Goal: Task Accomplishment & Management: Use online tool/utility

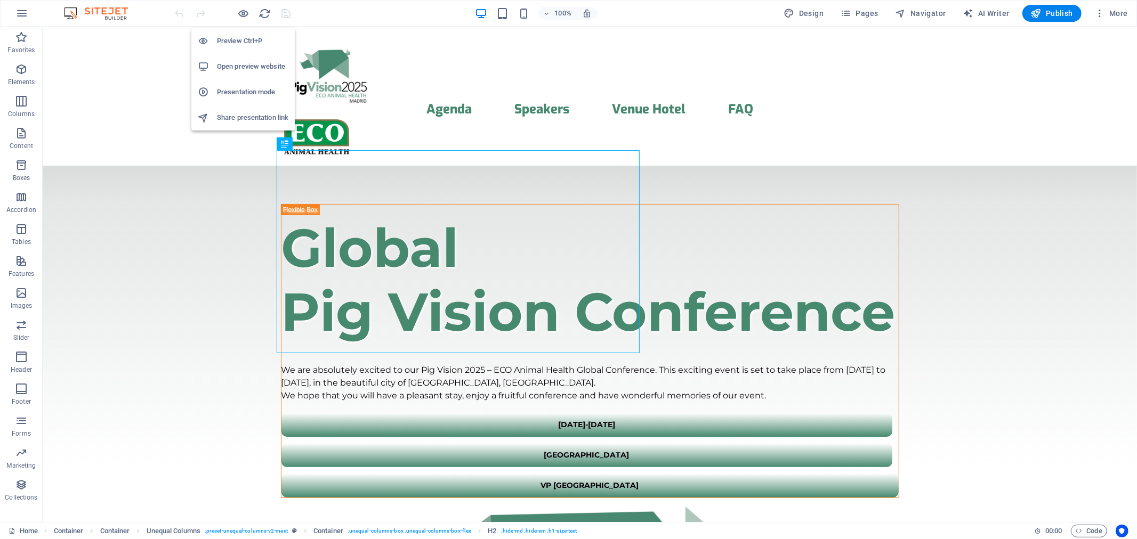
click at [240, 88] on h6 "Presentation mode" at bounding box center [252, 92] width 71 height 13
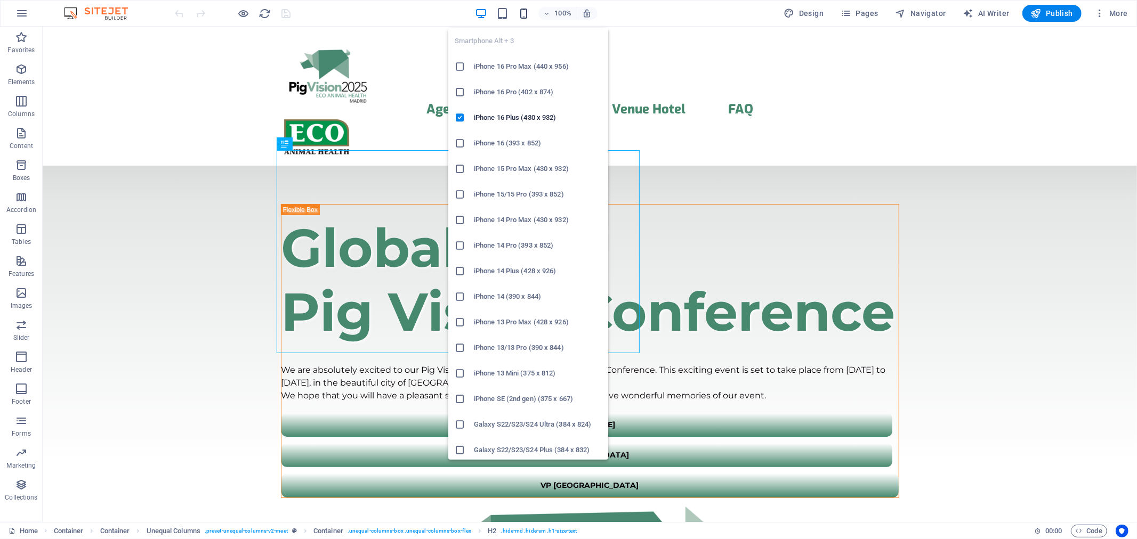
click at [526, 13] on icon "button" at bounding box center [524, 13] width 12 height 12
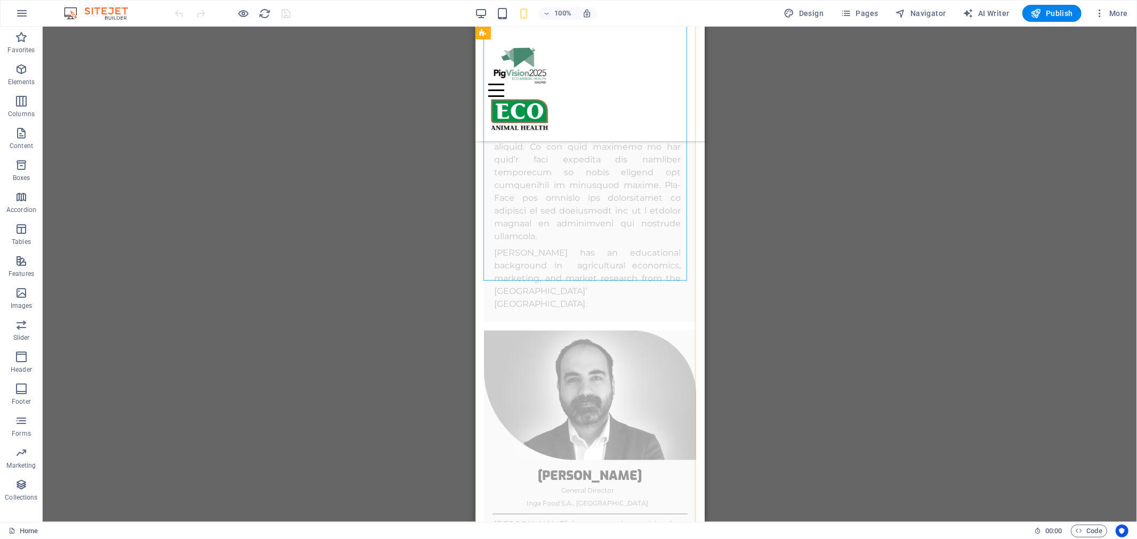
scroll to position [1421, 0]
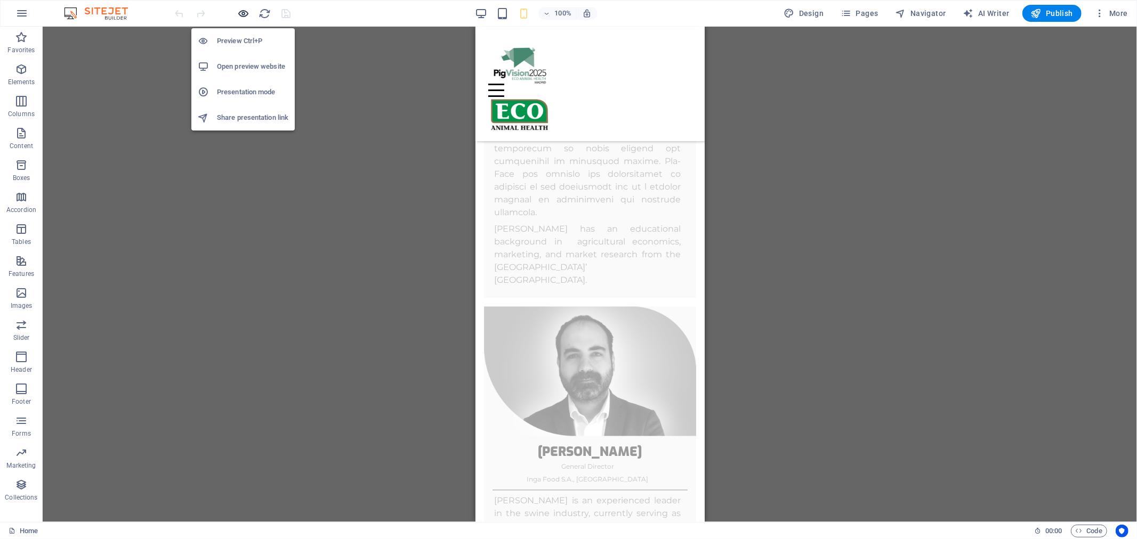
click at [241, 12] on icon "button" at bounding box center [244, 13] width 12 height 12
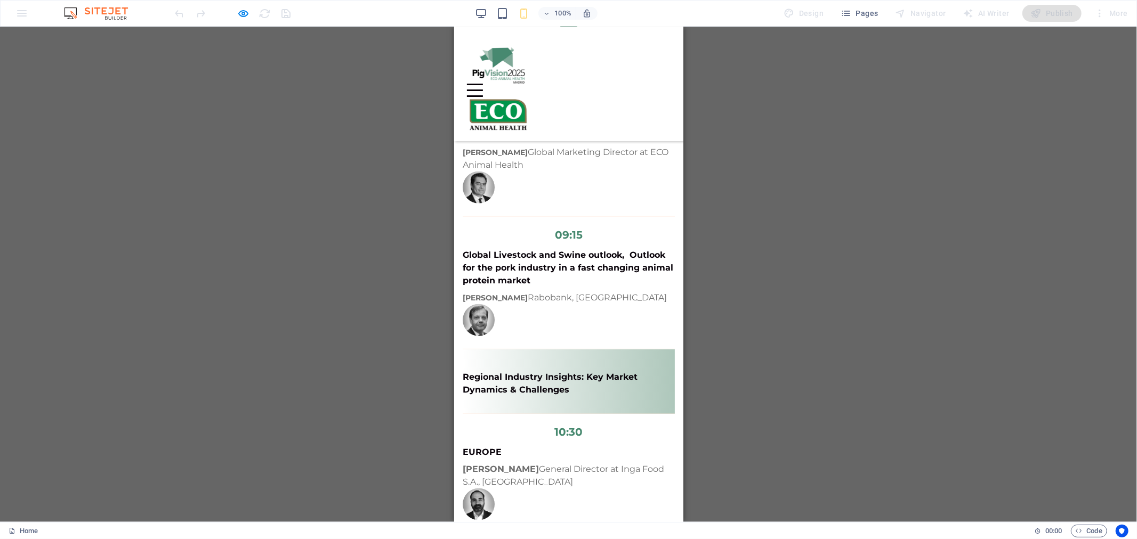
scroll to position [473, 0]
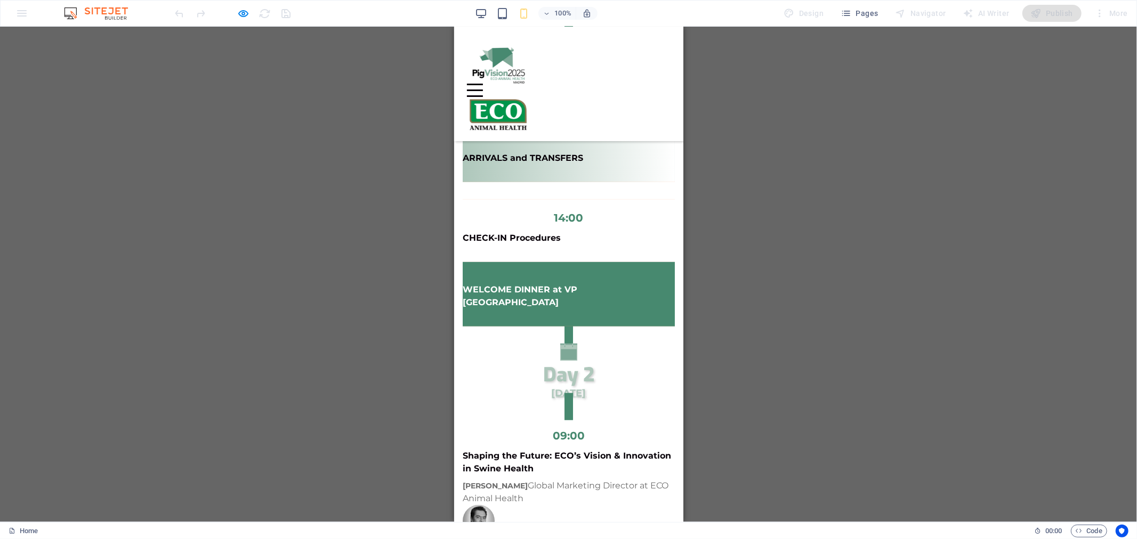
click at [572, 283] on p "WELCOME DINNER at VP [GEOGRAPHIC_DATA]" at bounding box center [568, 296] width 212 height 26
click at [561, 323] on link "Day 2 [DATE]" at bounding box center [568, 371] width 212 height 97
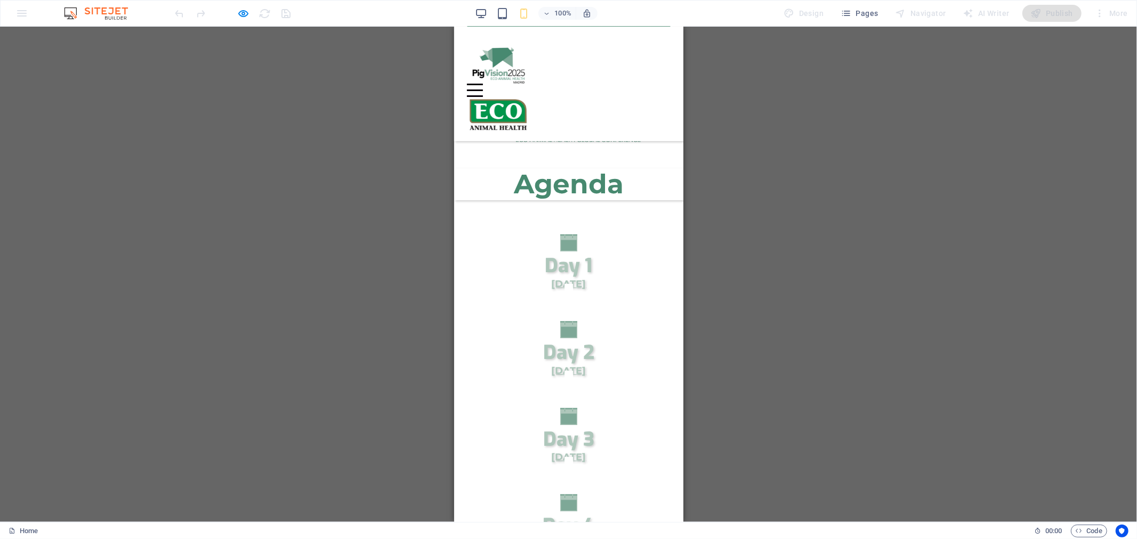
scroll to position [316, 0]
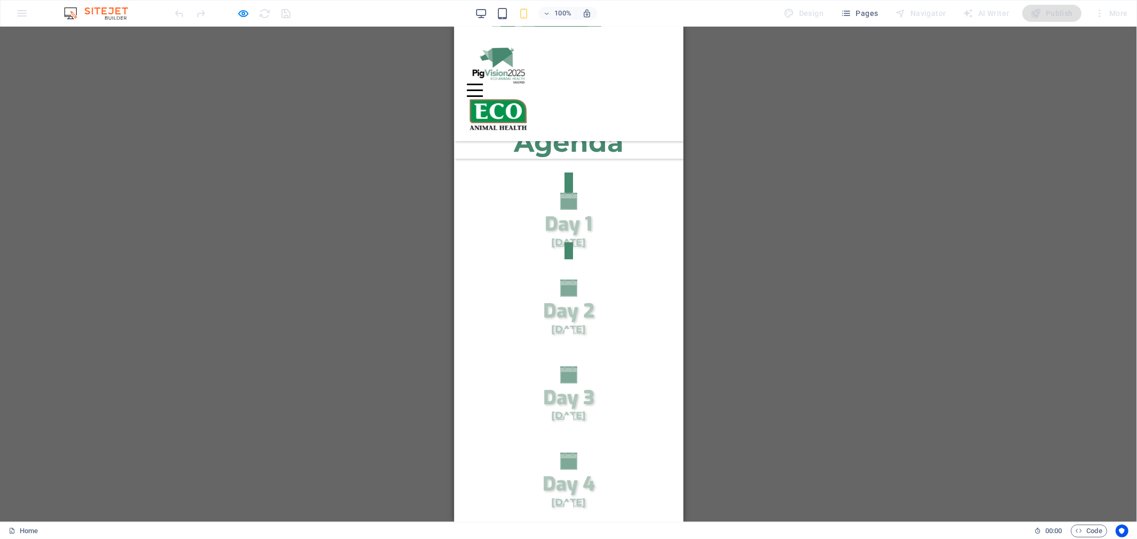
click at [566, 214] on div "Day 1" at bounding box center [568, 224] width 212 height 21
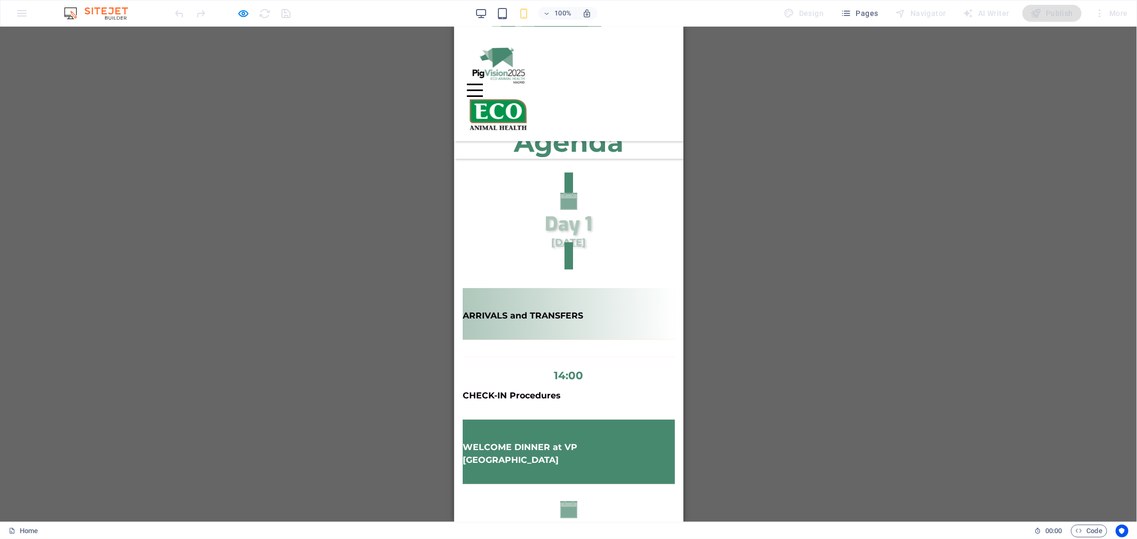
click at [566, 214] on div "Day 1" at bounding box center [568, 224] width 212 height 21
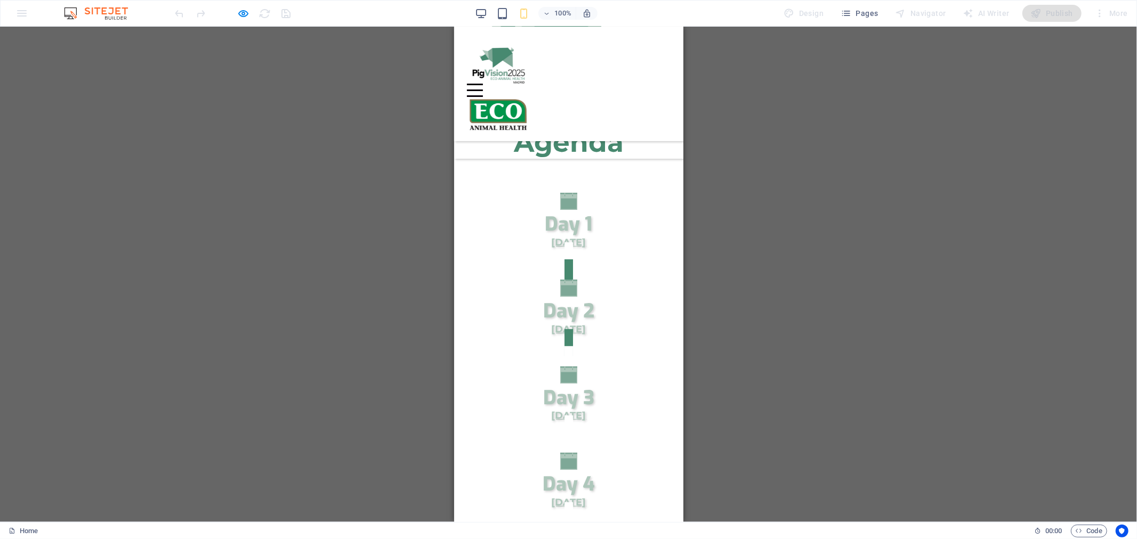
click at [563, 279] on icon "Trigger 2" at bounding box center [568, 287] width 17 height 17
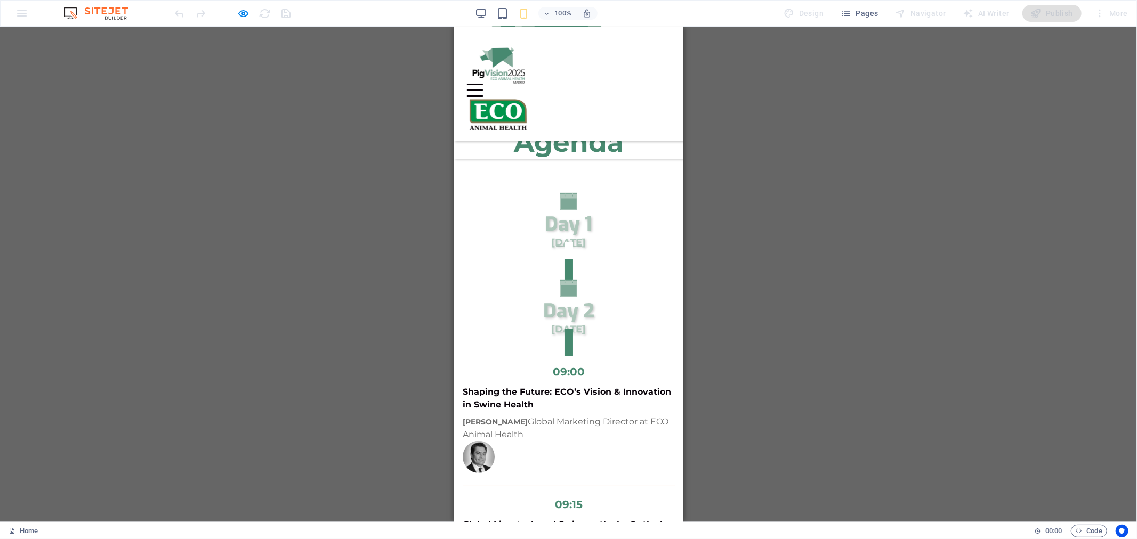
click at [563, 279] on icon "Trigger 2" at bounding box center [568, 287] width 17 height 17
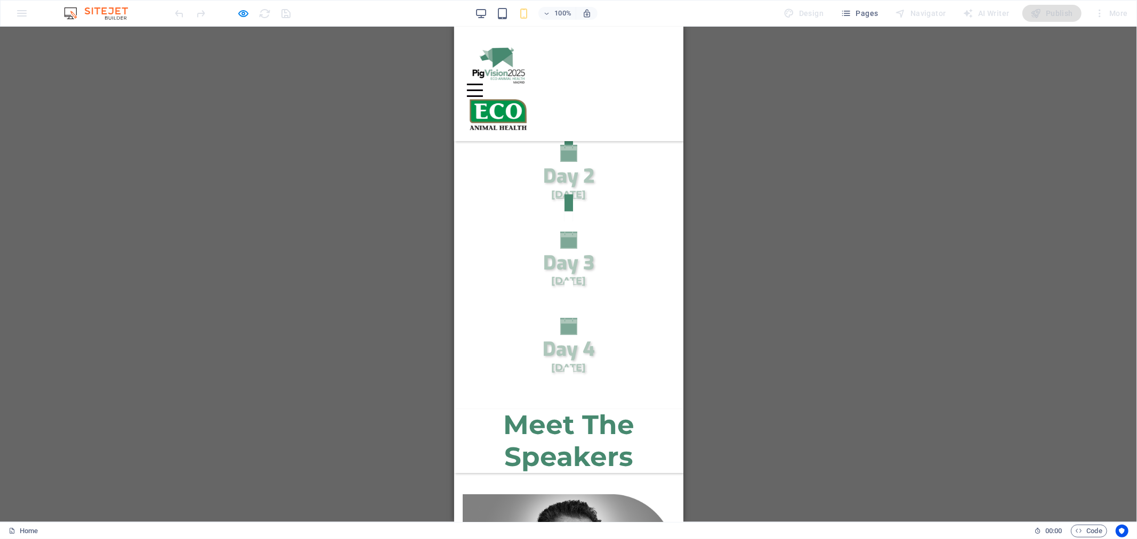
scroll to position [473, 0]
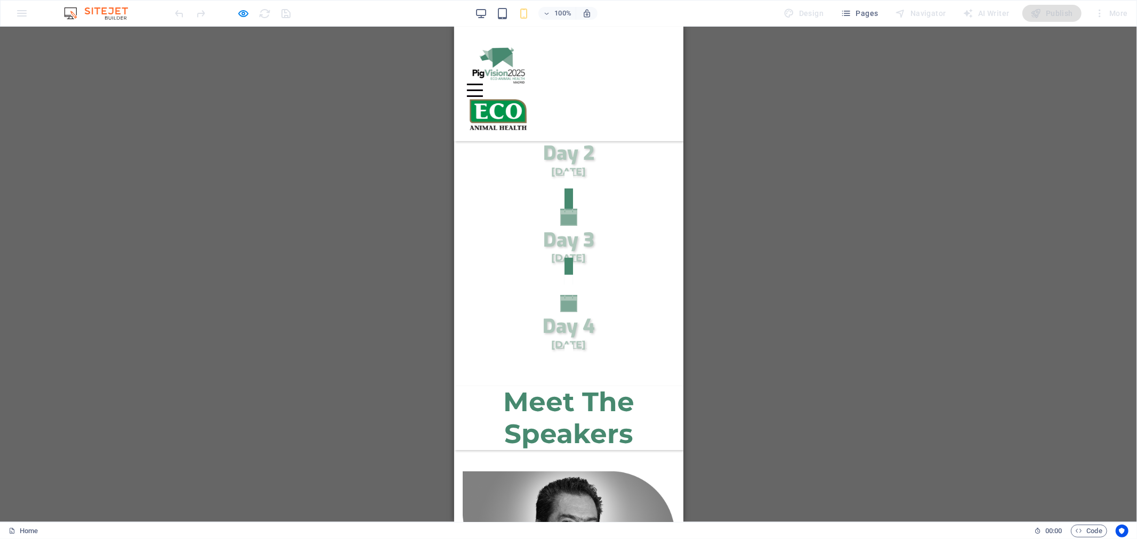
click at [563, 208] on icon "Trigger 3" at bounding box center [568, 216] width 17 height 17
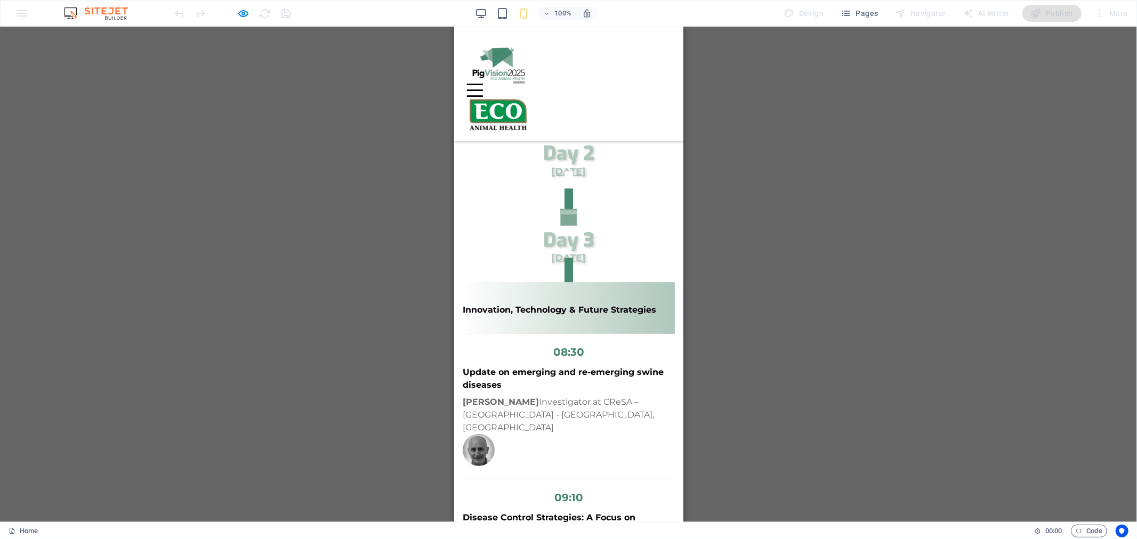
click at [565, 208] on icon "Trigger 3" at bounding box center [568, 216] width 17 height 17
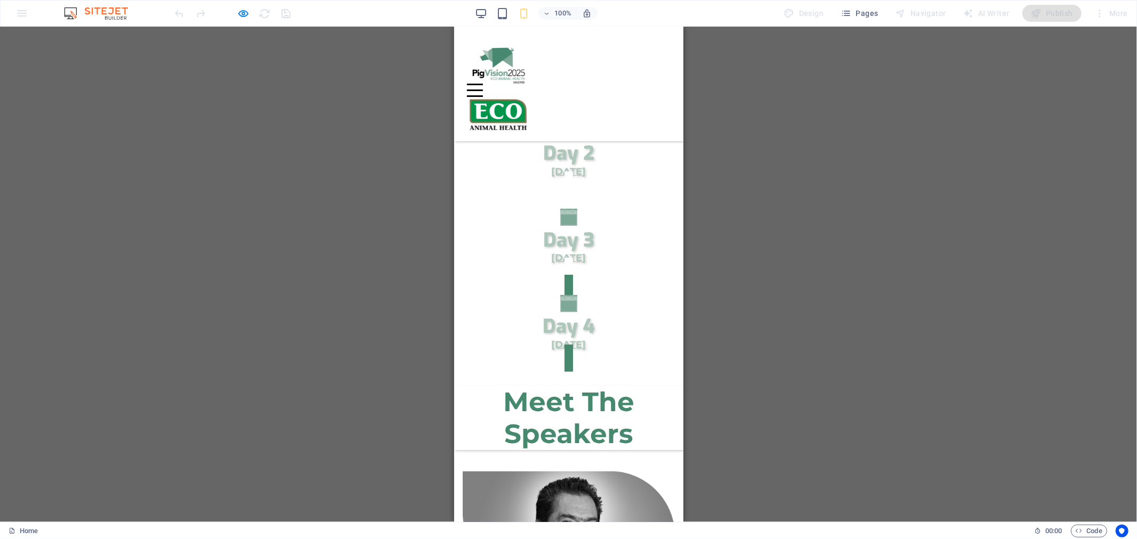
click at [561, 295] on icon "Trigger 4" at bounding box center [568, 303] width 17 height 17
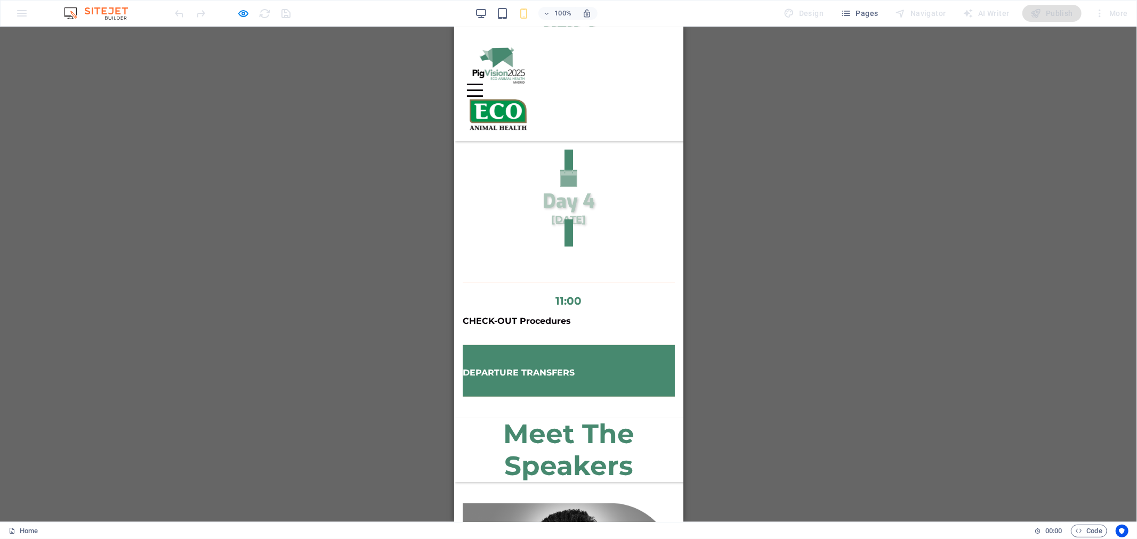
scroll to position [552, 0]
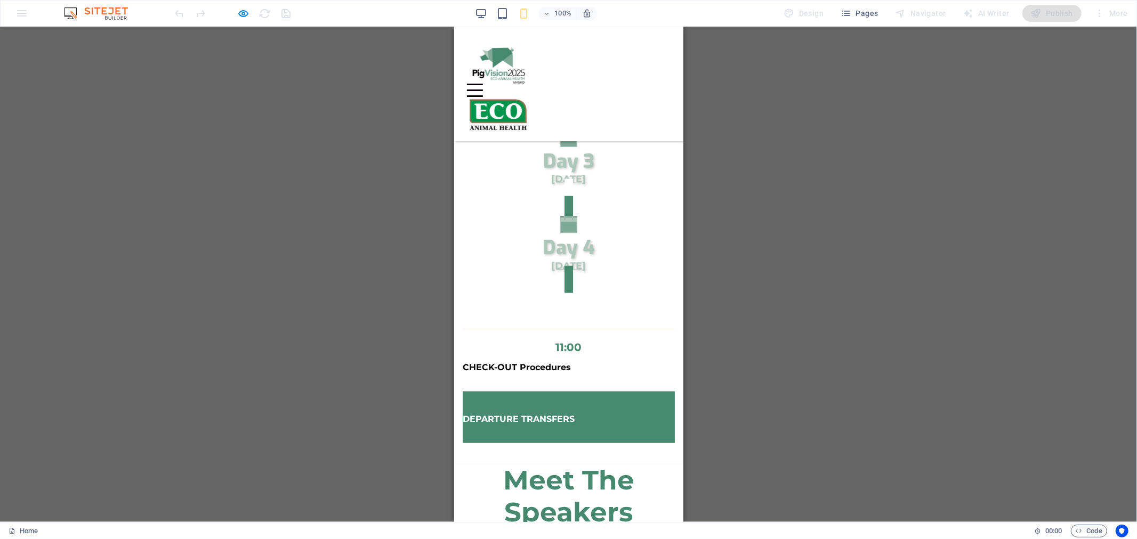
click at [565, 235] on span "Day 4" at bounding box center [568, 248] width 52 height 26
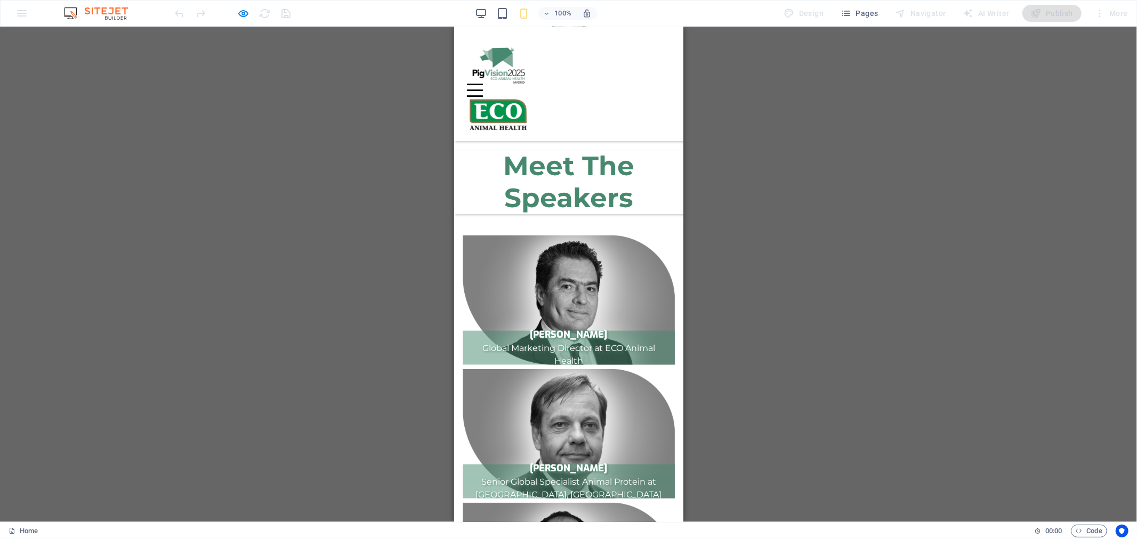
scroll to position [711, 0]
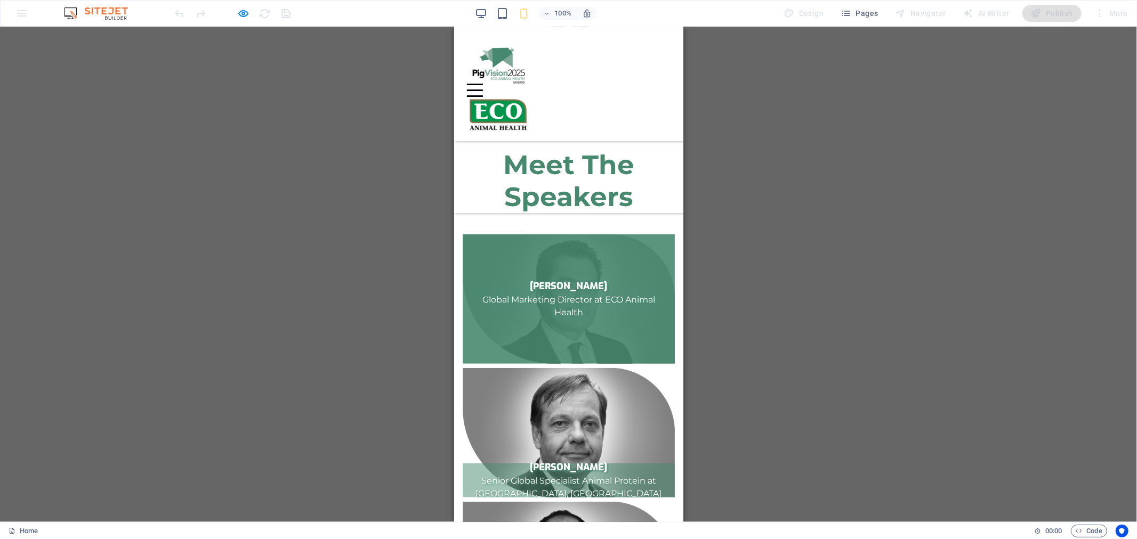
click at [586, 234] on span "Oscar ROMERO Global Marketing Director at ECO Animal Health" at bounding box center [568, 299] width 212 height 130
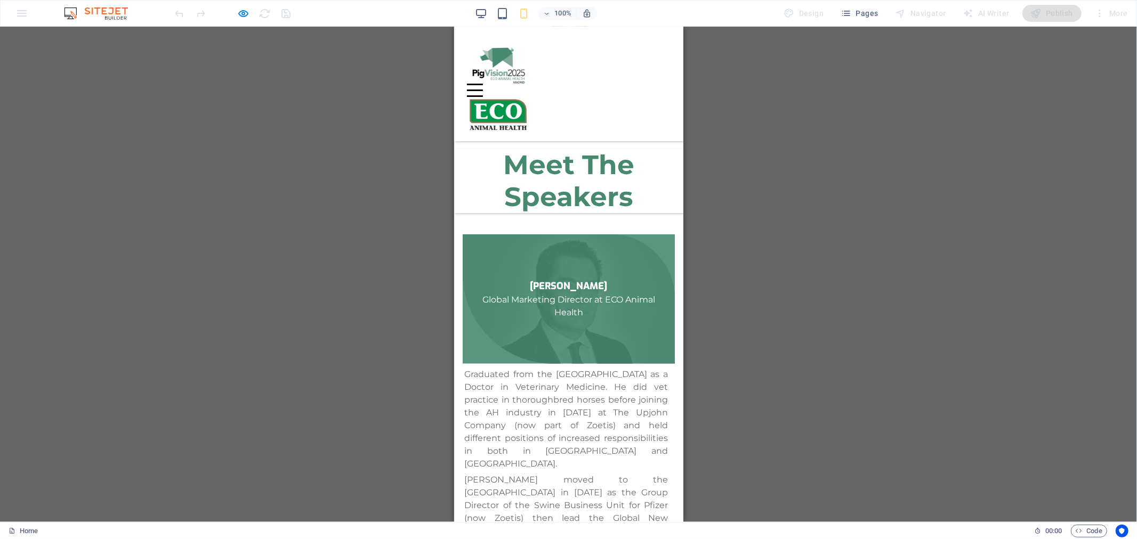
click at [583, 234] on span "Oscar ROMERO Global Marketing Director at ECO Animal Health" at bounding box center [568, 299] width 212 height 130
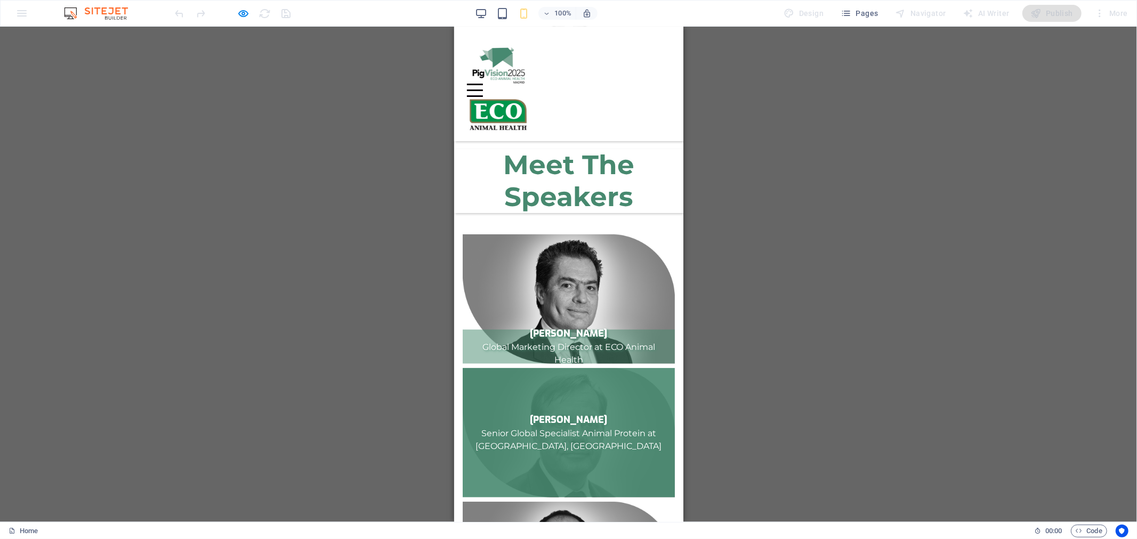
click at [581, 371] on span "Nan-Dirk MULDER Senior Global Specialist Animal Protein at Rabobank, Netherlands" at bounding box center [568, 433] width 212 height 130
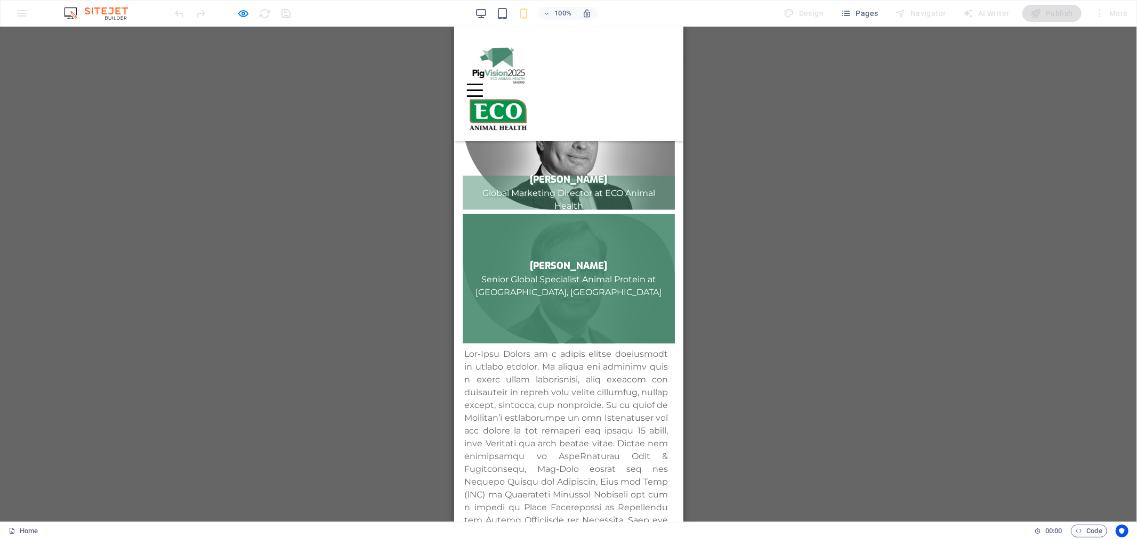
scroll to position [869, 0]
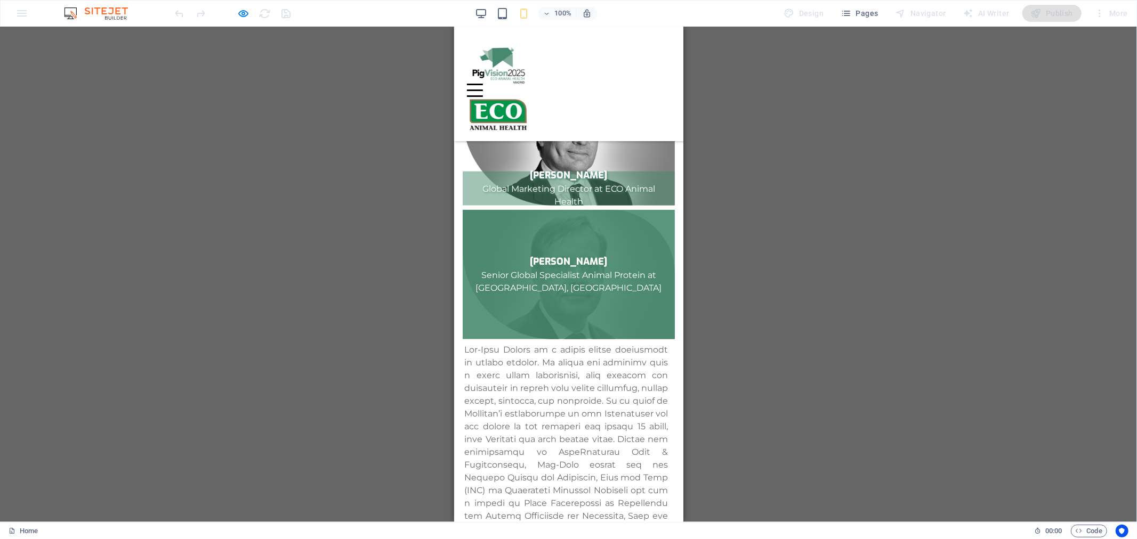
click at [576, 269] on p "Senior Global Specialist Animal Protein at [GEOGRAPHIC_DATA], [GEOGRAPHIC_DATA]" at bounding box center [568, 282] width 195 height 26
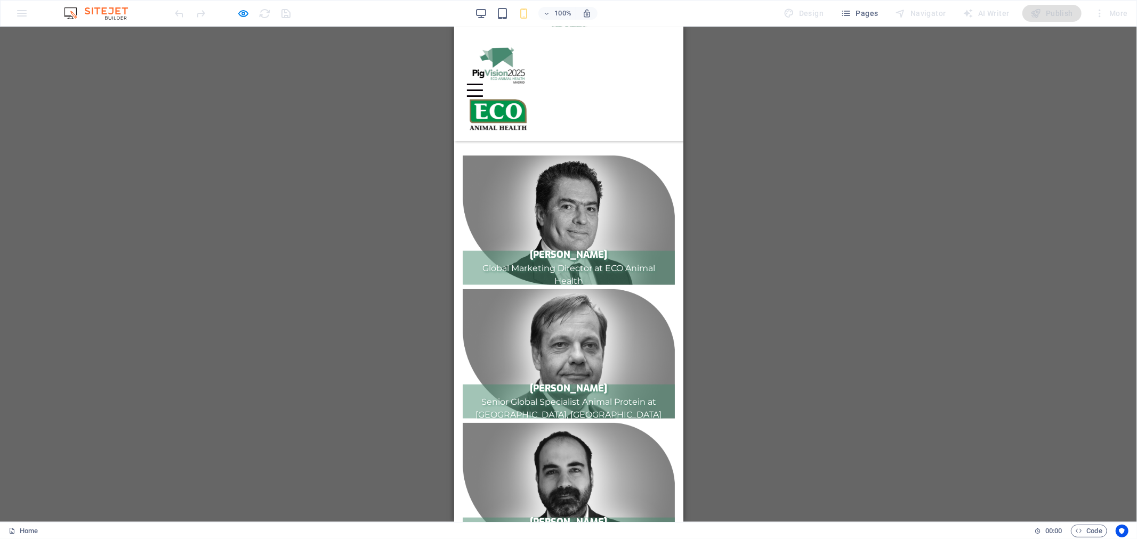
scroll to position [395, 0]
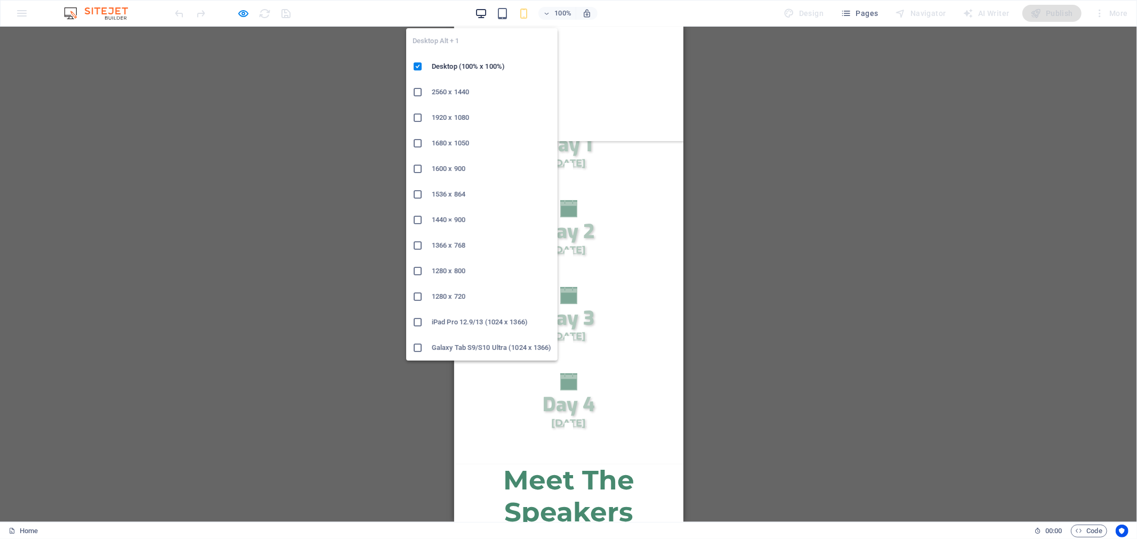
click at [485, 15] on icon "button" at bounding box center [481, 13] width 12 height 12
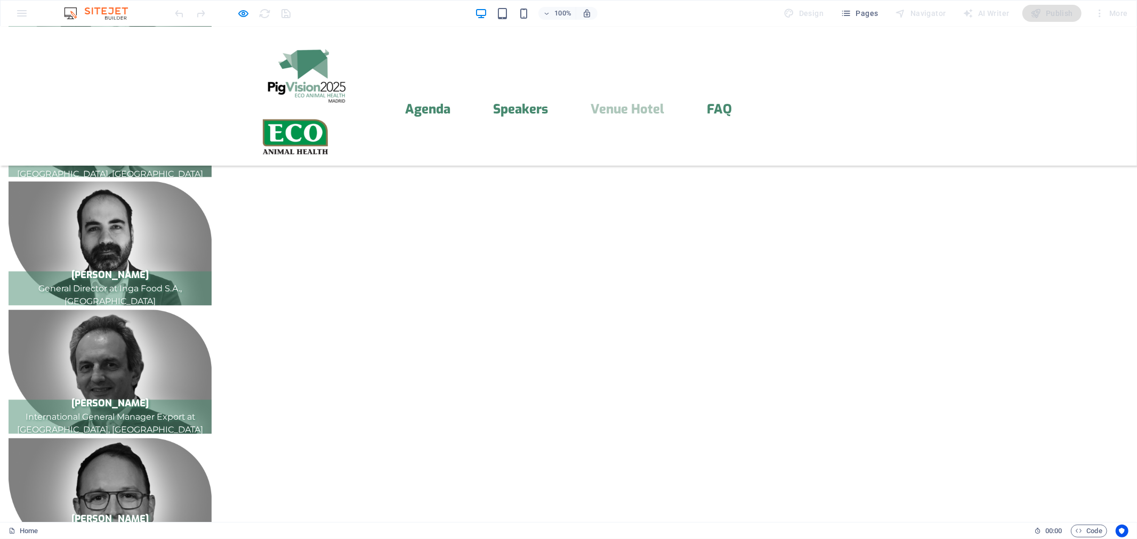
scroll to position [1500, 0]
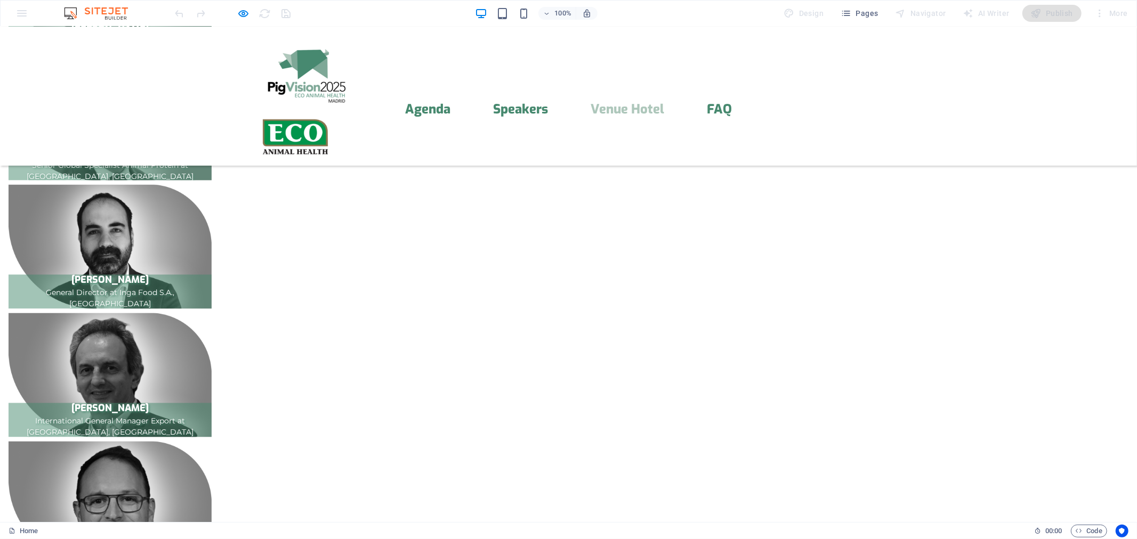
click at [244, 10] on icon "button" at bounding box center [244, 13] width 12 height 12
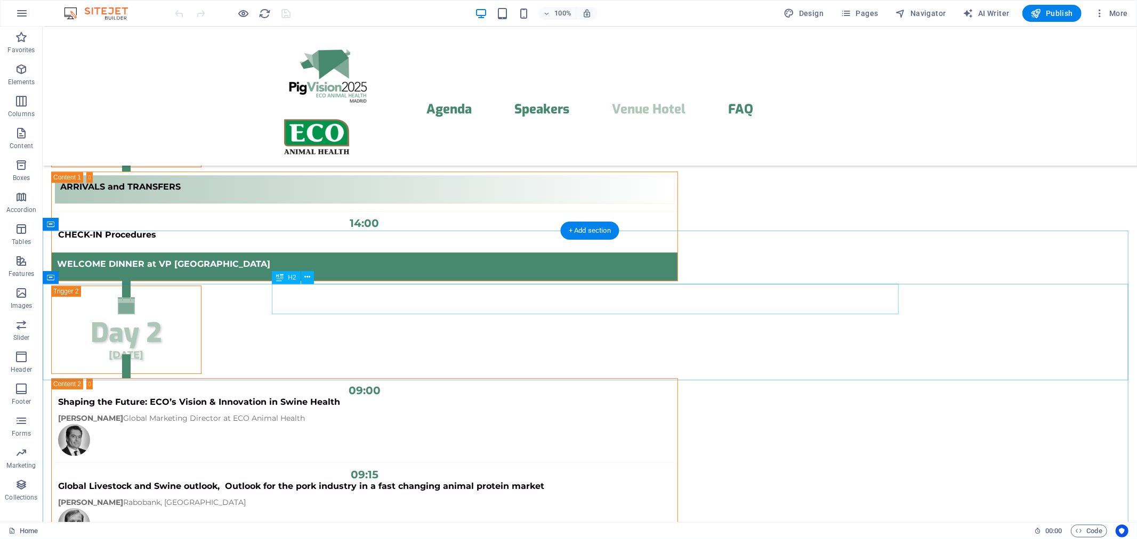
scroll to position [9550, 0]
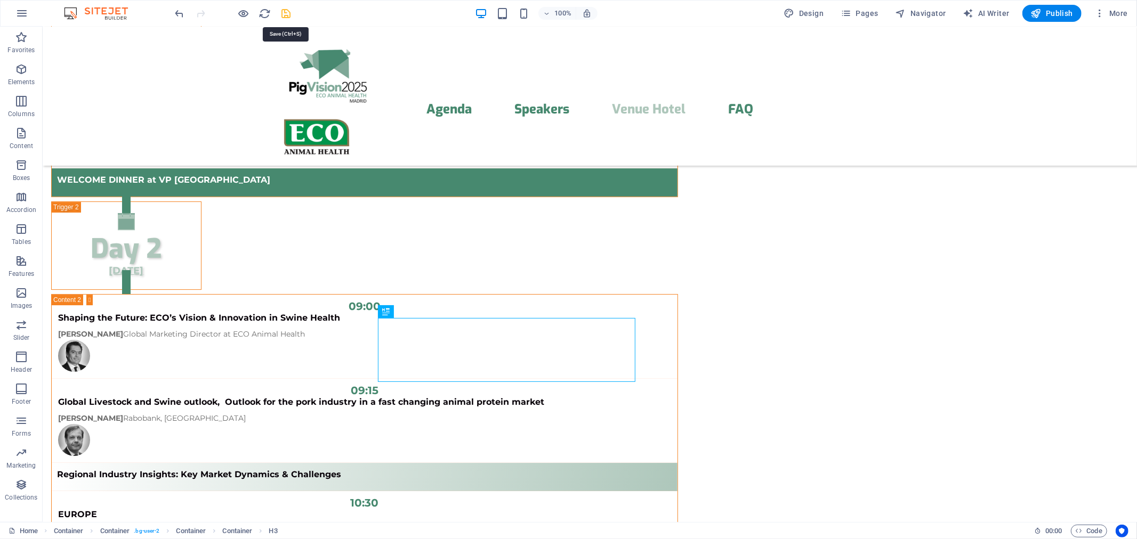
click at [284, 13] on icon "save" at bounding box center [286, 13] width 12 height 12
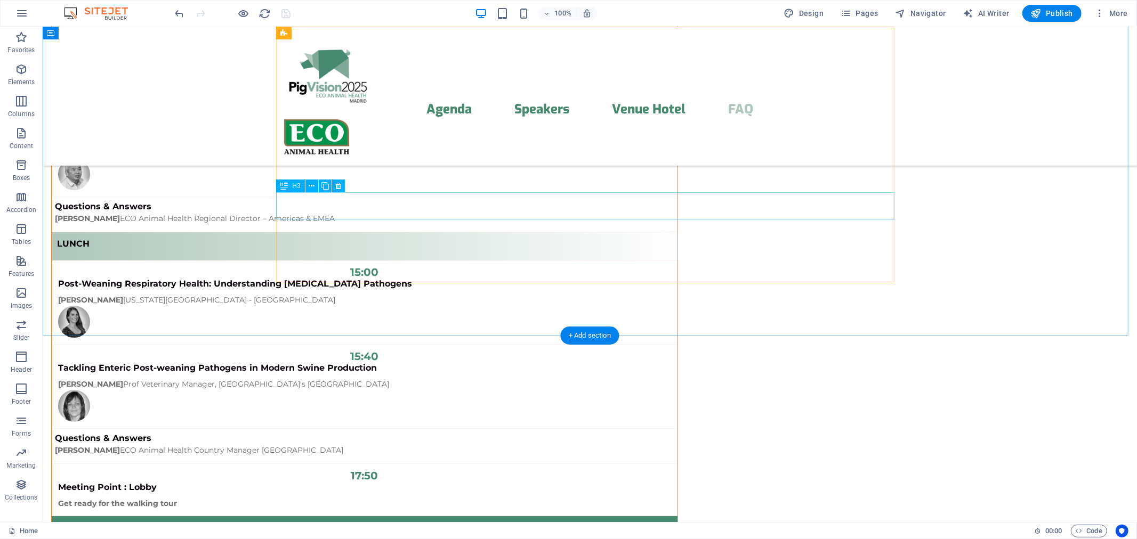
scroll to position [10024, 0]
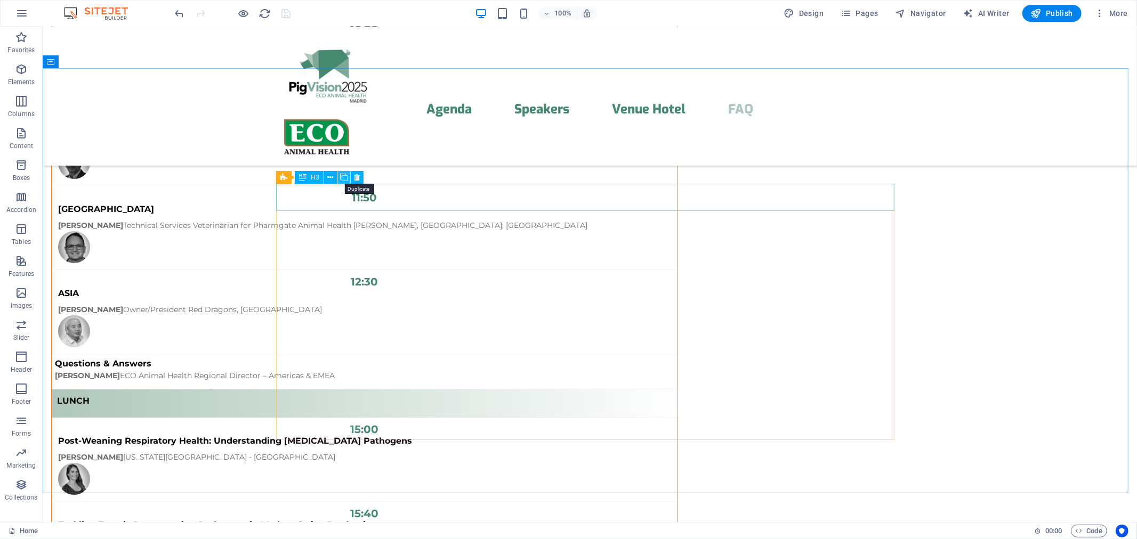
click at [342, 176] on icon at bounding box center [343, 177] width 7 height 11
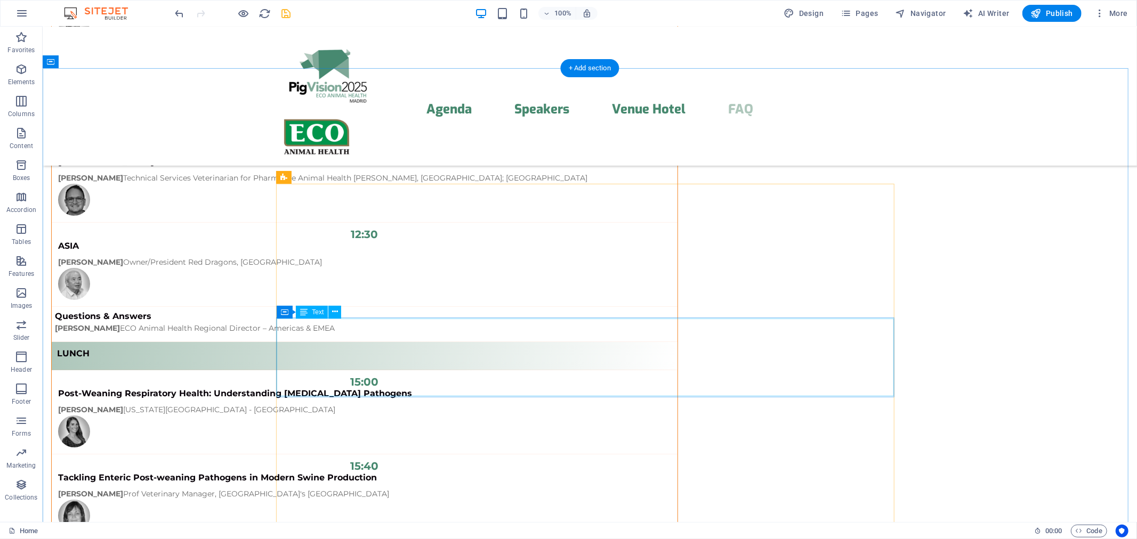
scroll to position [10103, 0]
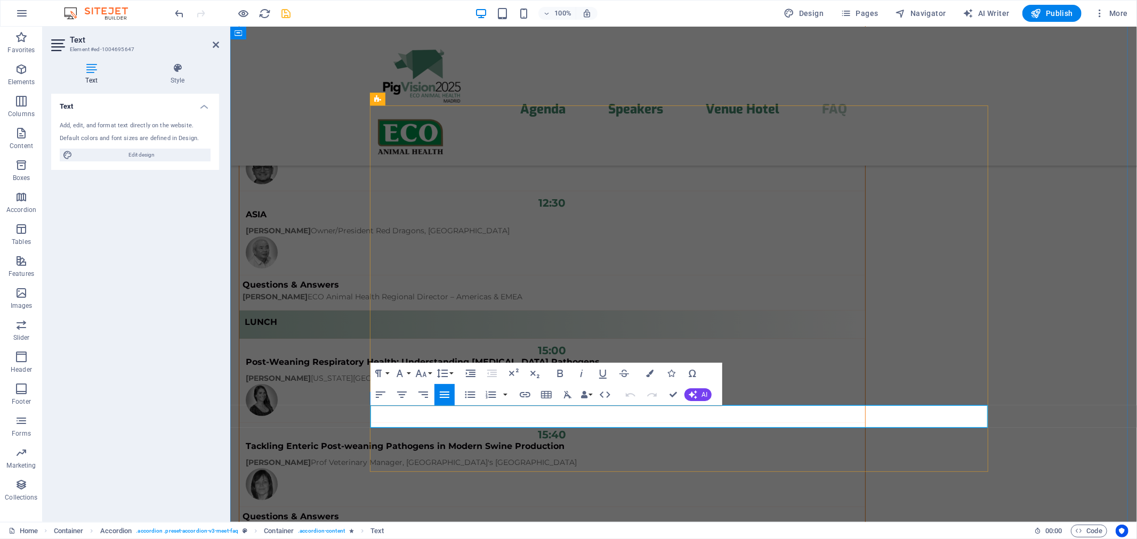
drag, startPoint x: 565, startPoint y: 410, endPoint x: 987, endPoint y: 411, distance: 422.7
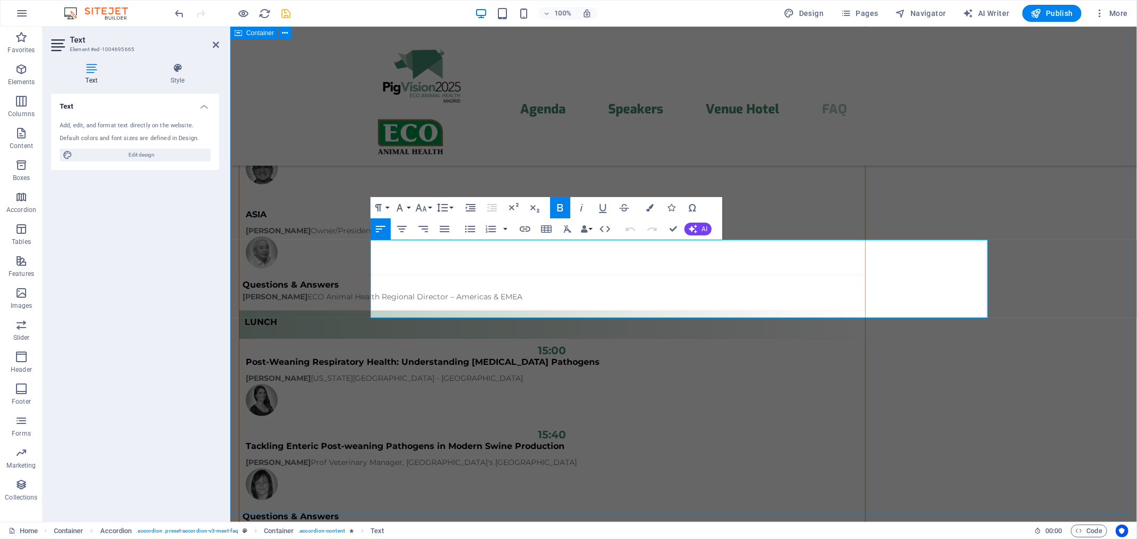
drag, startPoint x: 707, startPoint y: 313, endPoint x: 296, endPoint y: 221, distance: 420.7
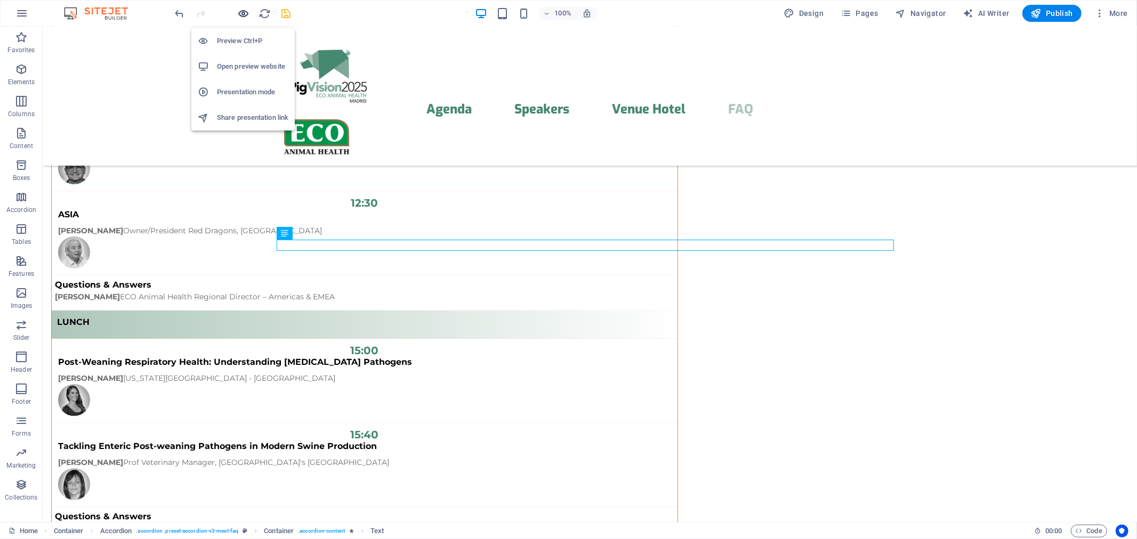
click at [243, 11] on icon "button" at bounding box center [244, 13] width 12 height 12
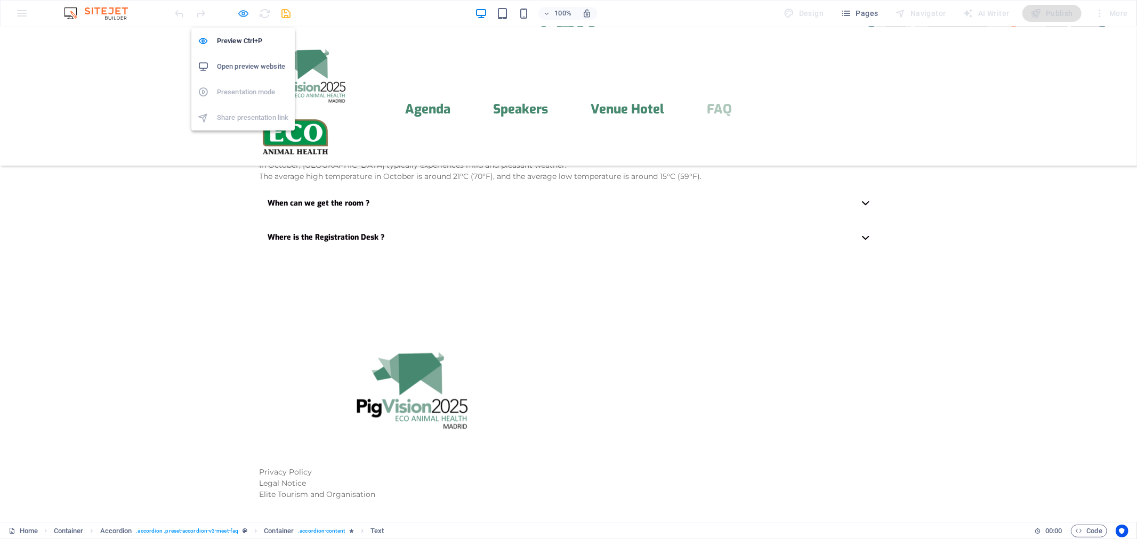
scroll to position [2632, 0]
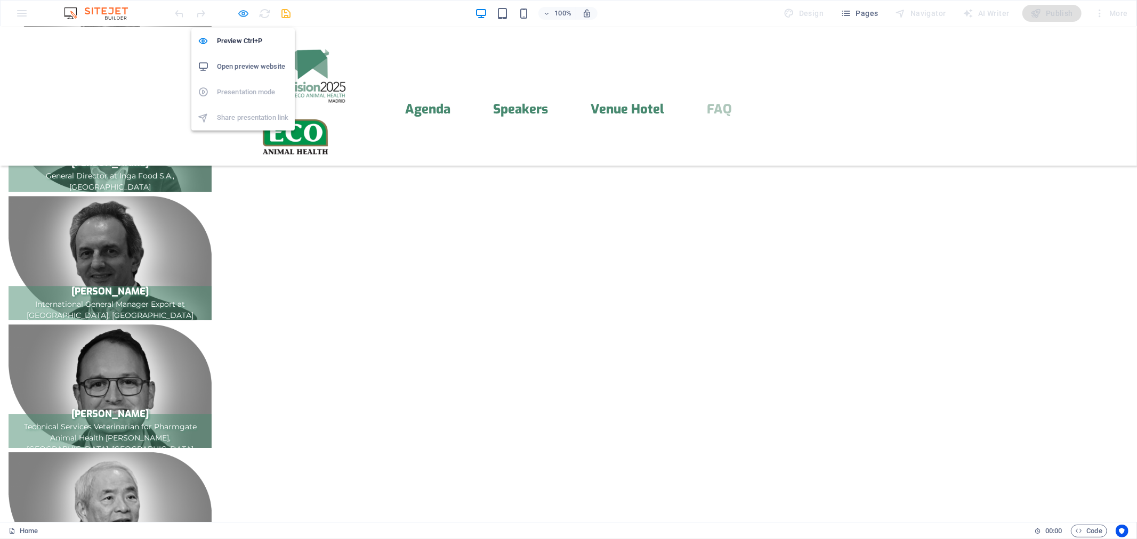
click at [240, 13] on icon "button" at bounding box center [244, 13] width 12 height 12
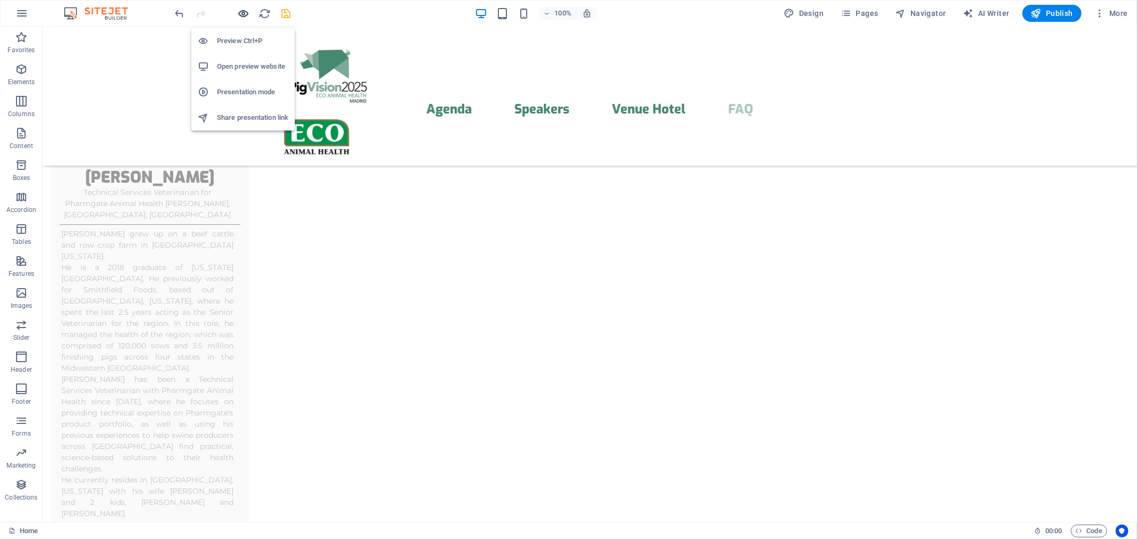
scroll to position [10098, 0]
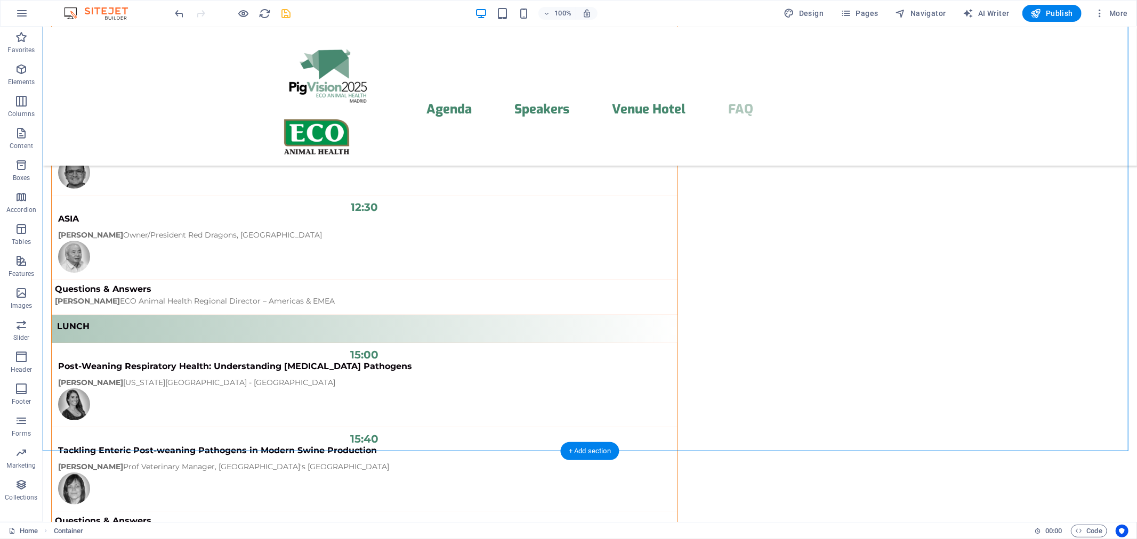
drag, startPoint x: 335, startPoint y: 236, endPoint x: 291, endPoint y: 353, distance: 126.0
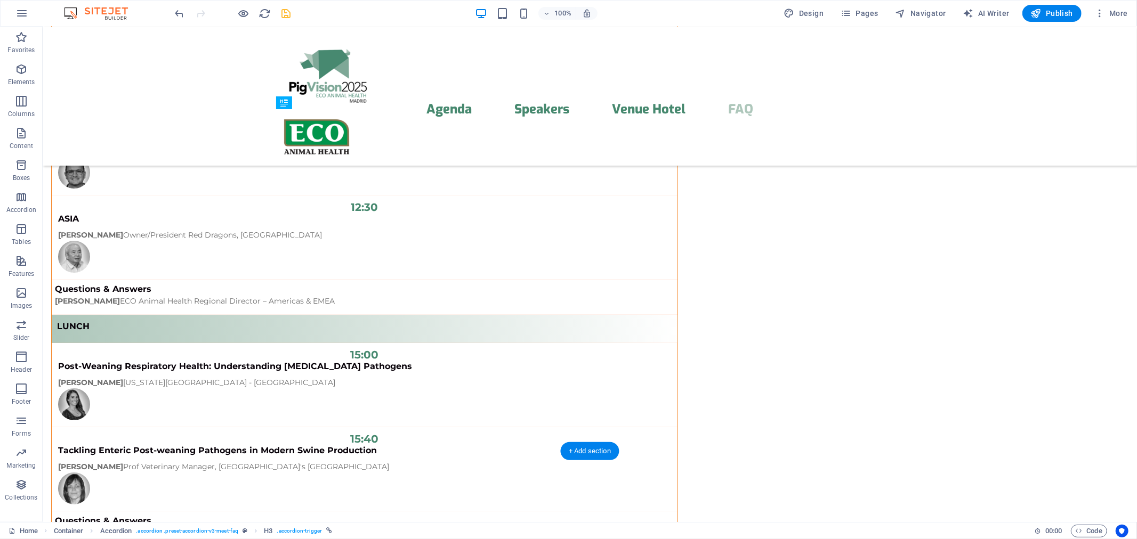
drag, startPoint x: 322, startPoint y: 234, endPoint x: 295, endPoint y: 340, distance: 108.9
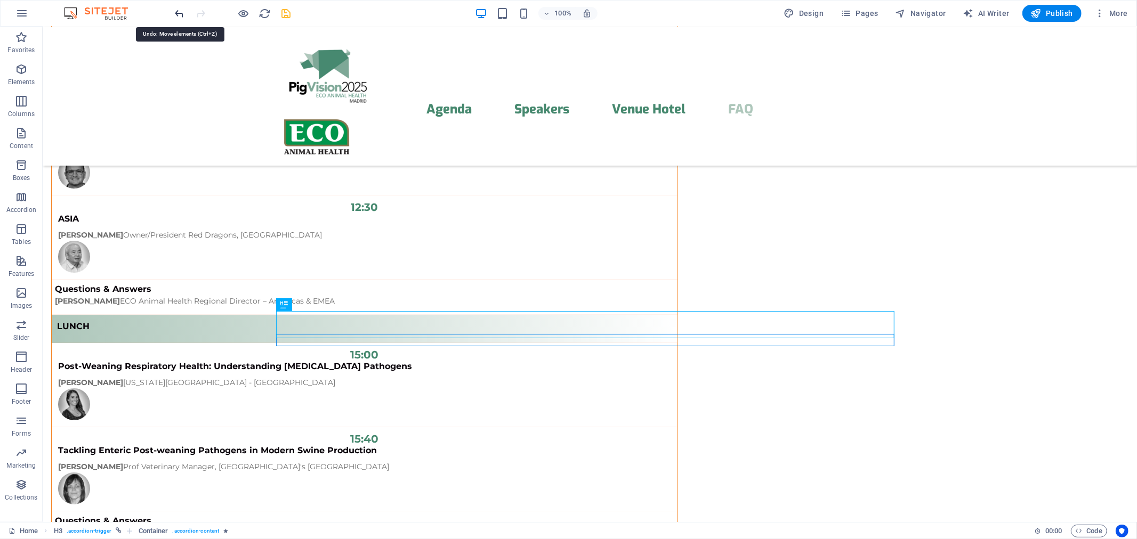
click at [179, 12] on icon "undo" at bounding box center [180, 13] width 12 height 12
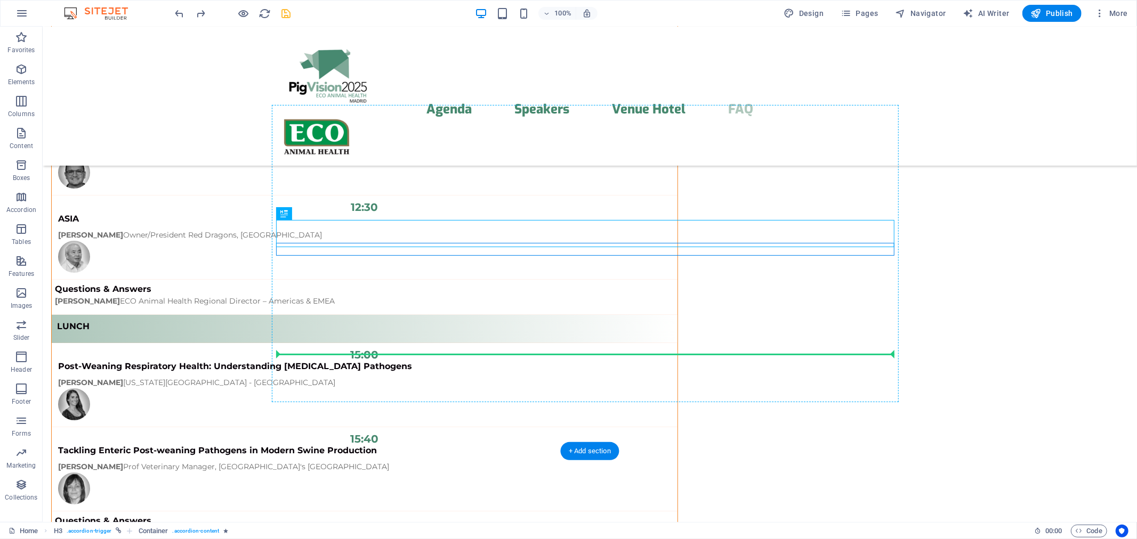
drag, startPoint x: 328, startPoint y: 235, endPoint x: 294, endPoint y: 353, distance: 123.7
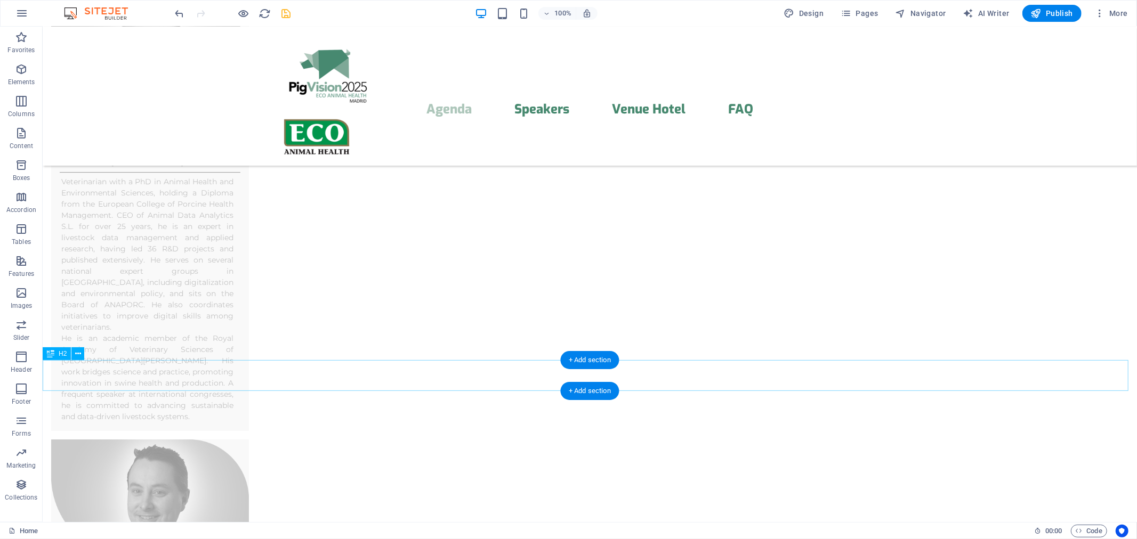
scroll to position [6149, 0]
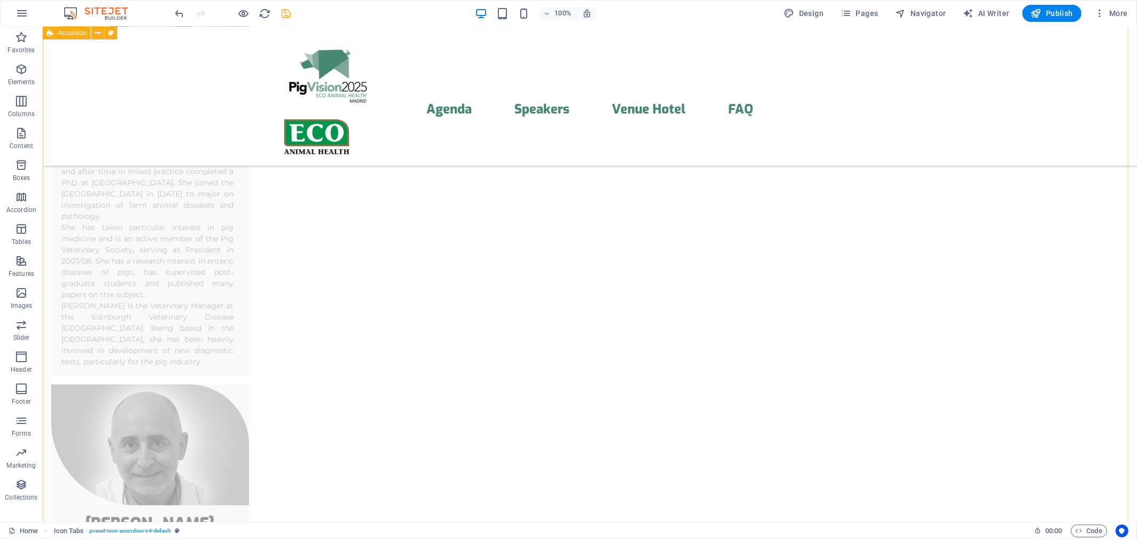
scroll to position [3464, 0]
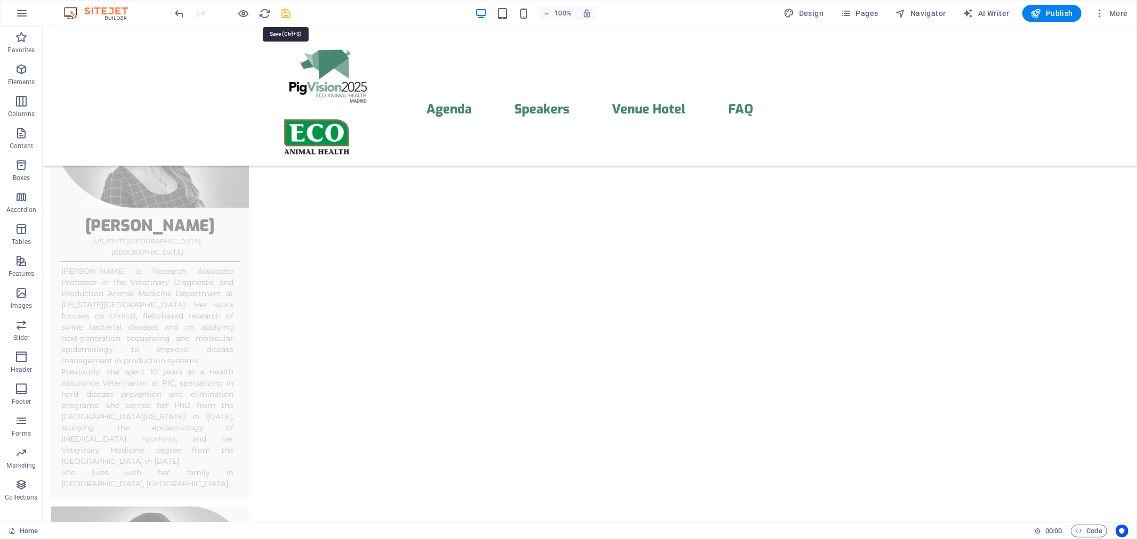
click at [286, 14] on icon "save" at bounding box center [286, 13] width 12 height 12
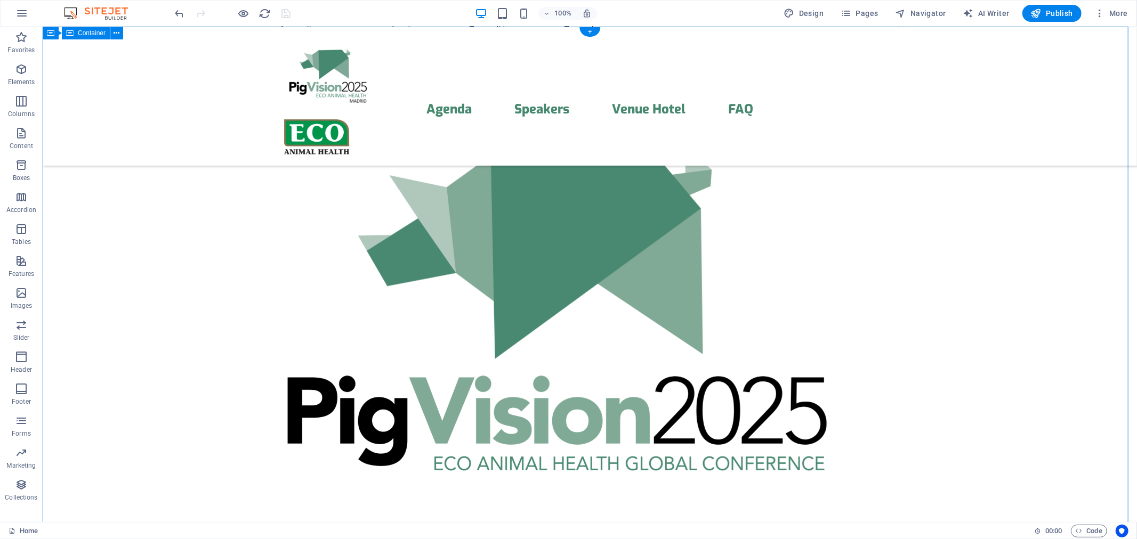
scroll to position [0, 0]
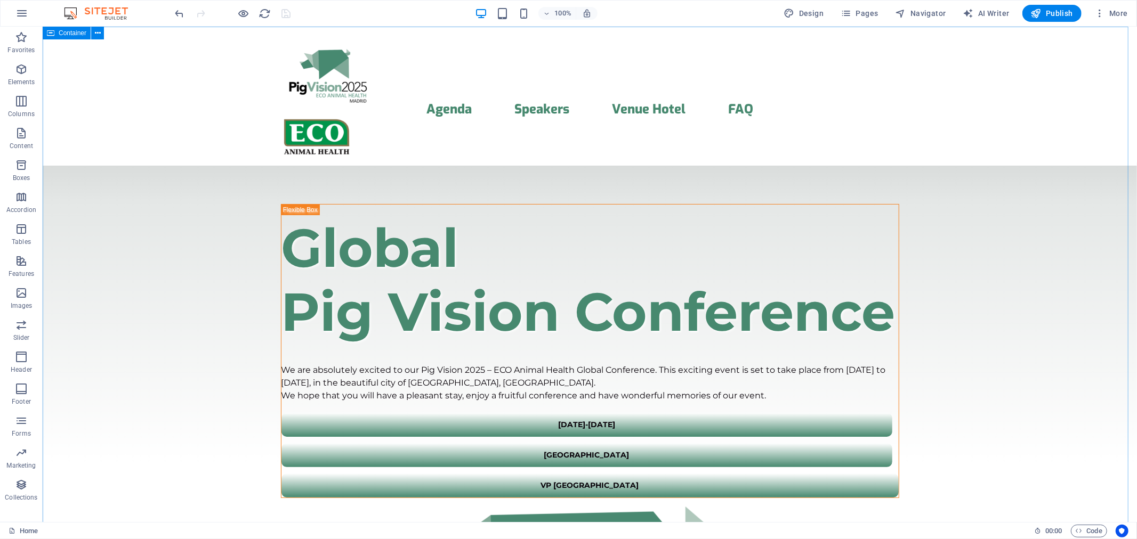
click at [51, 30] on icon at bounding box center [50, 33] width 7 height 13
select select "header"
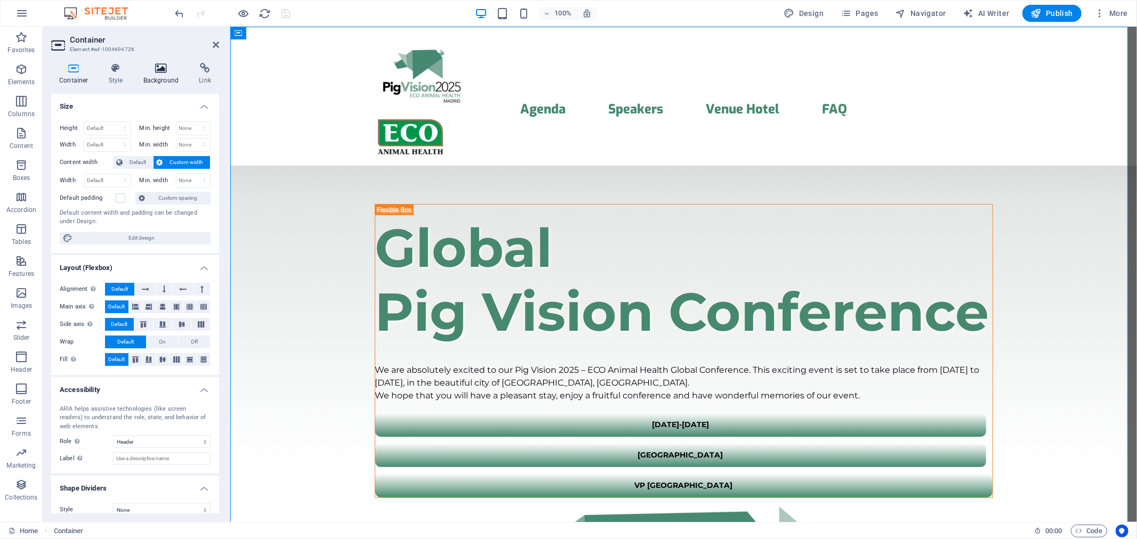
click at [145, 69] on icon at bounding box center [161, 68] width 52 height 11
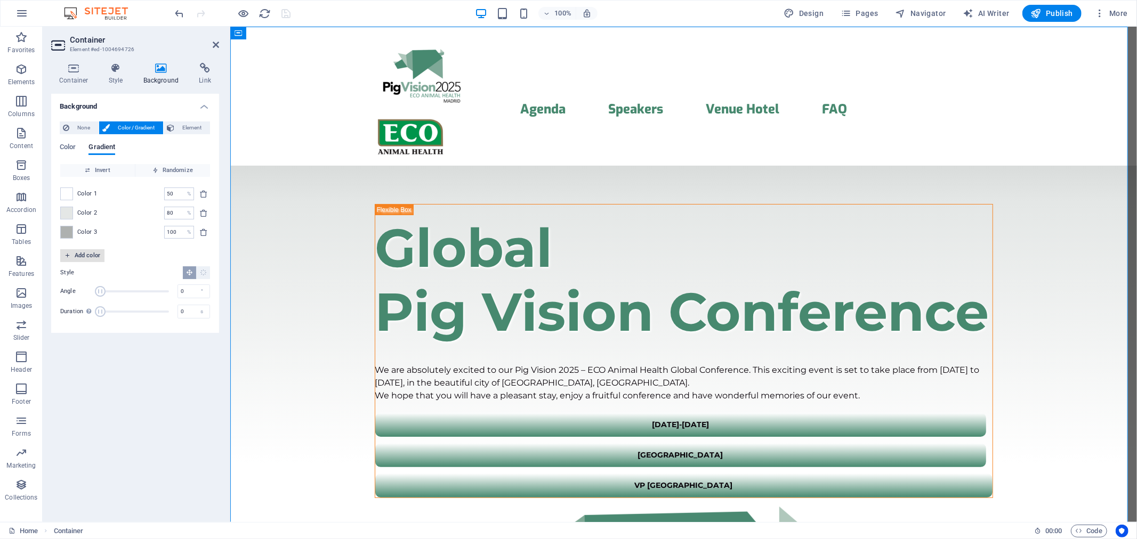
click at [70, 254] on span "Add color" at bounding box center [83, 255] width 36 height 13
drag, startPoint x: 179, startPoint y: 249, endPoint x: 136, endPoint y: 251, distance: 42.7
click at [136, 251] on div "Color 4 100 % ​" at bounding box center [135, 251] width 150 height 13
type input "0"
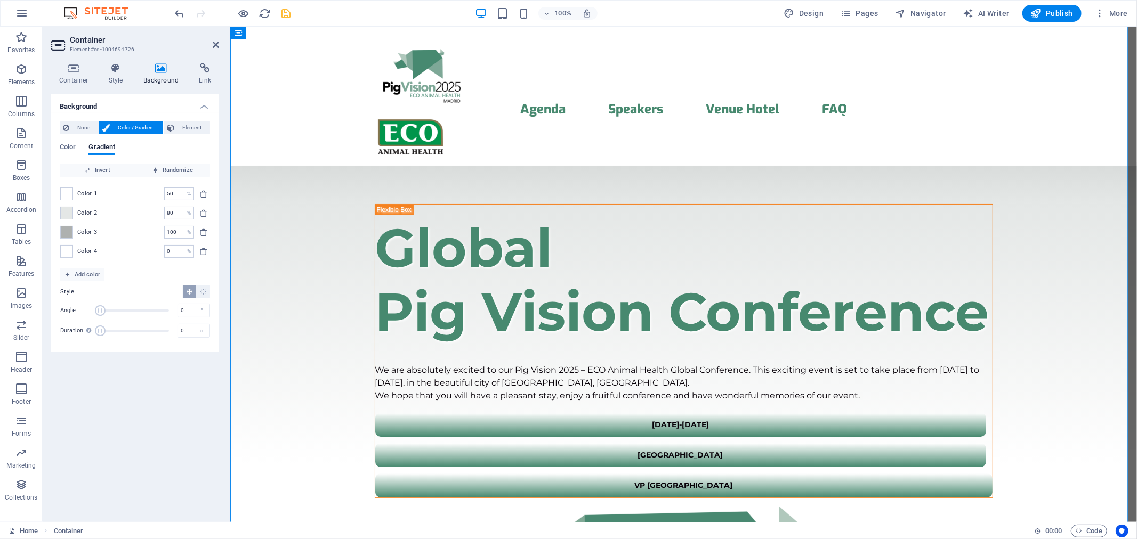
type input "50"
type input "80"
type input "100"
drag, startPoint x: 173, startPoint y: 194, endPoint x: 151, endPoint y: 194, distance: 21.9
click at [151, 194] on div "Color 1 0 % ​" at bounding box center [135, 194] width 150 height 13
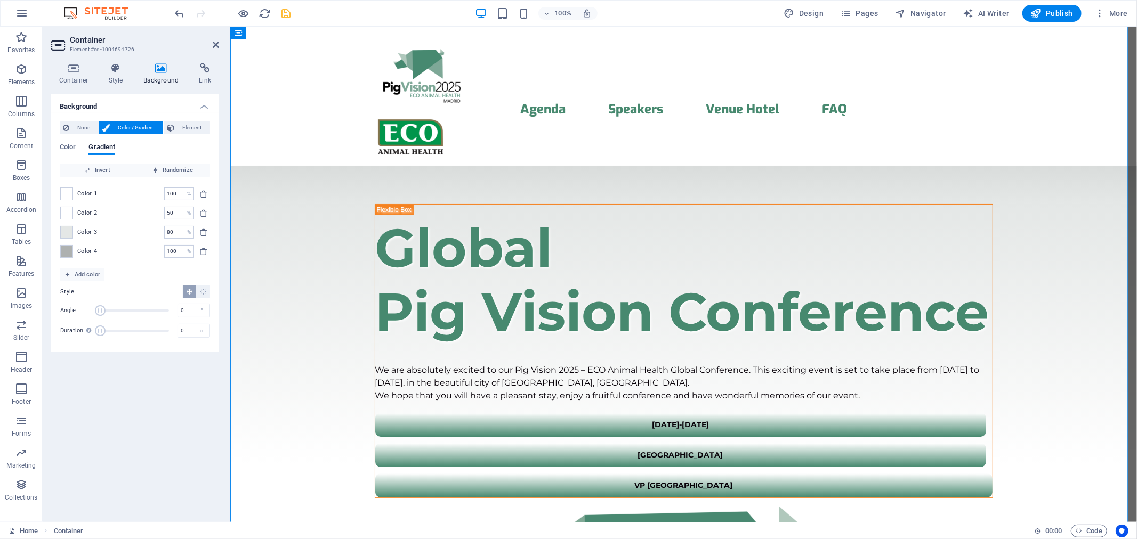
type input "50"
type input "80"
type input "100"
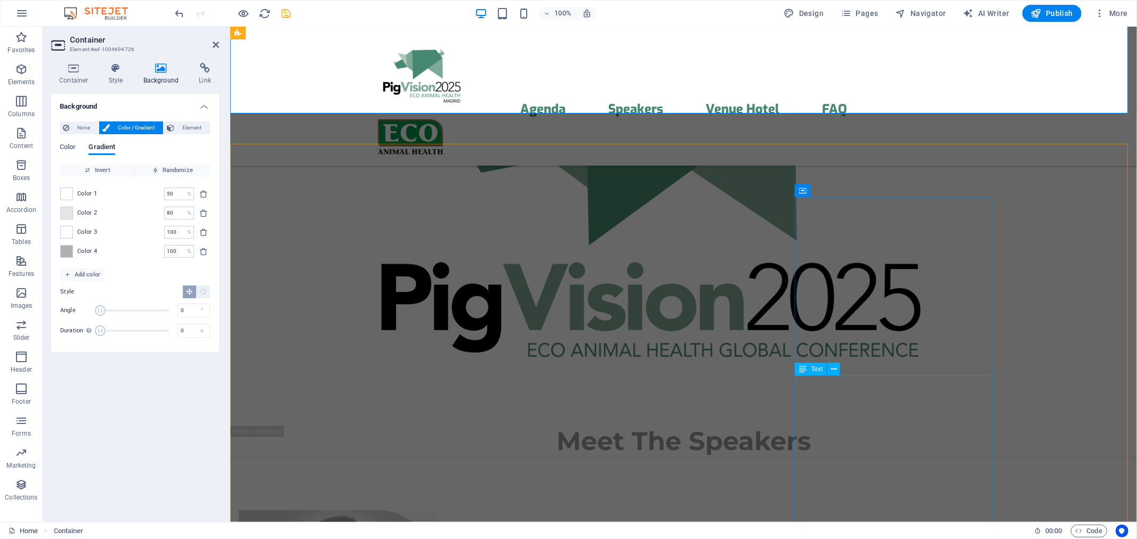
scroll to position [395, 0]
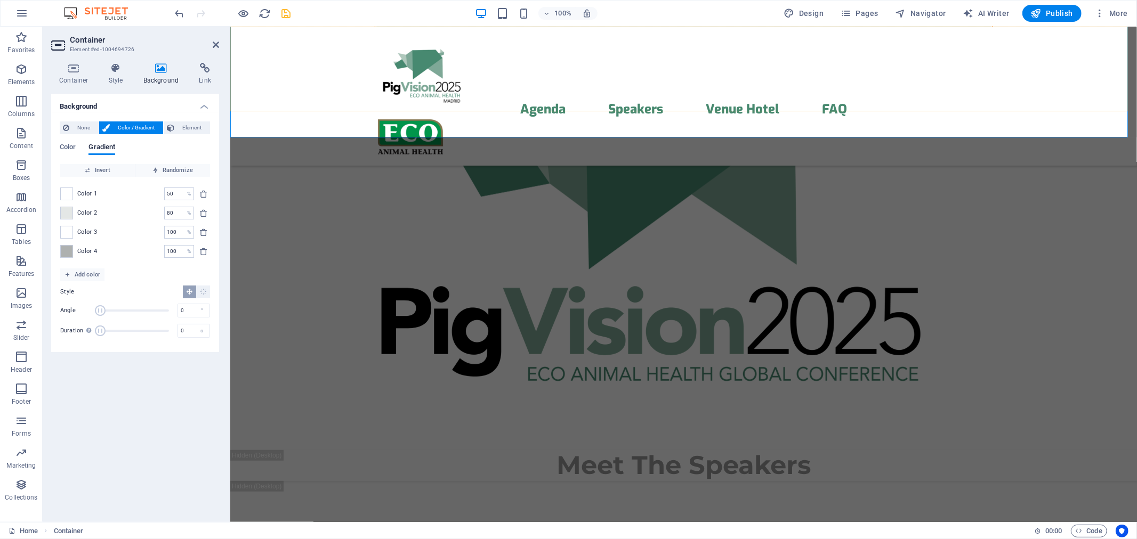
click at [276, 98] on div "Menu Agenda Speakers Venue Hotel FAQ" at bounding box center [683, 95] width 907 height 139
click at [295, 450] on div "Meet The Speakers" at bounding box center [683, 465] width 907 height 31
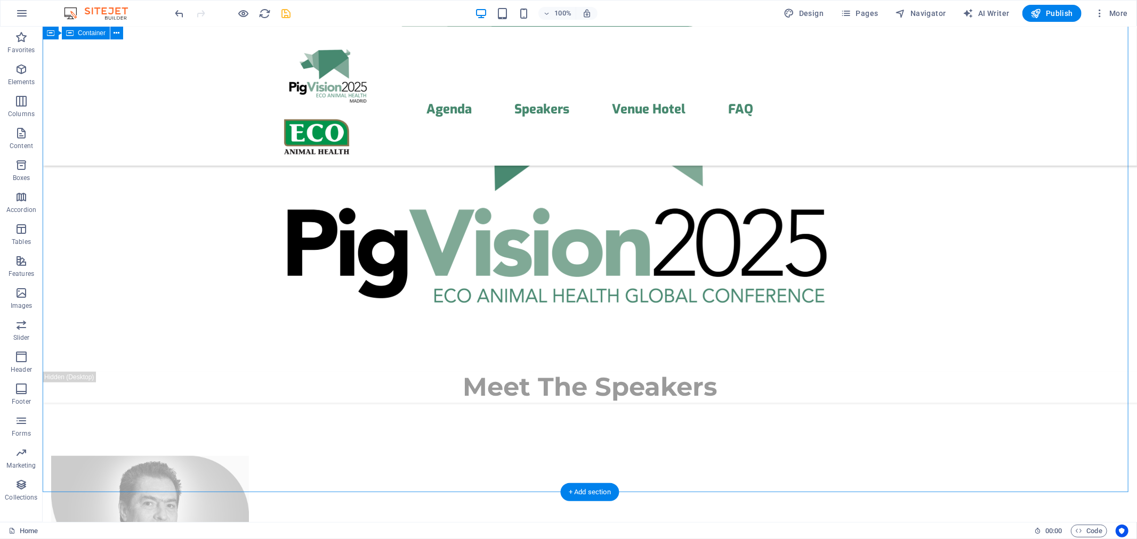
scroll to position [0, 0]
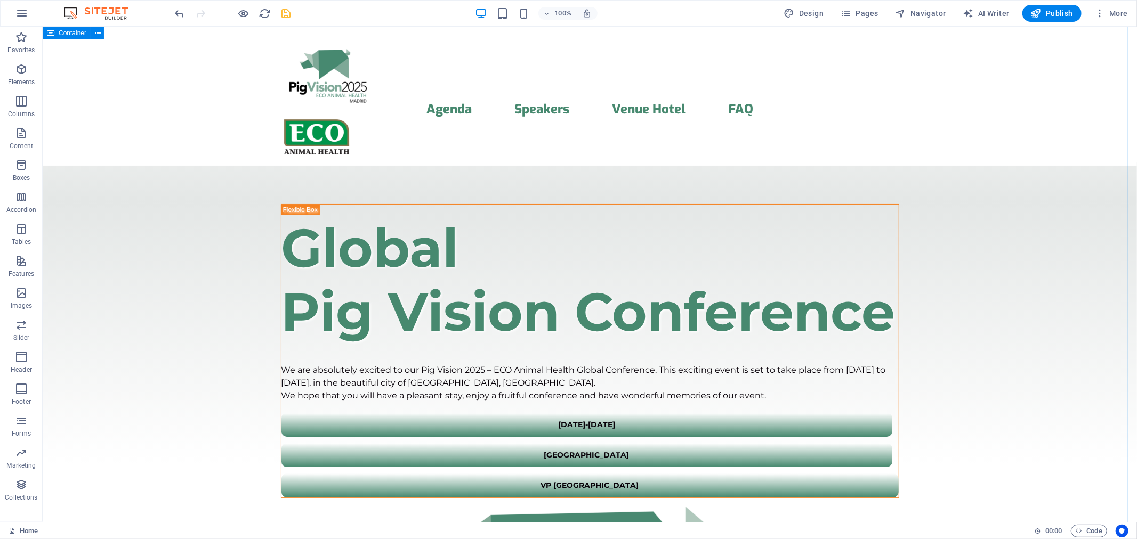
click at [54, 31] on icon at bounding box center [50, 33] width 7 height 13
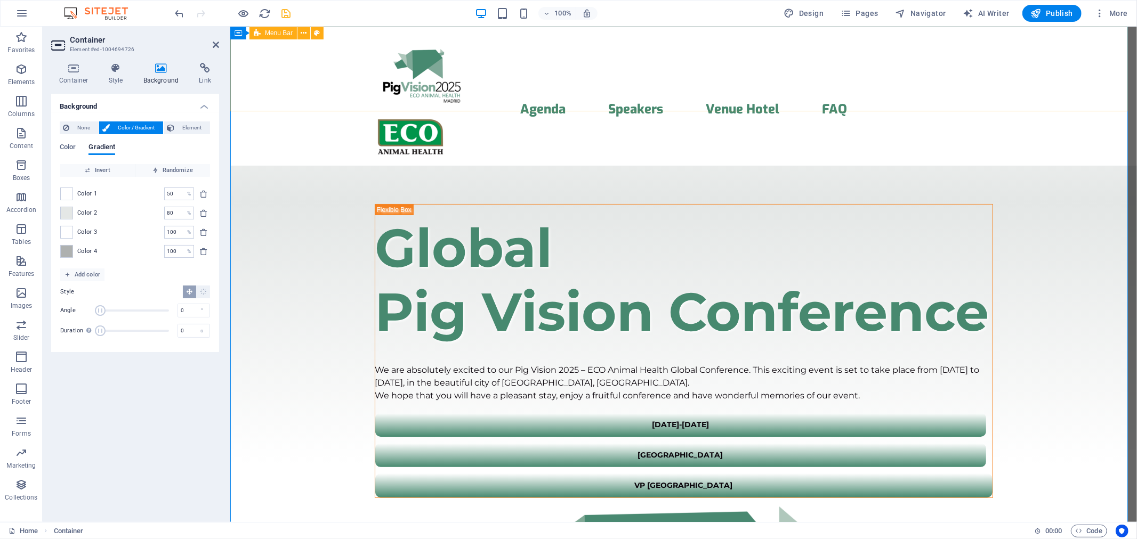
click at [279, 34] on span "Menu Bar" at bounding box center [279, 33] width 28 height 6
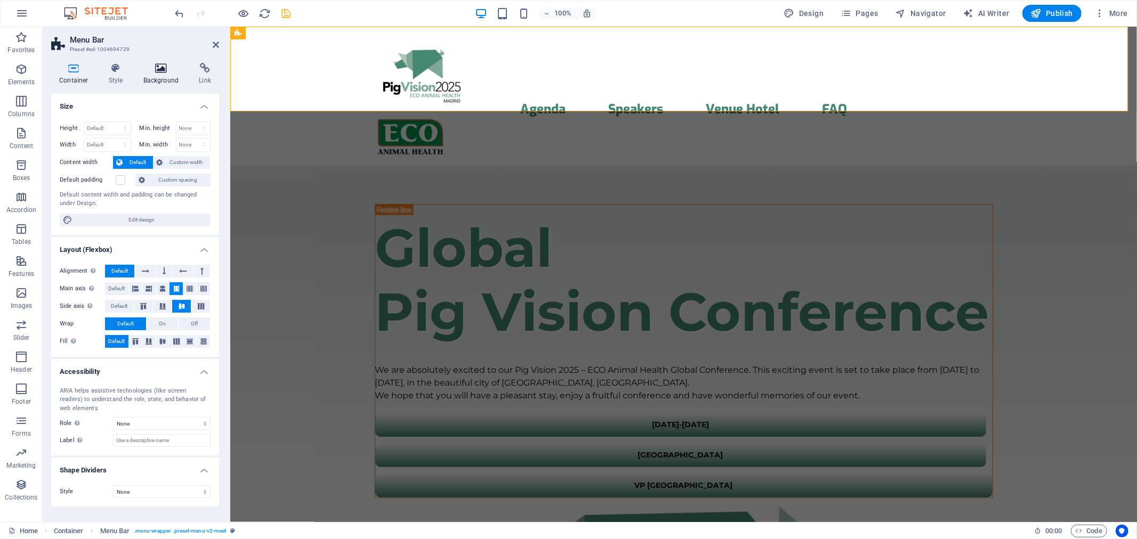
click at [169, 78] on h4 "Background" at bounding box center [163, 74] width 56 height 22
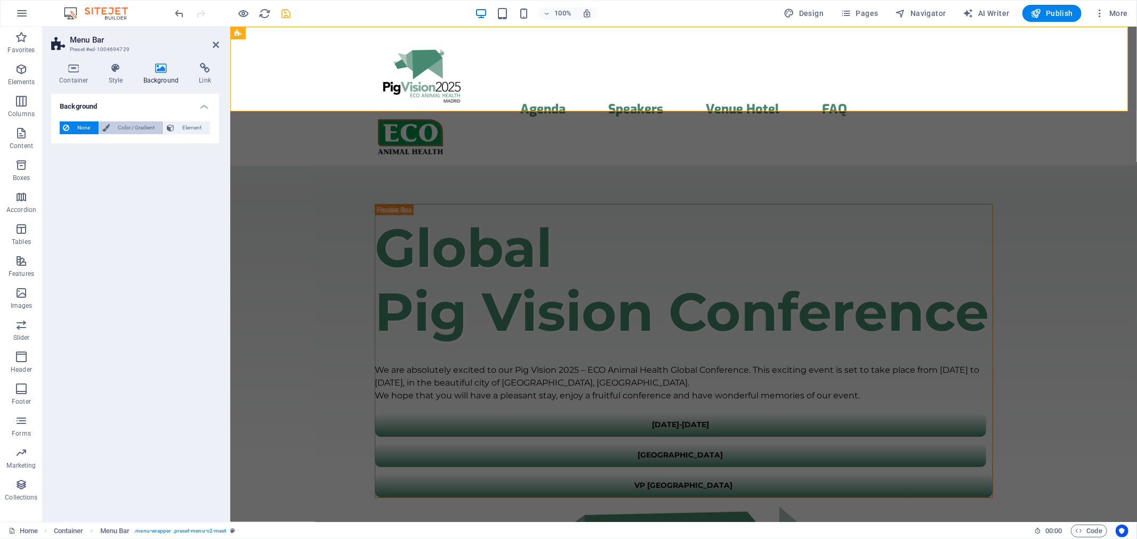
click at [120, 125] on span "Color / Gradient" at bounding box center [136, 128] width 47 height 13
click at [69, 172] on span at bounding box center [67, 171] width 12 height 12
type input "#ffffff"
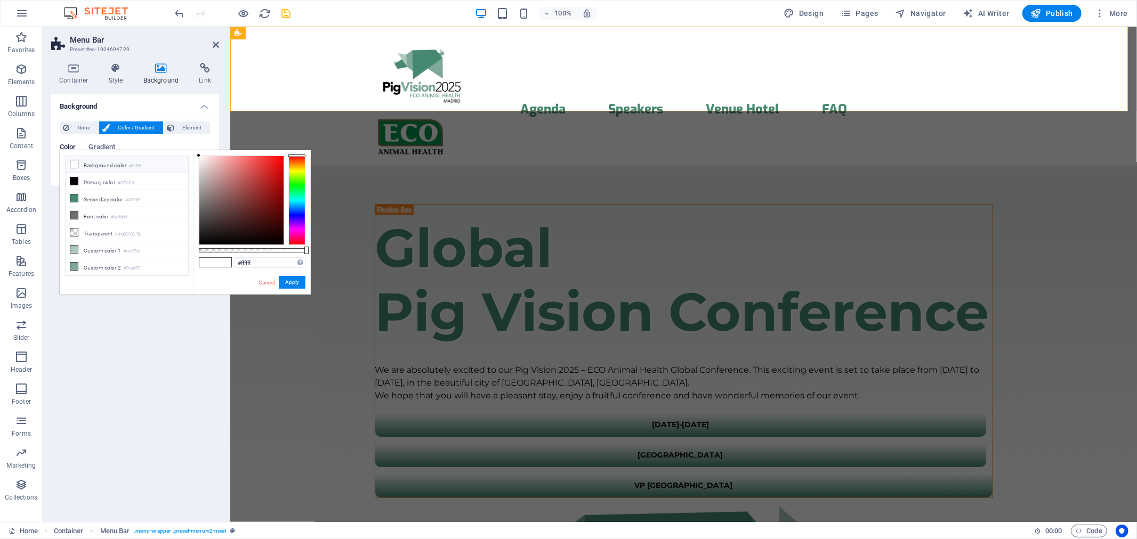
click at [73, 163] on icon at bounding box center [73, 163] width 7 height 7
click at [290, 285] on button "Apply" at bounding box center [292, 282] width 27 height 13
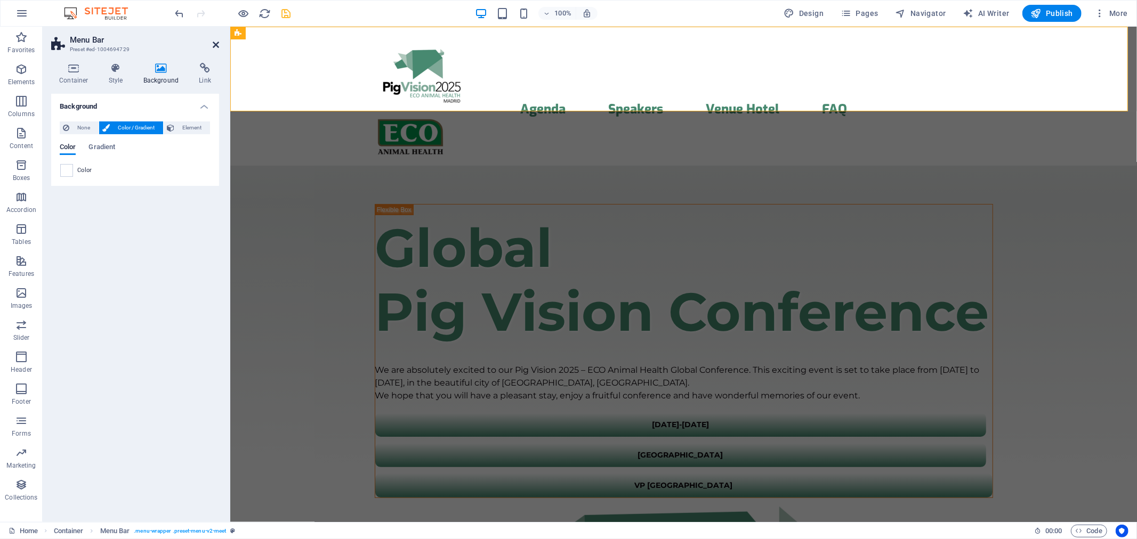
click at [213, 41] on icon at bounding box center [216, 45] width 6 height 9
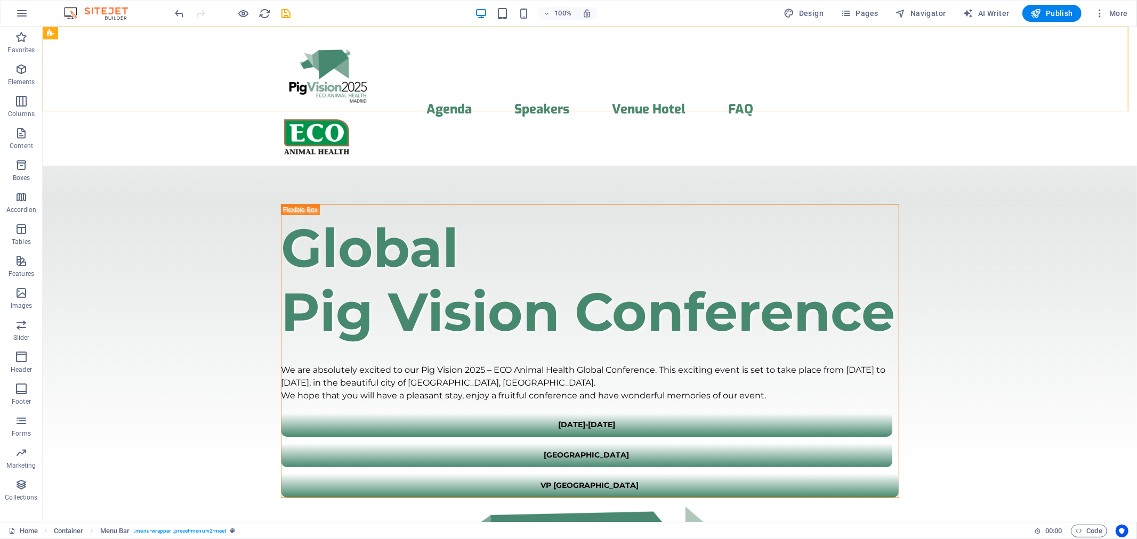
click at [283, 12] on icon "save" at bounding box center [286, 13] width 12 height 12
click at [1048, 20] on button "Publish" at bounding box center [1051, 13] width 59 height 17
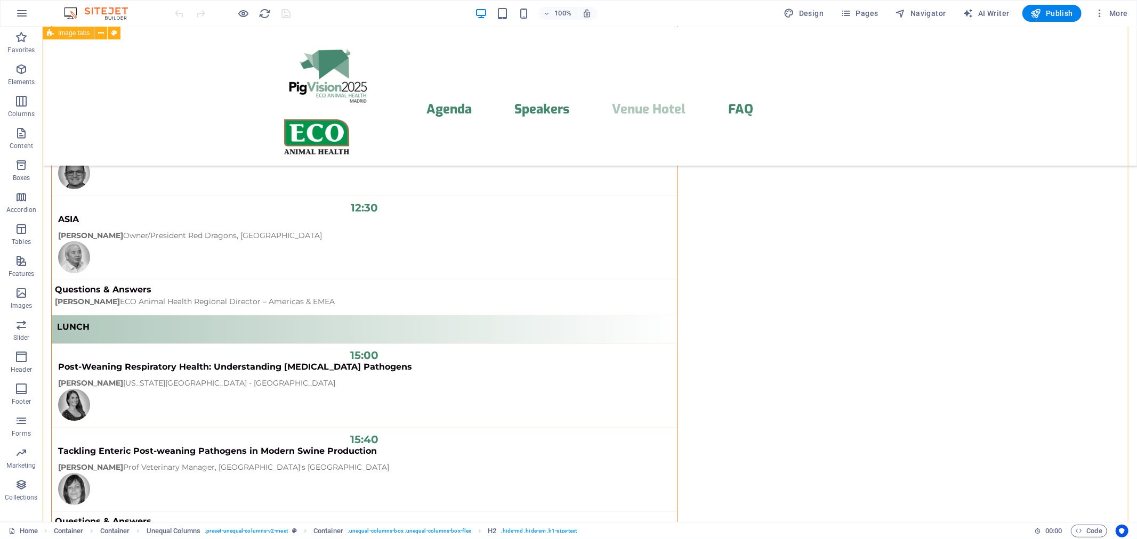
scroll to position [10245, 0]
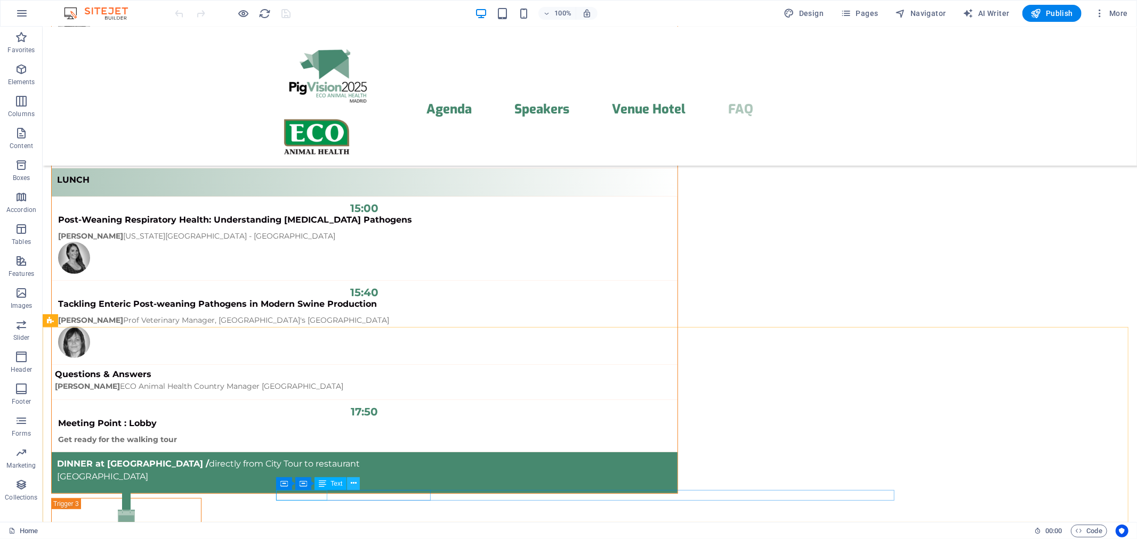
click at [353, 484] on icon at bounding box center [354, 483] width 6 height 11
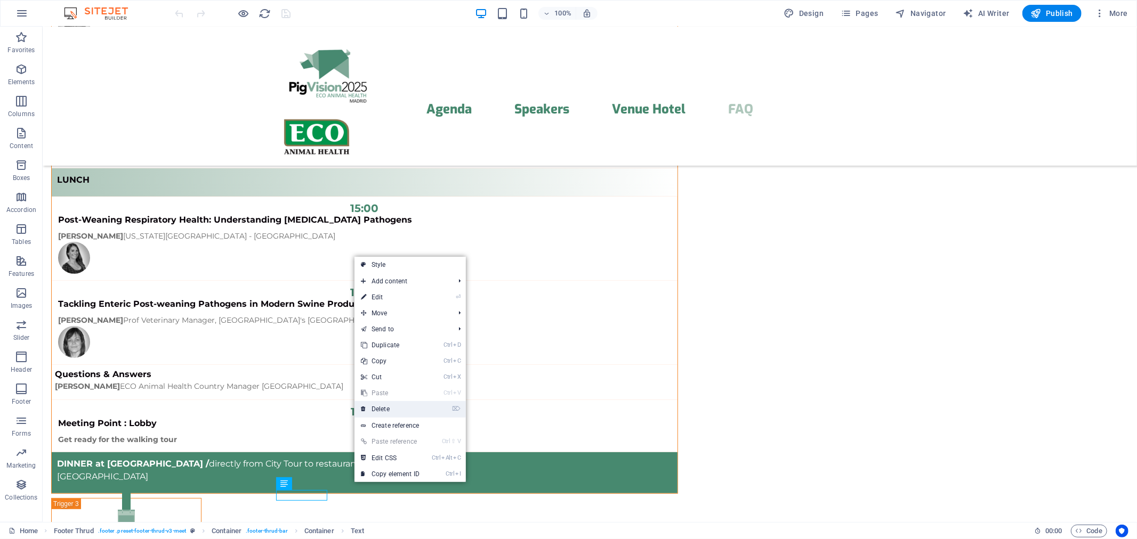
click at [384, 407] on link "⌦ Delete" at bounding box center [390, 409] width 71 height 16
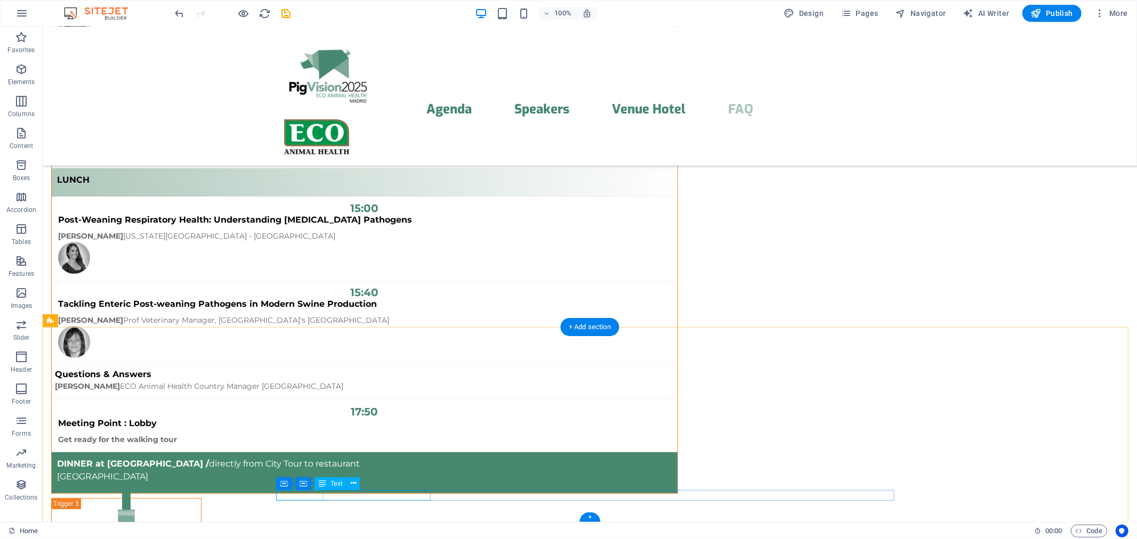
click at [351, 484] on icon at bounding box center [354, 483] width 6 height 11
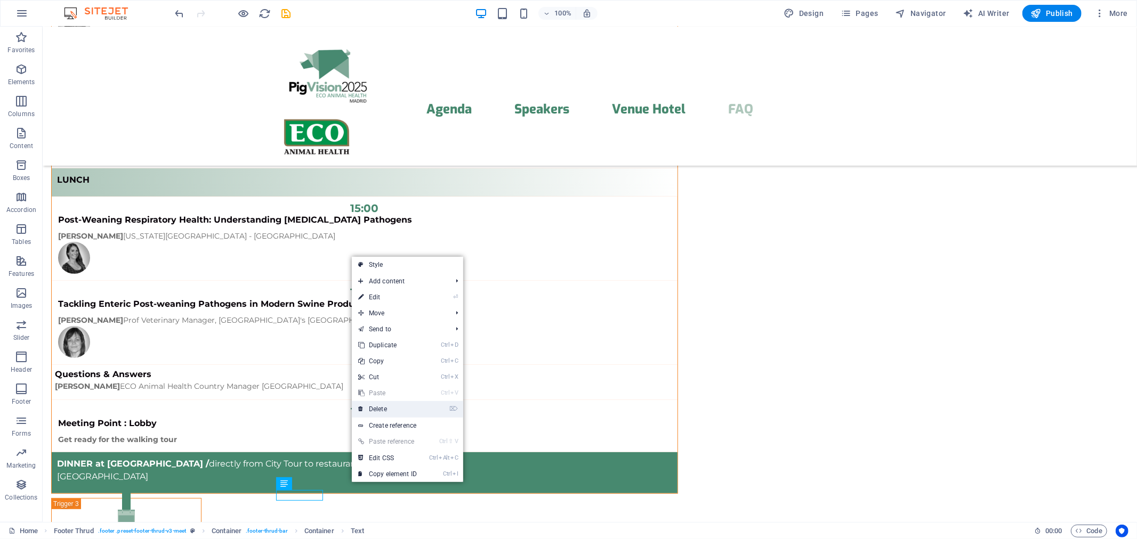
click at [378, 408] on link "⌦ Delete" at bounding box center [387, 409] width 71 height 16
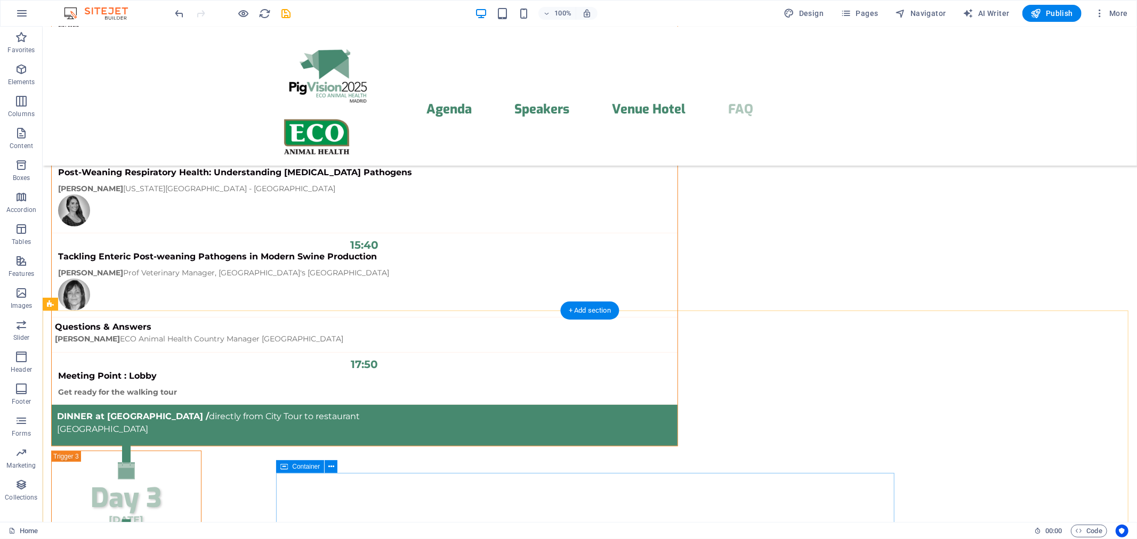
scroll to position [10328, 0]
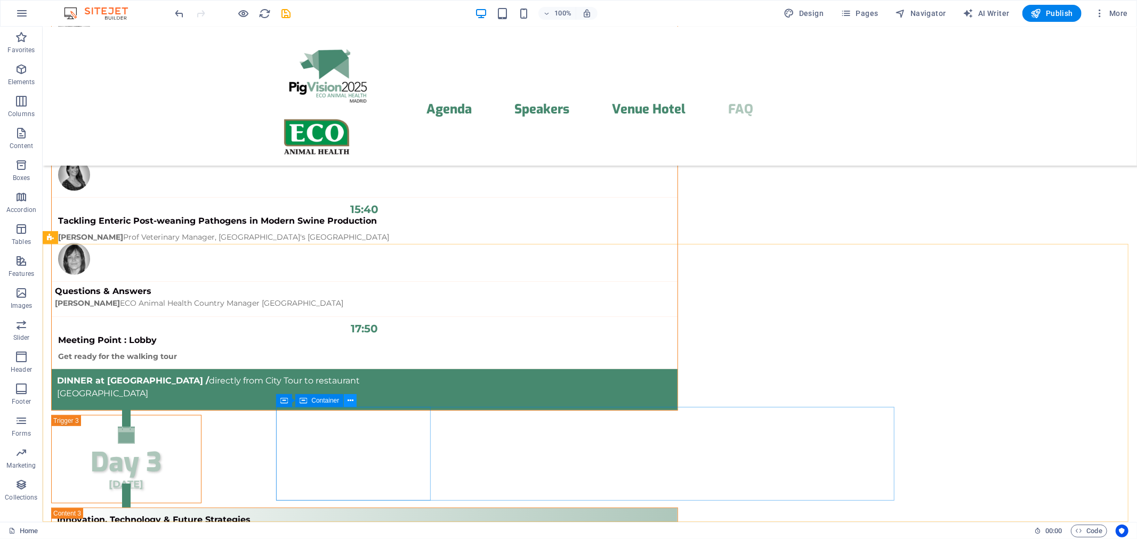
click at [352, 401] on icon at bounding box center [351, 401] width 6 height 11
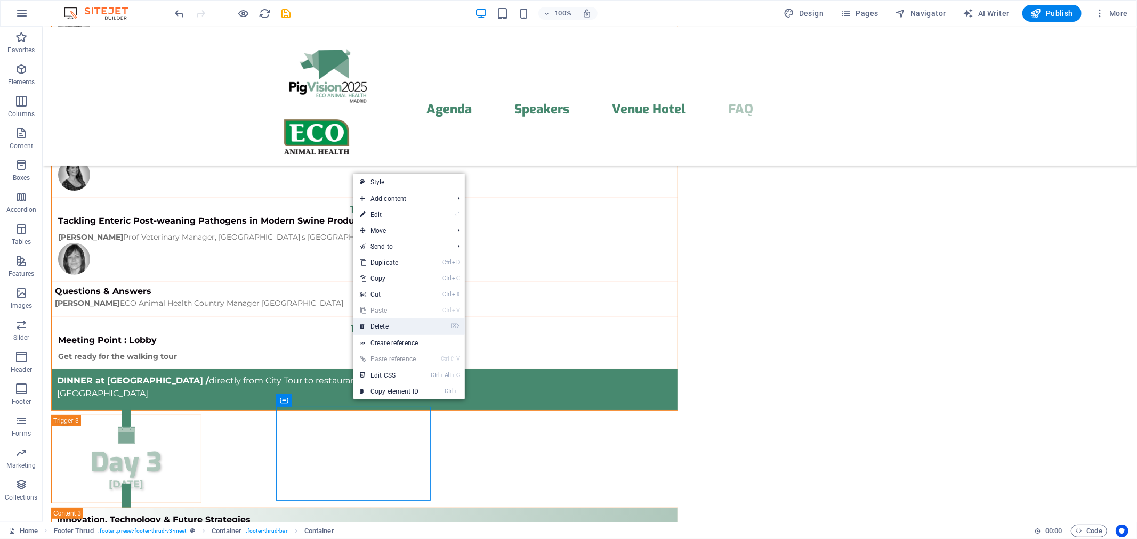
click at [412, 324] on link "⌦ Delete" at bounding box center [388, 327] width 71 height 16
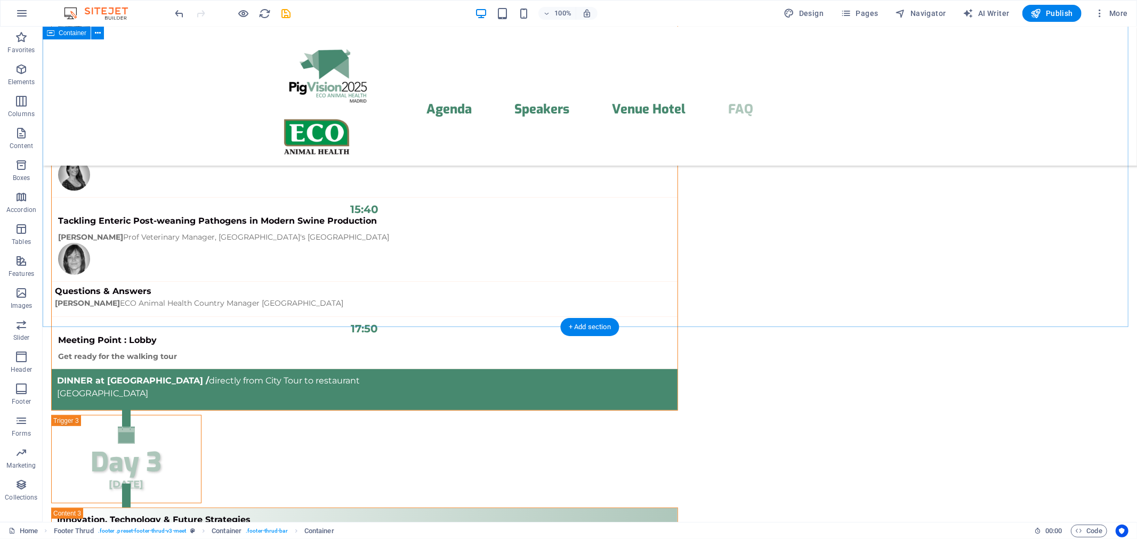
scroll to position [10245, 0]
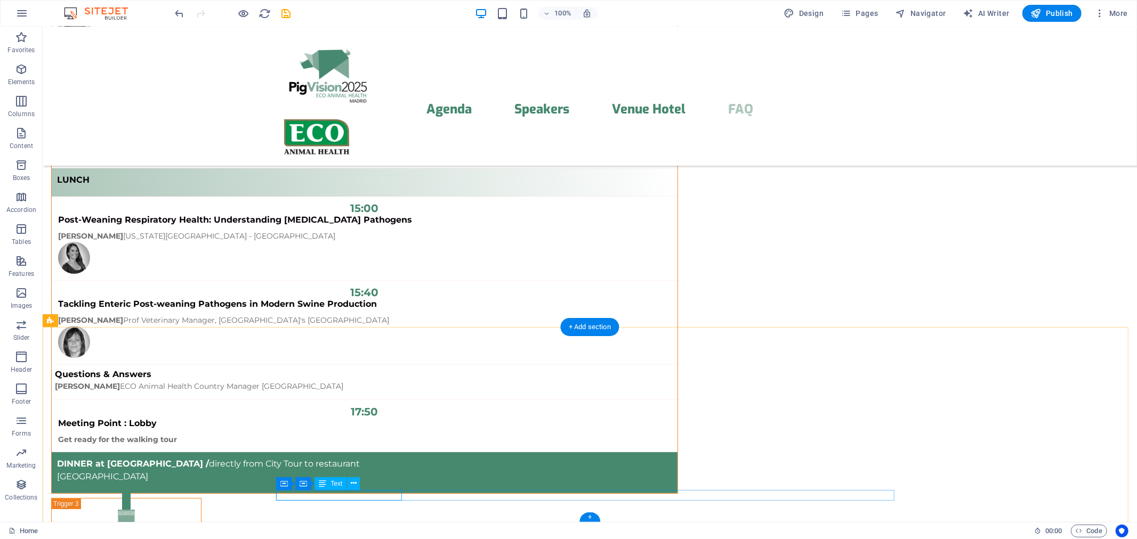
click at [332, 485] on span "Text" at bounding box center [337, 484] width 12 height 6
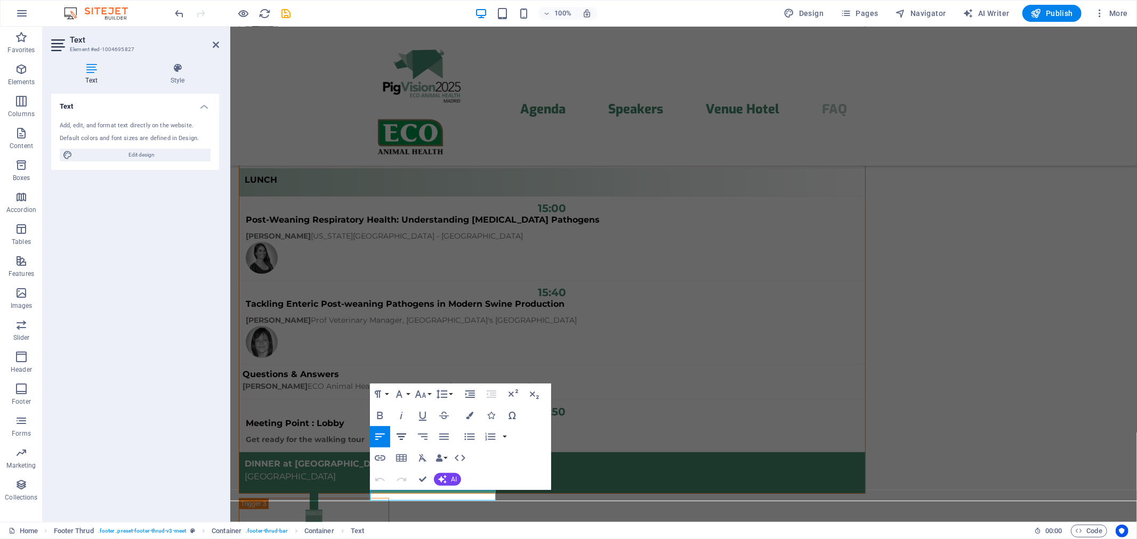
click at [401, 438] on icon "button" at bounding box center [401, 437] width 13 height 13
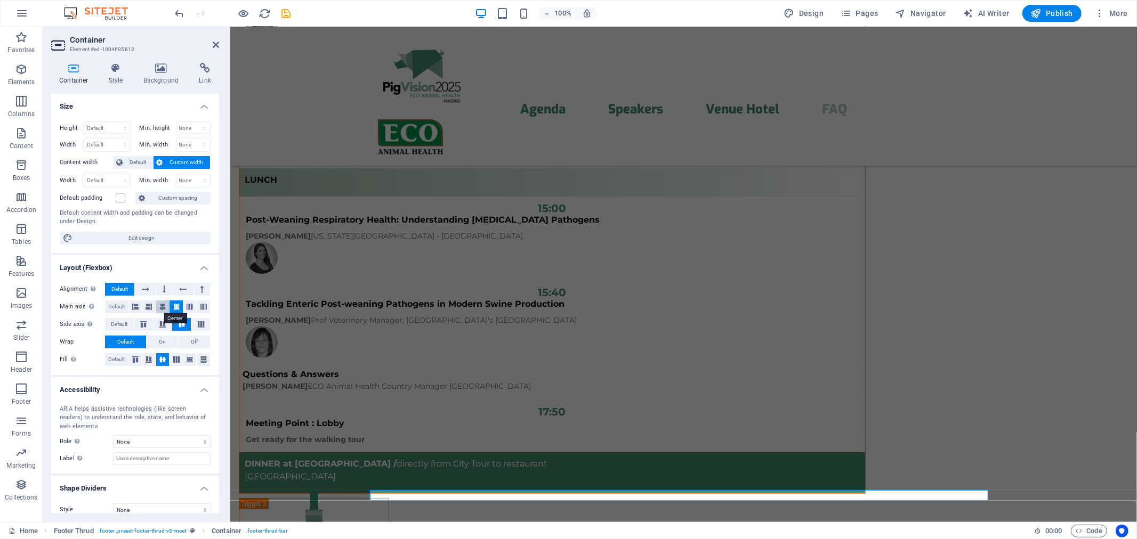
click at [162, 306] on icon at bounding box center [162, 307] width 6 height 13
click at [216, 44] on icon at bounding box center [216, 45] width 6 height 9
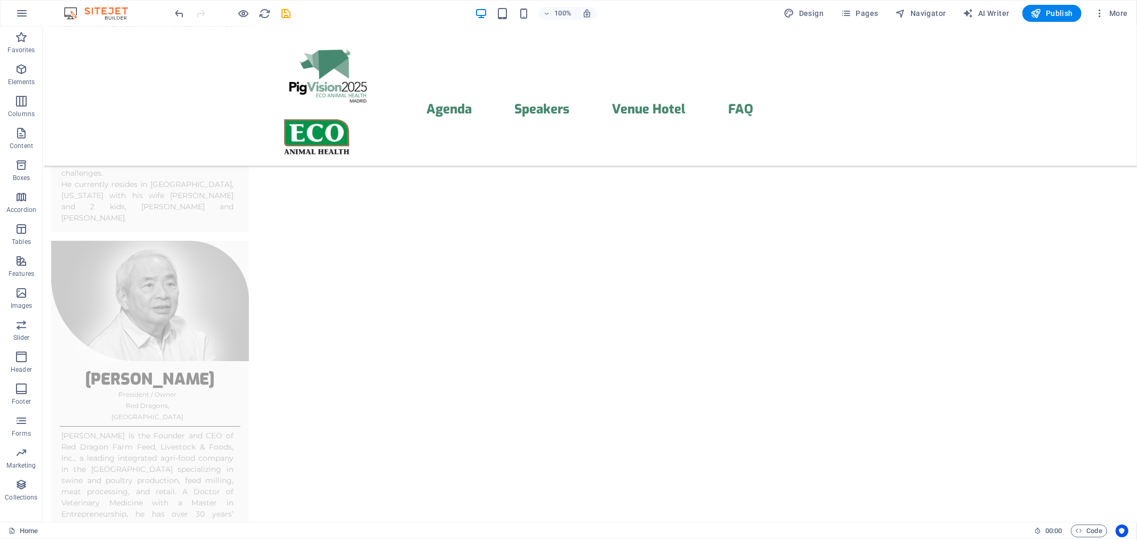
scroll to position [2844, 0]
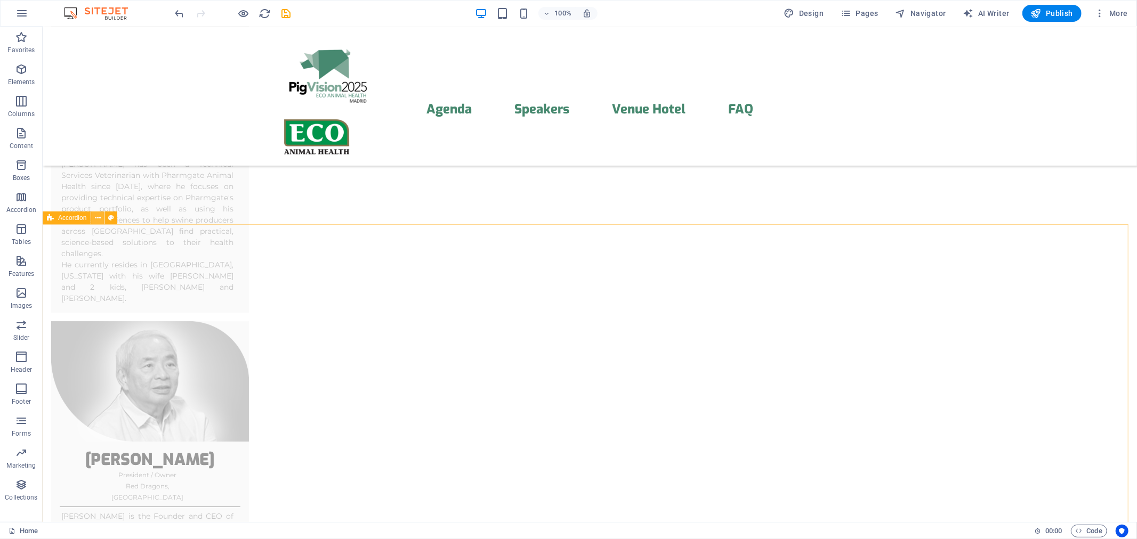
click at [98, 218] on icon at bounding box center [98, 218] width 6 height 11
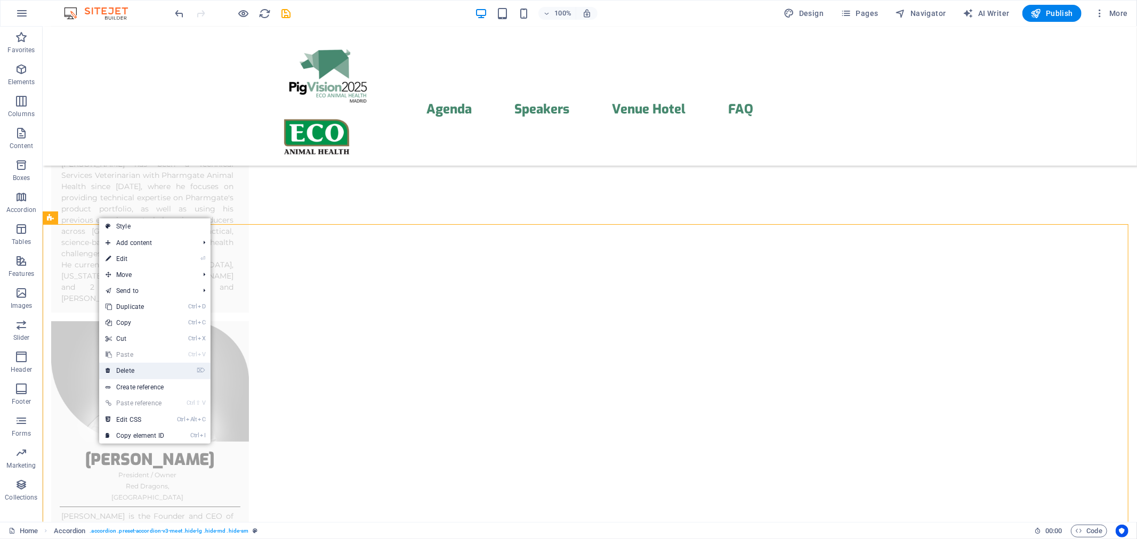
click at [134, 368] on link "⌦ Delete" at bounding box center [134, 371] width 71 height 16
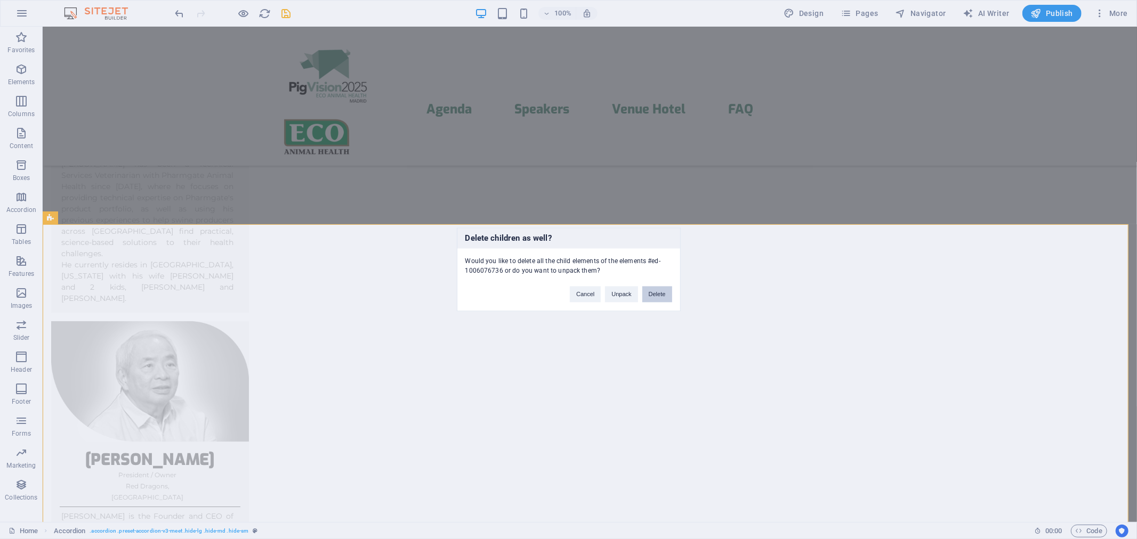
click at [658, 295] on button "Delete" at bounding box center [657, 295] width 30 height 16
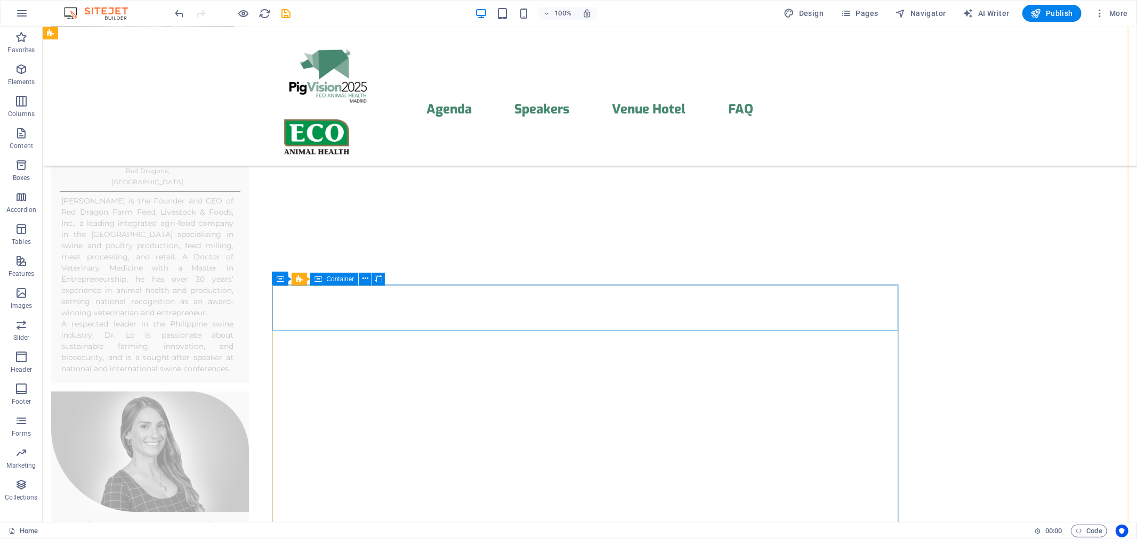
scroll to position [3002, 0]
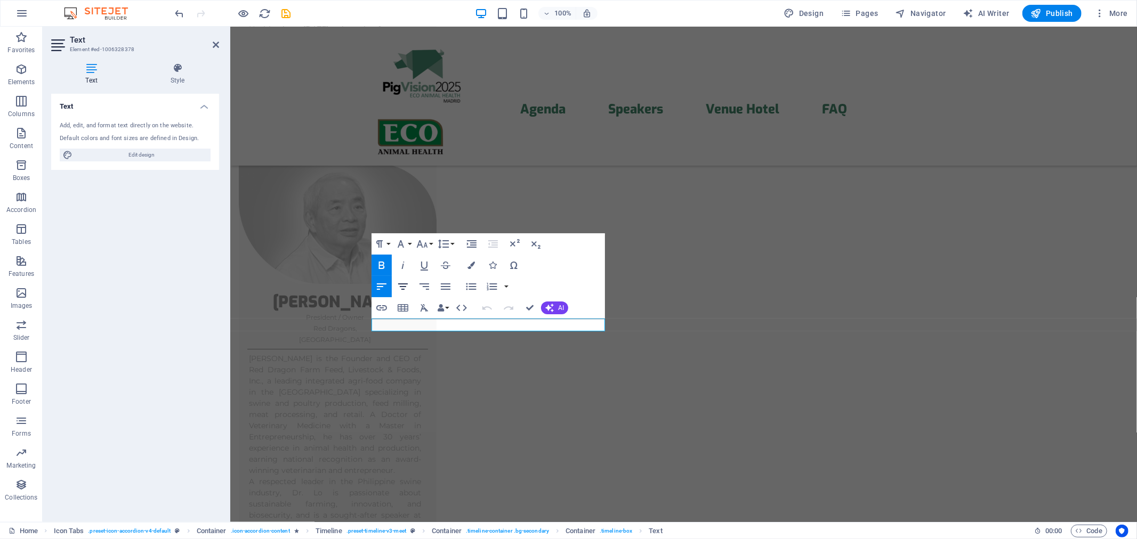
click at [402, 291] on icon "button" at bounding box center [403, 286] width 13 height 13
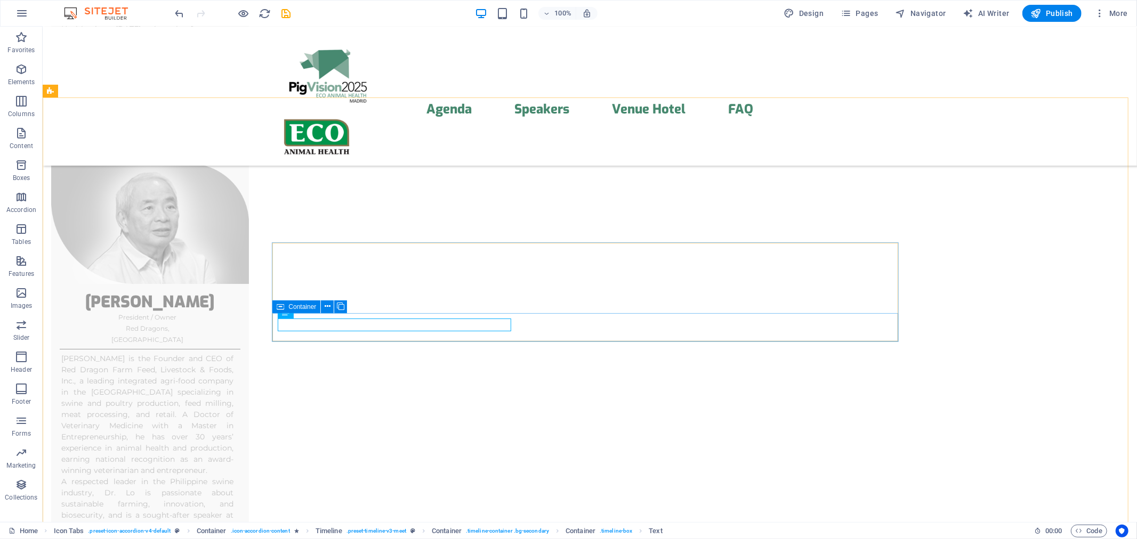
click at [285, 307] on div "Container" at bounding box center [296, 307] width 48 height 13
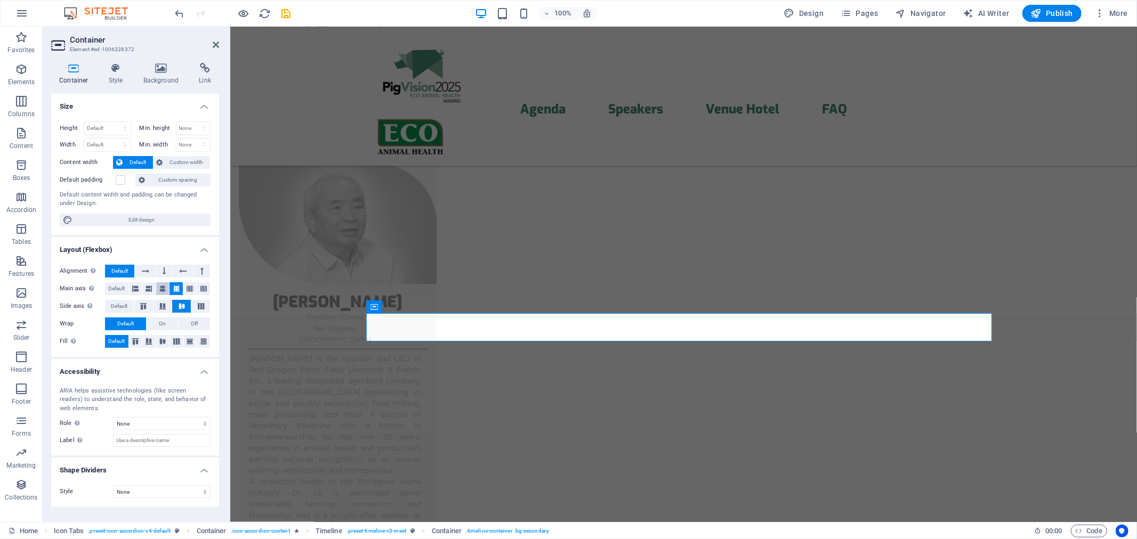
click at [161, 289] on icon at bounding box center [162, 289] width 6 height 13
click at [138, 288] on icon at bounding box center [135, 289] width 6 height 13
click at [163, 343] on icon at bounding box center [162, 342] width 13 height 6
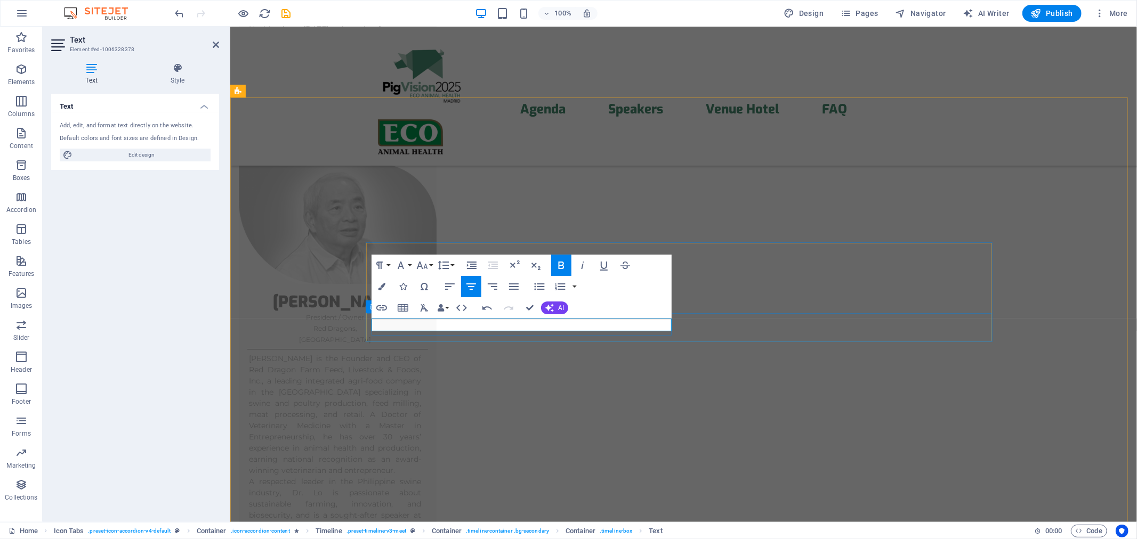
drag, startPoint x: 611, startPoint y: 324, endPoint x: 671, endPoint y: 324, distance: 59.7
click at [557, 263] on icon "button" at bounding box center [561, 265] width 13 height 13
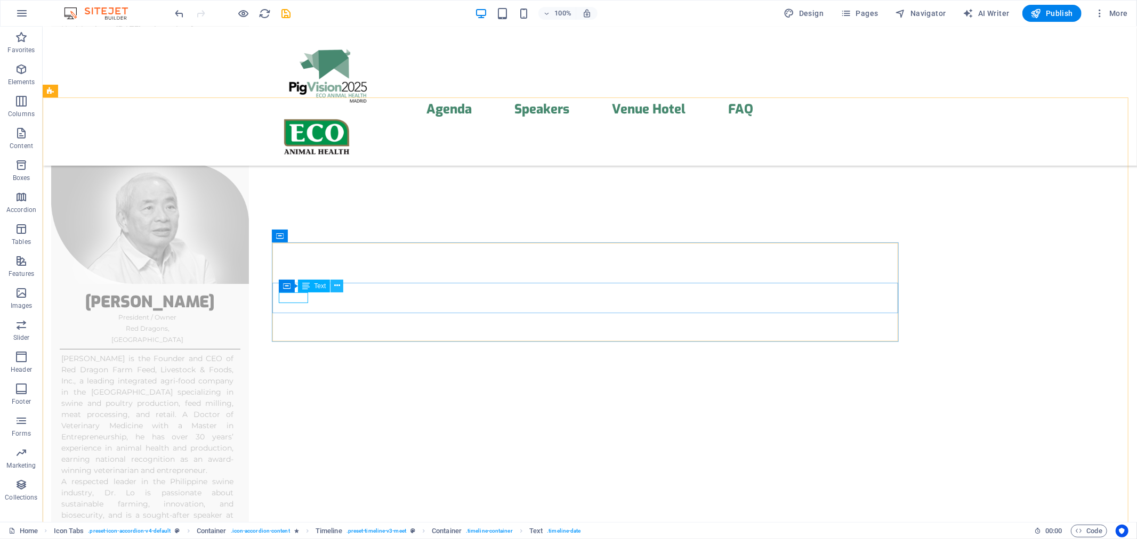
click at [334, 285] on icon at bounding box center [337, 285] width 6 height 11
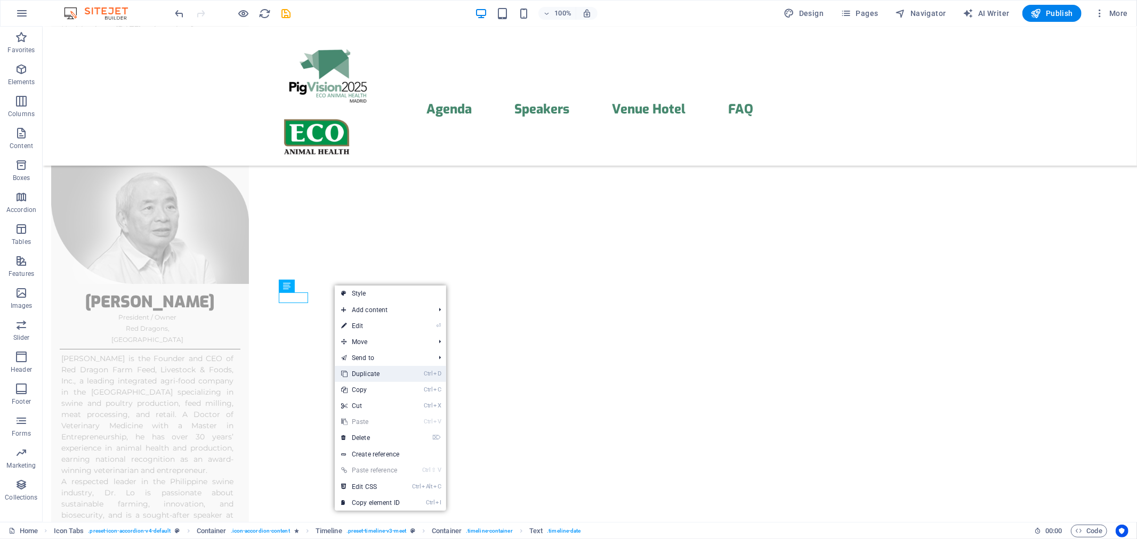
click at [366, 372] on link "Ctrl D Duplicate" at bounding box center [370, 374] width 71 height 16
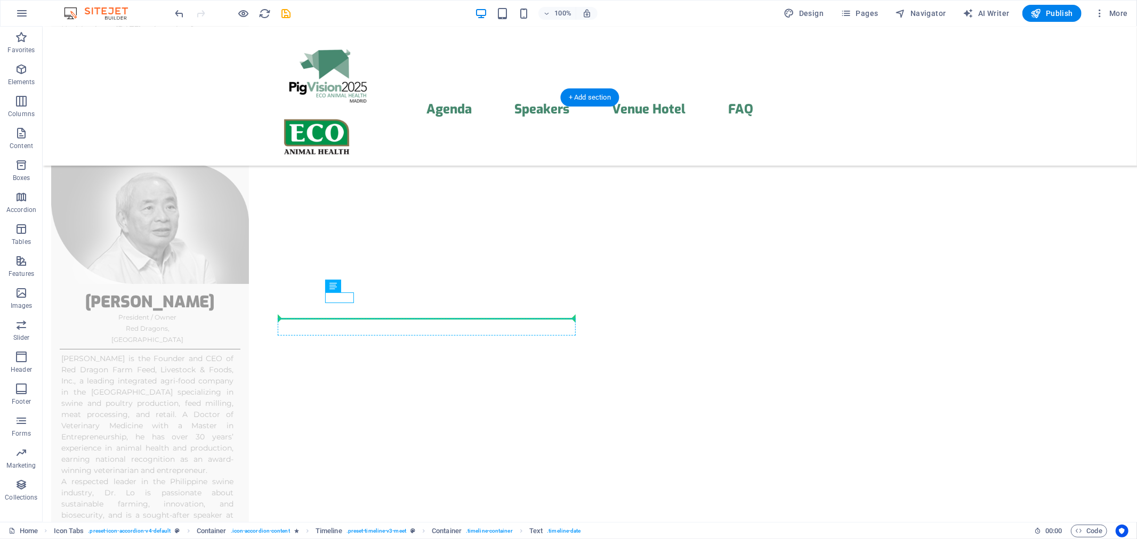
drag, startPoint x: 378, startPoint y: 313, endPoint x: 291, endPoint y: 321, distance: 88.3
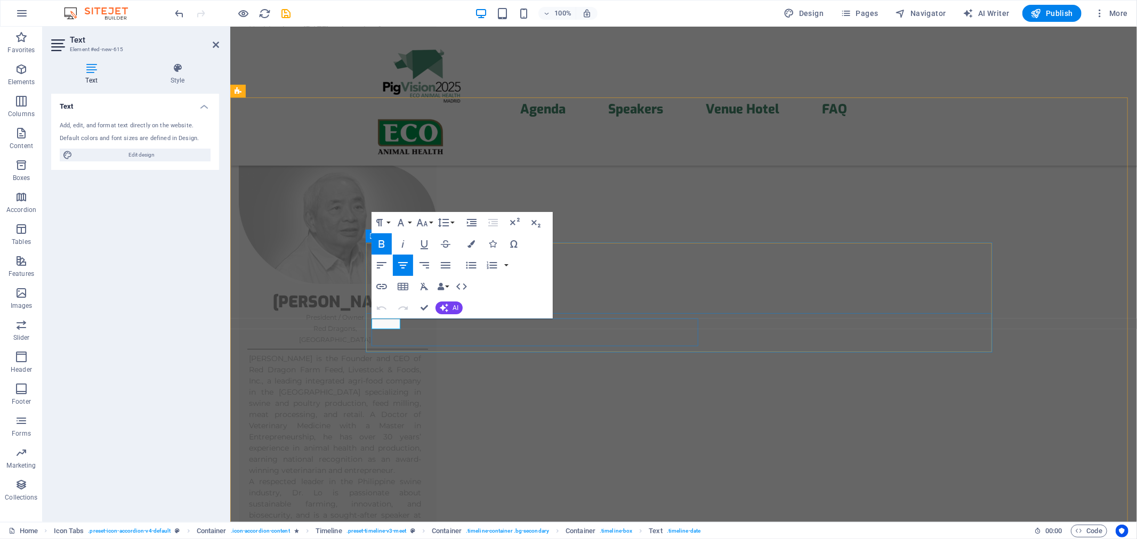
click at [471, 245] on icon "button" at bounding box center [471, 243] width 7 height 7
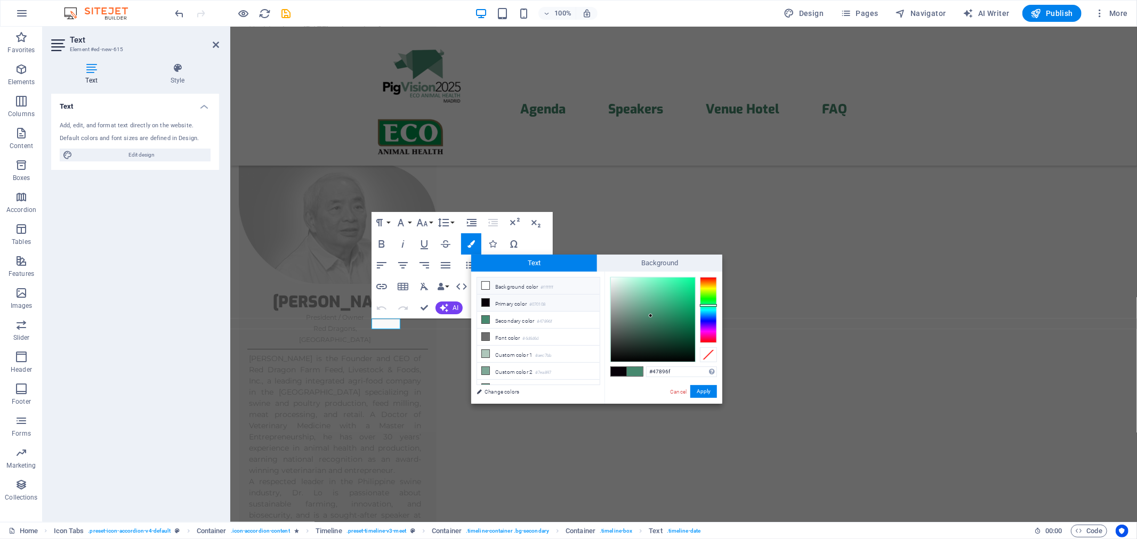
click at [488, 285] on icon at bounding box center [485, 285] width 7 height 7
type input "#ffffff"
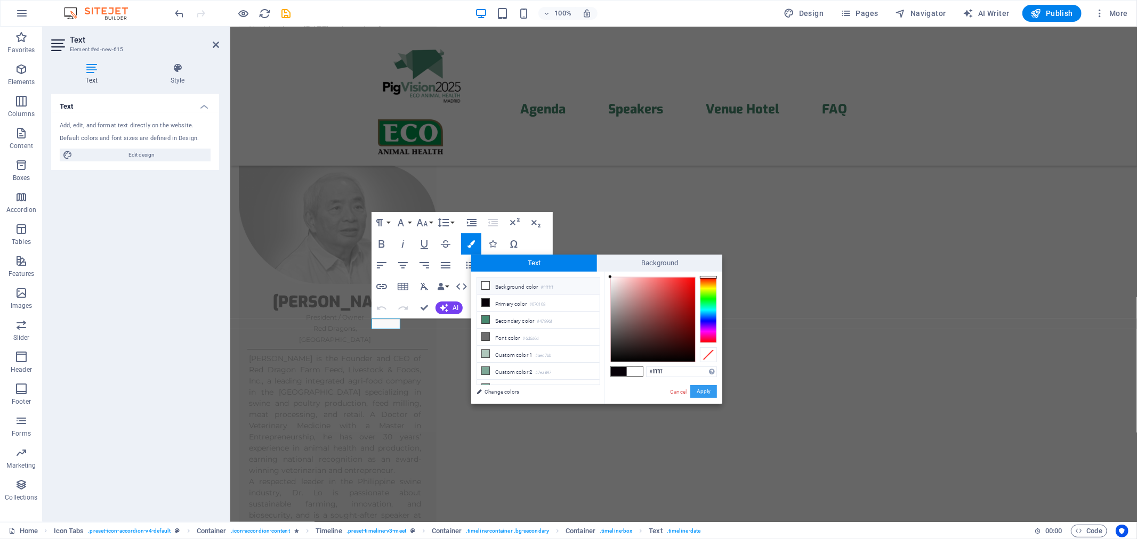
click at [711, 394] on button "Apply" at bounding box center [703, 391] width 27 height 13
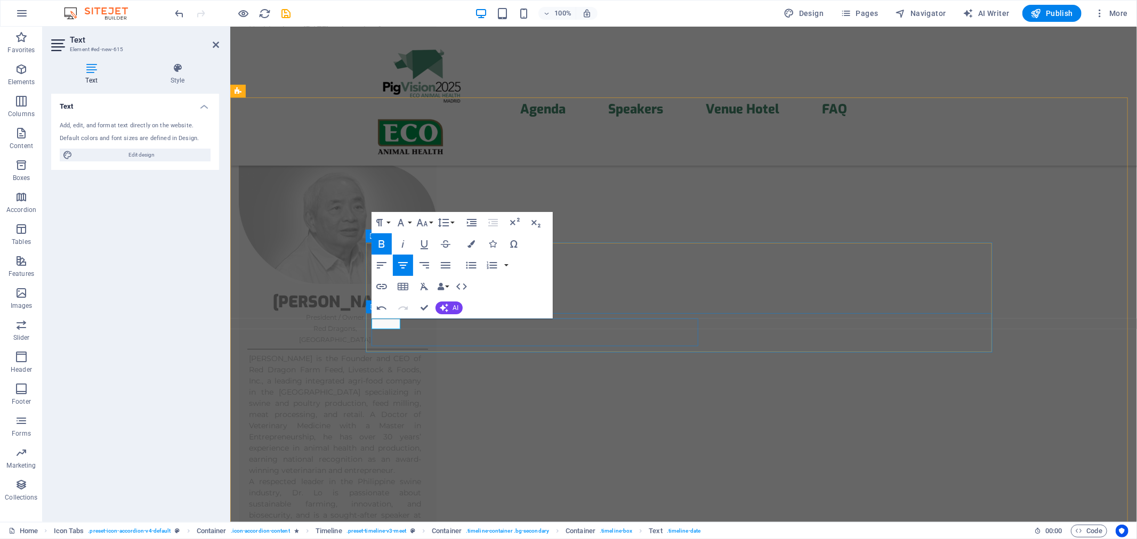
drag, startPoint x: 380, startPoint y: 323, endPoint x: 386, endPoint y: 324, distance: 6.5
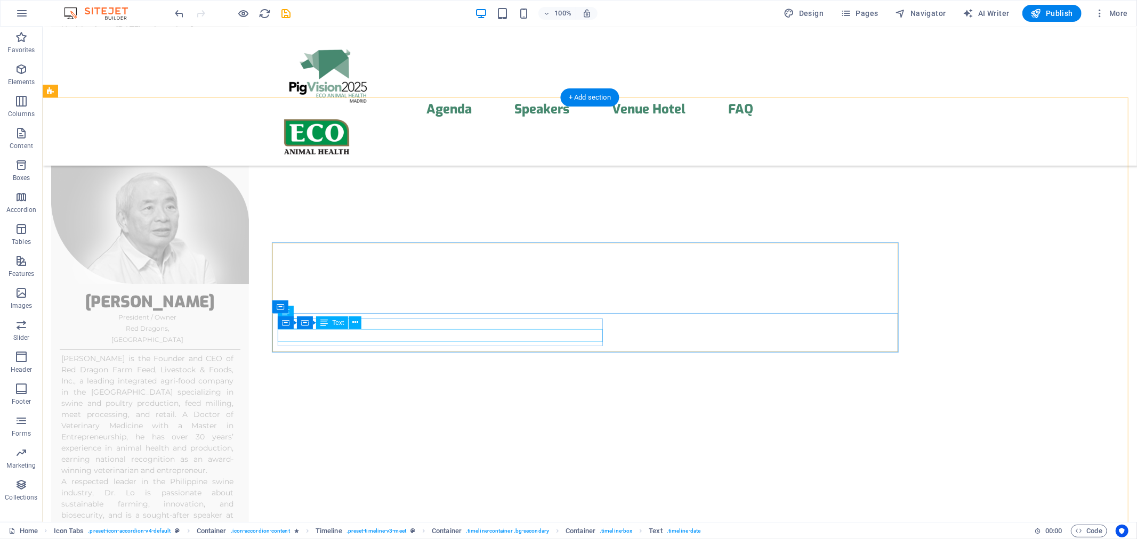
click at [289, 308] on span "Container" at bounding box center [302, 307] width 28 height 6
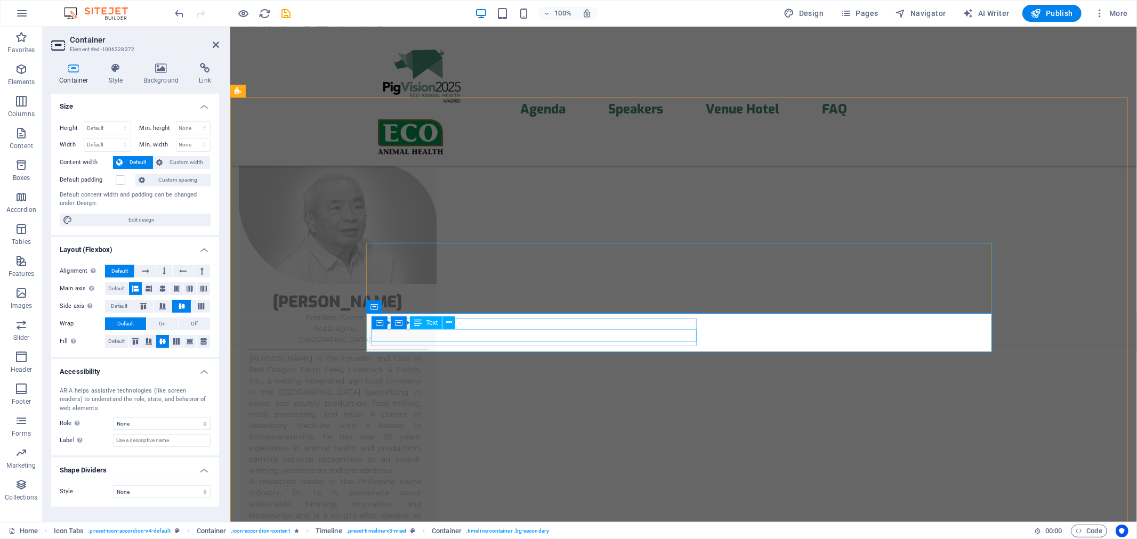
click at [116, 307] on span "Default" at bounding box center [119, 306] width 17 height 13
click at [118, 290] on span "Default" at bounding box center [116, 289] width 17 height 13
click at [139, 268] on button at bounding box center [145, 271] width 20 height 13
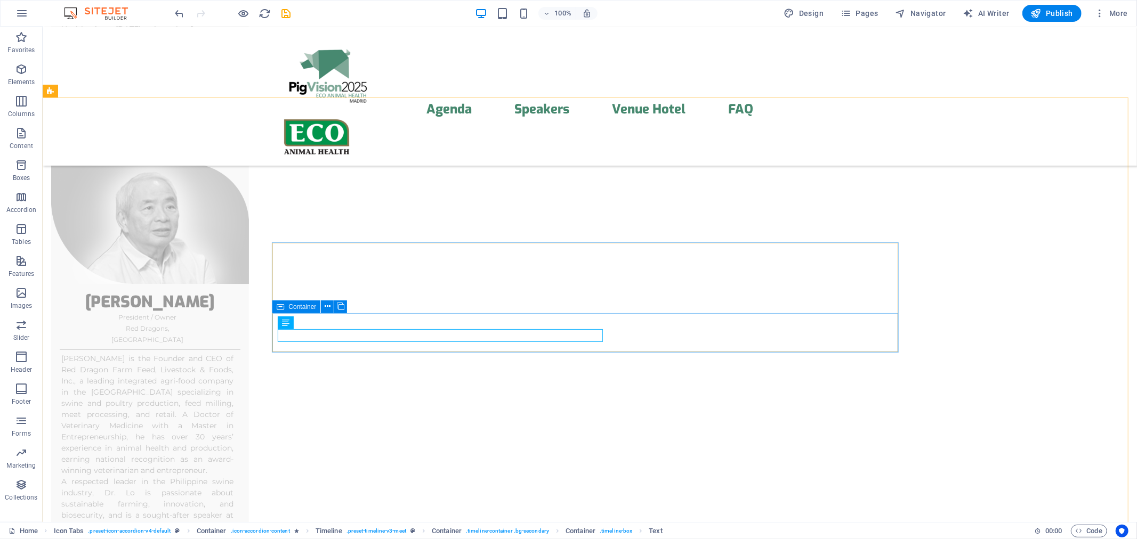
click at [288, 308] on div "Container" at bounding box center [296, 307] width 48 height 13
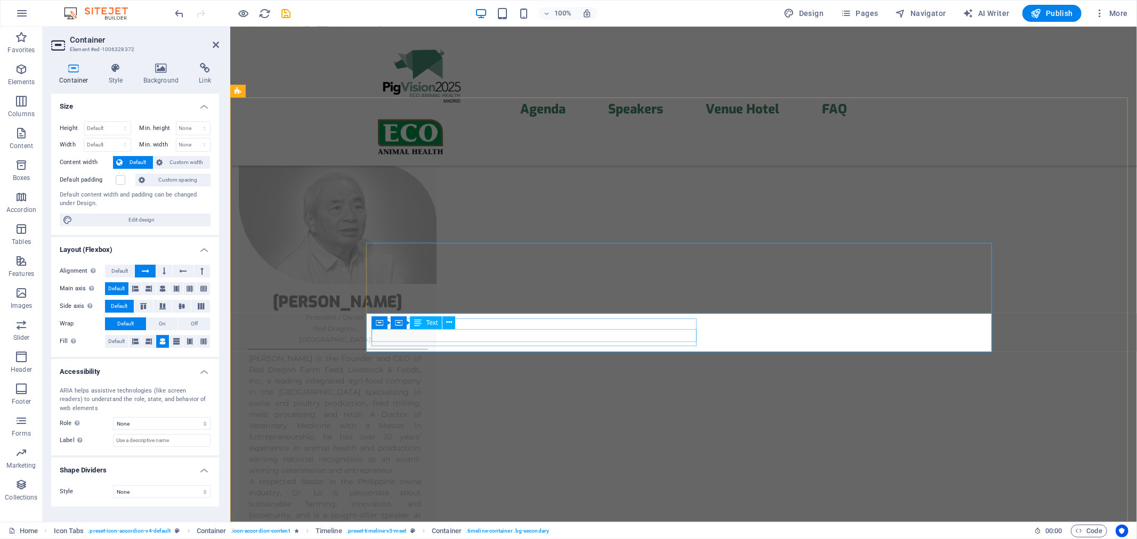
click at [110, 74] on h4 "Style" at bounding box center [118, 74] width 35 height 22
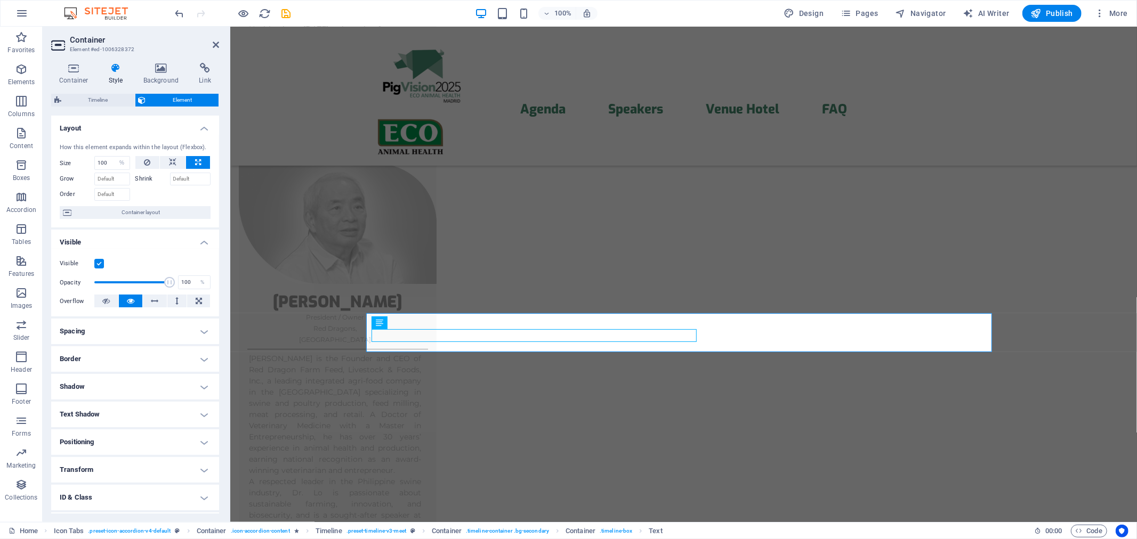
click at [101, 73] on icon at bounding box center [116, 68] width 30 height 11
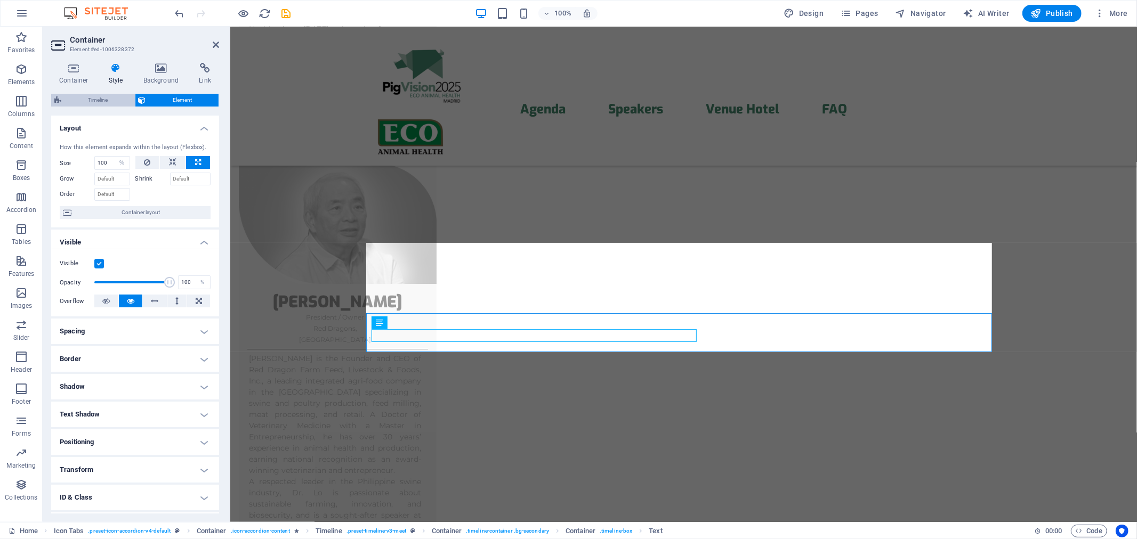
click at [103, 104] on span "Timeline" at bounding box center [98, 100] width 67 height 13
select select "rem"
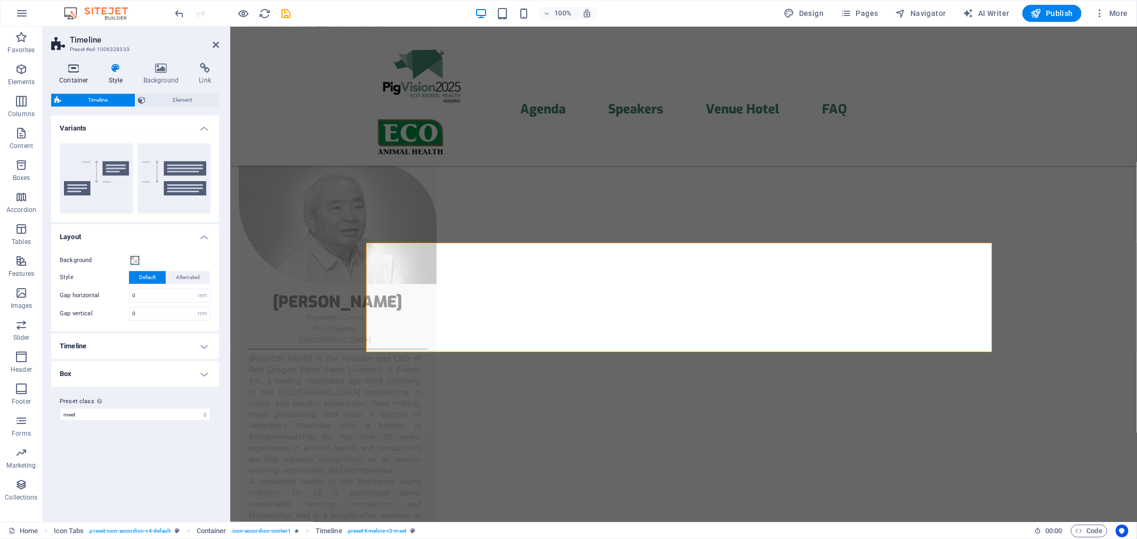
click at [74, 63] on icon at bounding box center [73, 68] width 45 height 11
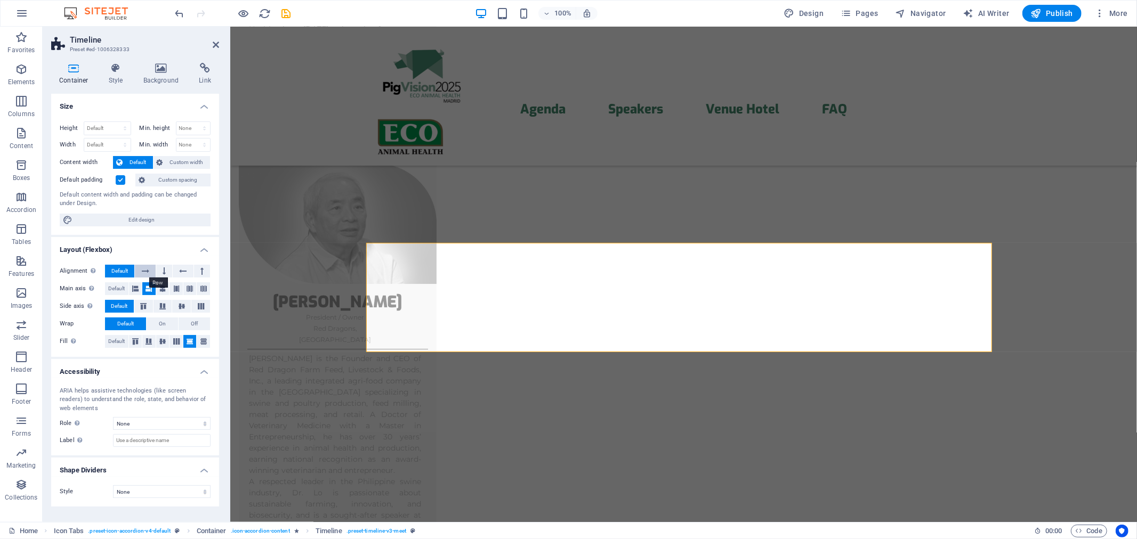
click at [144, 272] on icon at bounding box center [145, 271] width 7 height 13
click at [122, 182] on label at bounding box center [121, 180] width 10 height 10
click at [0, 0] on input "Default padding" at bounding box center [0, 0] width 0 height 0
click at [122, 182] on label at bounding box center [121, 180] width 10 height 10
click at [0, 0] on input "Default padding" at bounding box center [0, 0] width 0 height 0
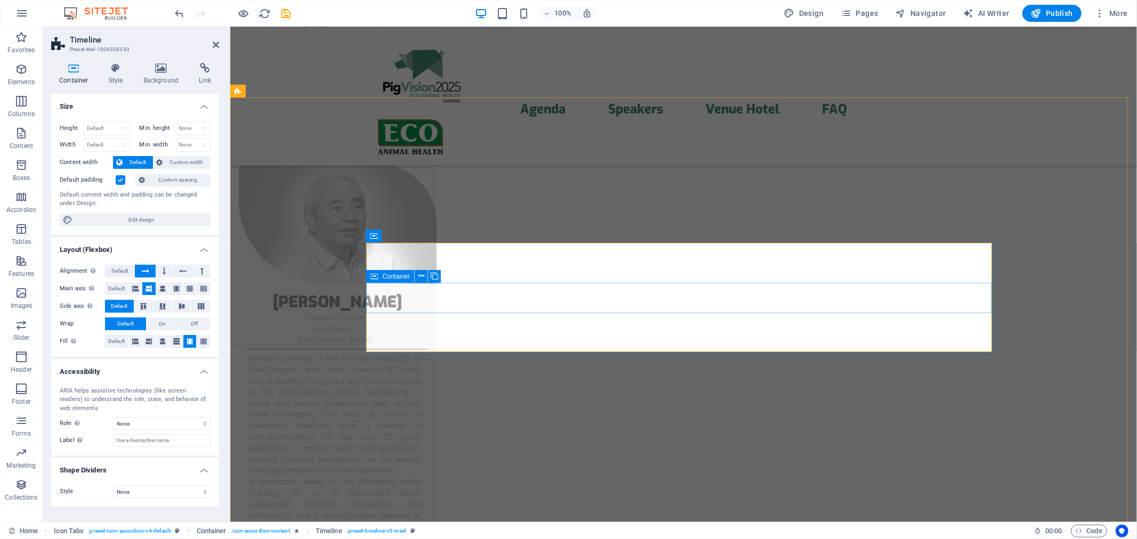
click at [432, 275] on icon at bounding box center [434, 276] width 7 height 11
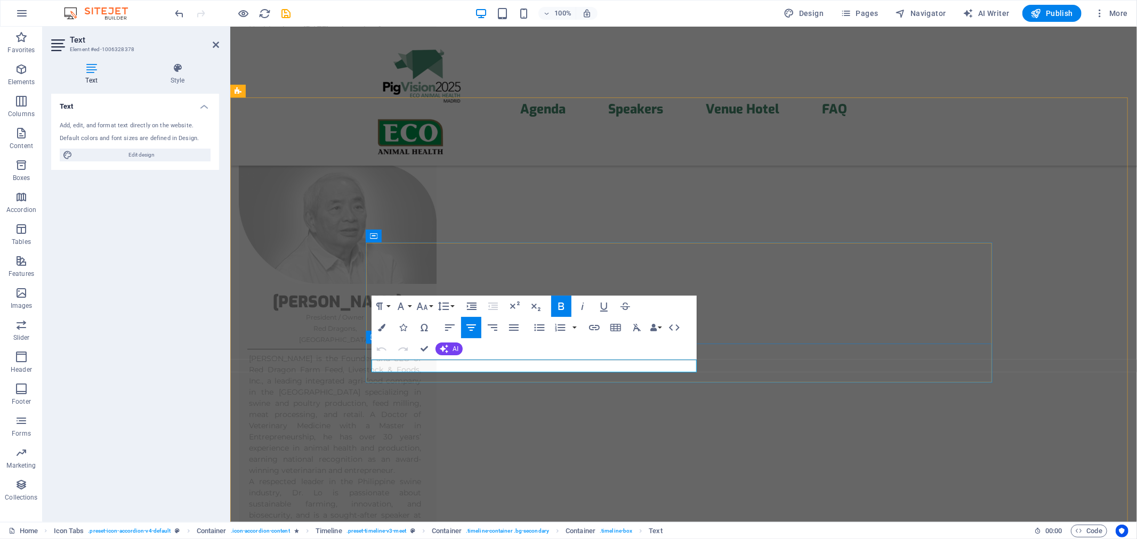
drag, startPoint x: 387, startPoint y: 362, endPoint x: 718, endPoint y: 363, distance: 331.1
copy span "WELCOME DINNER at [GEOGRAPHIC_DATA] [GEOGRAPHIC_DATA] / Second Floor"
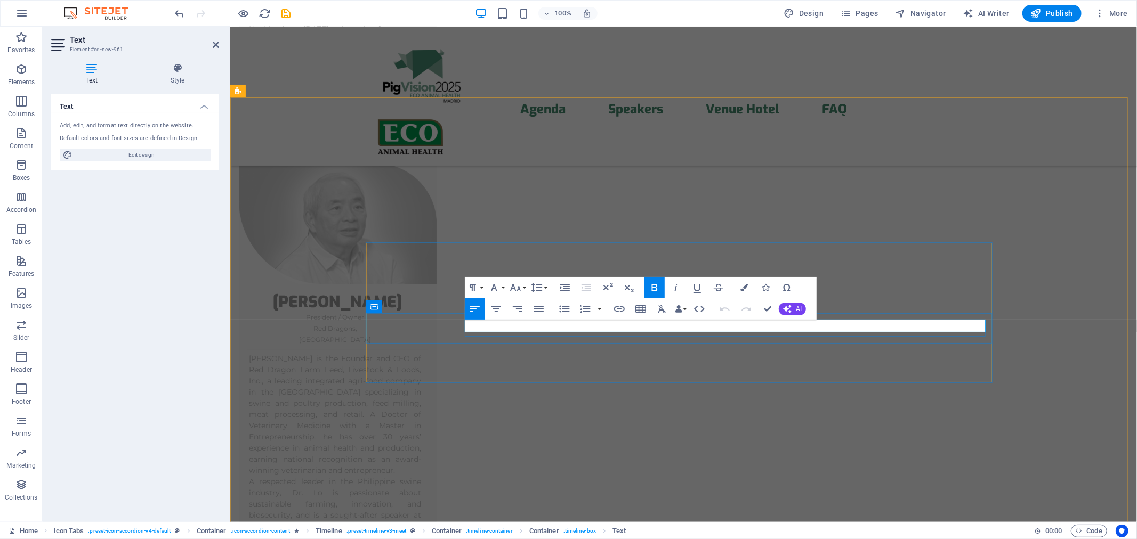
drag, startPoint x: 561, startPoint y: 326, endPoint x: 463, endPoint y: 326, distance: 97.6
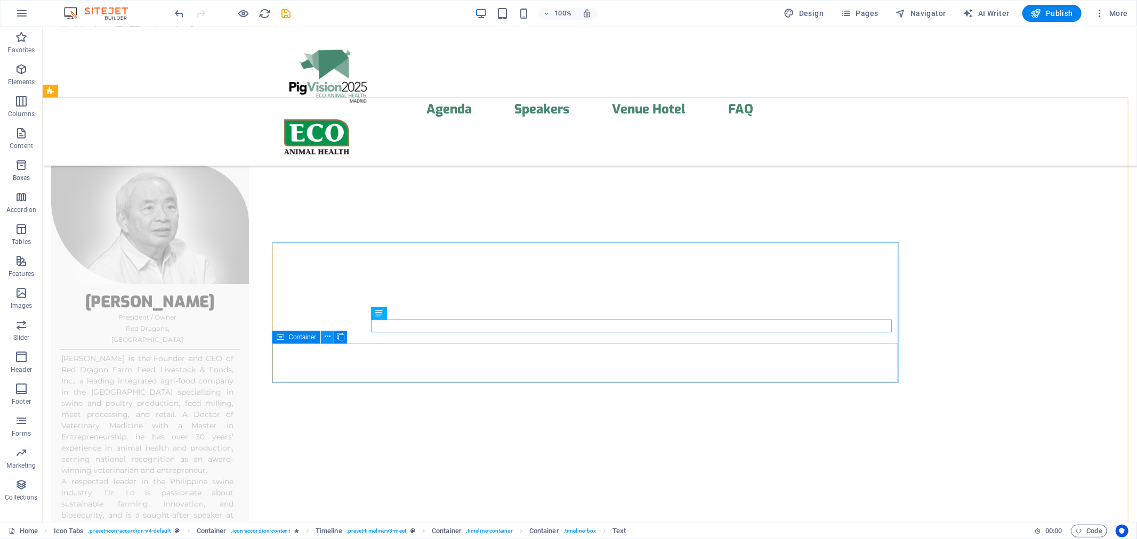
click at [328, 338] on icon at bounding box center [328, 337] width 6 height 11
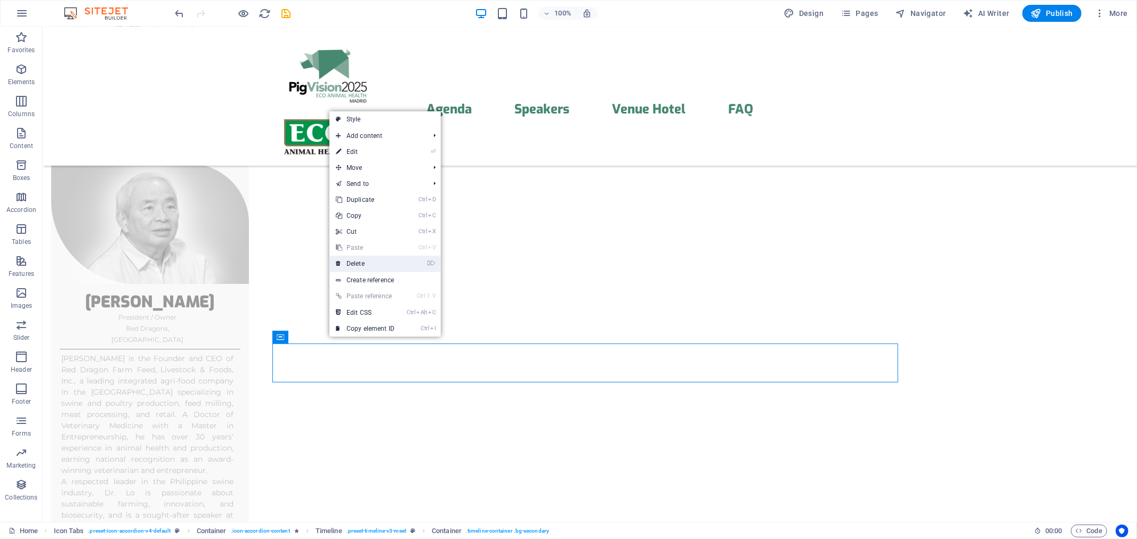
click at [357, 267] on link "⌦ Delete" at bounding box center [364, 264] width 71 height 16
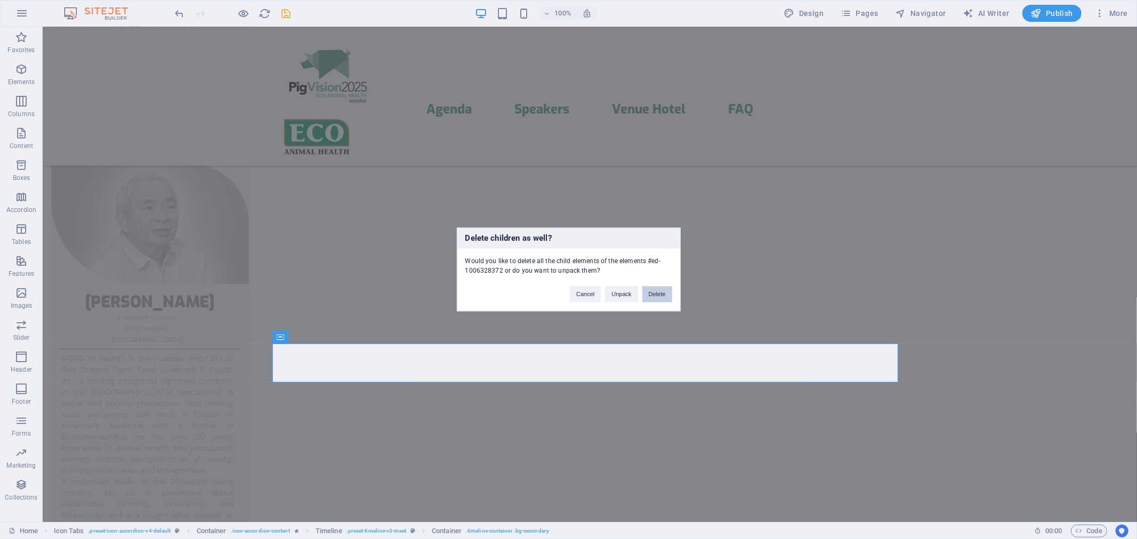
click at [649, 297] on button "Delete" at bounding box center [657, 295] width 30 height 16
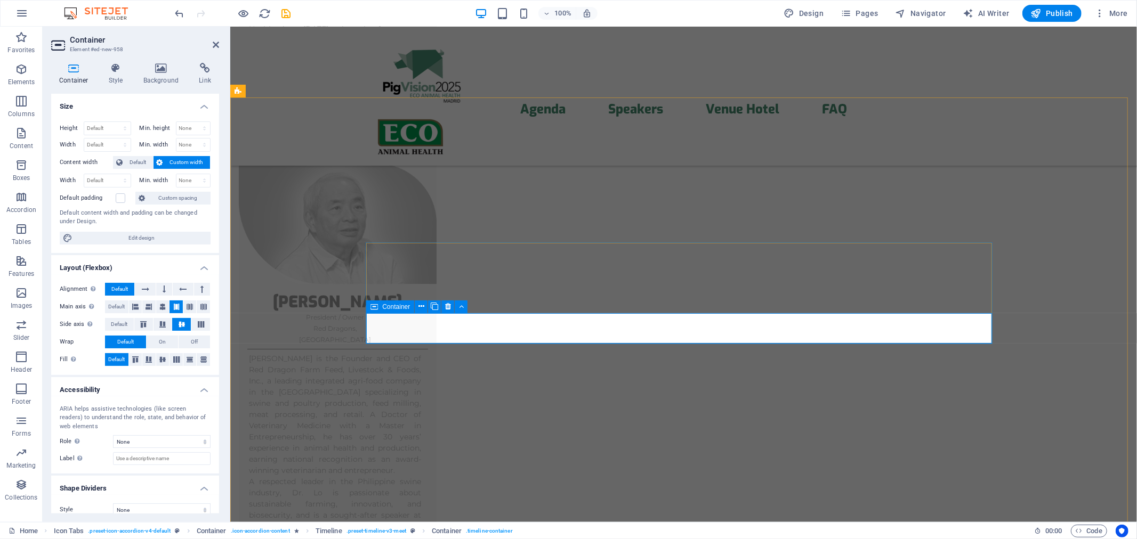
click at [380, 308] on div "Container" at bounding box center [390, 307] width 48 height 13
click at [112, 71] on icon at bounding box center [116, 68] width 30 height 11
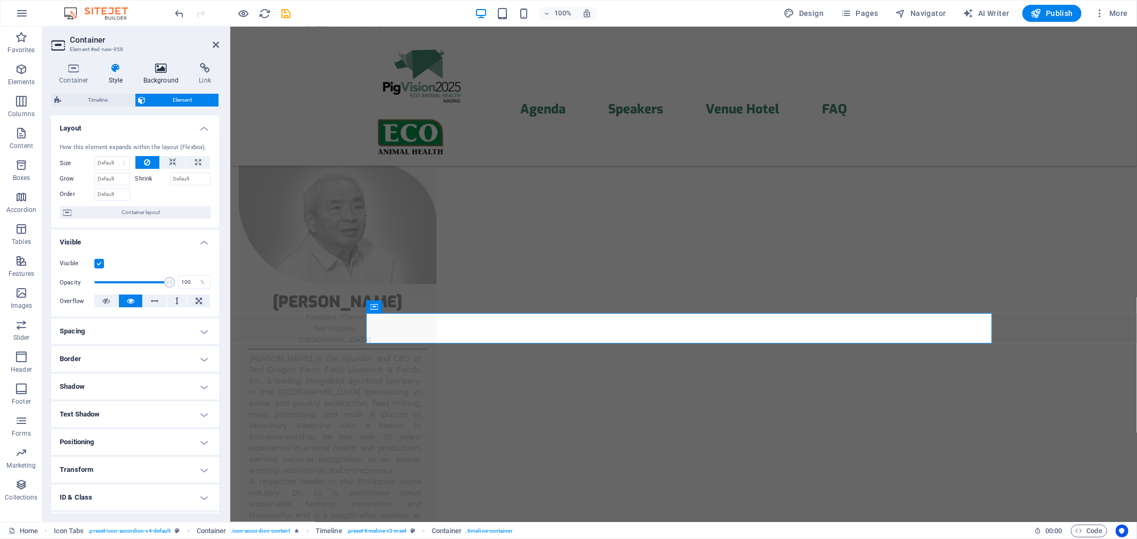
click at [176, 70] on icon at bounding box center [161, 68] width 52 height 11
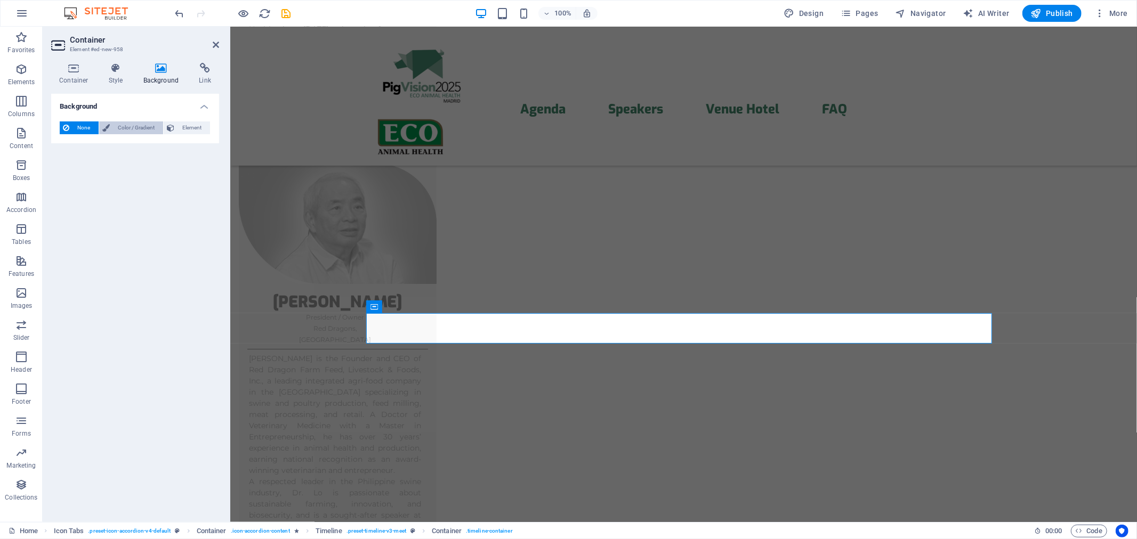
click at [131, 126] on span "Color / Gradient" at bounding box center [136, 128] width 47 height 13
click at [61, 173] on span at bounding box center [67, 171] width 12 height 12
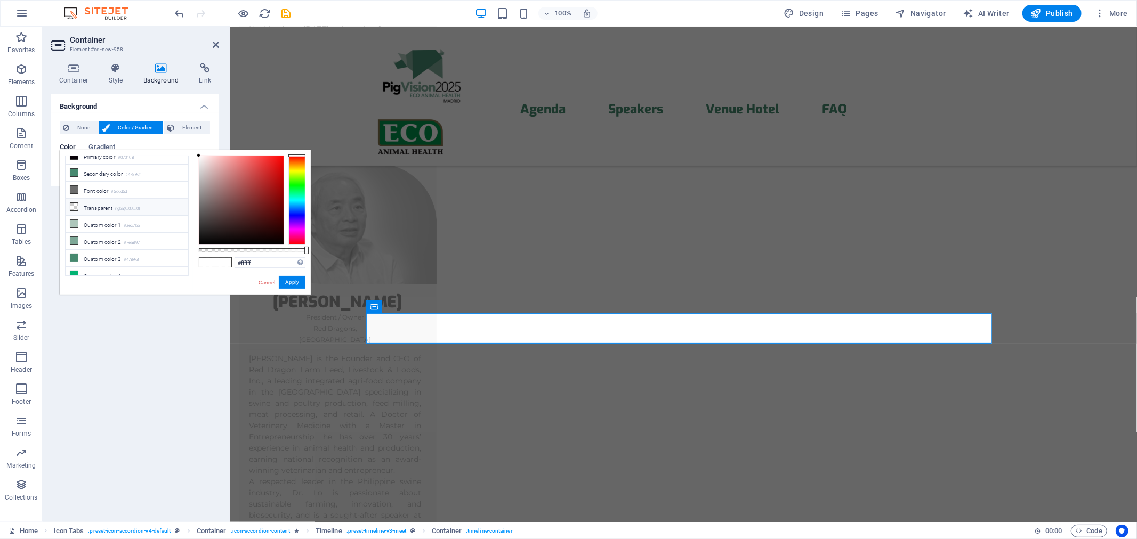
scroll to position [53, 0]
click at [74, 198] on icon at bounding box center [73, 198] width 7 height 7
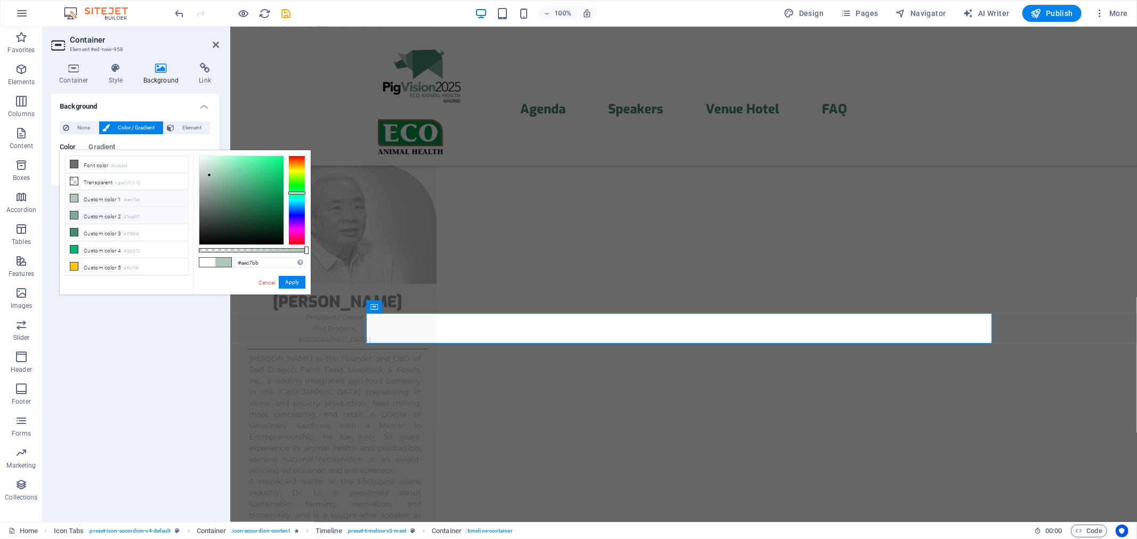
click at [71, 213] on icon at bounding box center [73, 215] width 7 height 7
type input "#7ea897"
click at [284, 283] on button "Apply" at bounding box center [292, 282] width 27 height 13
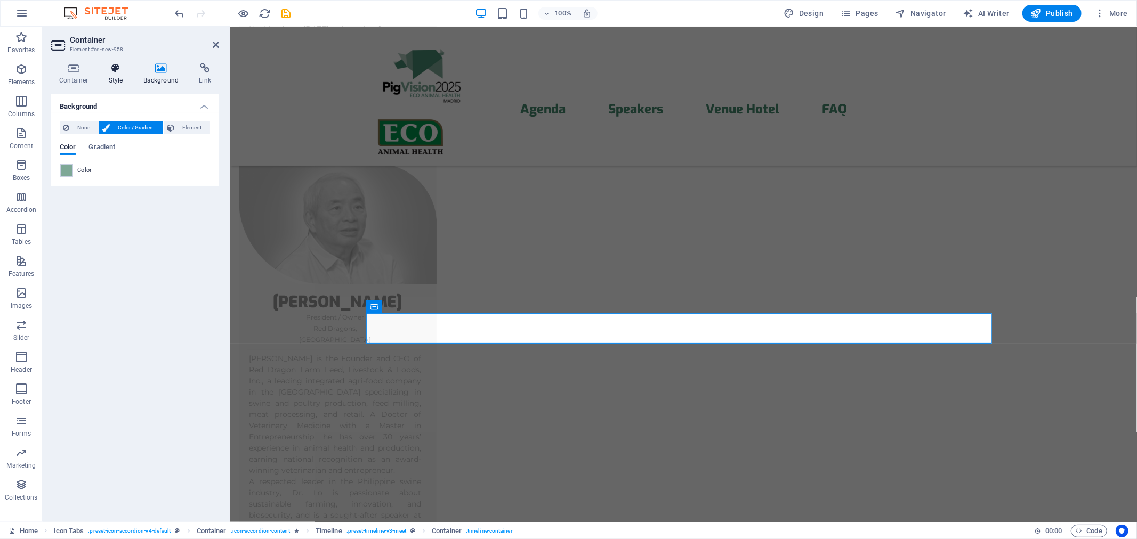
click at [121, 70] on icon at bounding box center [116, 68] width 30 height 11
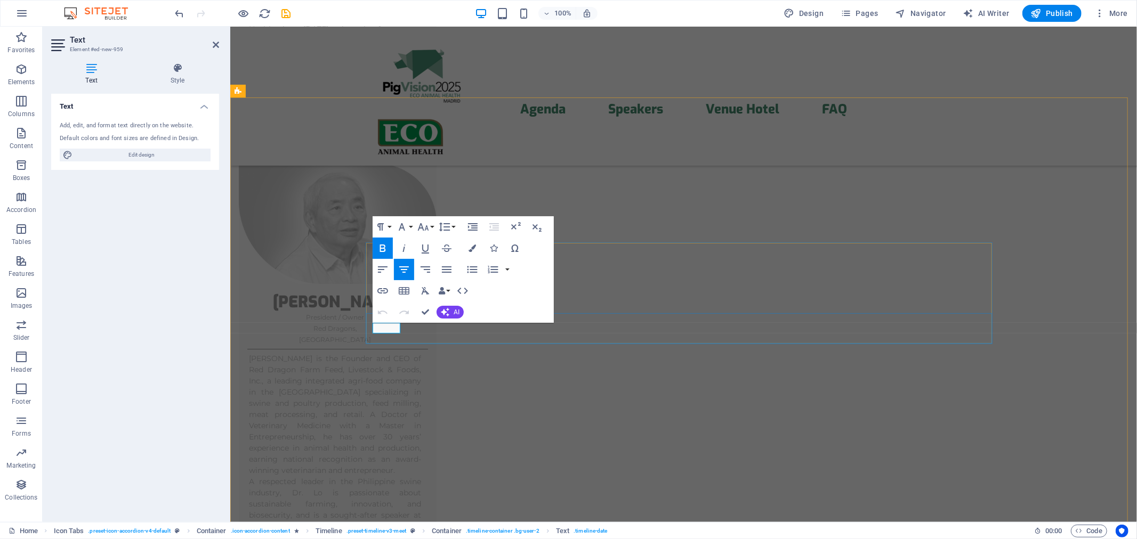
click at [477, 242] on button "Colors" at bounding box center [472, 248] width 20 height 21
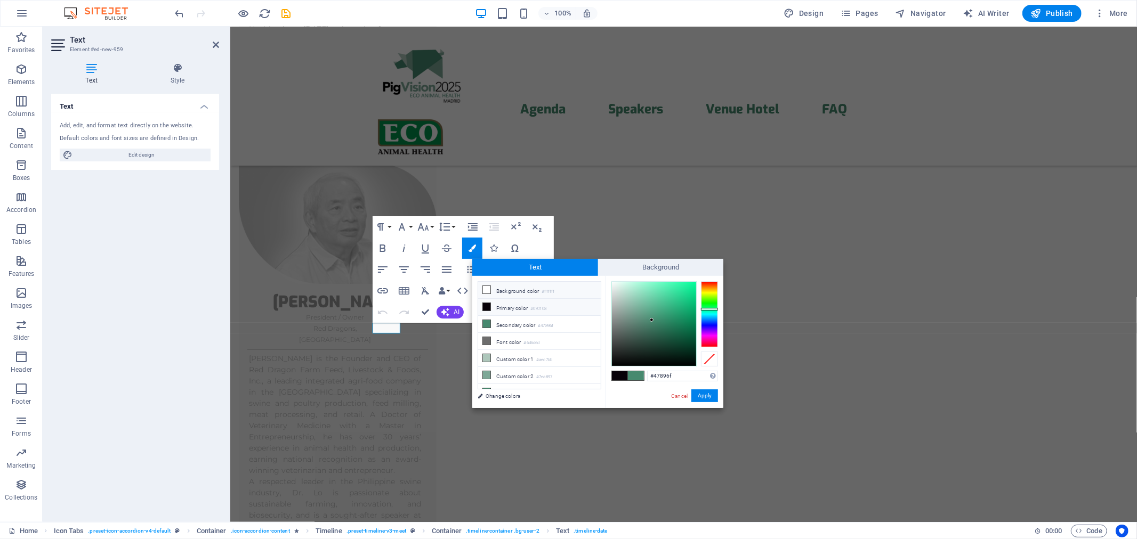
click at [492, 286] on li "Background color #ffffff" at bounding box center [539, 290] width 123 height 17
type input "#ffffff"
click at [709, 402] on button "Apply" at bounding box center [704, 396] width 27 height 13
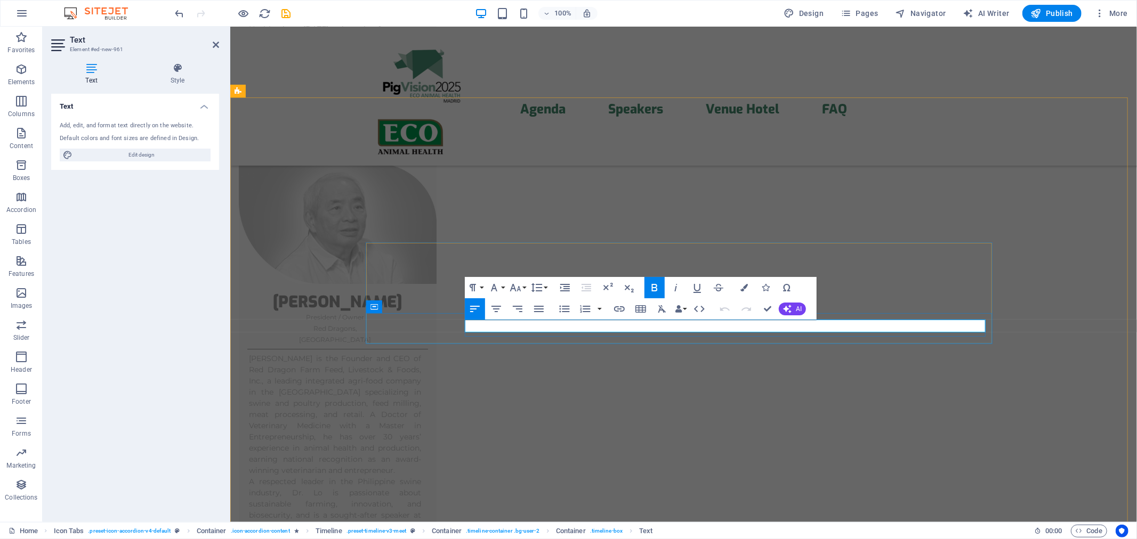
click at [744, 287] on icon "button" at bounding box center [743, 287] width 7 height 7
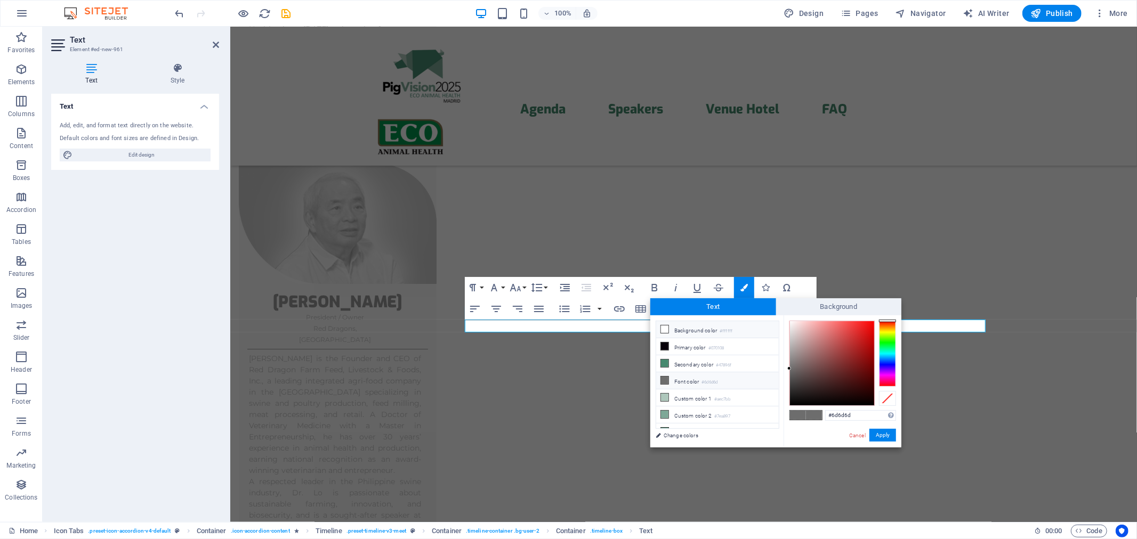
click at [667, 331] on icon at bounding box center [664, 329] width 7 height 7
type input "#ffffff"
click at [884, 436] on button "Apply" at bounding box center [882, 435] width 27 height 13
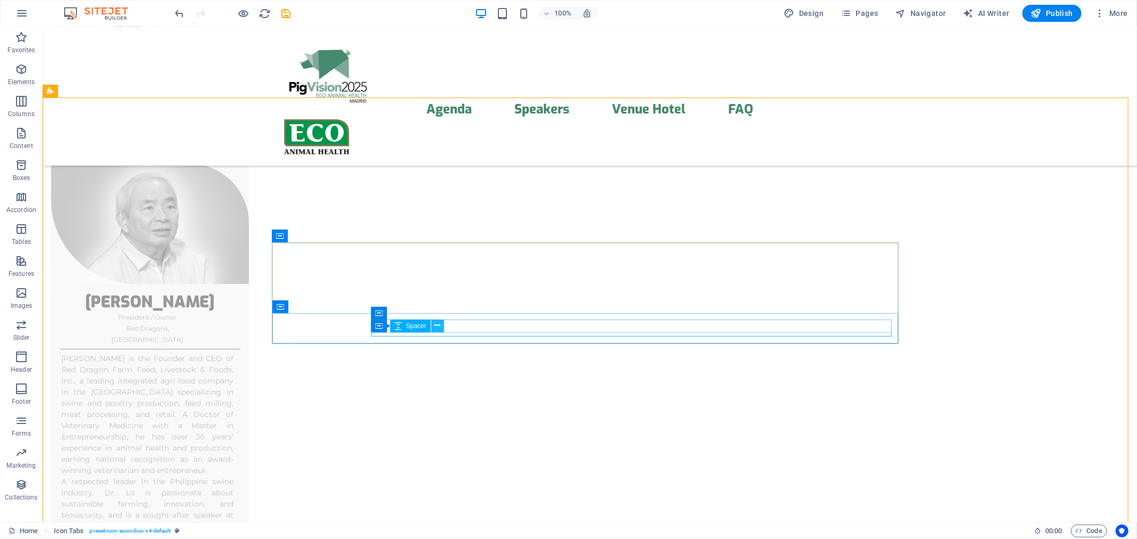
click at [435, 327] on icon at bounding box center [437, 325] width 6 height 11
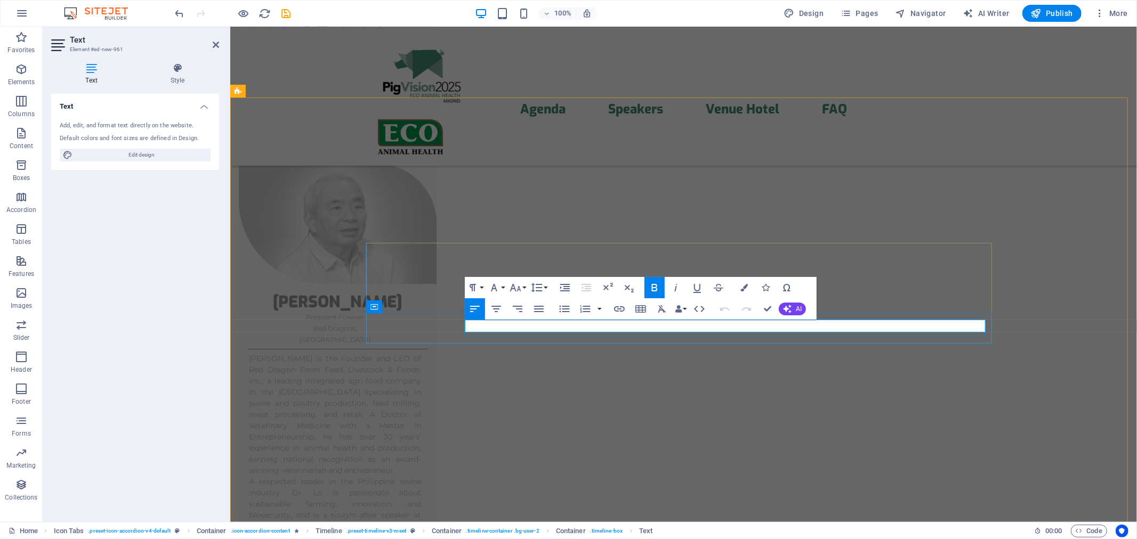
click at [516, 289] on icon "button" at bounding box center [515, 287] width 13 height 13
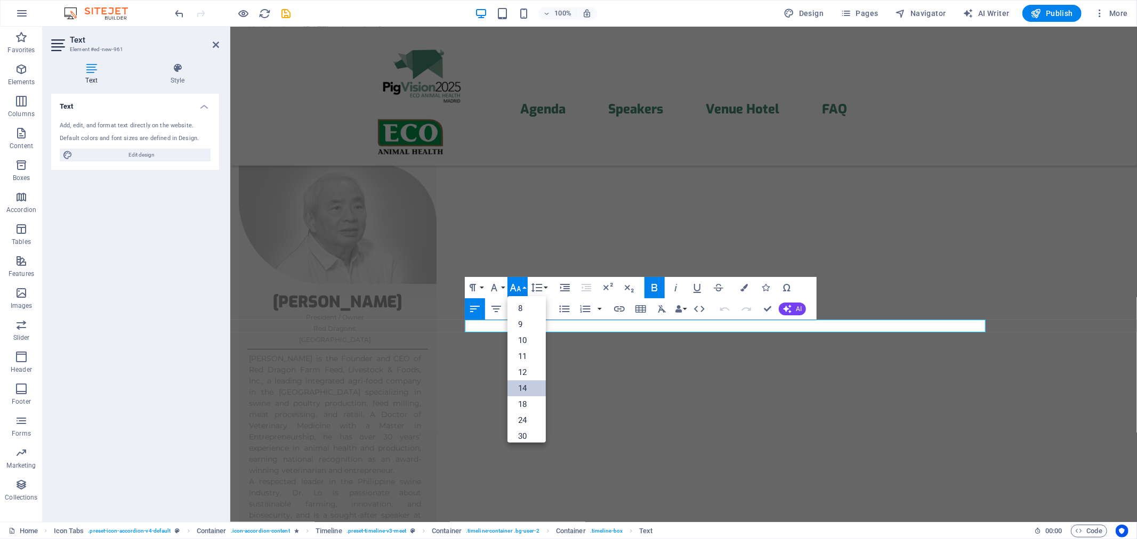
click at [528, 384] on link "14" at bounding box center [527, 389] width 38 height 16
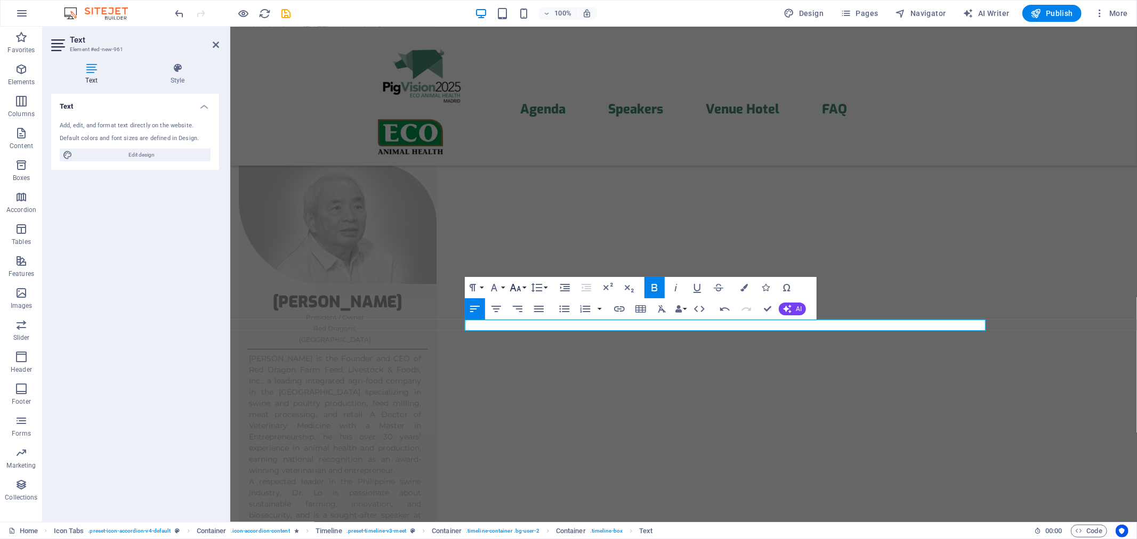
click at [521, 289] on button "Font Size" at bounding box center [518, 287] width 20 height 21
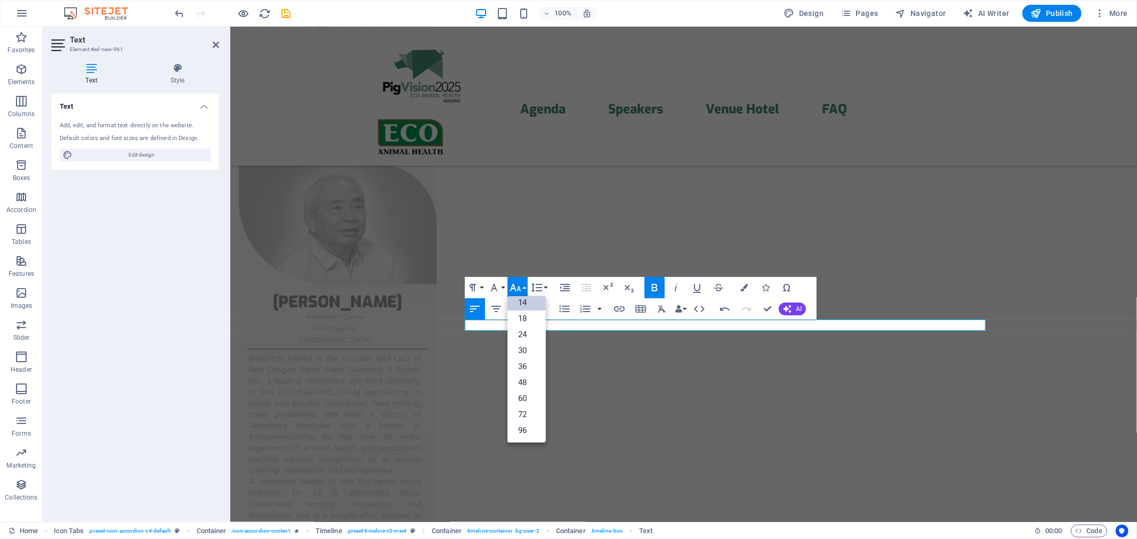
scroll to position [85, 0]
click at [522, 342] on link "24" at bounding box center [527, 335] width 38 height 16
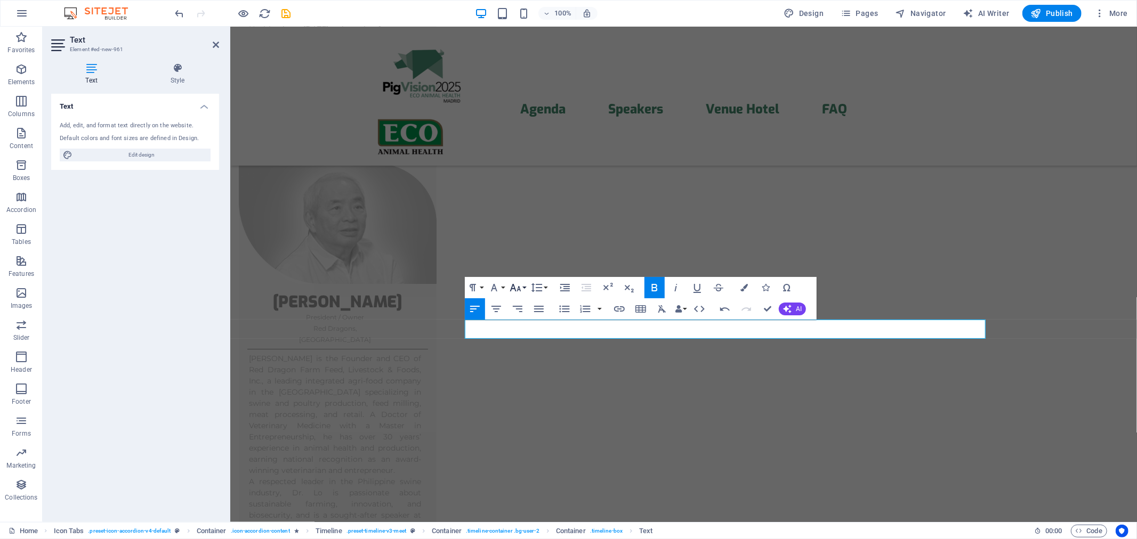
click at [513, 286] on icon "button" at bounding box center [515, 287] width 13 height 13
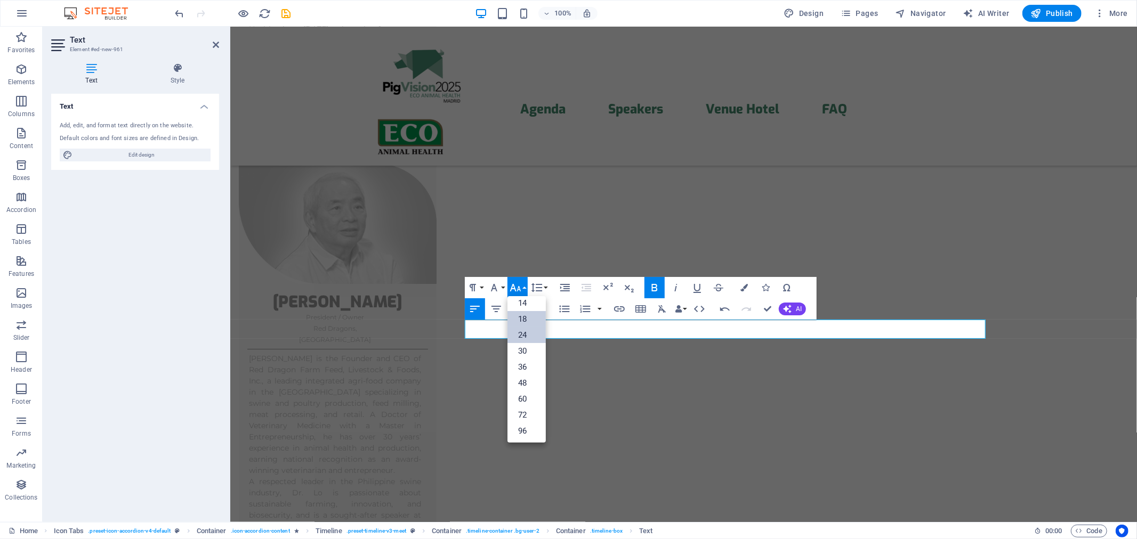
click at [529, 312] on link "18" at bounding box center [527, 319] width 38 height 16
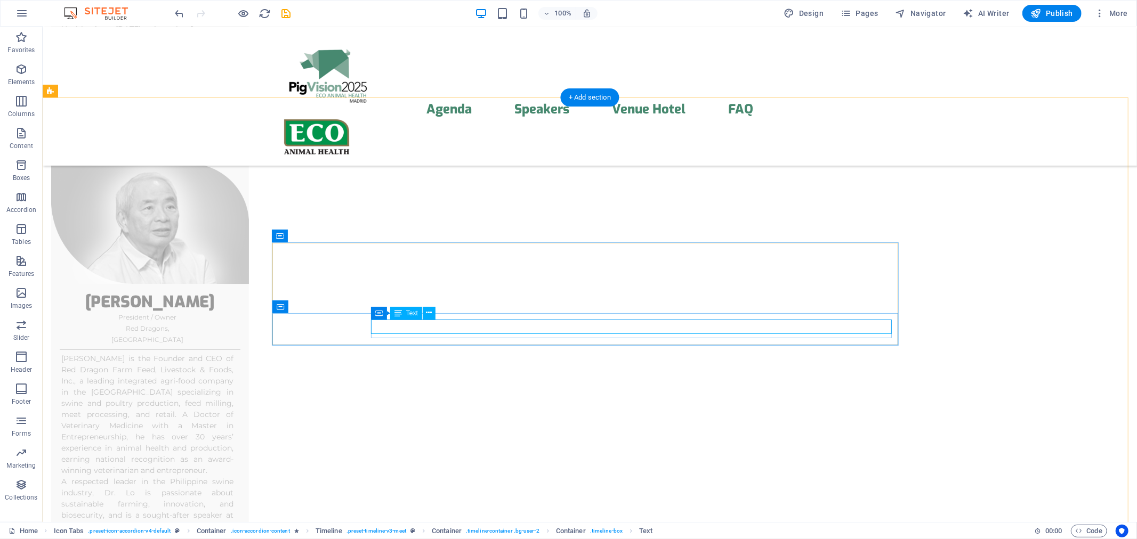
click at [378, 316] on icon at bounding box center [378, 313] width 7 height 13
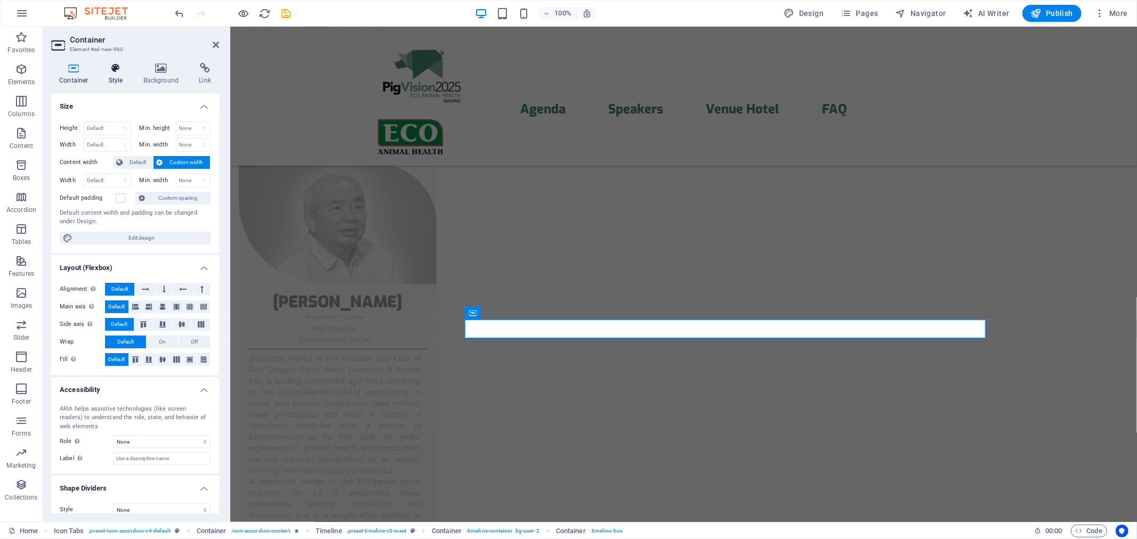
click at [119, 62] on div "Container Style Background Link Size Height Default px rem % vh vw Min. height …" at bounding box center [135, 288] width 185 height 468
click at [119, 68] on icon at bounding box center [116, 68] width 30 height 11
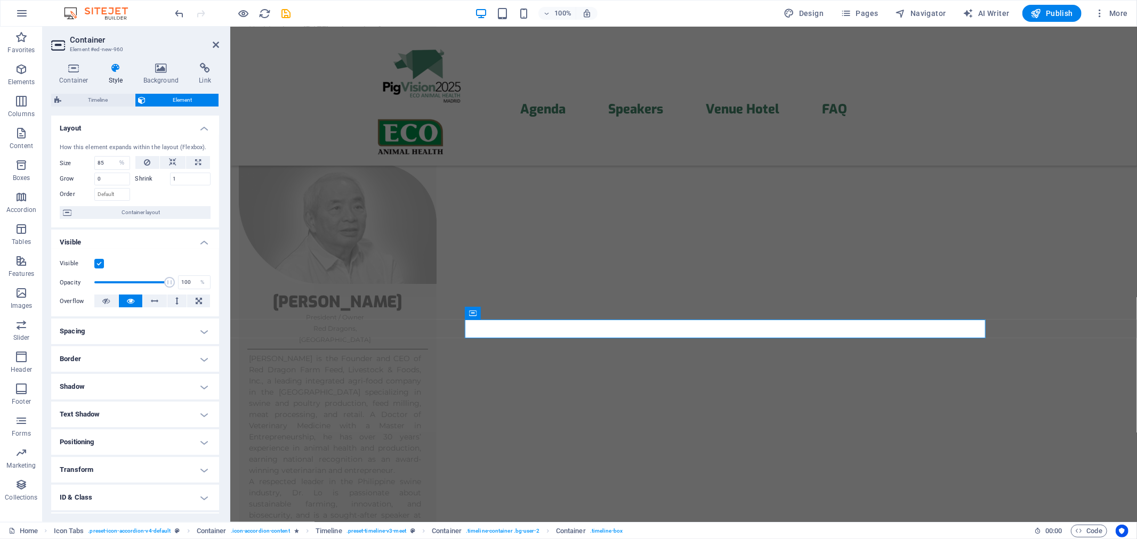
click at [101, 92] on div "Container Style Background Link Size Height Default px rem % vh vw Min. height …" at bounding box center [135, 288] width 168 height 451
click at [100, 94] on span "Timeline" at bounding box center [98, 100] width 67 height 13
select select "rem"
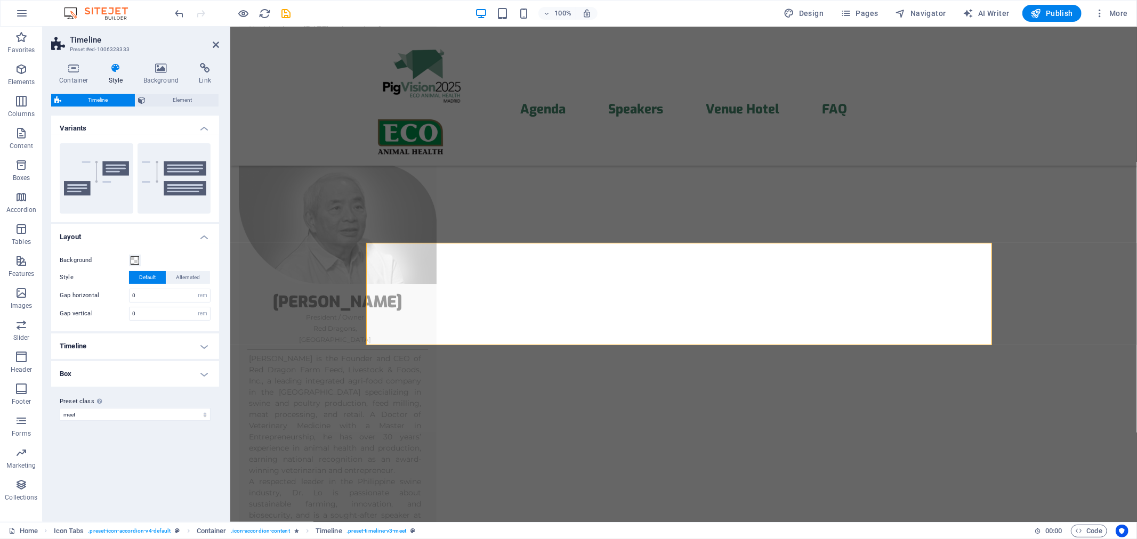
click at [198, 350] on h4 "Timeline" at bounding box center [135, 347] width 168 height 26
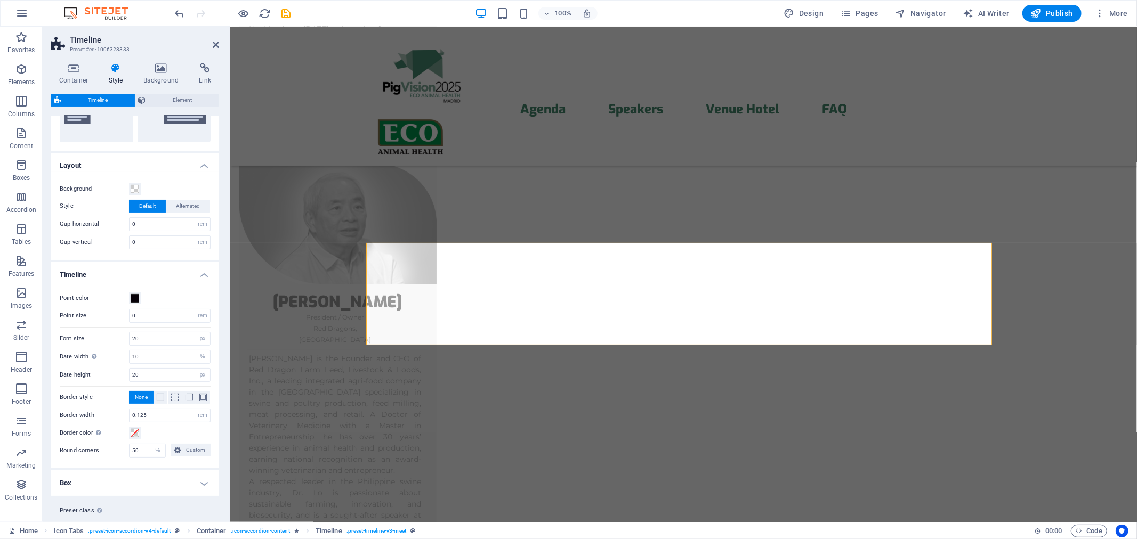
scroll to position [78, 0]
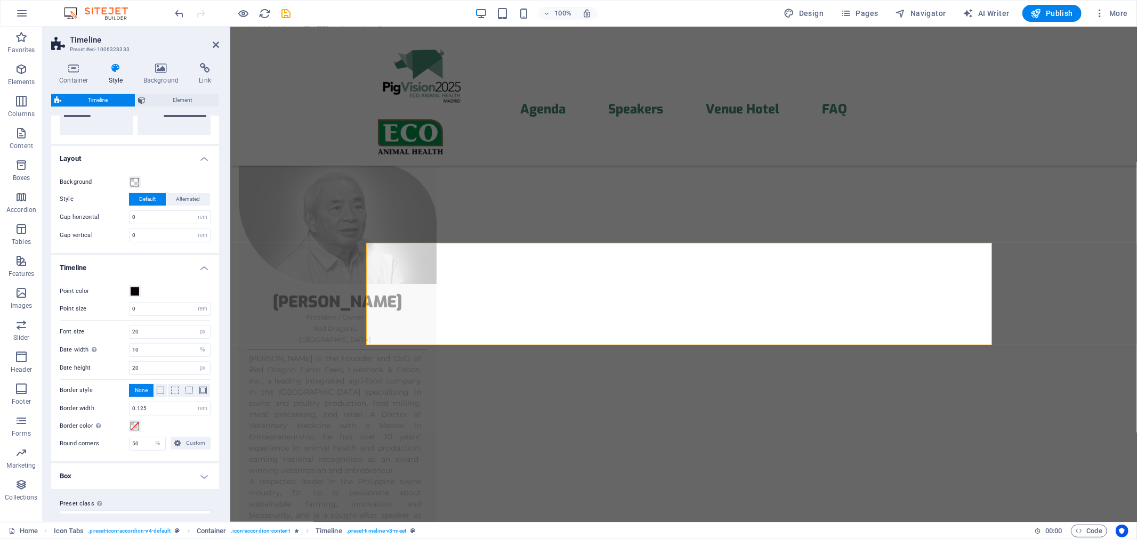
click at [203, 476] on h4 "Box" at bounding box center [135, 477] width 168 height 26
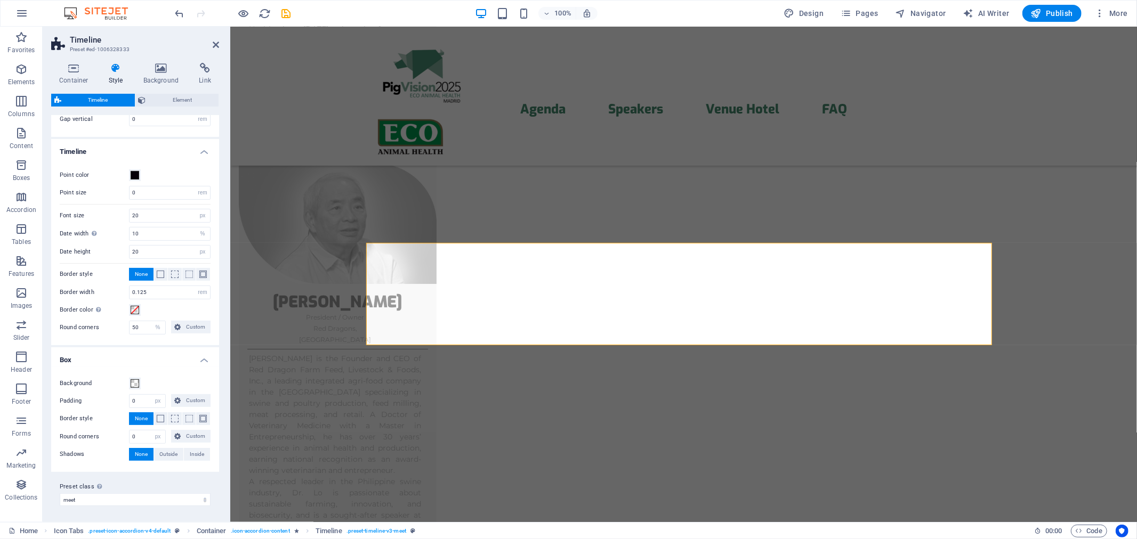
scroll to position [196, 0]
click at [203, 360] on h4 "Box" at bounding box center [135, 356] width 168 height 19
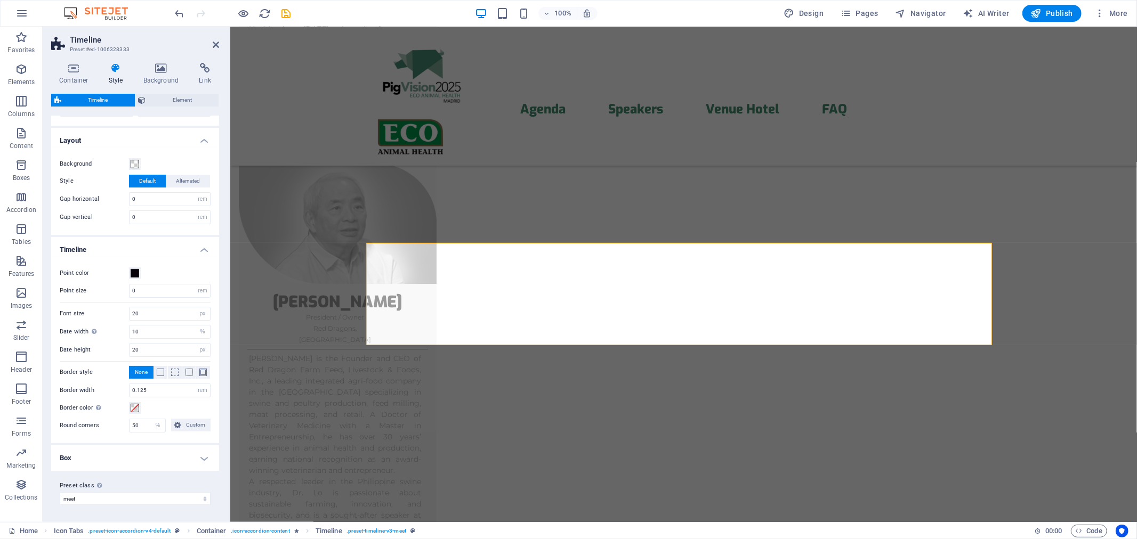
scroll to position [97, 0]
click at [213, 43] on icon at bounding box center [216, 45] width 6 height 9
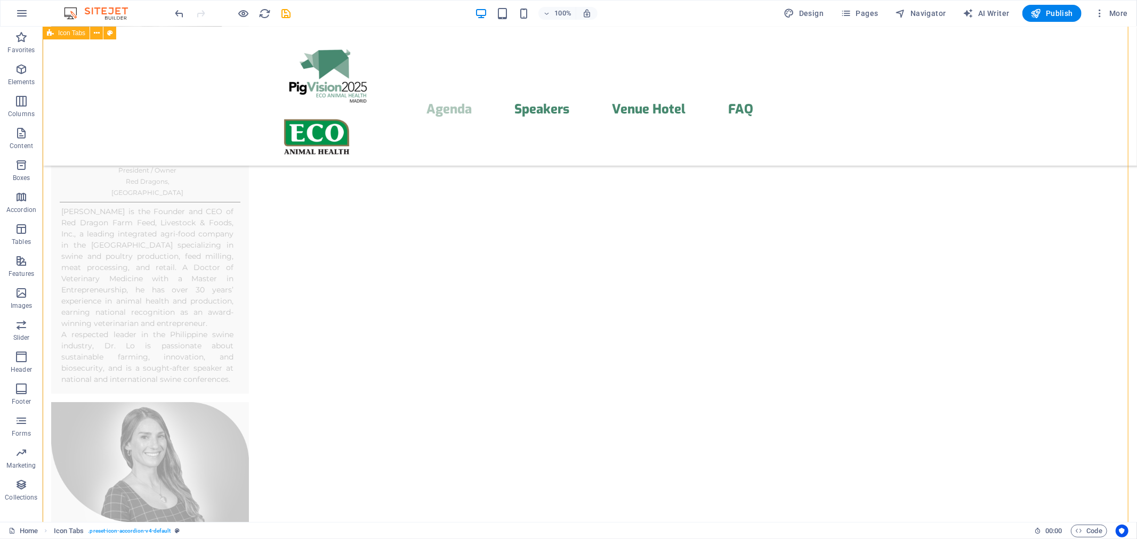
scroll to position [3160, 0]
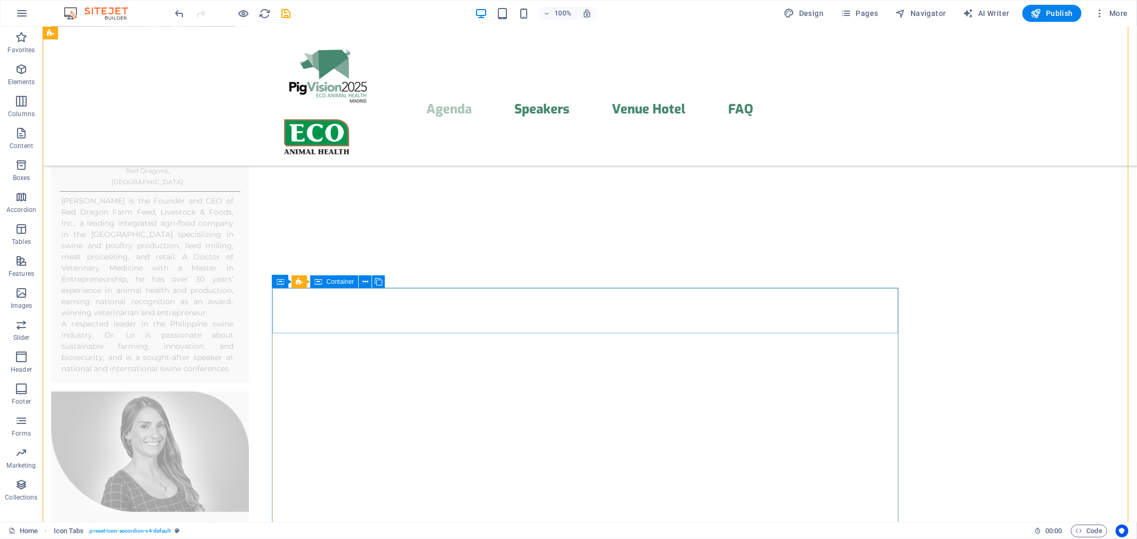
click at [379, 284] on icon at bounding box center [378, 282] width 7 height 11
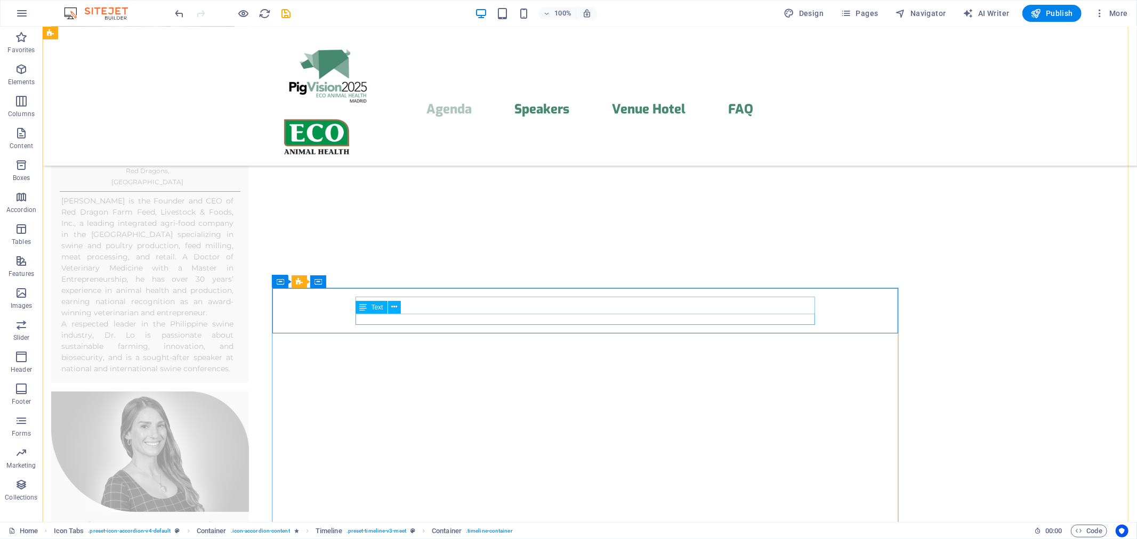
click at [396, 308] on icon at bounding box center [394, 307] width 6 height 11
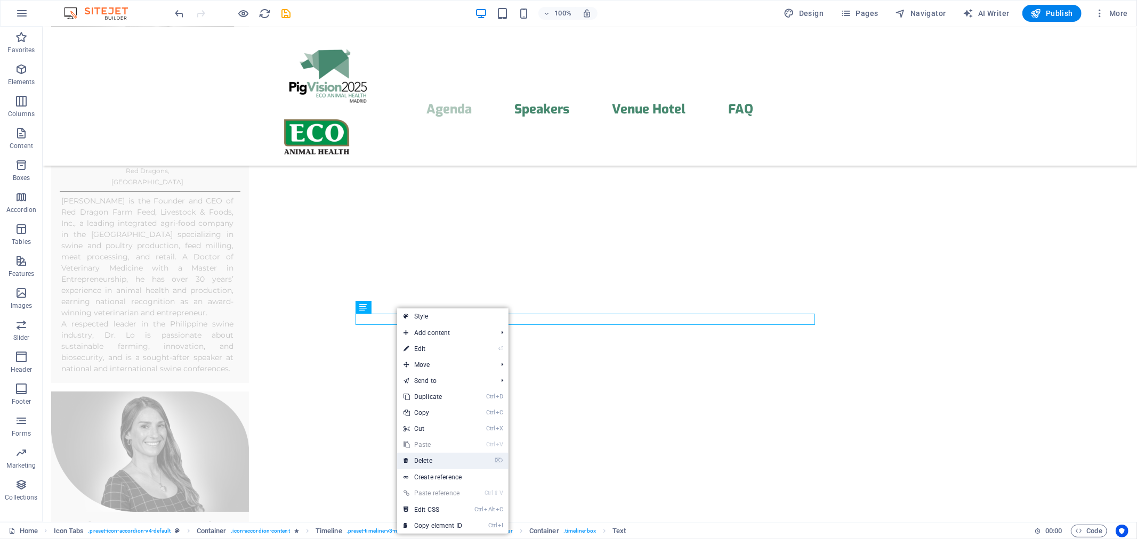
click at [439, 462] on link "⌦ Delete" at bounding box center [432, 461] width 71 height 16
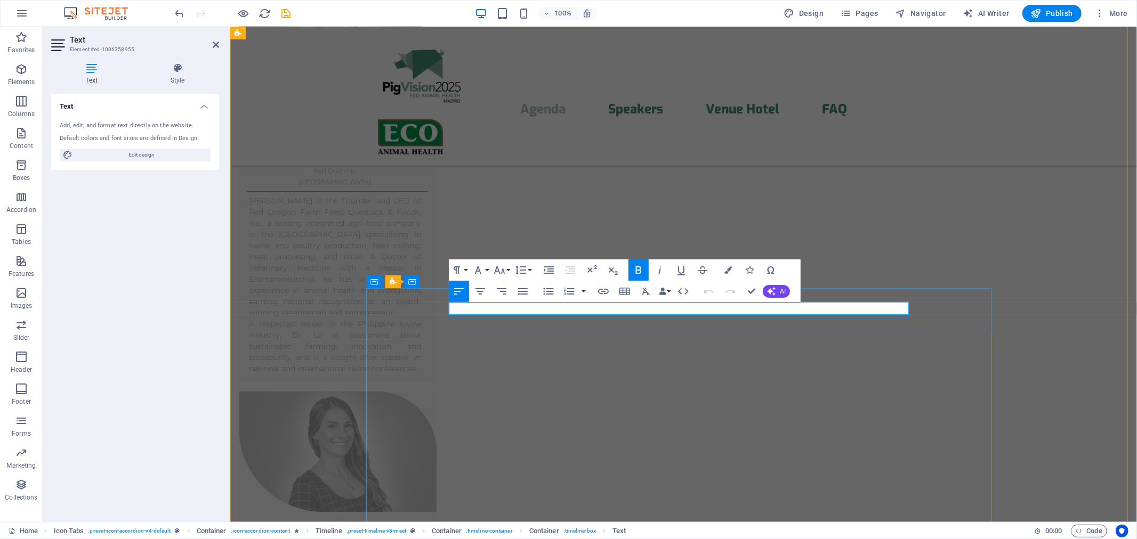
drag, startPoint x: 728, startPoint y: 309, endPoint x: 455, endPoint y: 302, distance: 272.5
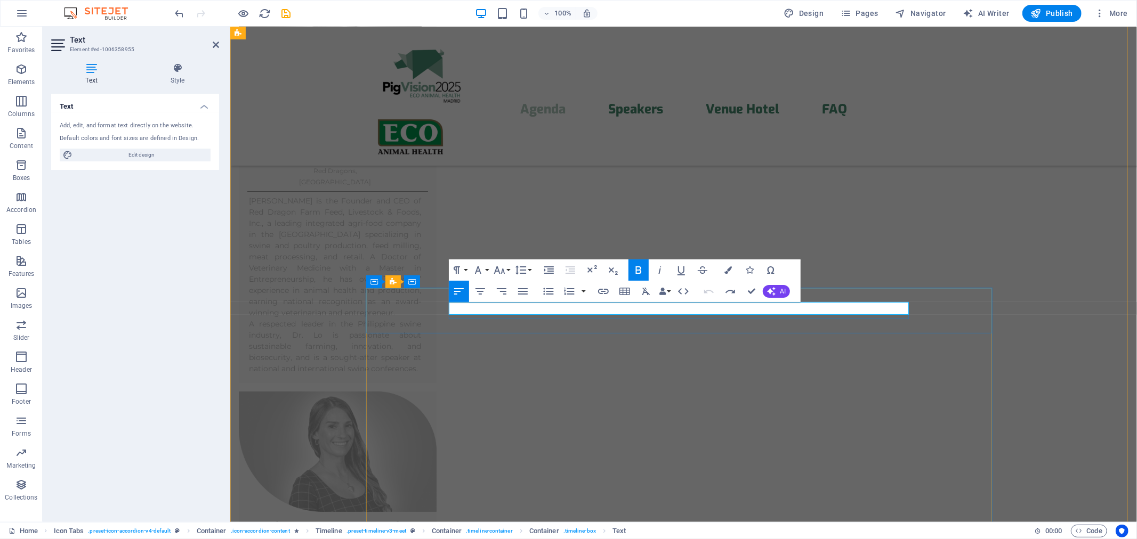
drag, startPoint x: 695, startPoint y: 307, endPoint x: 420, endPoint y: 307, distance: 275.6
click at [727, 270] on icon "button" at bounding box center [727, 270] width 7 height 7
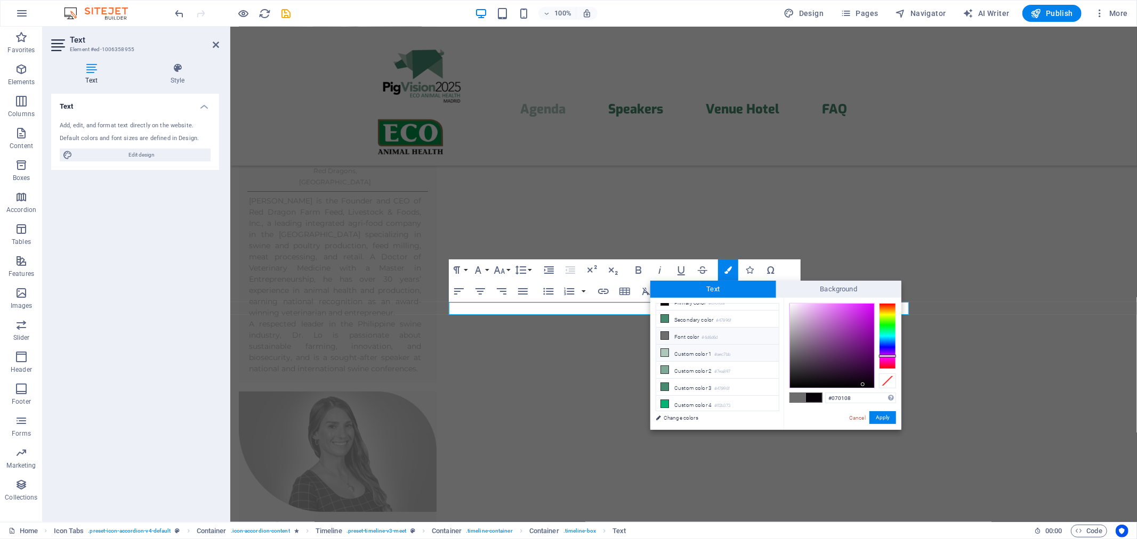
scroll to position [48, 0]
click at [664, 369] on icon at bounding box center [664, 367] width 7 height 7
type input "#47896f"
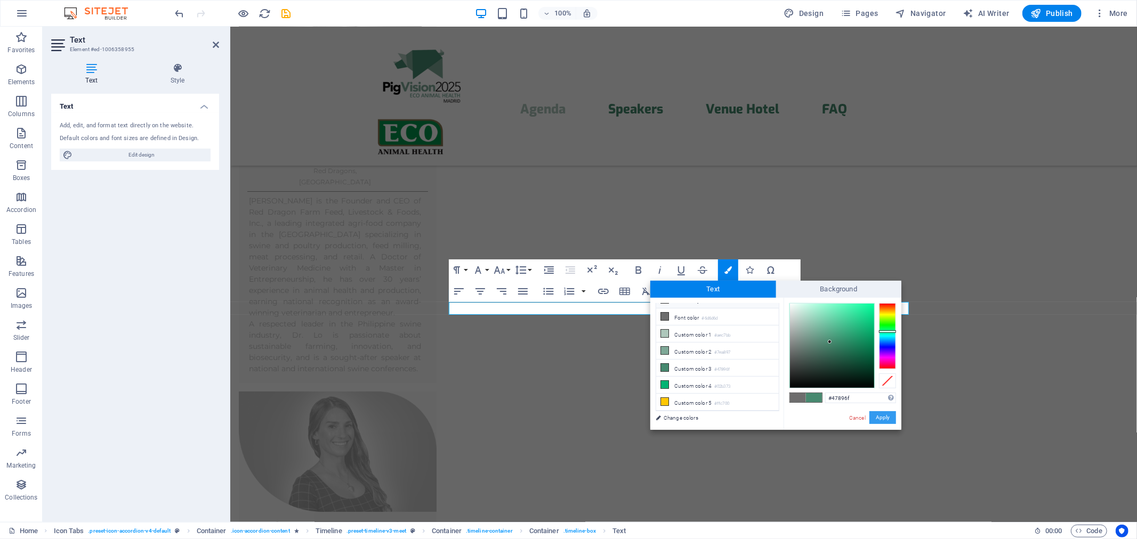
click at [879, 418] on button "Apply" at bounding box center [882, 418] width 27 height 13
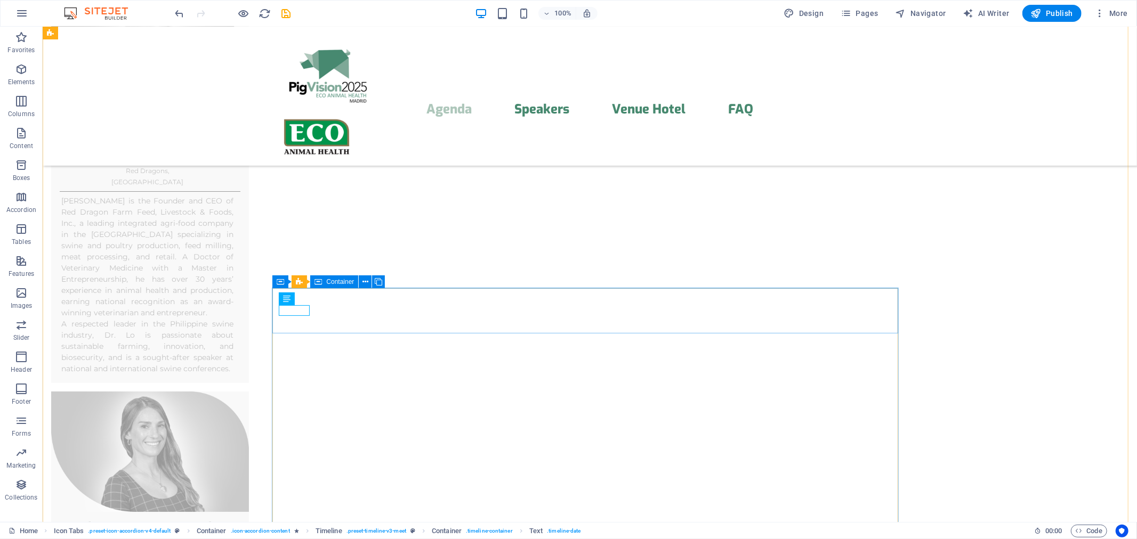
click at [340, 284] on span "Container" at bounding box center [340, 282] width 28 height 6
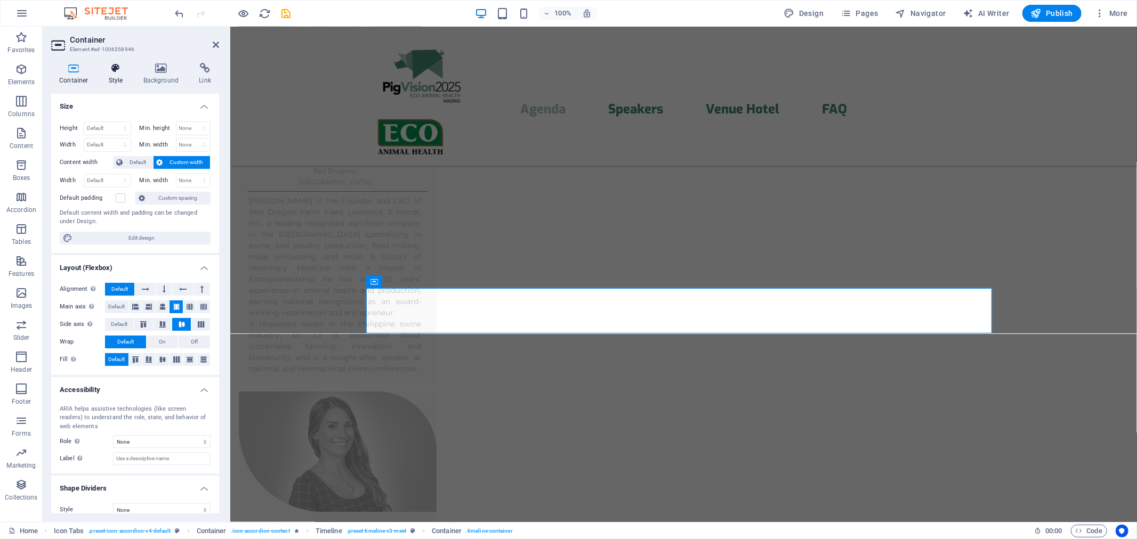
click at [116, 69] on icon at bounding box center [116, 68] width 30 height 11
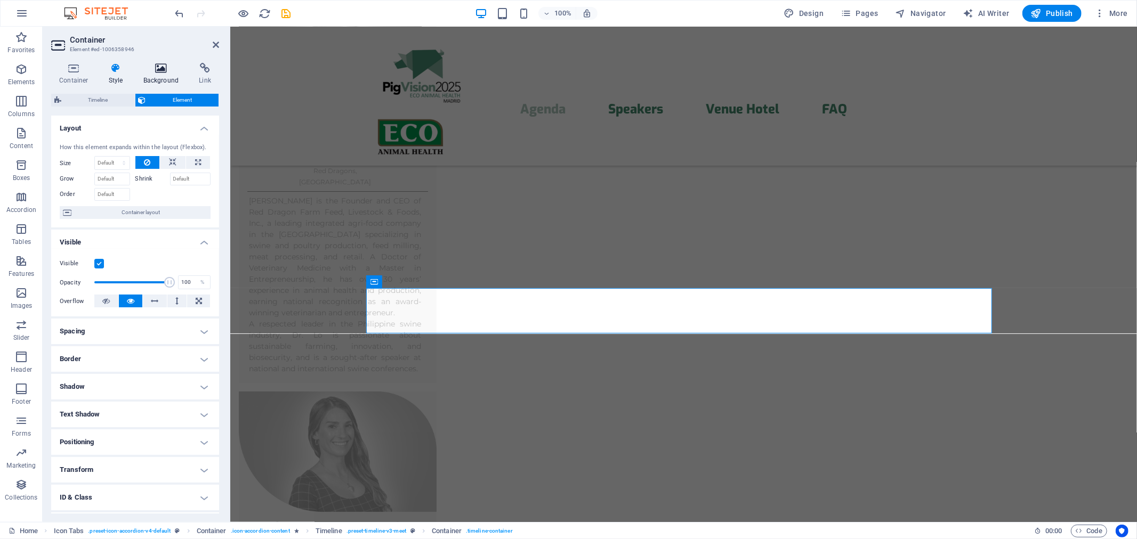
click at [169, 71] on icon at bounding box center [161, 68] width 52 height 11
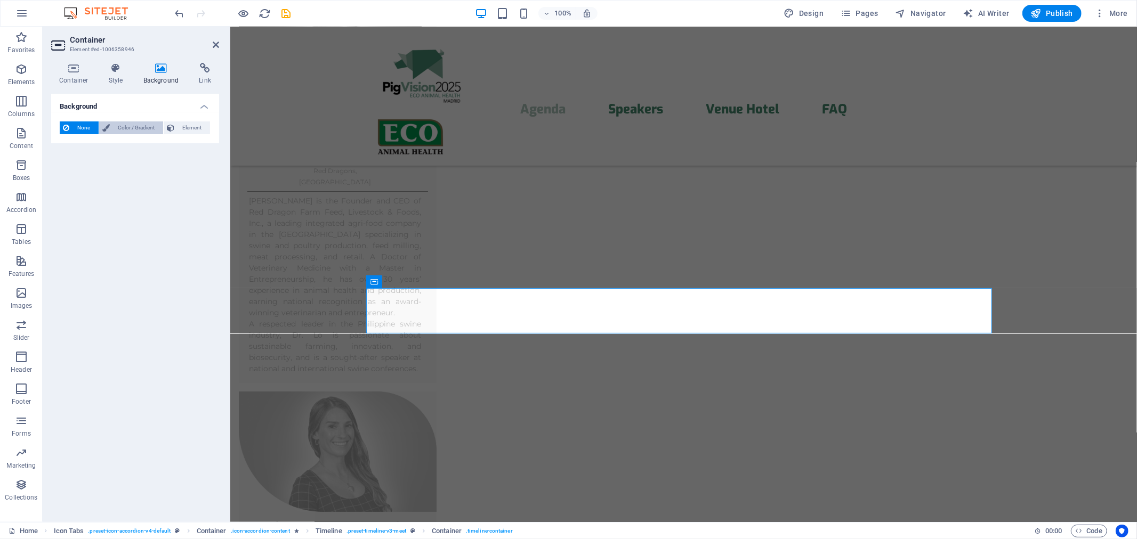
click at [132, 125] on span "Color / Gradient" at bounding box center [136, 128] width 47 height 13
click at [68, 171] on span at bounding box center [67, 171] width 12 height 12
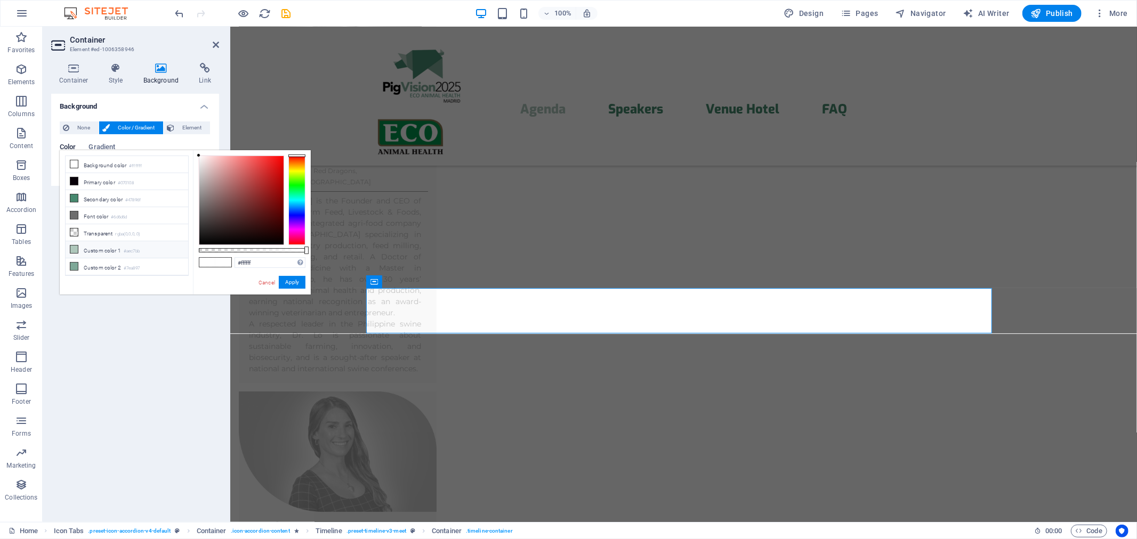
click at [74, 251] on icon at bounding box center [73, 249] width 7 height 7
click at [209, 164] on div at bounding box center [241, 200] width 84 height 88
type input "#d5ece1"
click at [207, 163] on div at bounding box center [207, 162] width 4 height 4
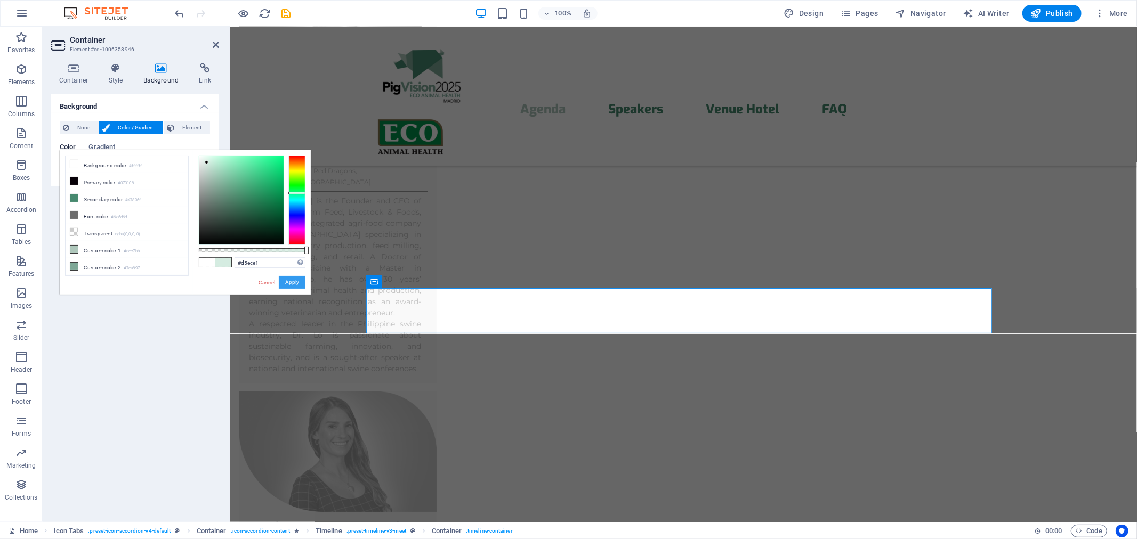
click at [289, 283] on button "Apply" at bounding box center [292, 282] width 27 height 13
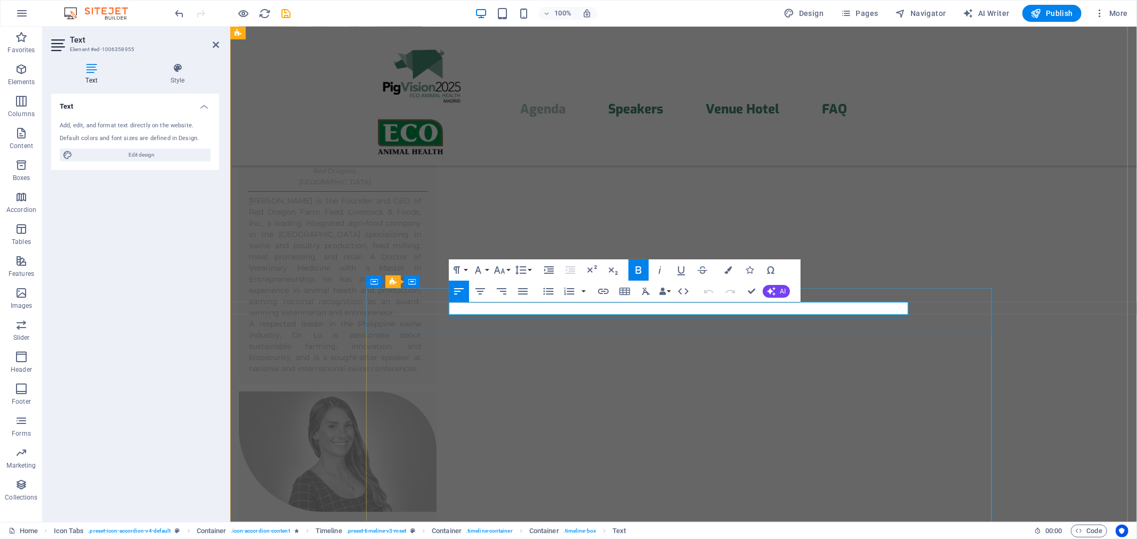
click at [497, 269] on icon "button" at bounding box center [499, 270] width 11 height 7
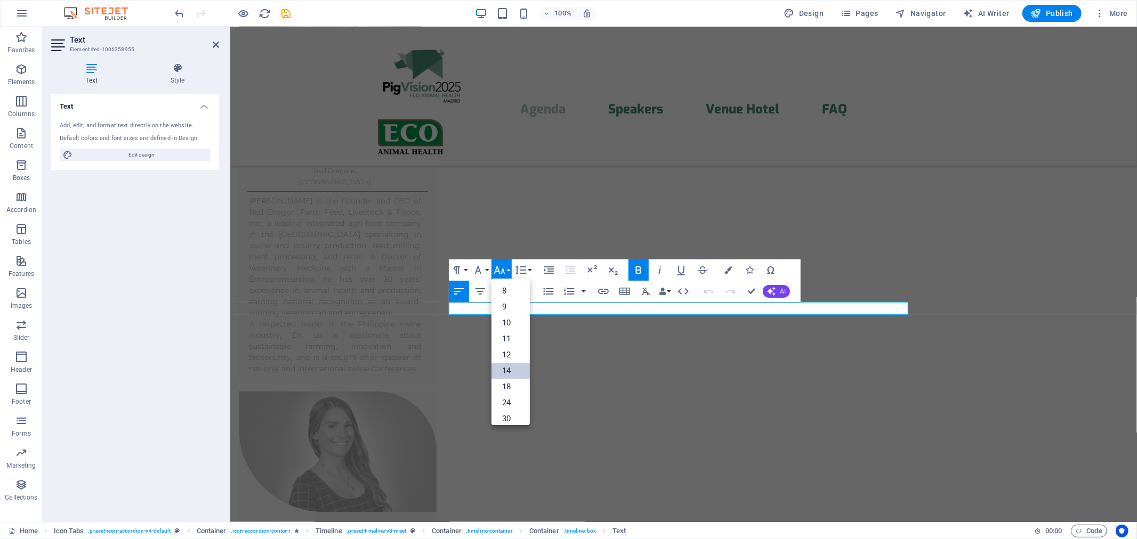
click at [512, 374] on link "14" at bounding box center [511, 371] width 38 height 16
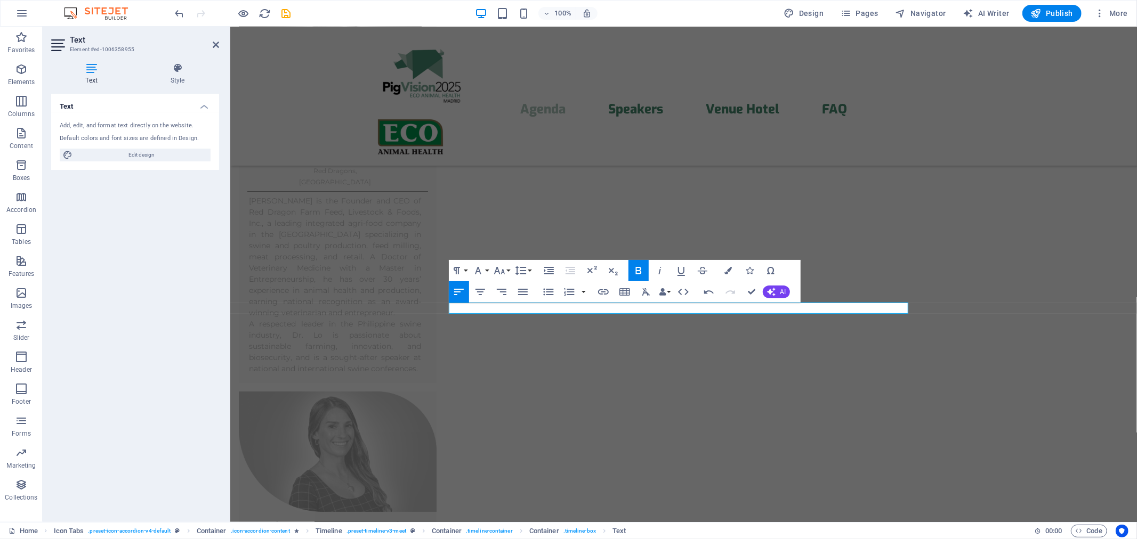
scroll to position [3160, 0]
click at [501, 273] on icon "button" at bounding box center [499, 270] width 13 height 13
click at [512, 320] on link "24" at bounding box center [511, 318] width 38 height 16
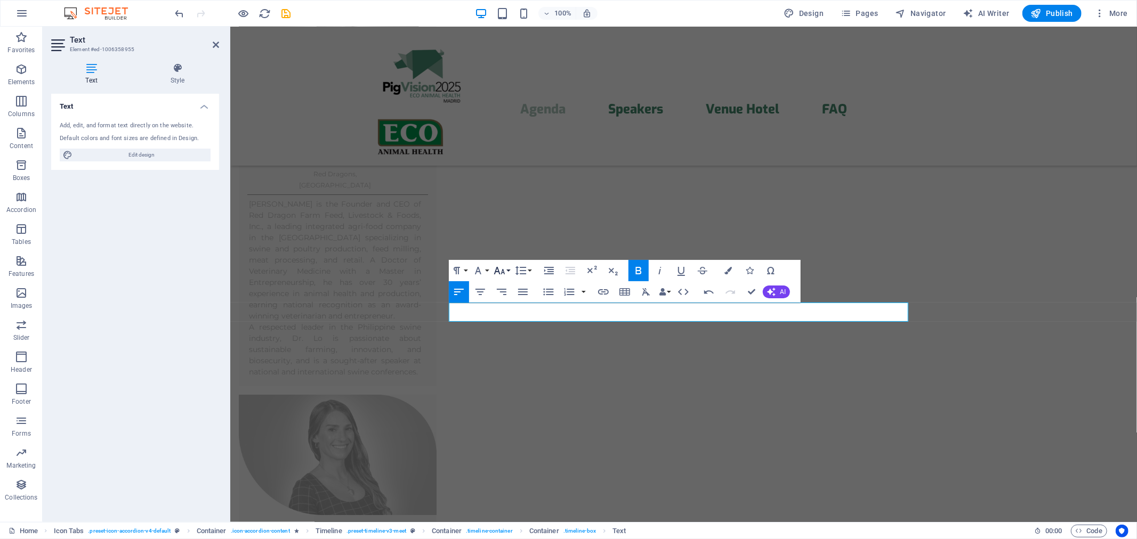
click at [500, 270] on icon "button" at bounding box center [499, 270] width 13 height 13
click at [508, 302] on link "18" at bounding box center [511, 302] width 38 height 16
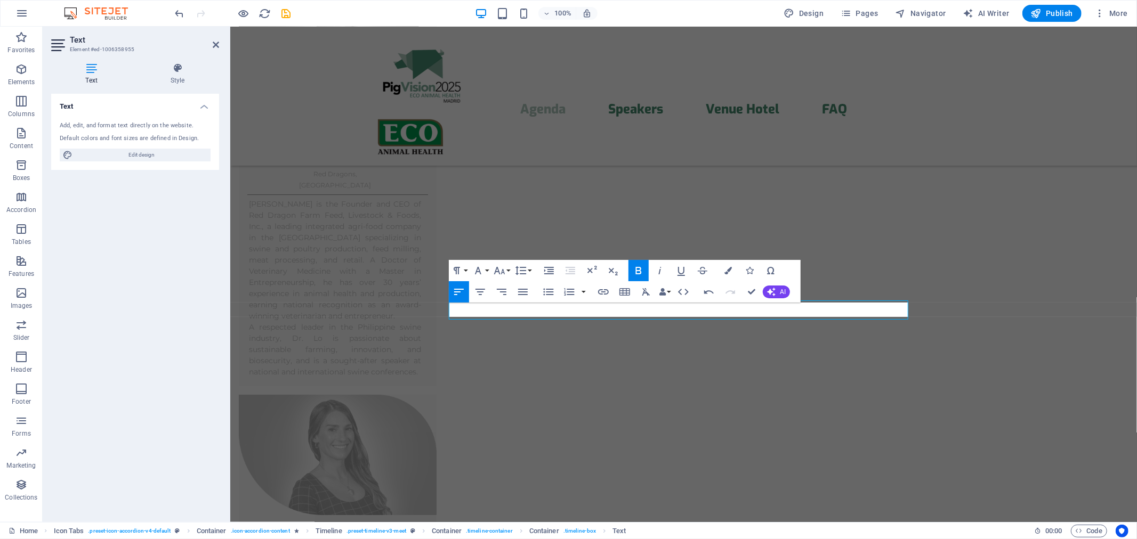
scroll to position [3159, 0]
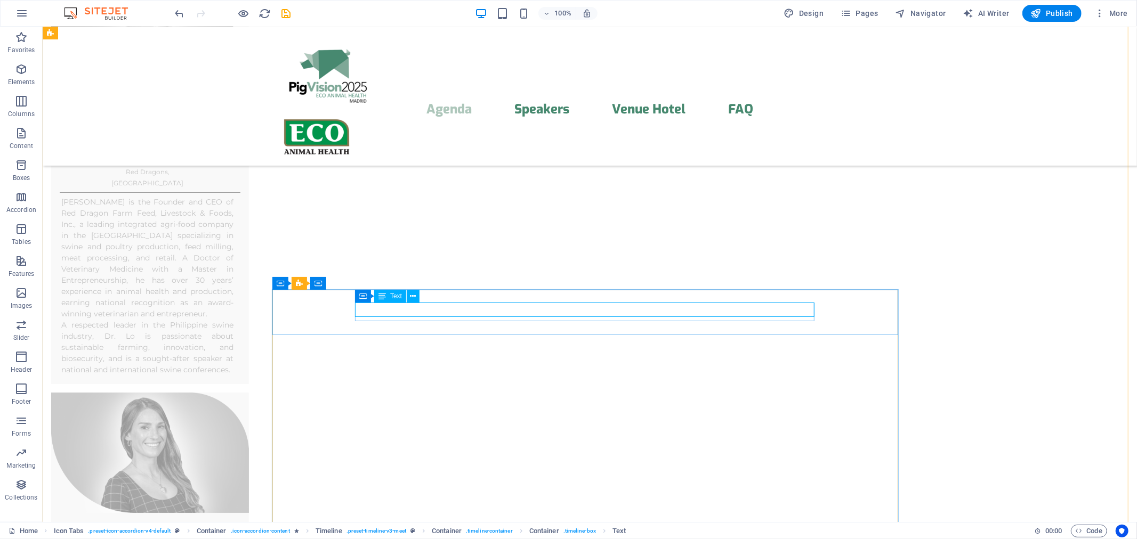
click at [352, 285] on span "Container" at bounding box center [340, 283] width 28 height 6
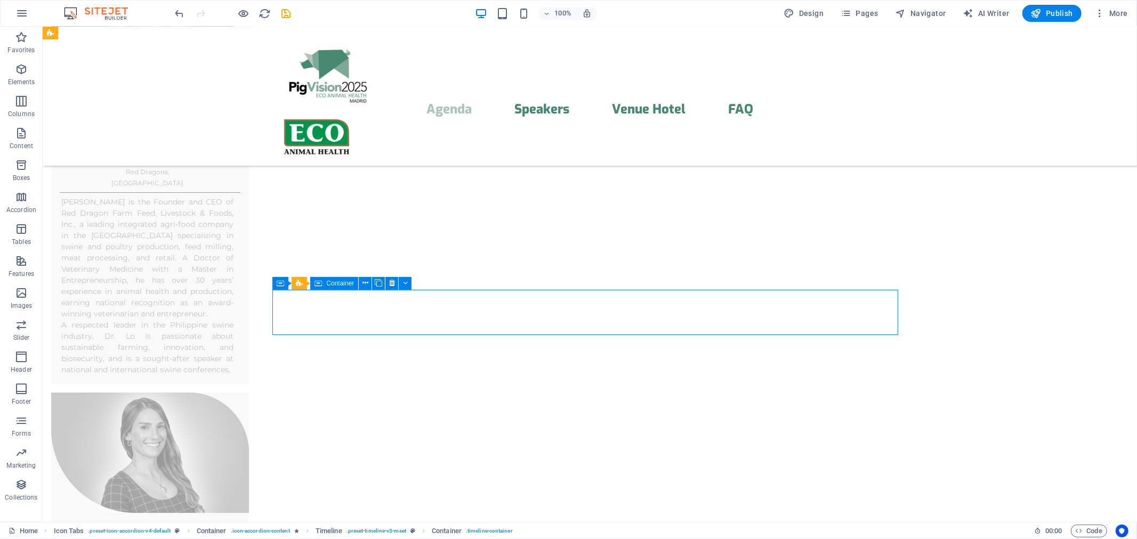
click at [352, 285] on span "Container" at bounding box center [340, 283] width 28 height 6
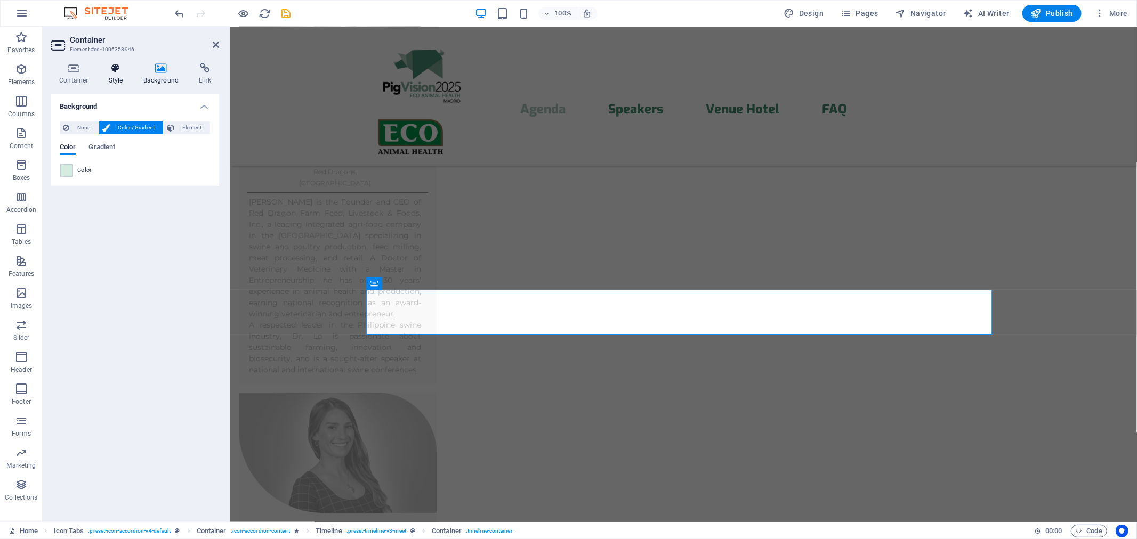
click at [118, 74] on h4 "Style" at bounding box center [118, 74] width 35 height 22
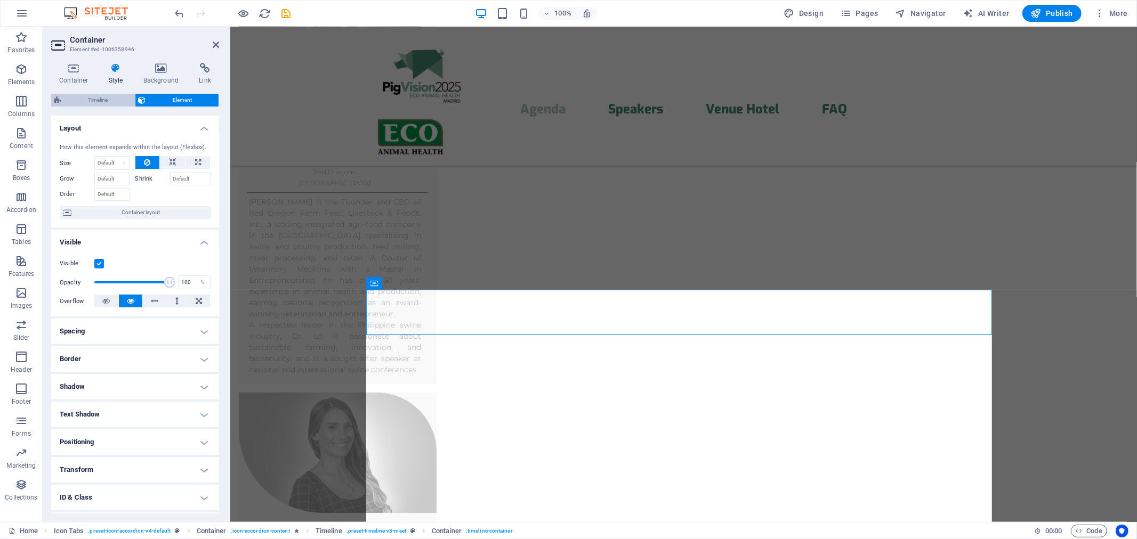
click at [107, 96] on span "Timeline" at bounding box center [98, 100] width 67 height 13
select select "rem"
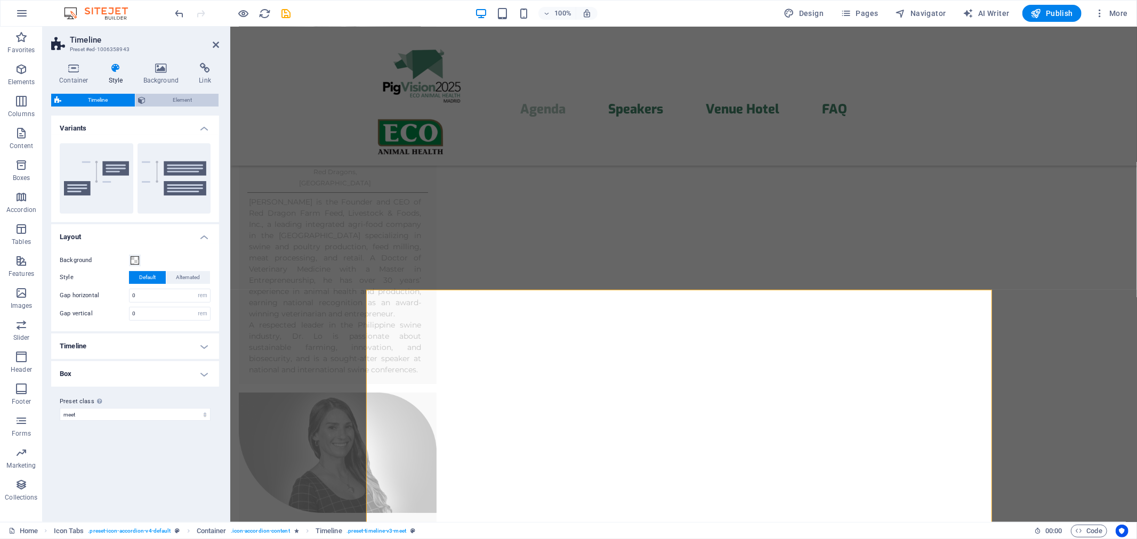
click at [165, 97] on span "Element" at bounding box center [182, 100] width 67 height 13
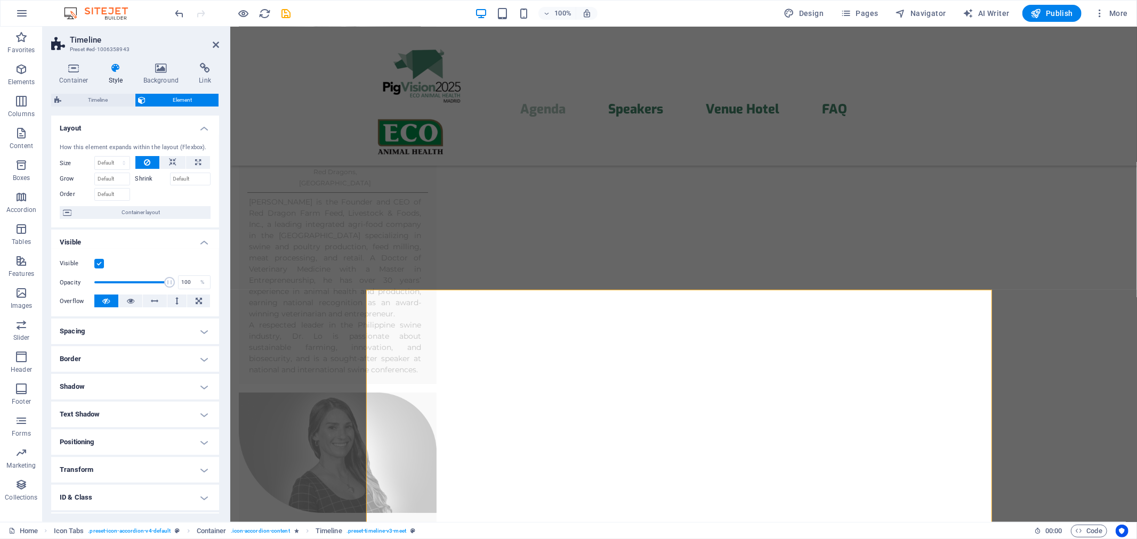
click at [155, 331] on h4 "Spacing" at bounding box center [135, 332] width 168 height 26
click at [155, 331] on h4 "Spacing" at bounding box center [135, 328] width 168 height 19
click at [190, 162] on button at bounding box center [198, 162] width 24 height 13
type input "100"
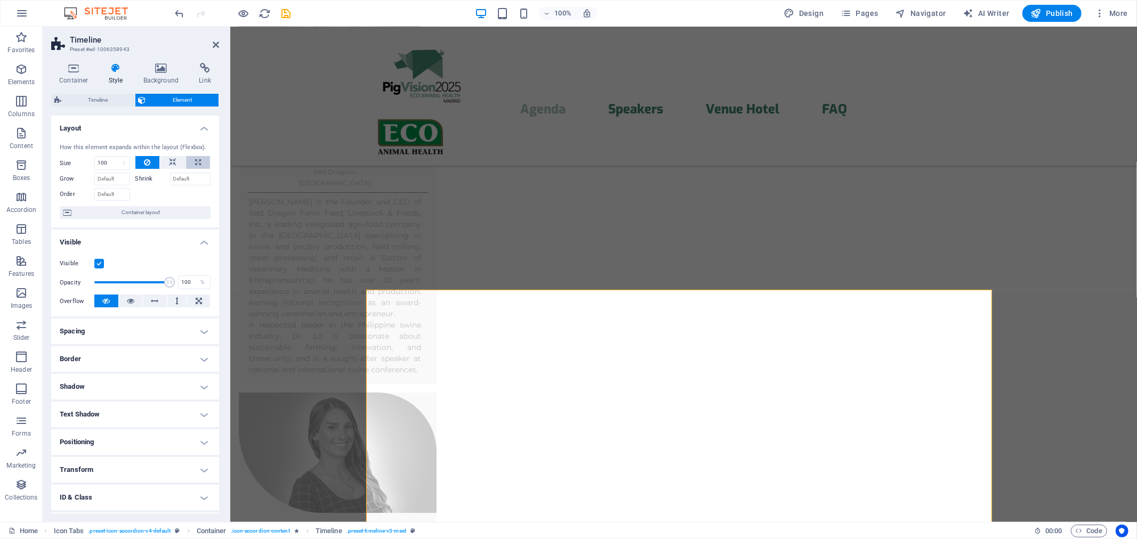
select select "%"
click at [151, 162] on button at bounding box center [147, 162] width 25 height 13
select select "DISABLED_OPTION_VALUE"
click at [190, 162] on button at bounding box center [198, 162] width 24 height 13
type input "100"
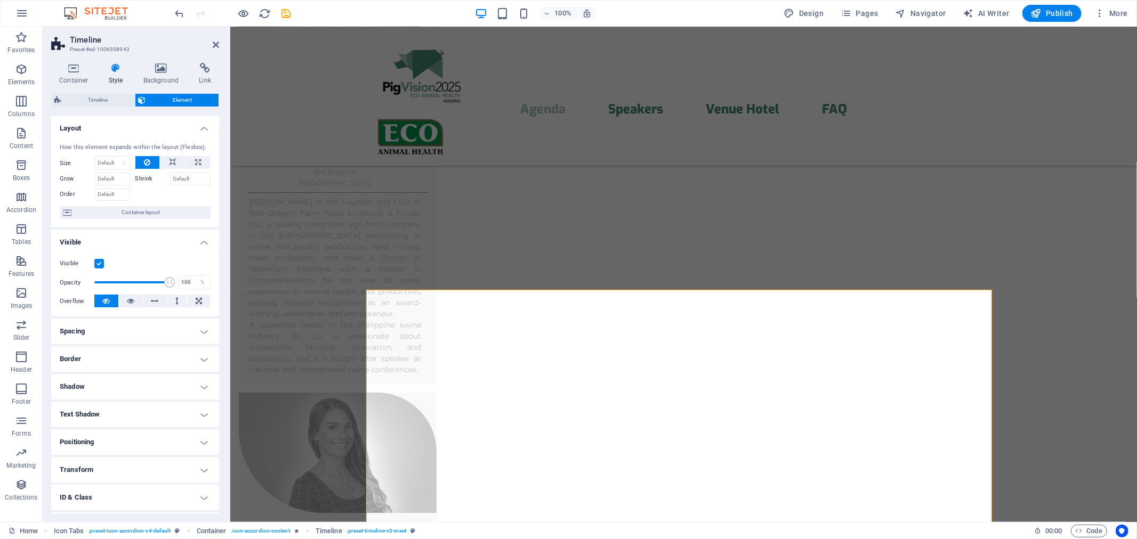
select select "%"
click at [997, 288] on icon at bounding box center [999, 289] width 6 height 11
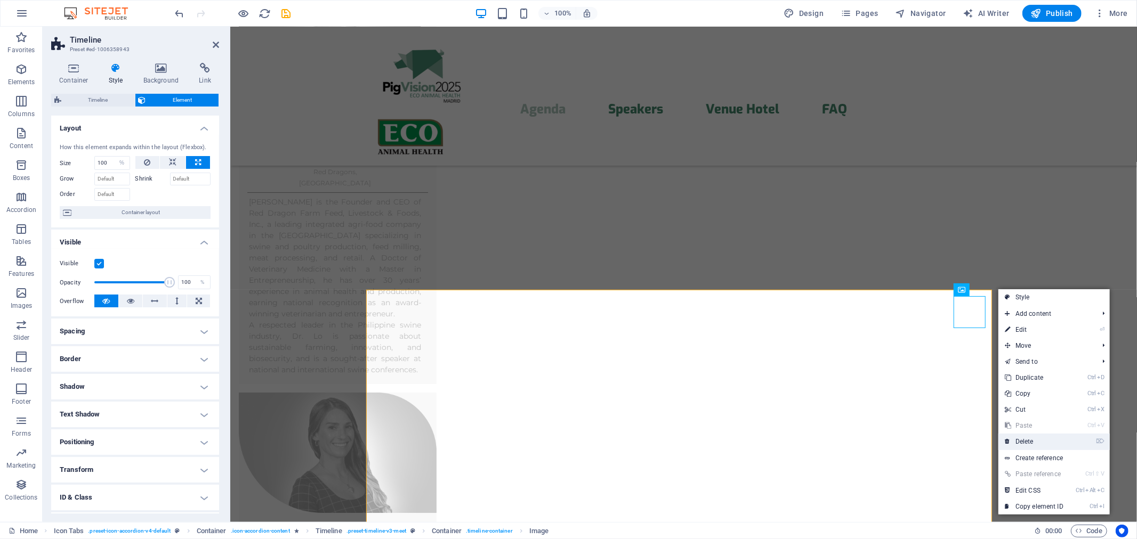
click at [1030, 441] on link "⌦ Delete" at bounding box center [1033, 442] width 71 height 16
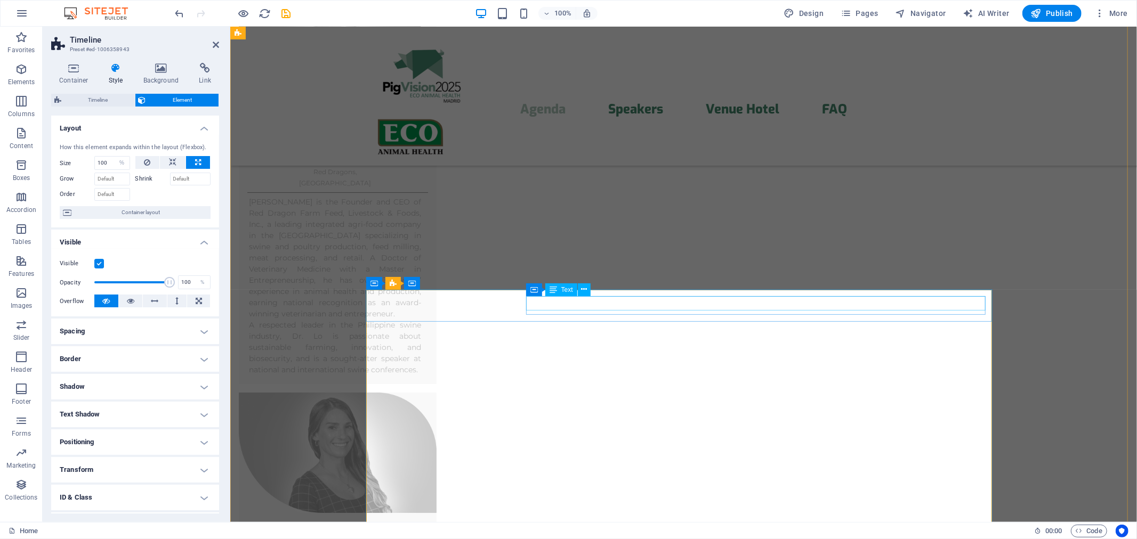
click at [542, 290] on span "Container" at bounding box center [556, 290] width 28 height 6
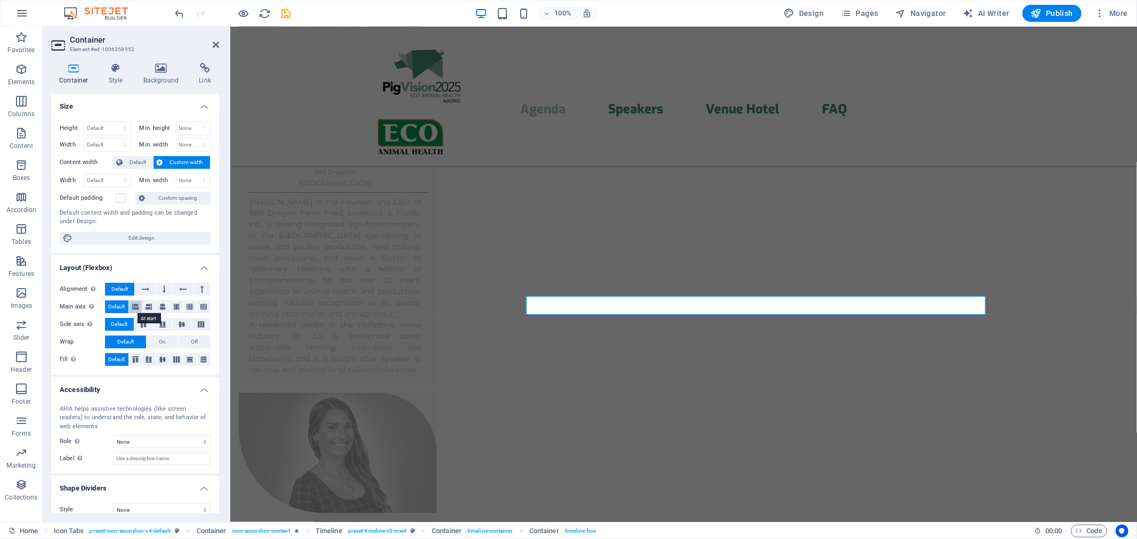
click at [132, 305] on icon at bounding box center [135, 307] width 6 height 13
click at [163, 360] on icon at bounding box center [162, 360] width 13 height 6
click at [163, 310] on icon at bounding box center [162, 307] width 6 height 13
click at [152, 307] on button at bounding box center [148, 307] width 13 height 13
click at [143, 288] on icon at bounding box center [145, 289] width 7 height 13
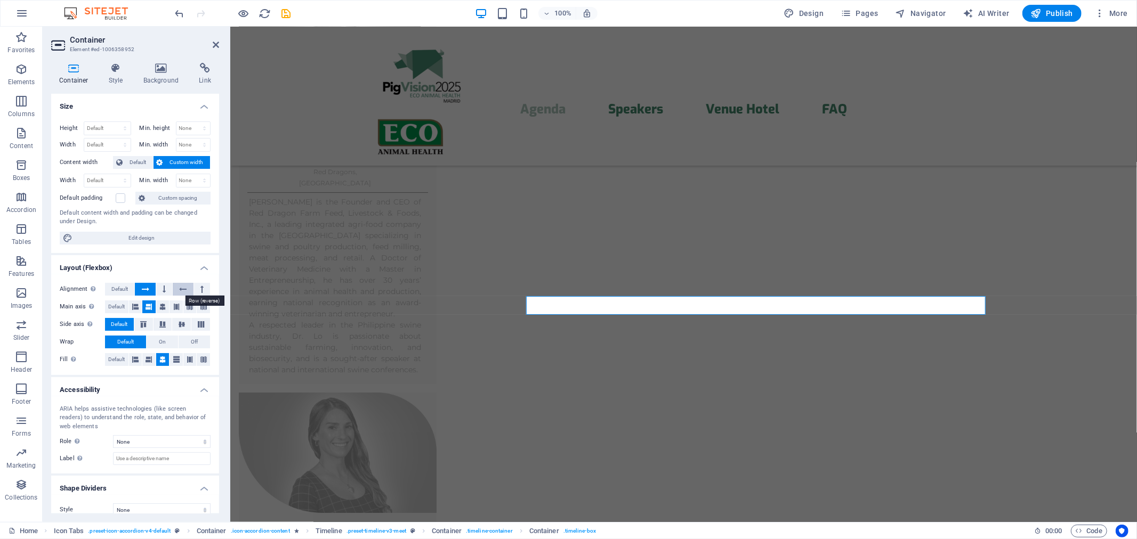
click at [180, 286] on icon at bounding box center [182, 289] width 7 height 13
click at [150, 288] on button at bounding box center [145, 289] width 20 height 13
click at [145, 325] on icon at bounding box center [143, 324] width 13 height 6
click at [126, 325] on span "Default" at bounding box center [119, 324] width 17 height 13
click at [164, 341] on span "On" at bounding box center [162, 342] width 7 height 13
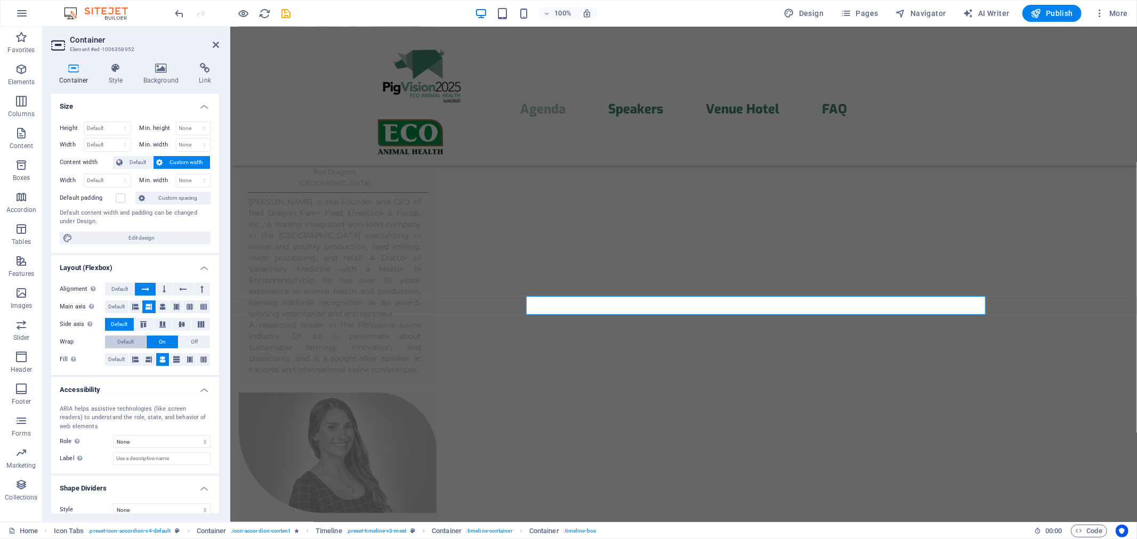
click at [135, 342] on button "Default" at bounding box center [125, 342] width 41 height 13
click at [114, 71] on icon at bounding box center [116, 68] width 30 height 11
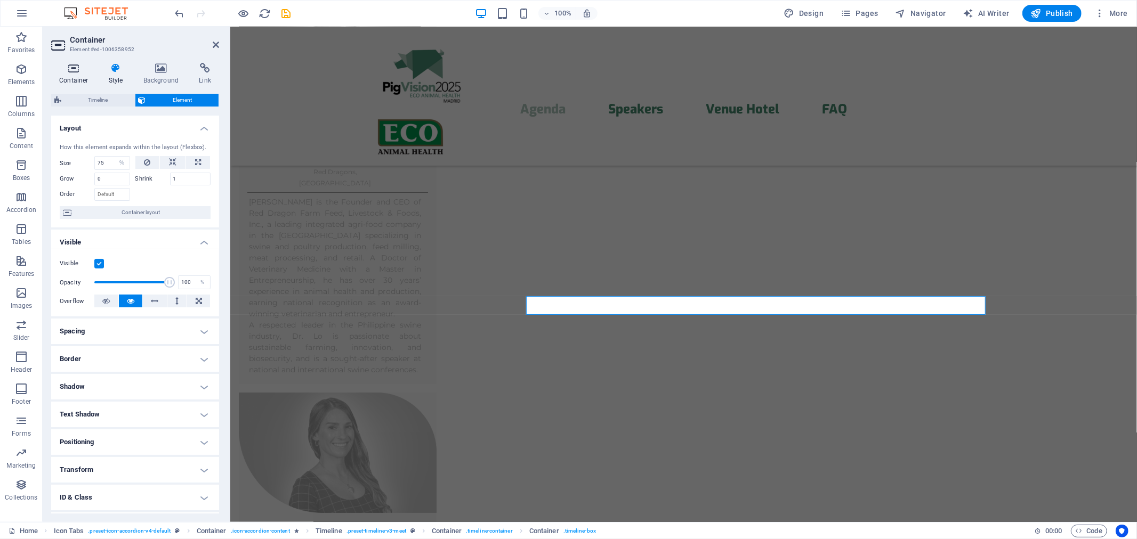
click at [74, 71] on icon at bounding box center [73, 68] width 45 height 11
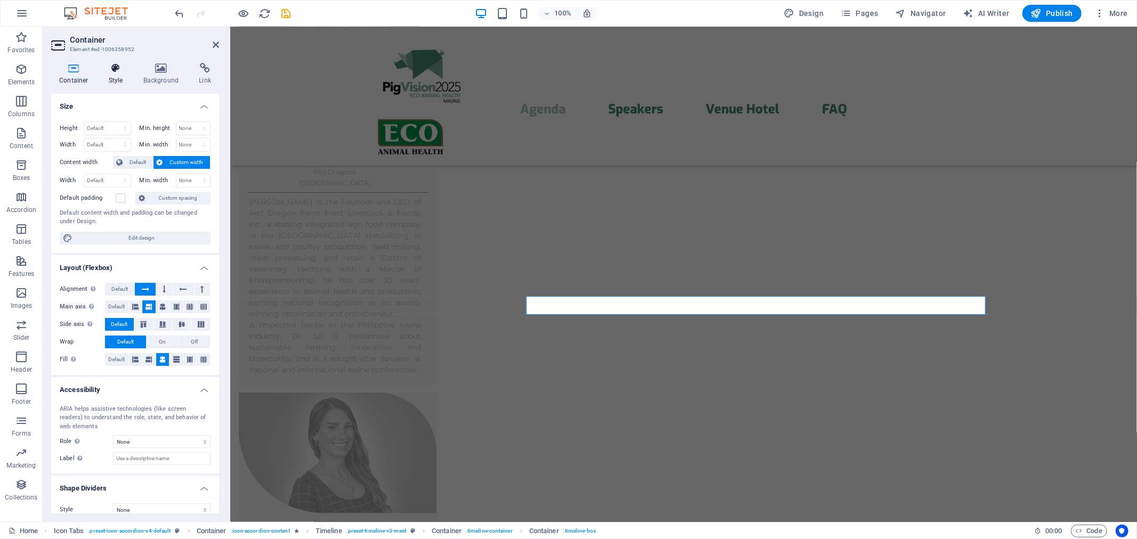
click at [114, 72] on icon at bounding box center [116, 68] width 30 height 11
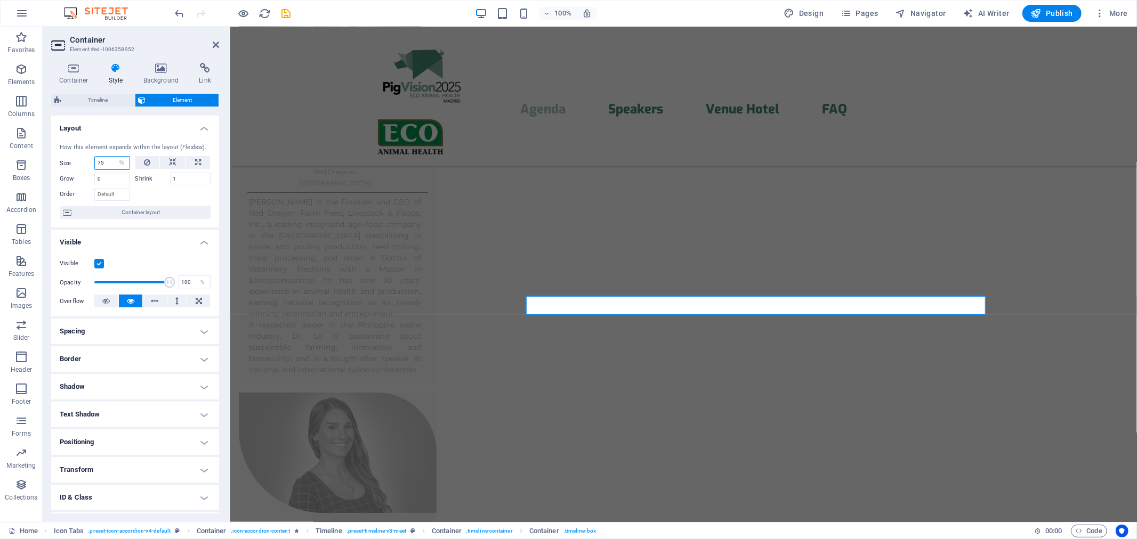
click at [110, 163] on input "75" at bounding box center [112, 163] width 35 height 13
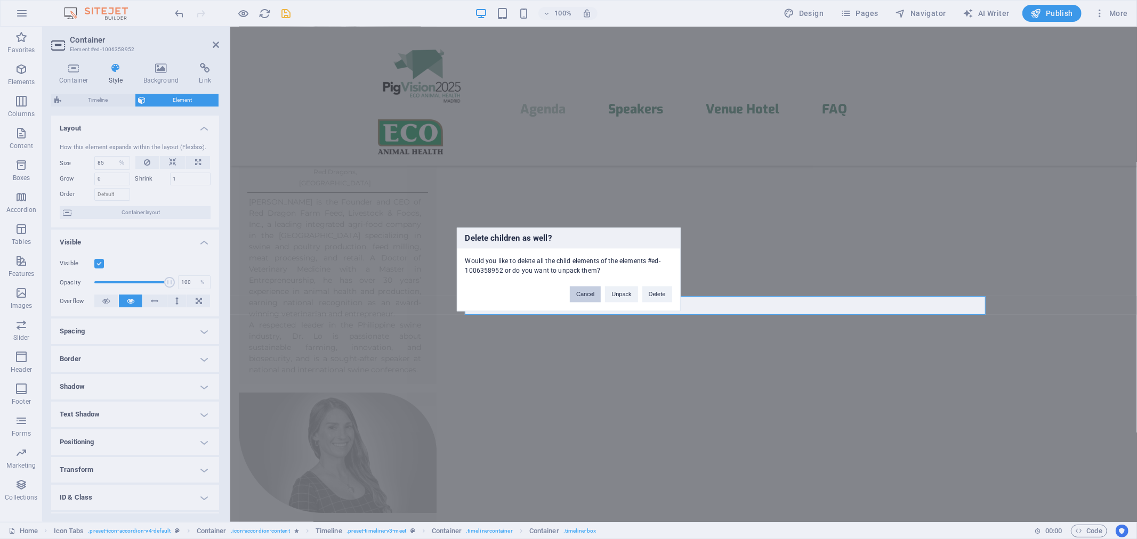
click at [589, 299] on button "Cancel" at bounding box center [585, 295] width 31 height 16
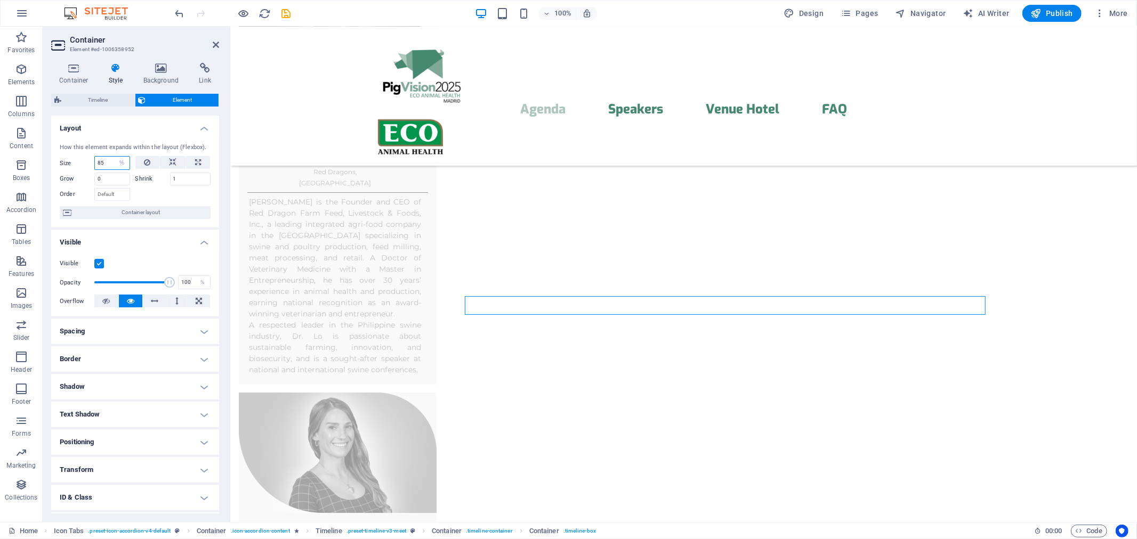
click at [102, 163] on input "85" at bounding box center [112, 163] width 35 height 13
click at [102, 163] on input "90" at bounding box center [112, 163] width 35 height 13
click at [102, 163] on input "85" at bounding box center [112, 163] width 35 height 13
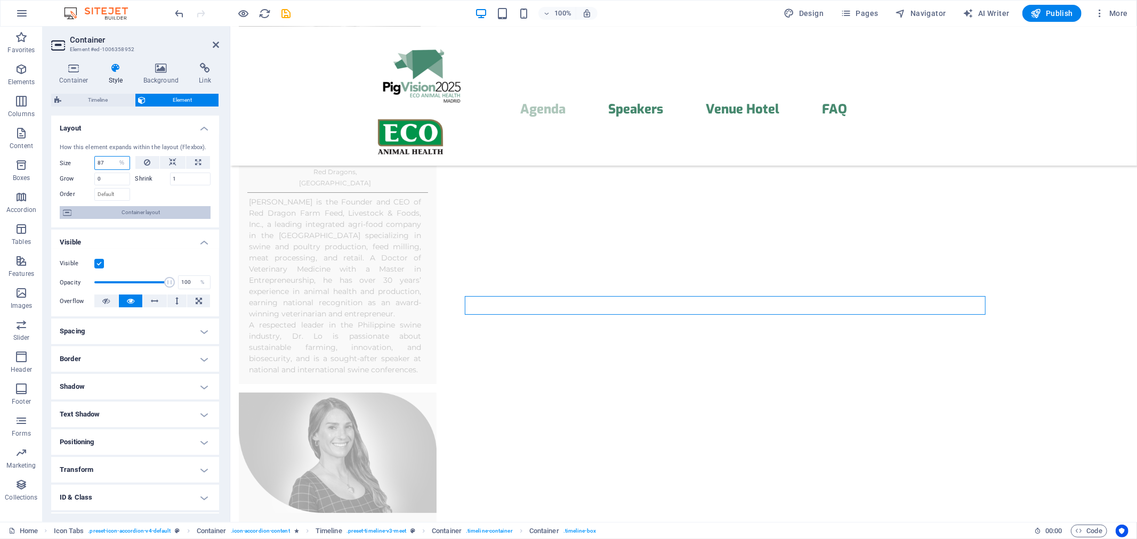
type input "87"
click at [171, 210] on span "Container layout" at bounding box center [141, 212] width 133 height 13
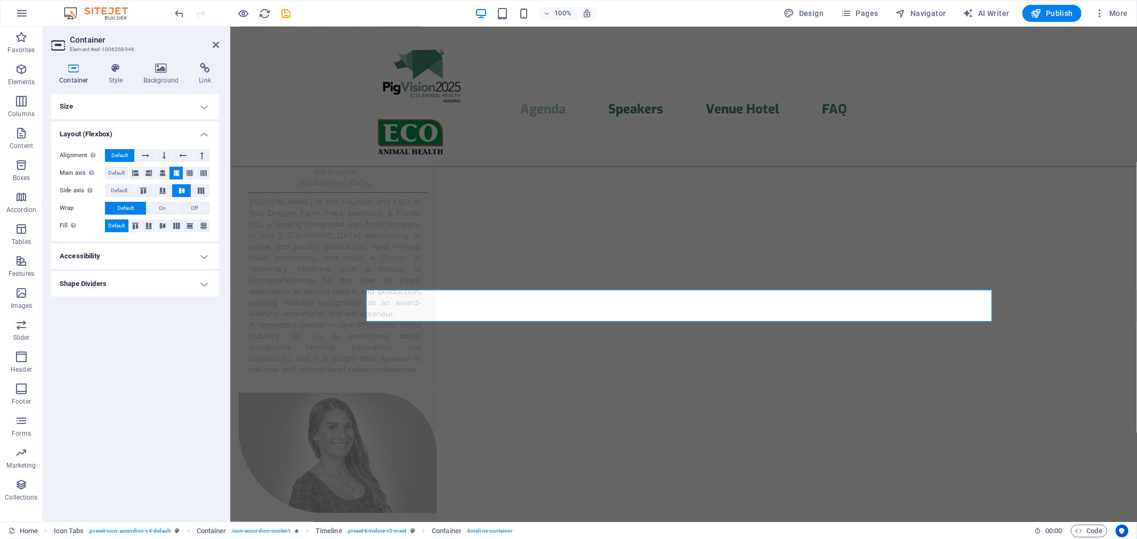
click at [145, 90] on div "Container Style Background Link Size Height Default px rem % vh vw Min. height …" at bounding box center [135, 288] width 168 height 451
click at [150, 106] on h4 "Size" at bounding box center [135, 107] width 168 height 26
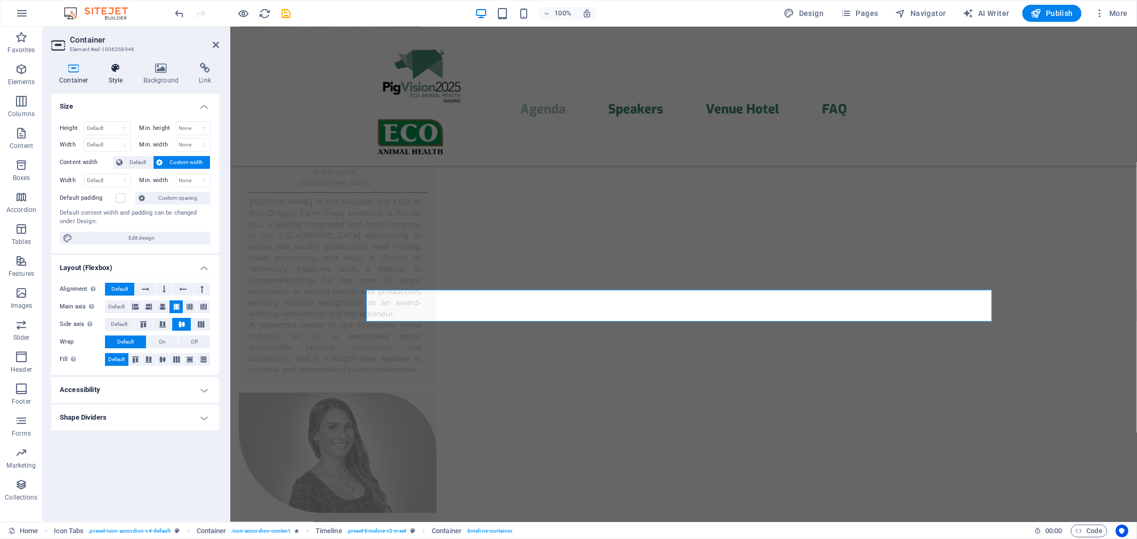
click at [128, 71] on icon at bounding box center [116, 68] width 30 height 11
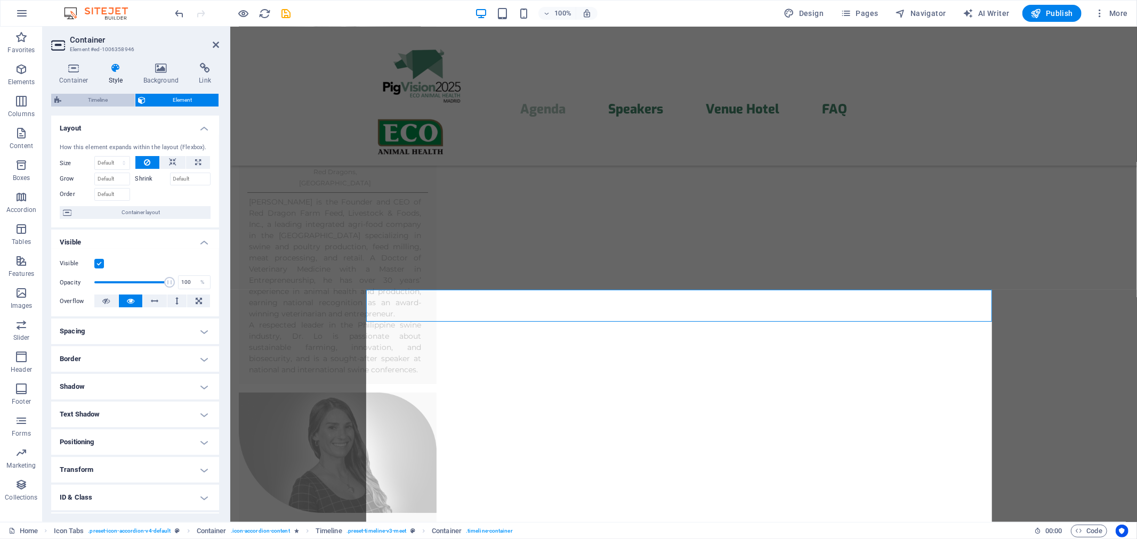
click at [116, 100] on span "Timeline" at bounding box center [98, 100] width 67 height 13
select select "%"
select select "rem"
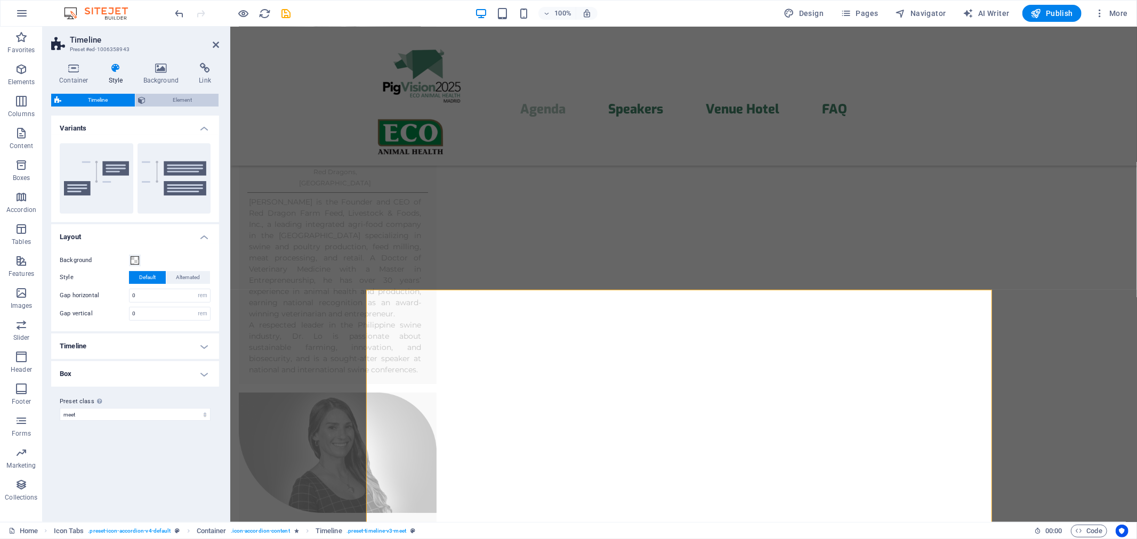
click at [168, 97] on span "Element" at bounding box center [182, 100] width 67 height 13
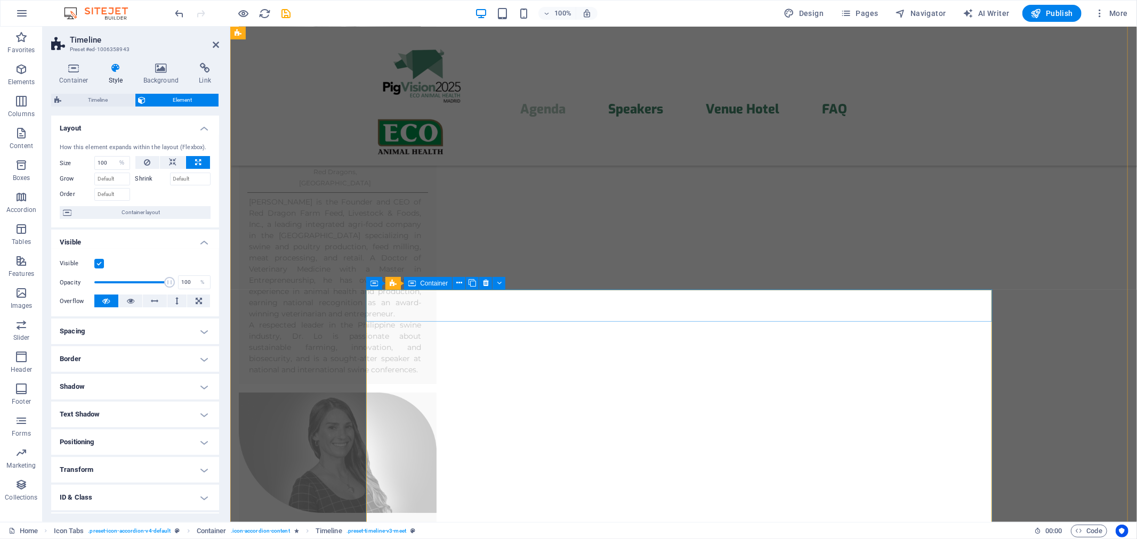
click at [424, 280] on span "Container" at bounding box center [434, 283] width 28 height 6
click at [424, 283] on span "Container" at bounding box center [434, 283] width 28 height 6
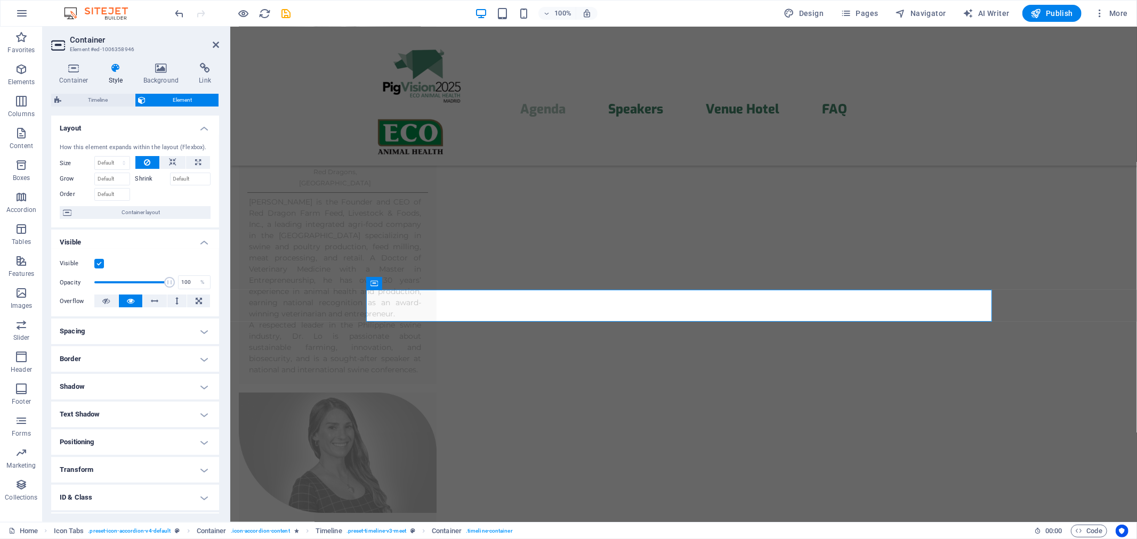
click at [116, 74] on h4 "Style" at bounding box center [118, 74] width 35 height 22
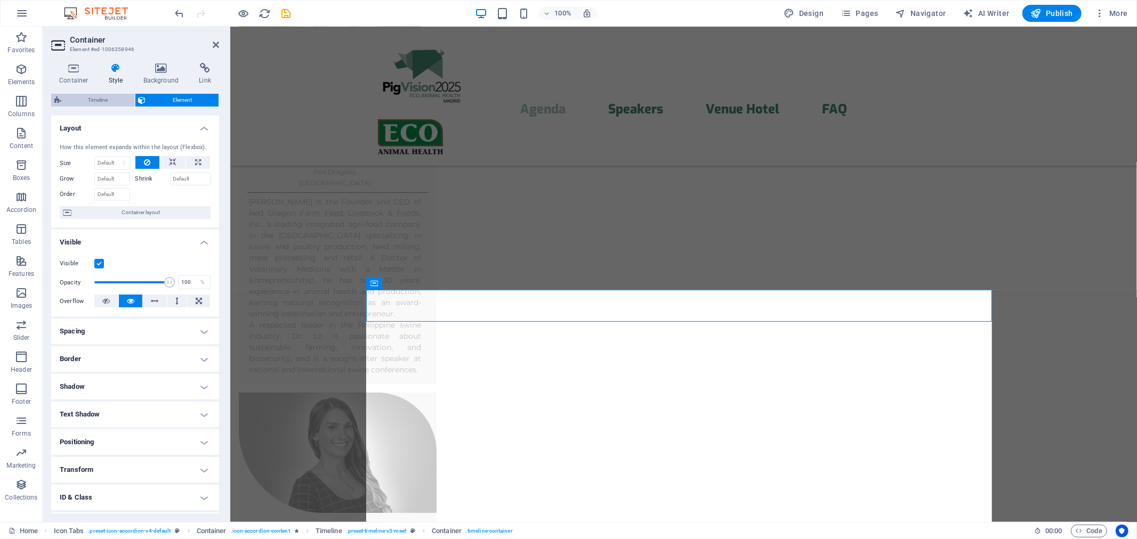
click at [110, 98] on span "Timeline" at bounding box center [98, 100] width 67 height 13
select select "rem"
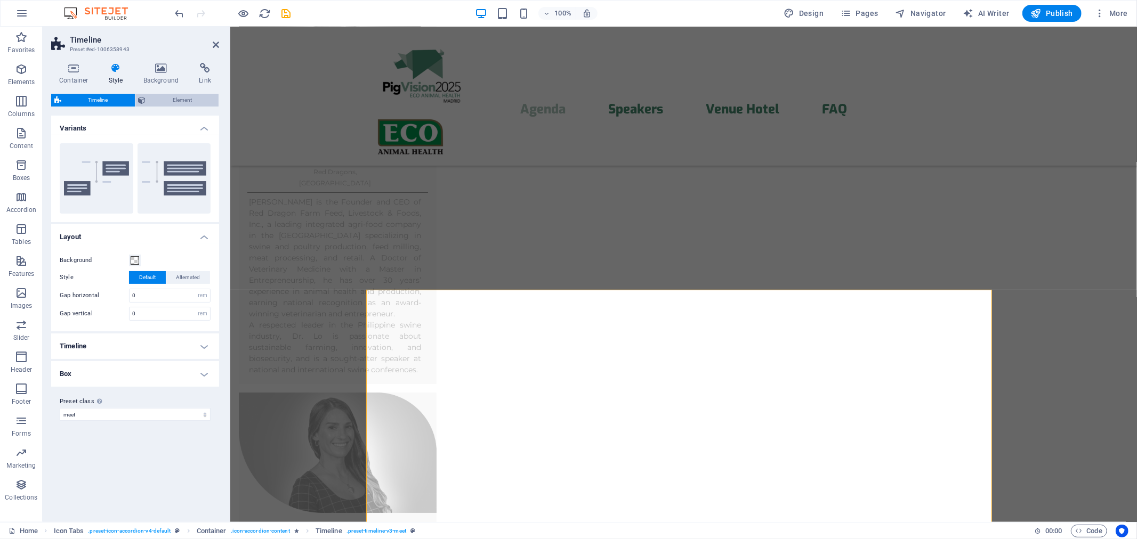
click at [157, 100] on span "Element" at bounding box center [182, 100] width 67 height 13
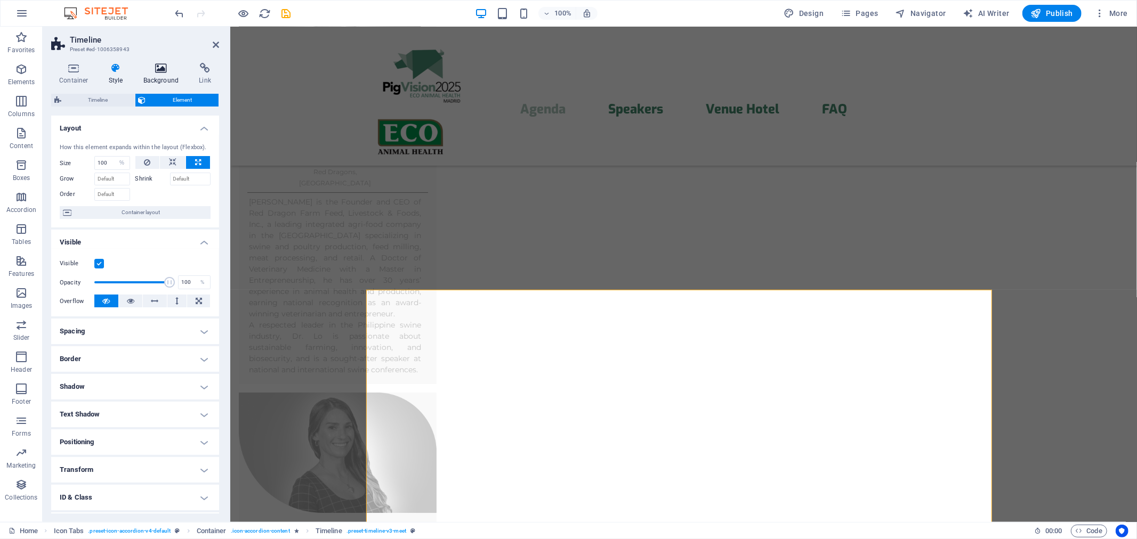
click at [156, 67] on icon at bounding box center [161, 68] width 52 height 11
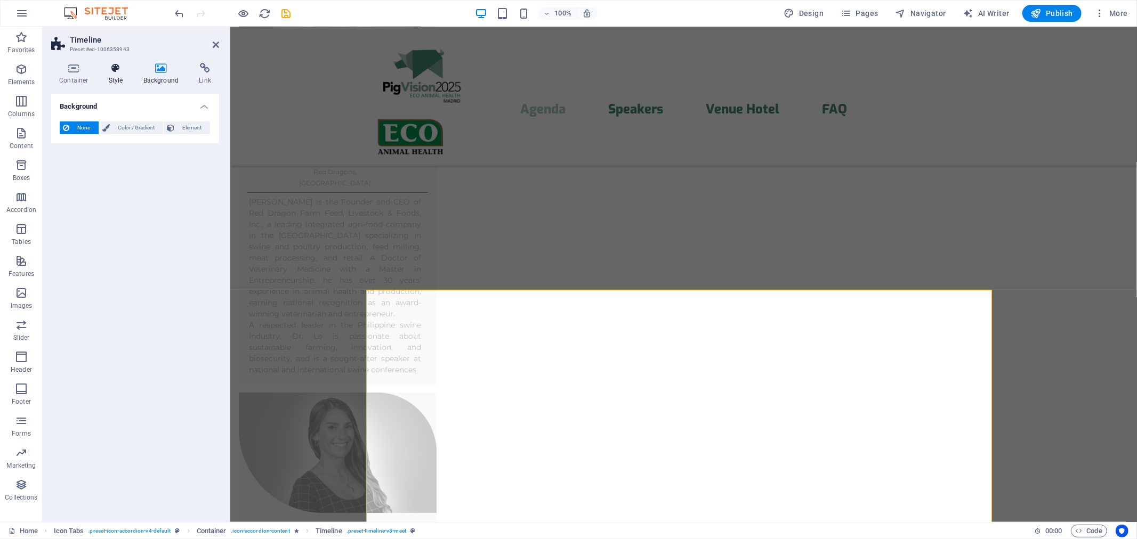
click at [126, 70] on icon at bounding box center [116, 68] width 30 height 11
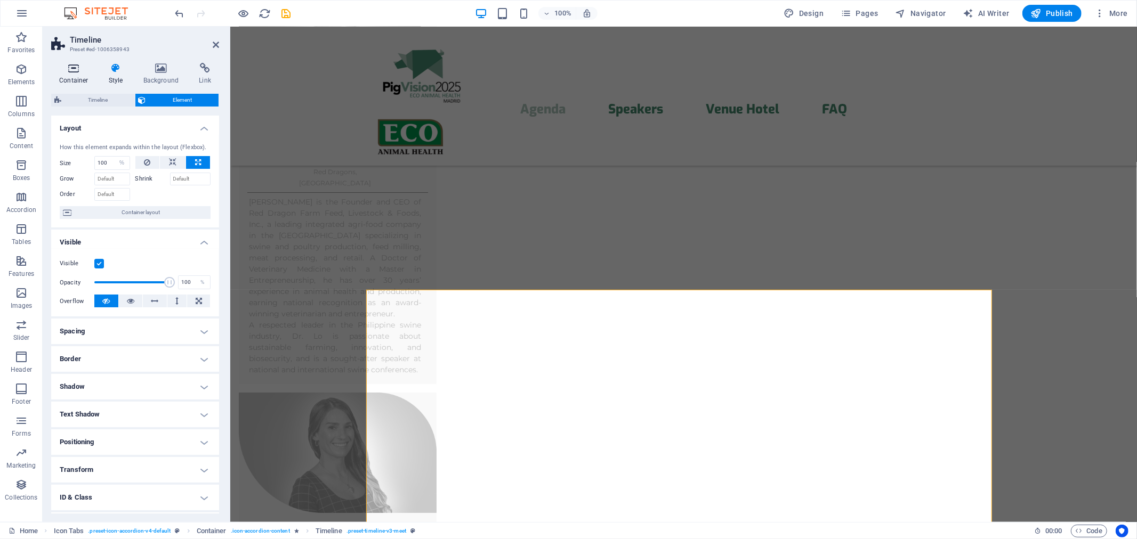
click at [71, 70] on icon at bounding box center [73, 68] width 45 height 11
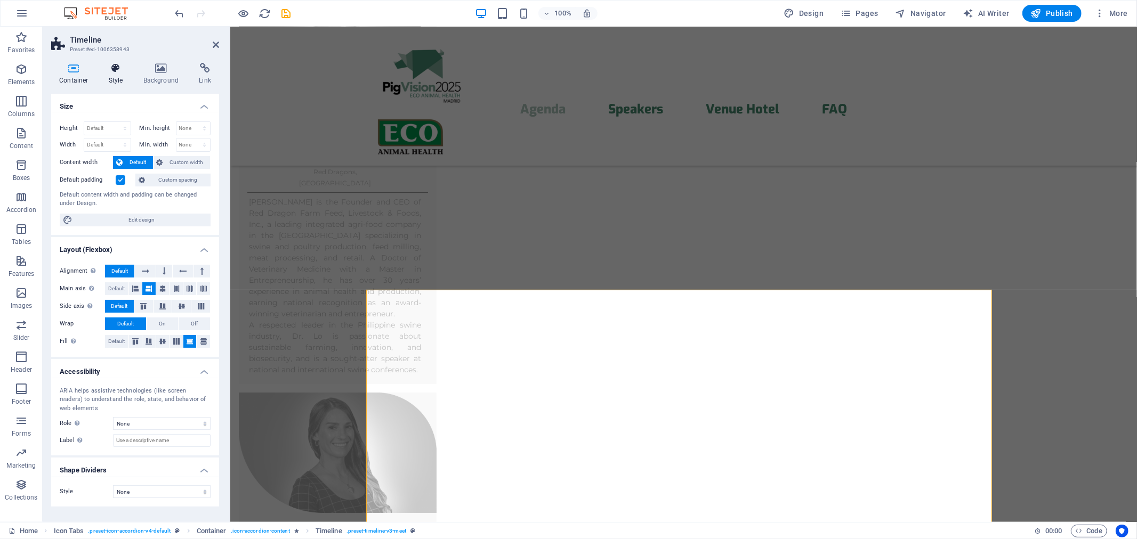
click at [116, 70] on icon at bounding box center [116, 68] width 30 height 11
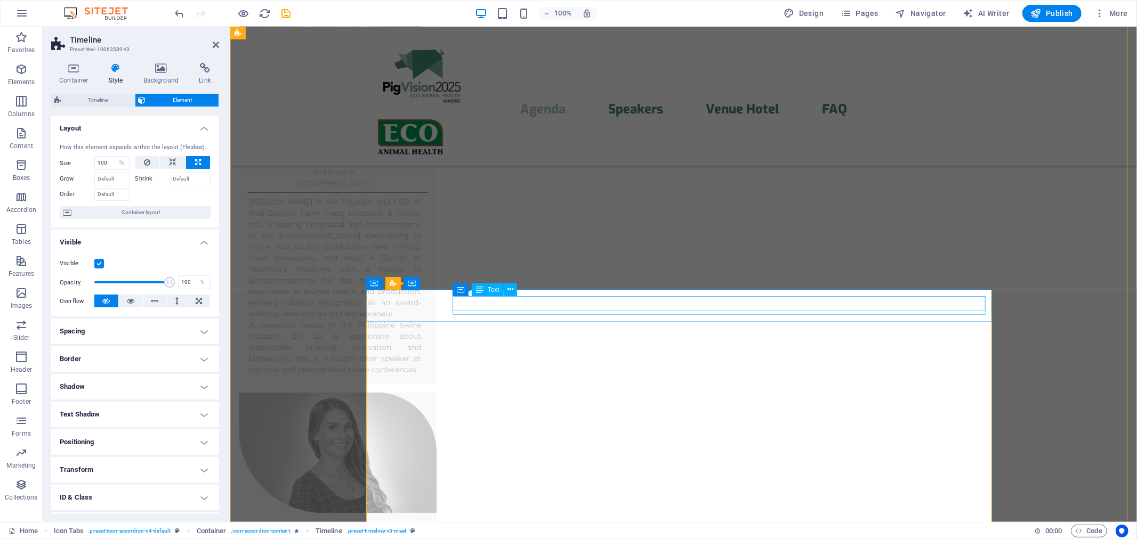
click at [469, 290] on span "Container" at bounding box center [483, 290] width 28 height 6
select select "%"
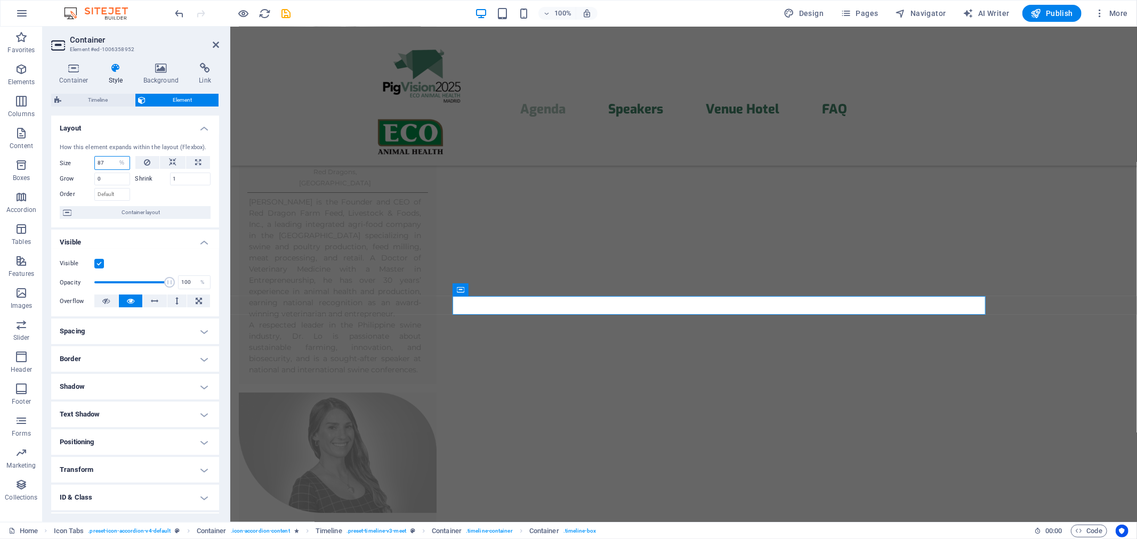
click at [103, 167] on input "87" at bounding box center [112, 163] width 35 height 13
type input "88"
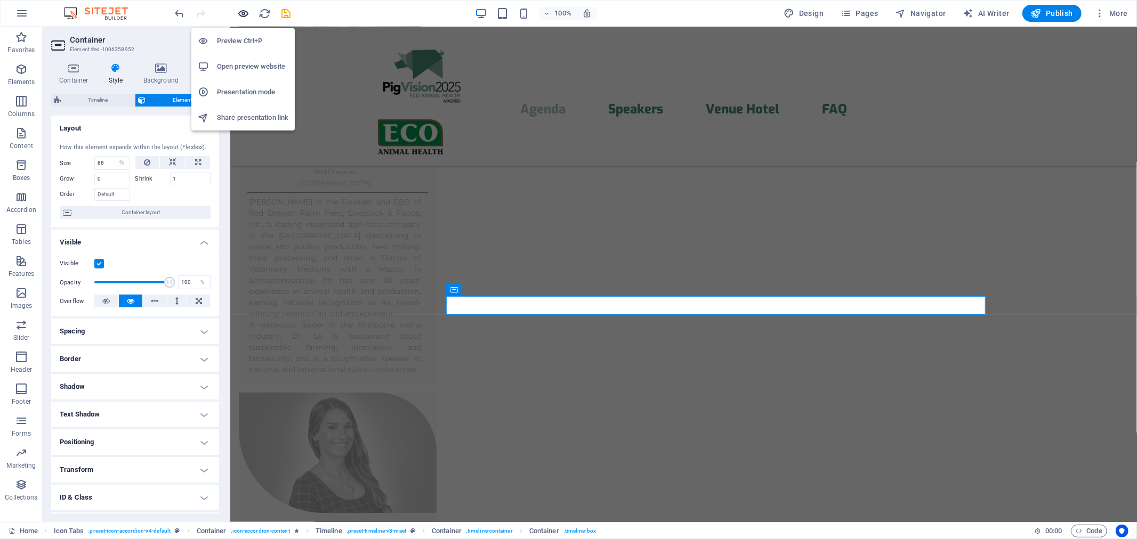
click at [244, 15] on icon "button" at bounding box center [244, 13] width 12 height 12
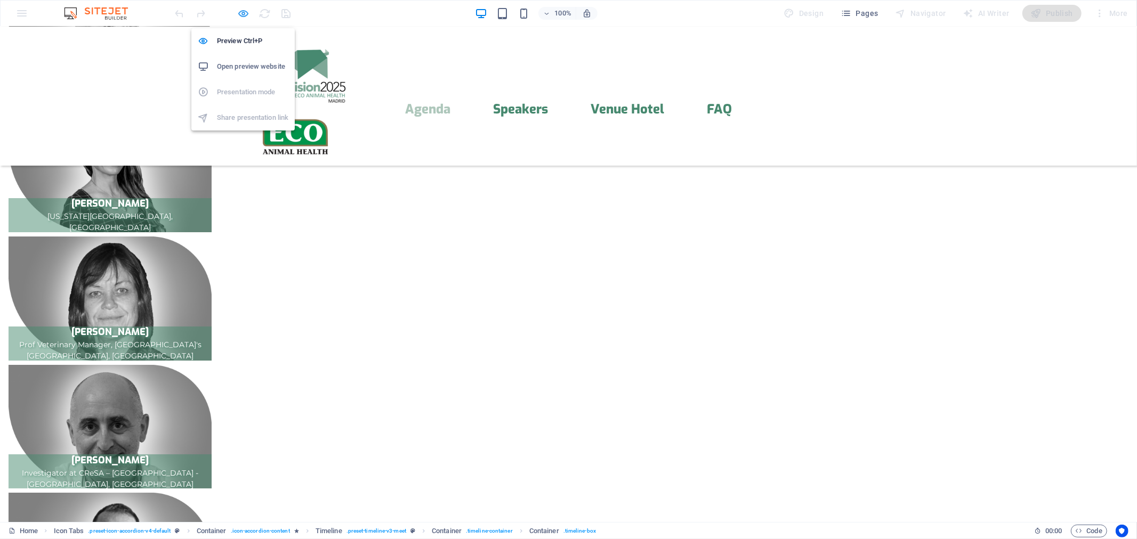
scroll to position [621, 0]
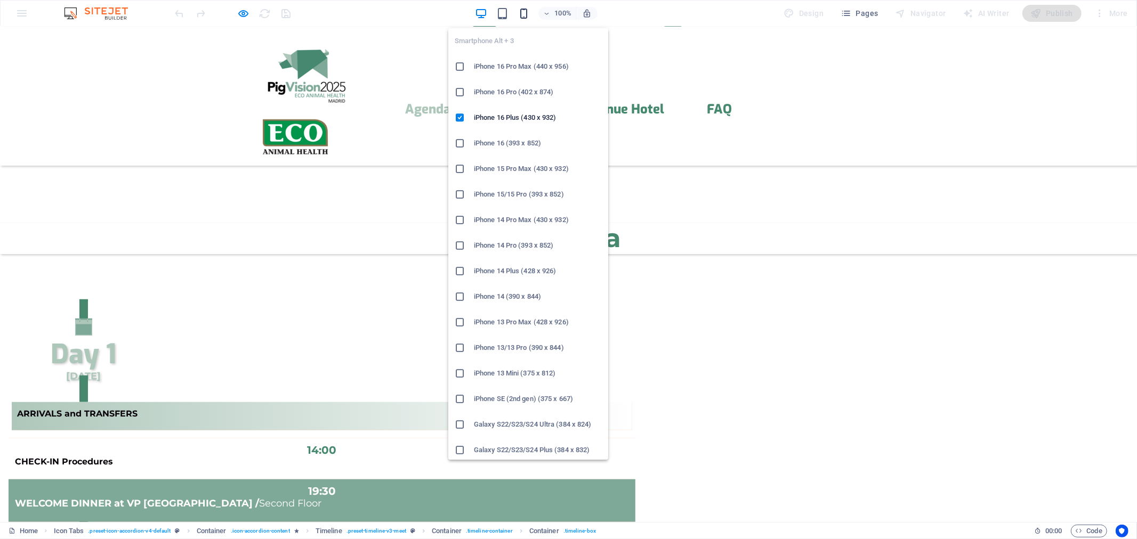
click at [527, 13] on icon "button" at bounding box center [524, 13] width 12 height 12
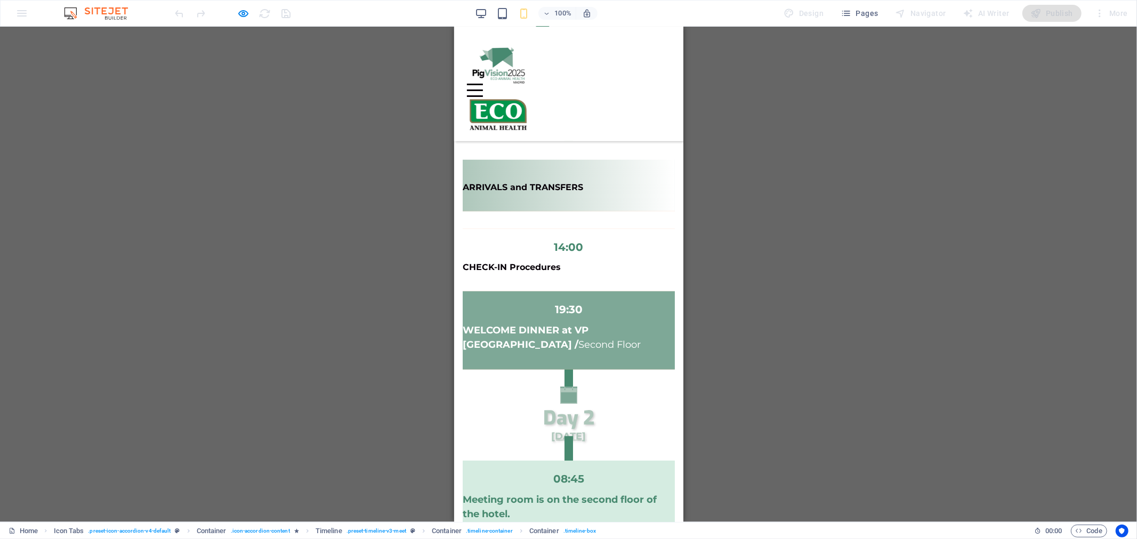
scroll to position [365, 0]
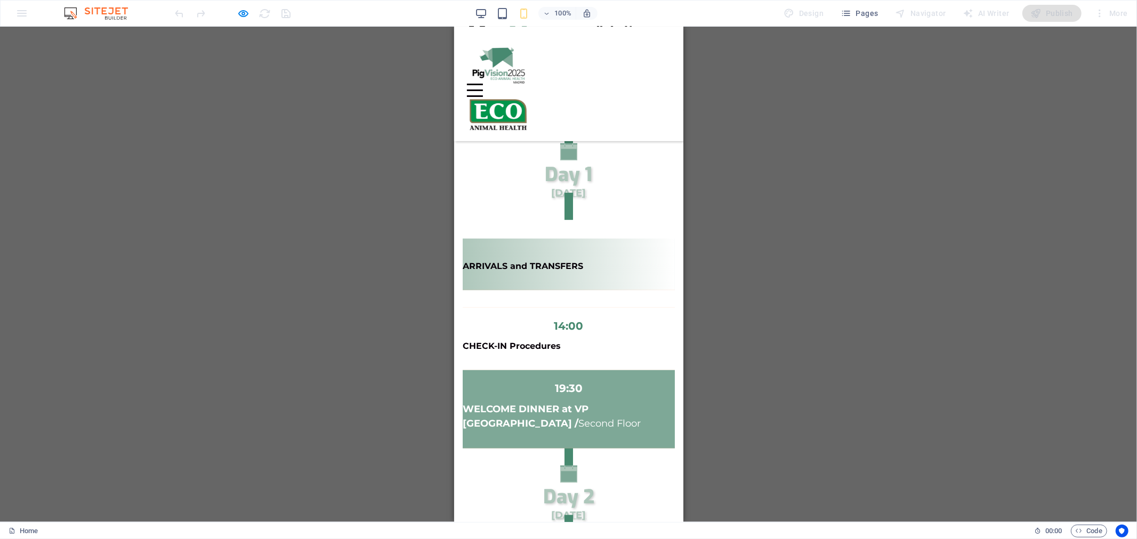
click at [564, 162] on span "Day 1" at bounding box center [568, 175] width 47 height 26
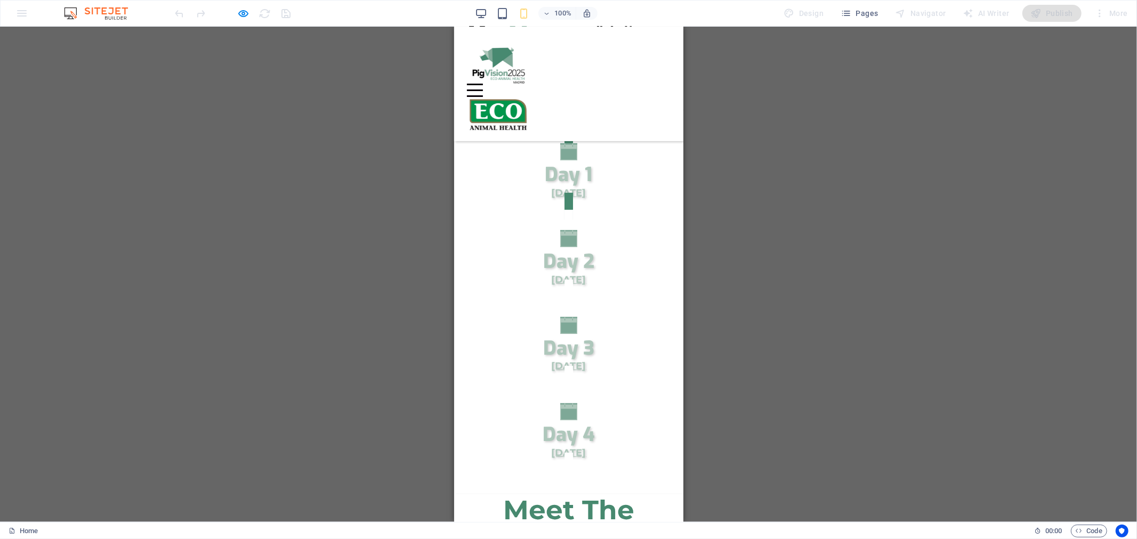
click at [564, 162] on span "Day 1" at bounding box center [568, 175] width 47 height 26
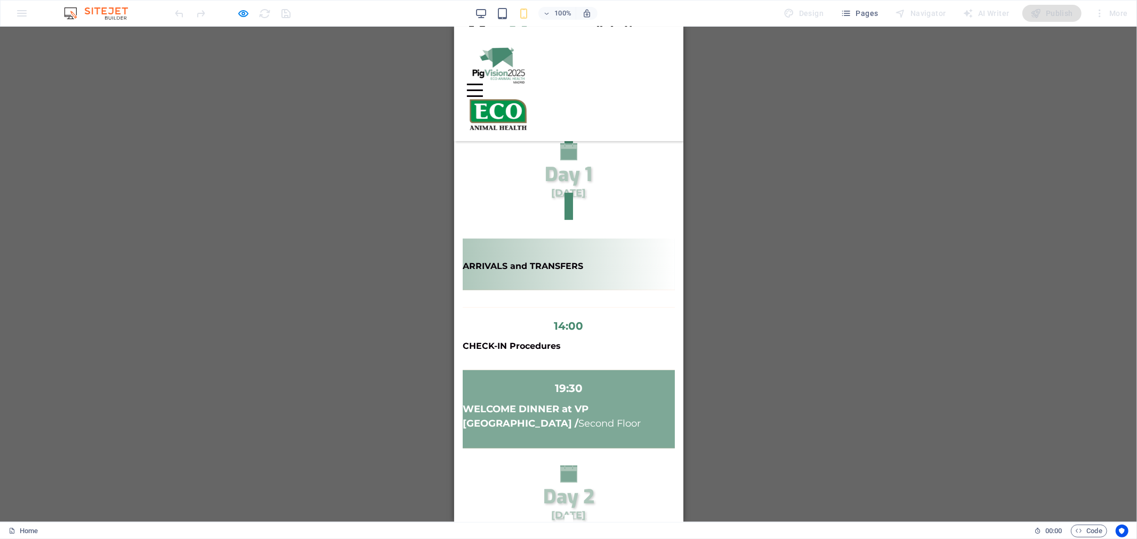
click at [564, 162] on span "Day 1" at bounding box center [568, 175] width 47 height 26
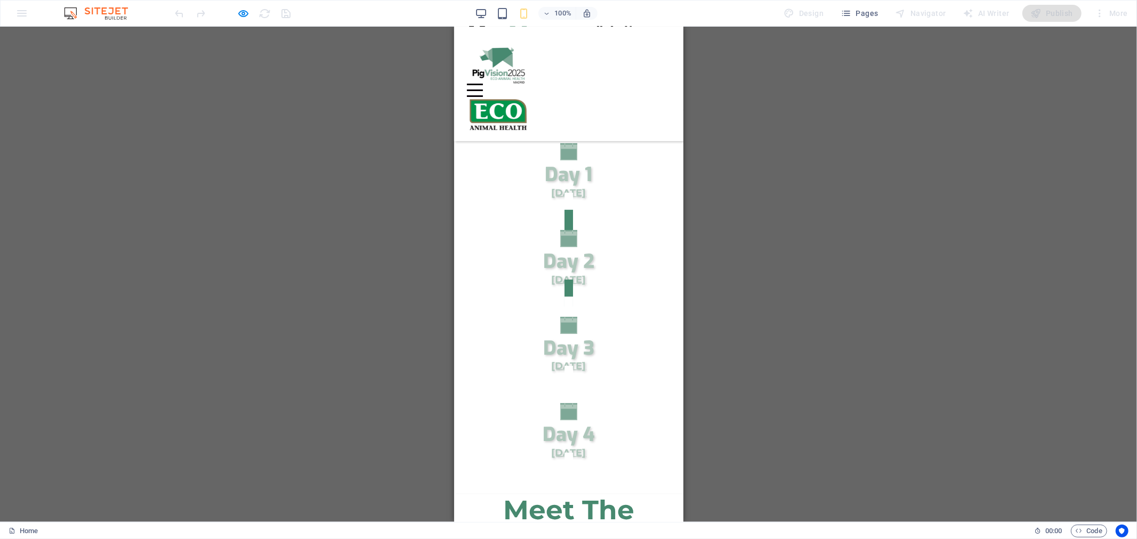
click at [561, 230] on icon "Trigger 2" at bounding box center [568, 238] width 17 height 17
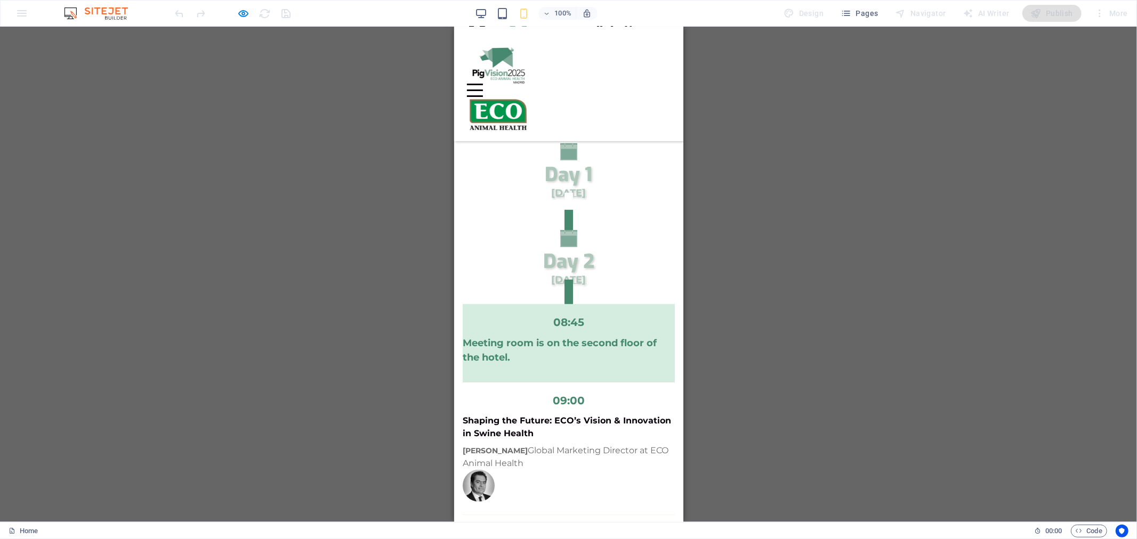
scroll to position [286, 0]
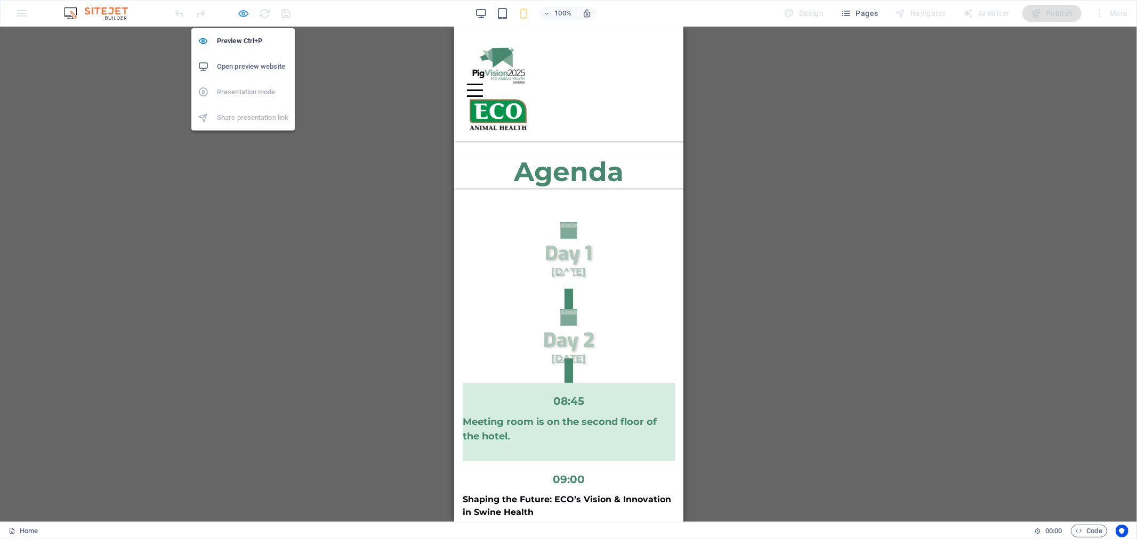
click at [249, 13] on span "button" at bounding box center [243, 13] width 13 height 12
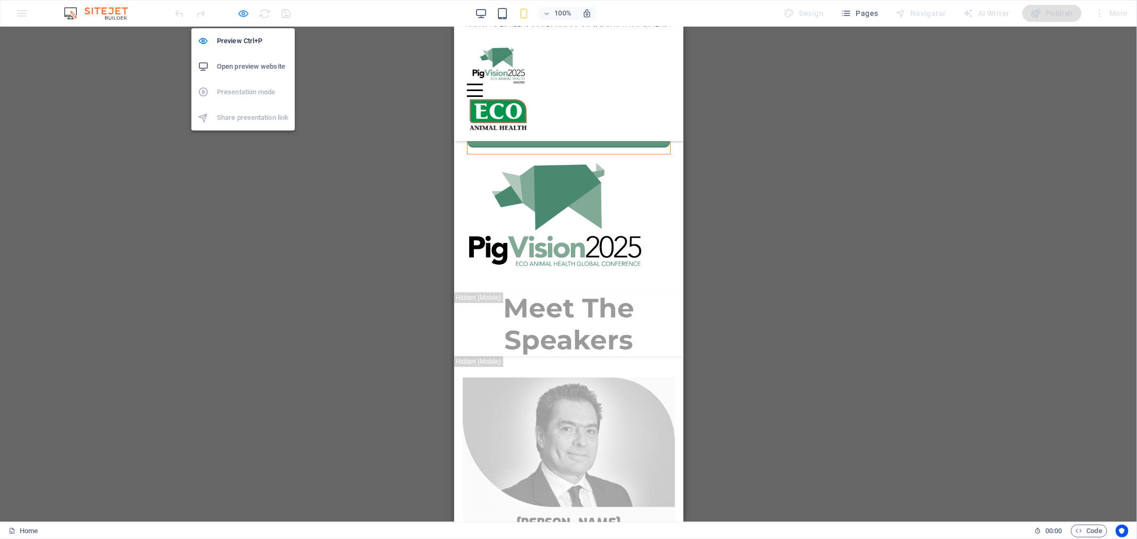
scroll to position [417, 0]
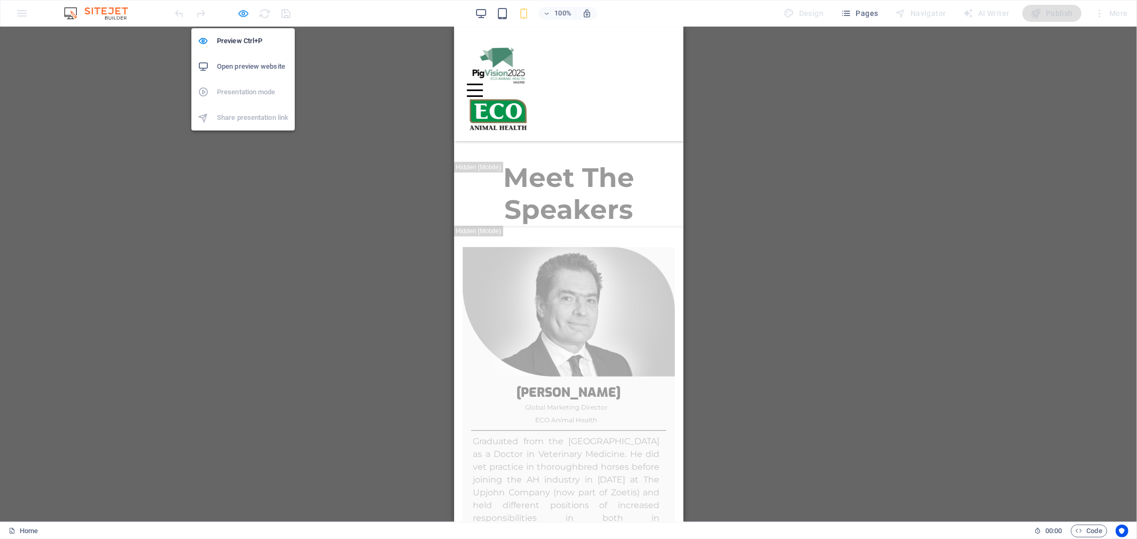
select select "%"
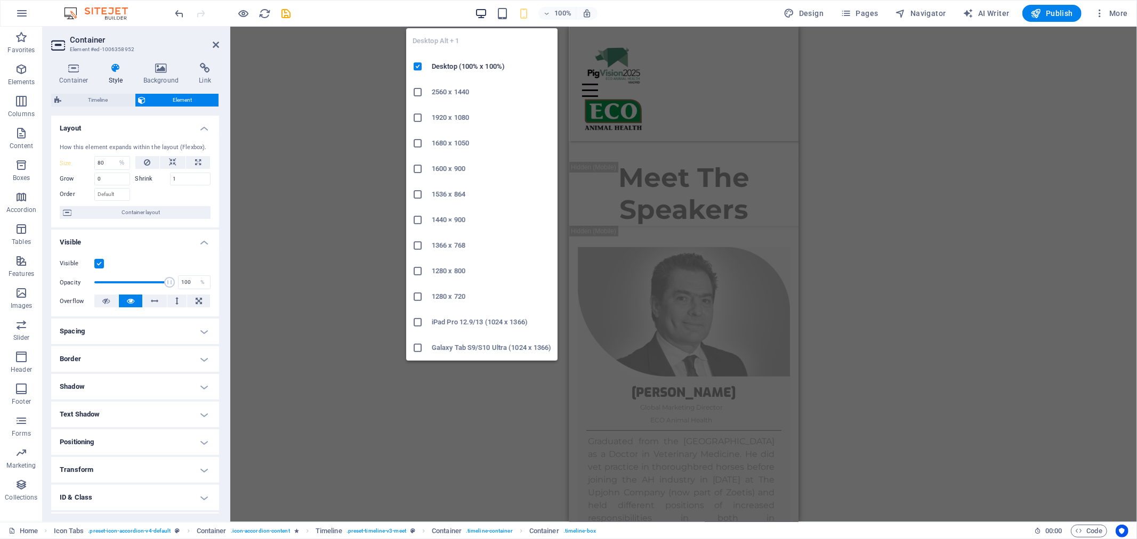
click at [482, 14] on icon "button" at bounding box center [481, 13] width 12 height 12
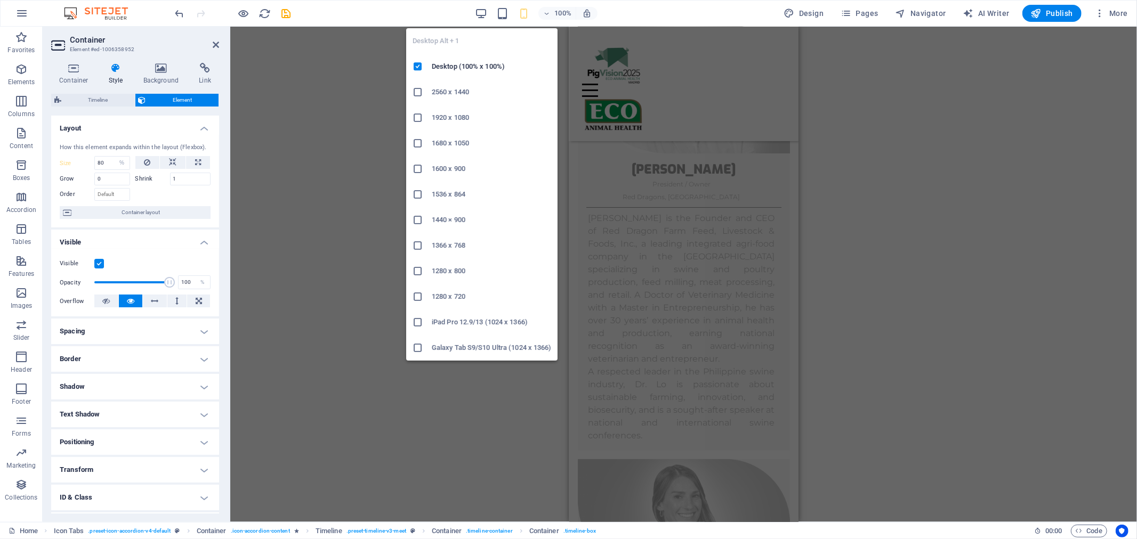
type input "88"
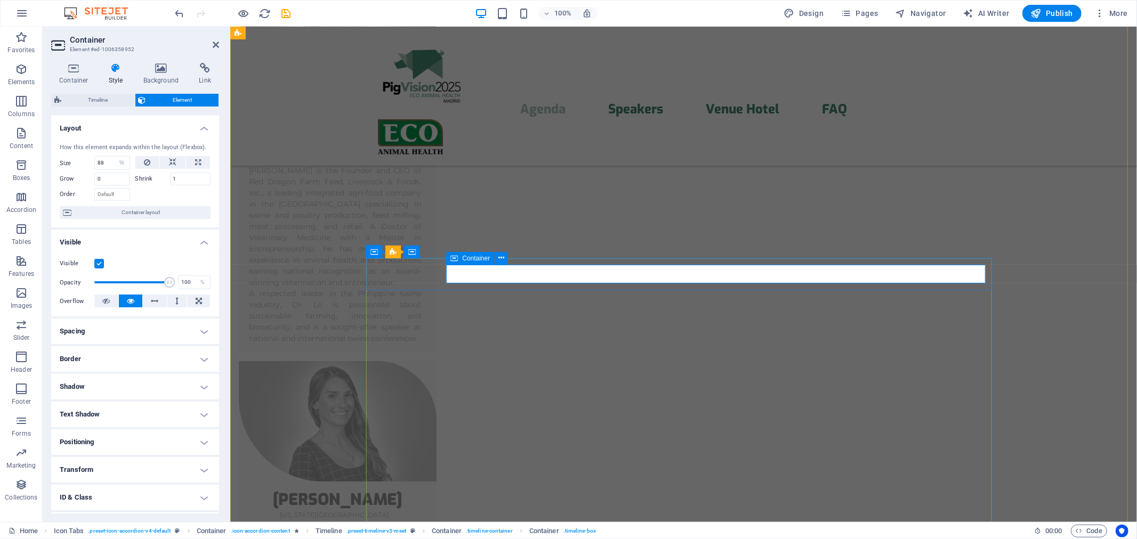
click at [462, 258] on span "Container" at bounding box center [476, 258] width 28 height 6
click at [113, 70] on icon at bounding box center [116, 68] width 30 height 11
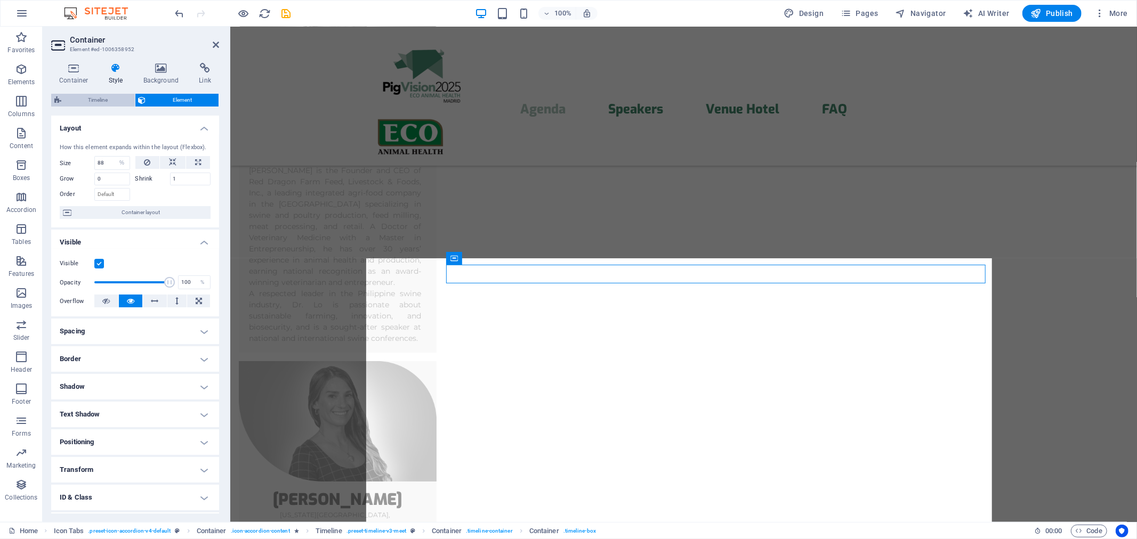
click at [106, 96] on span "Timeline" at bounding box center [98, 100] width 67 height 13
select select "rem"
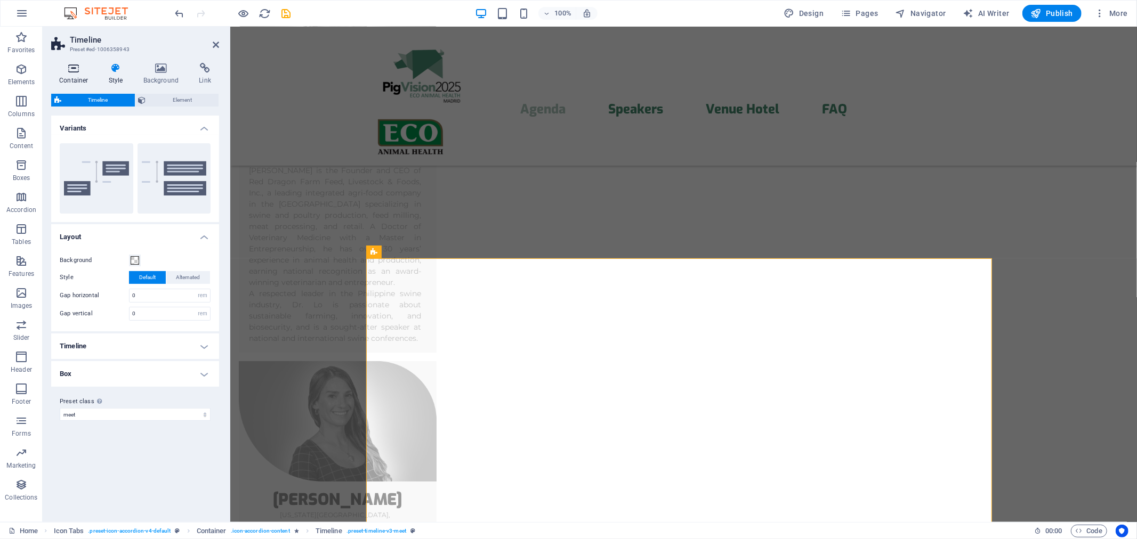
click at [73, 75] on h4 "Container" at bounding box center [76, 74] width 50 height 22
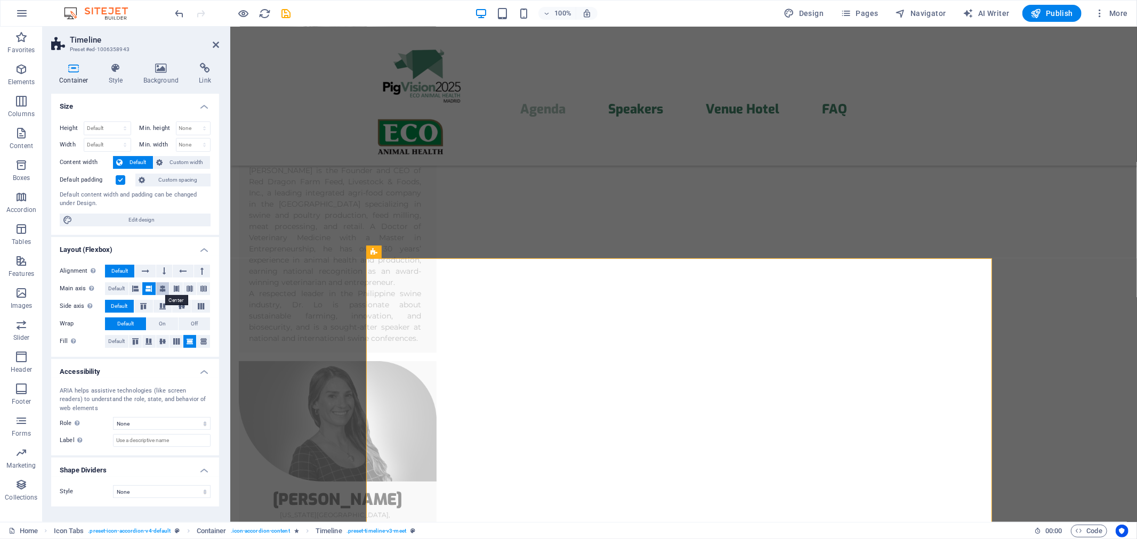
click at [165, 289] on icon at bounding box center [162, 289] width 6 height 13
click at [134, 276] on button "Default" at bounding box center [119, 271] width 29 height 13
click at [134, 285] on icon at bounding box center [135, 289] width 6 height 13
click at [151, 291] on icon at bounding box center [149, 289] width 6 height 13
click at [164, 288] on icon at bounding box center [162, 289] width 6 height 13
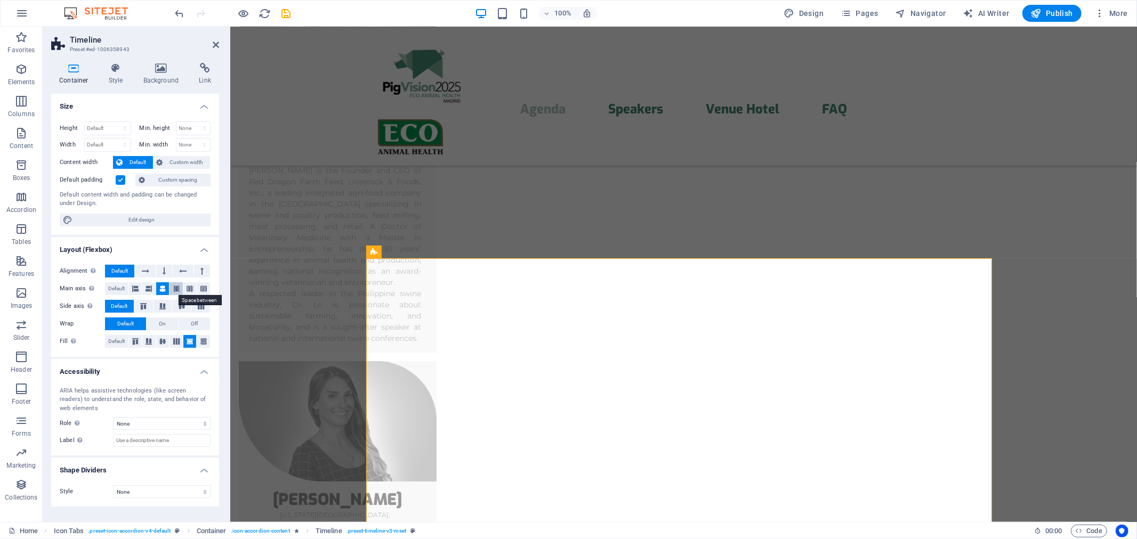
click at [173, 287] on icon at bounding box center [176, 289] width 6 height 13
click at [136, 288] on icon at bounding box center [135, 289] width 6 height 13
click at [151, 292] on icon at bounding box center [149, 289] width 6 height 13
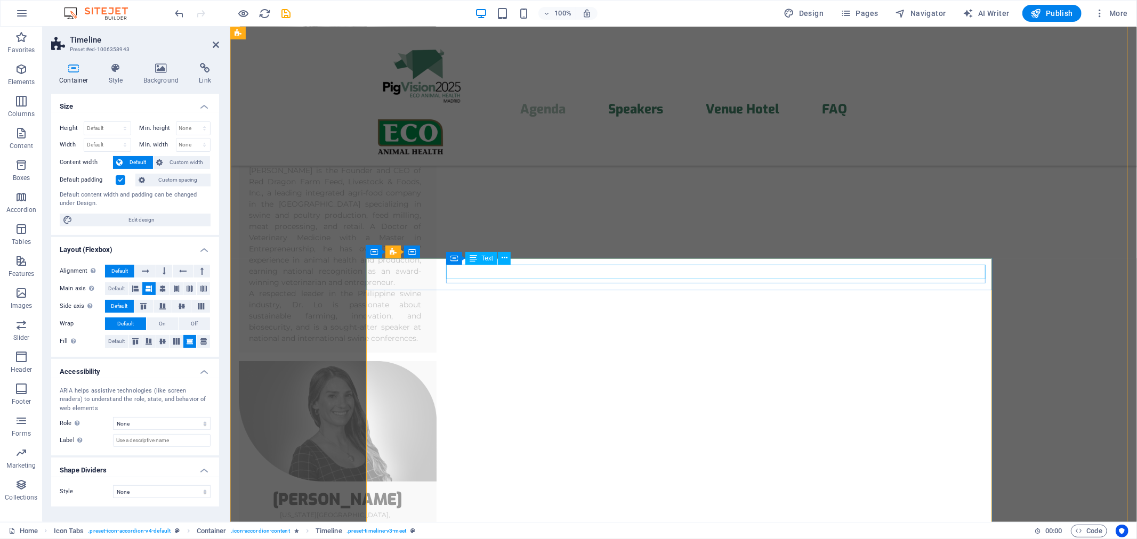
click at [460, 260] on div "Container" at bounding box center [470, 258] width 48 height 13
select select "%"
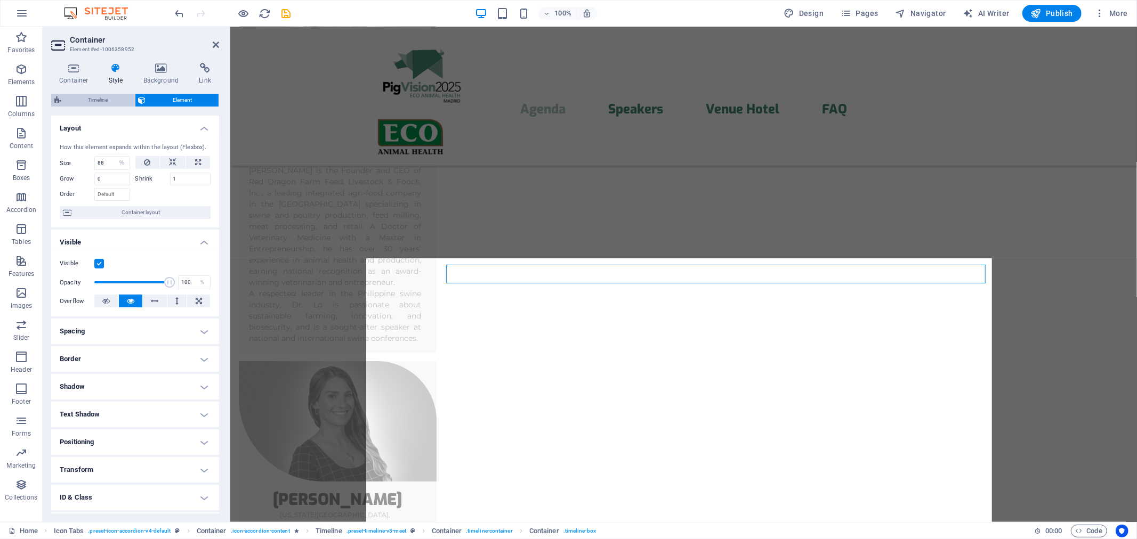
click at [109, 99] on span "Timeline" at bounding box center [98, 100] width 67 height 13
select select "rem"
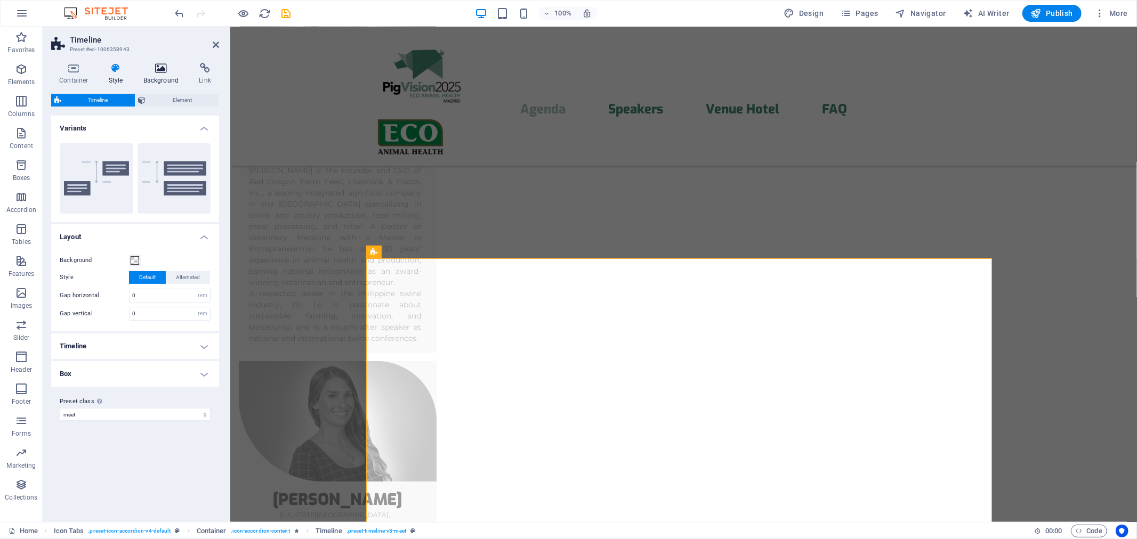
click at [156, 71] on icon at bounding box center [161, 68] width 52 height 11
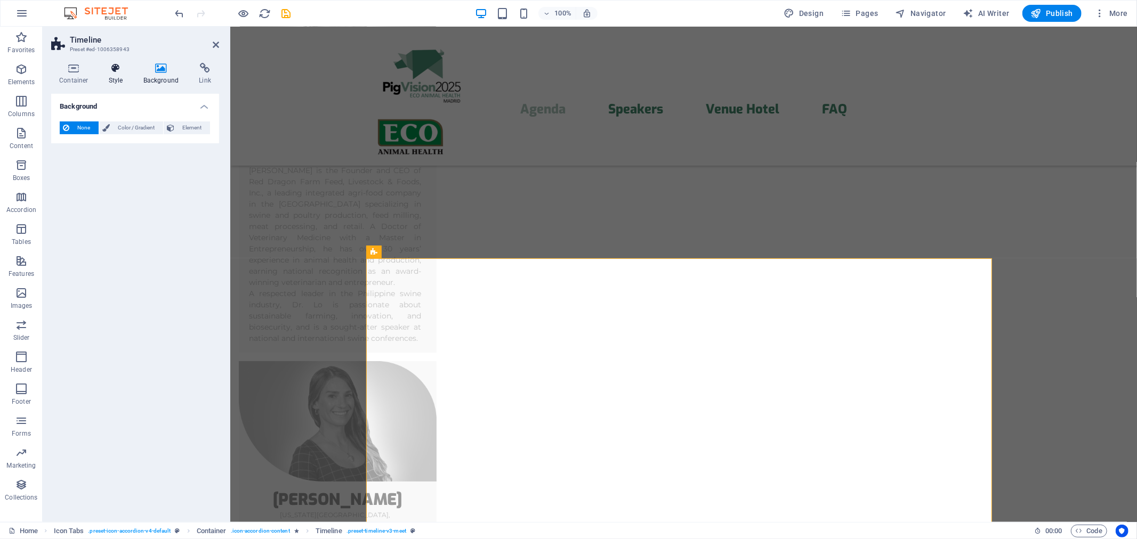
click at [119, 73] on icon at bounding box center [116, 68] width 30 height 11
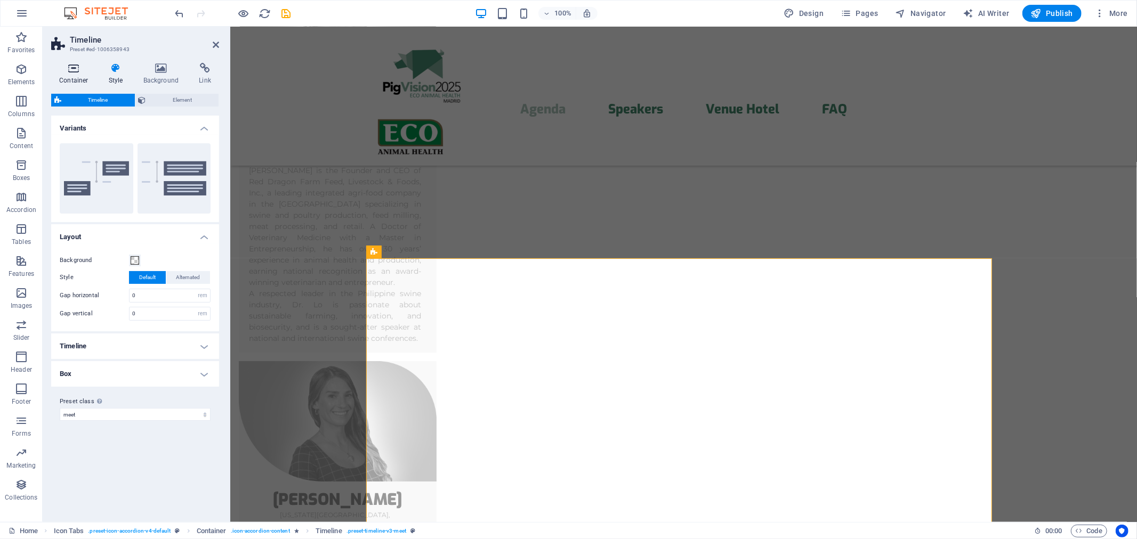
click at [72, 75] on h4 "Container" at bounding box center [76, 74] width 50 height 22
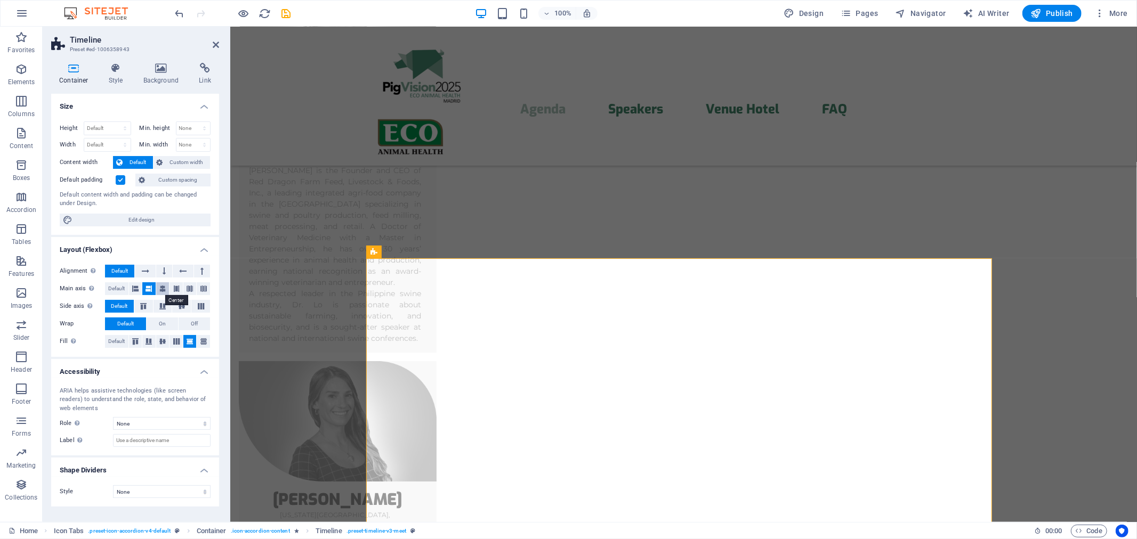
click at [167, 291] on button at bounding box center [162, 289] width 13 height 13
click at [152, 289] on icon at bounding box center [149, 289] width 6 height 13
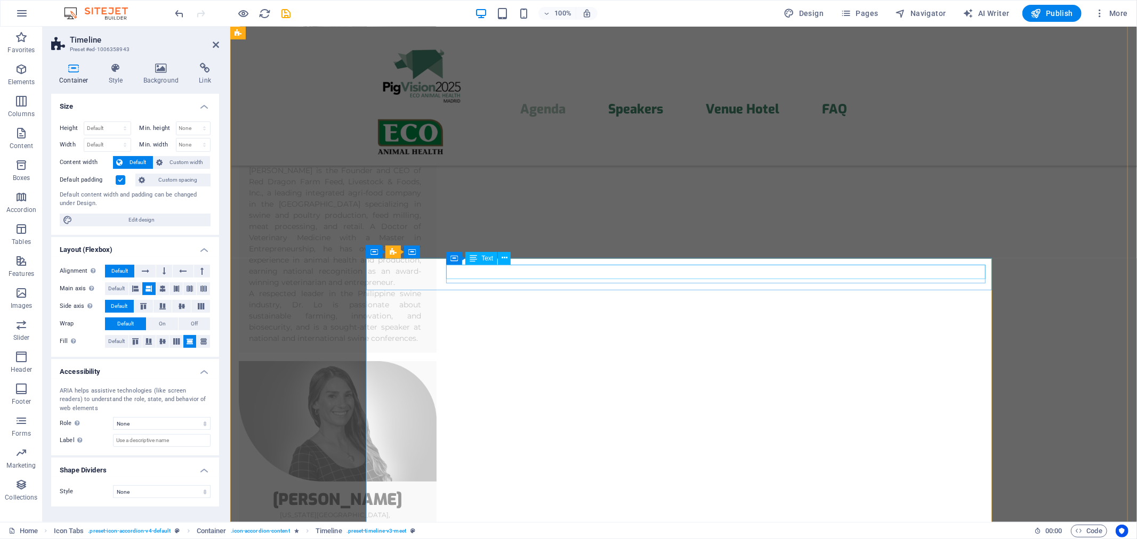
click at [457, 259] on icon at bounding box center [453, 258] width 7 height 13
select select "%"
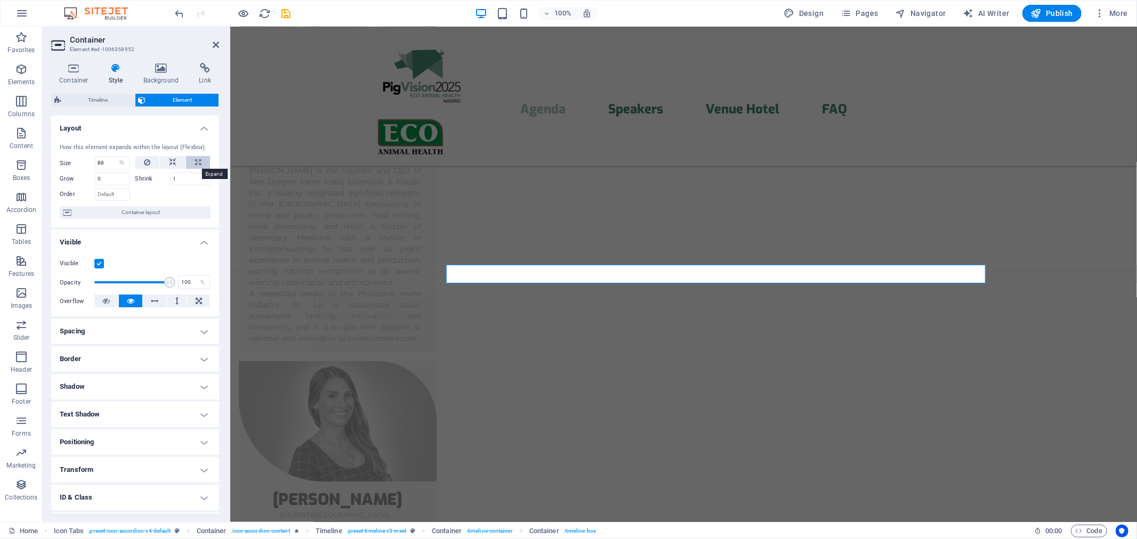
click at [188, 160] on button at bounding box center [198, 162] width 24 height 13
type input "100"
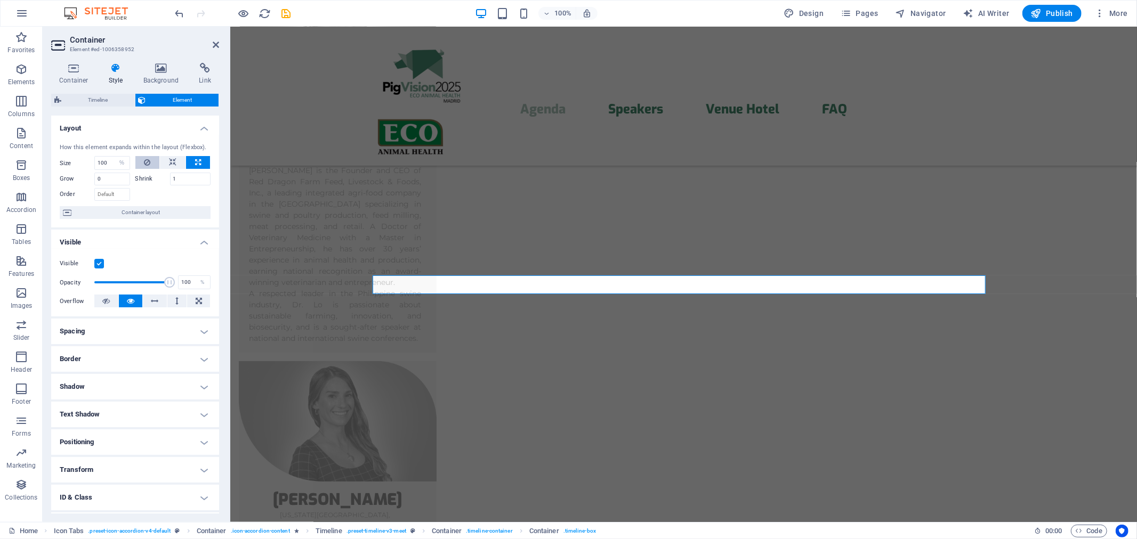
click at [147, 161] on icon at bounding box center [147, 162] width 6 height 13
select select "DISABLED_OPTION_VALUE"
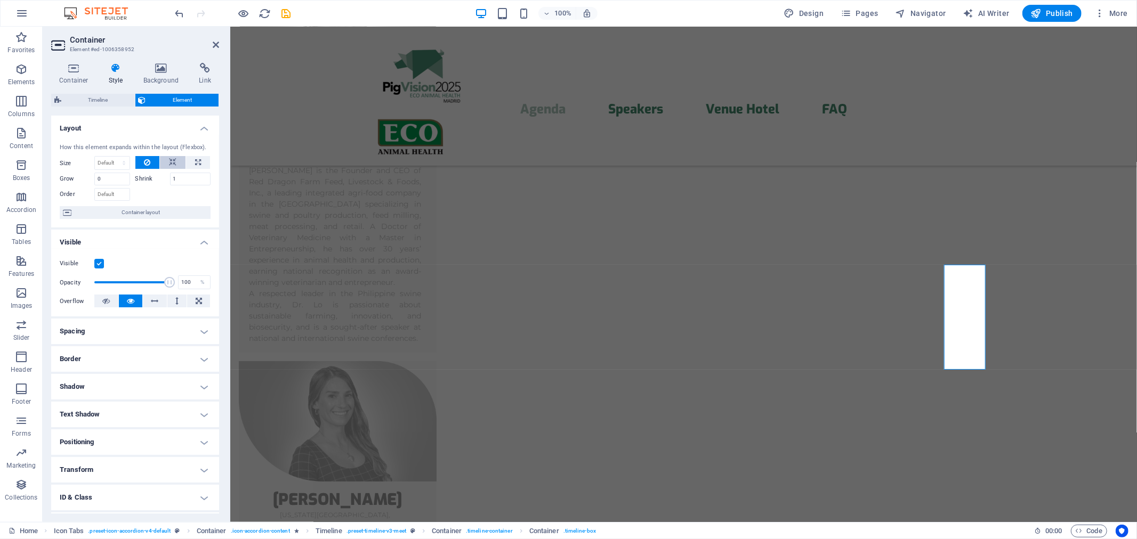
click at [169, 159] on icon at bounding box center [172, 162] width 7 height 13
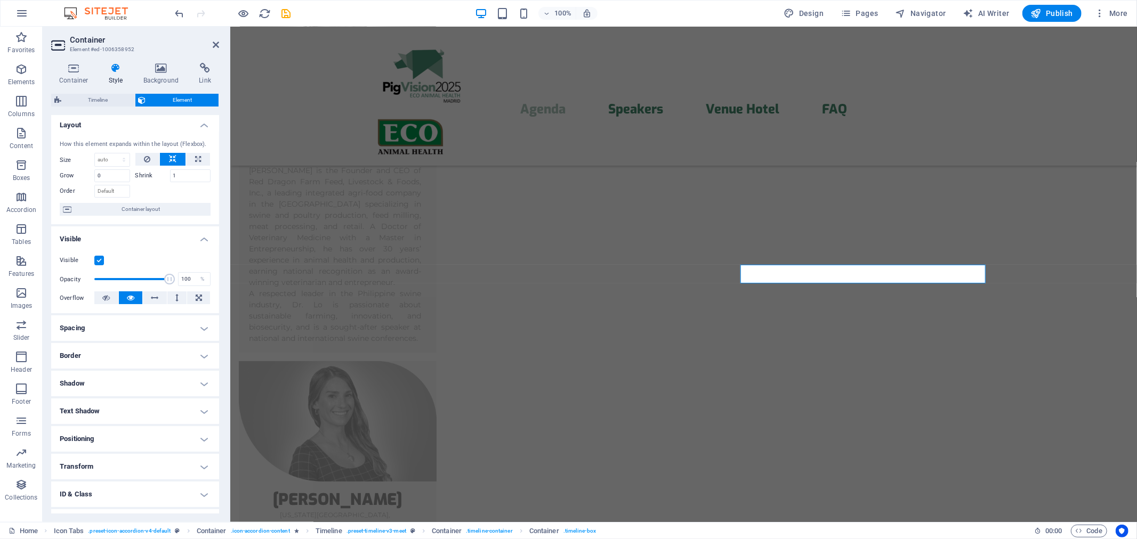
scroll to position [0, 0]
click at [148, 217] on span "Container layout" at bounding box center [141, 212] width 133 height 13
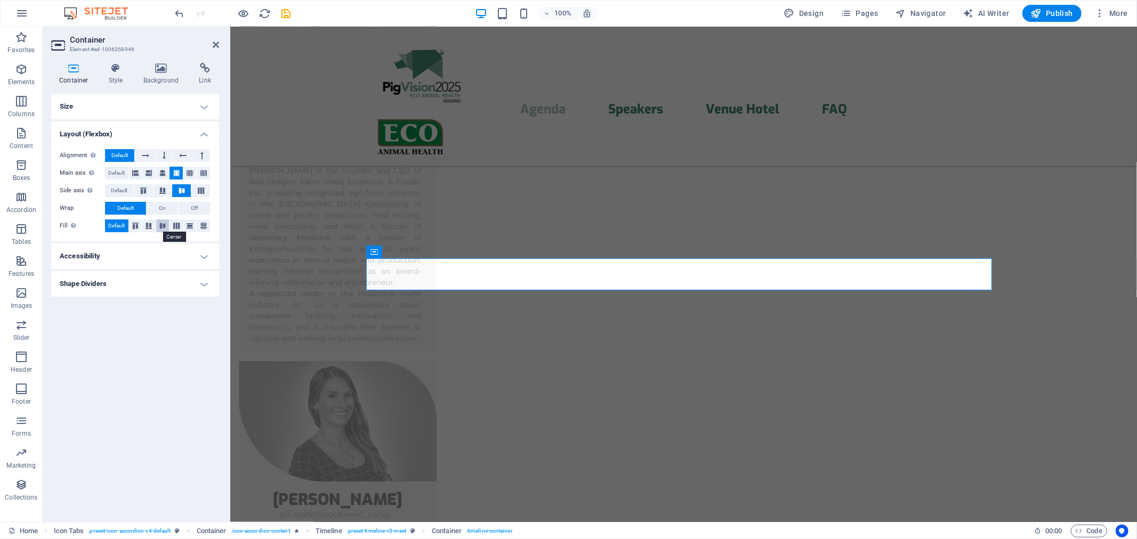
click at [162, 226] on icon at bounding box center [162, 226] width 13 height 6
click at [137, 224] on icon at bounding box center [135, 226] width 13 height 6
click at [161, 173] on icon at bounding box center [162, 173] width 6 height 13
click at [174, 12] on icon "undo" at bounding box center [180, 13] width 12 height 12
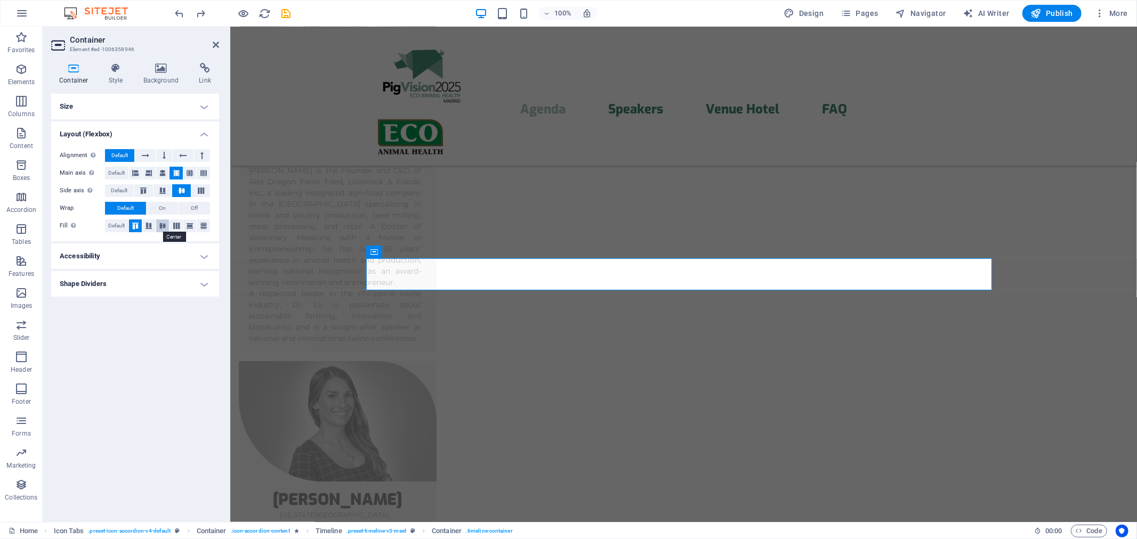
click at [160, 227] on icon at bounding box center [162, 226] width 13 height 6
click at [136, 225] on icon at bounding box center [135, 226] width 13 height 6
click at [163, 173] on icon at bounding box center [162, 173] width 6 height 13
click at [135, 172] on icon at bounding box center [135, 173] width 6 height 13
click at [142, 171] on button at bounding box center [148, 173] width 13 height 13
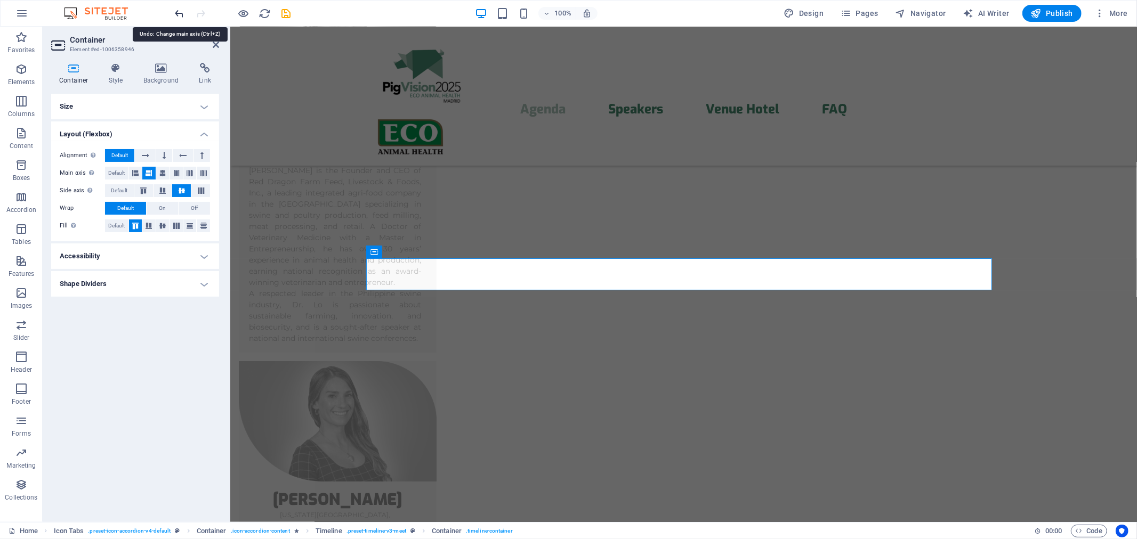
click at [182, 12] on icon "undo" at bounding box center [180, 13] width 12 height 12
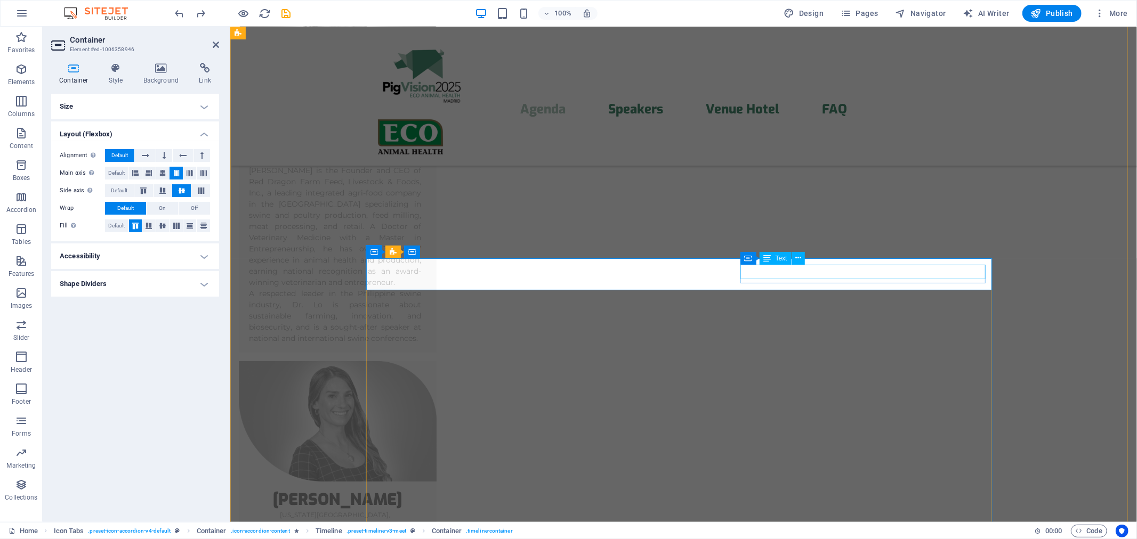
click at [745, 257] on icon at bounding box center [748, 258] width 7 height 13
click at [158, 173] on button at bounding box center [162, 173] width 13 height 13
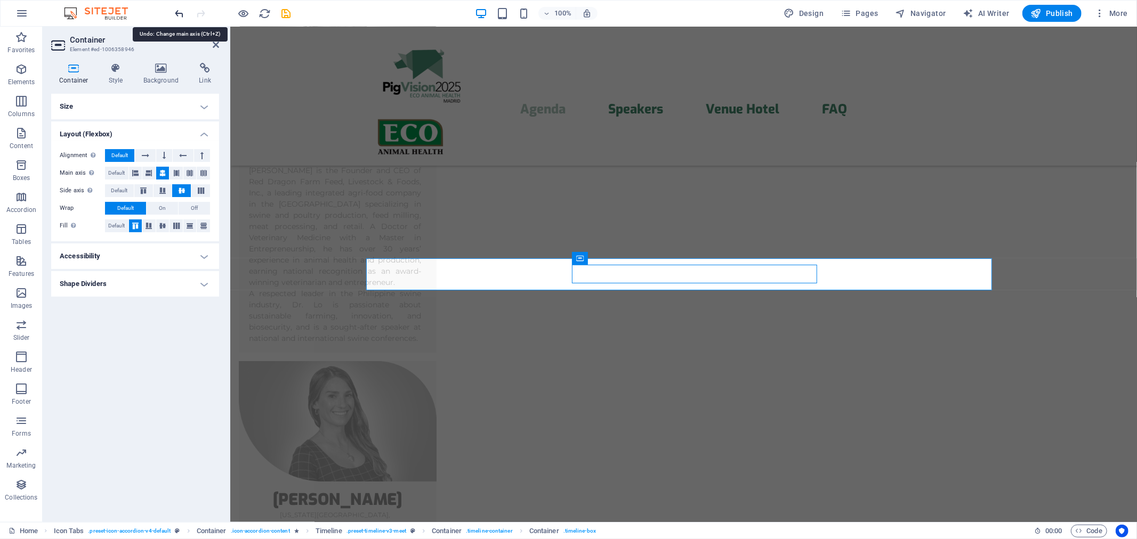
click at [178, 13] on icon "undo" at bounding box center [180, 13] width 12 height 12
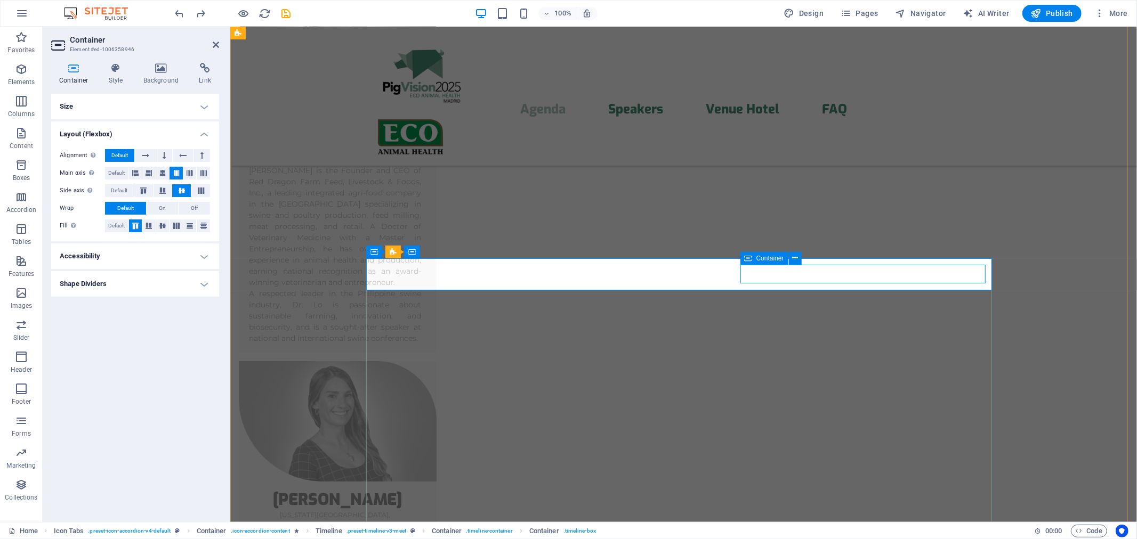
click at [751, 259] on icon at bounding box center [748, 258] width 7 height 13
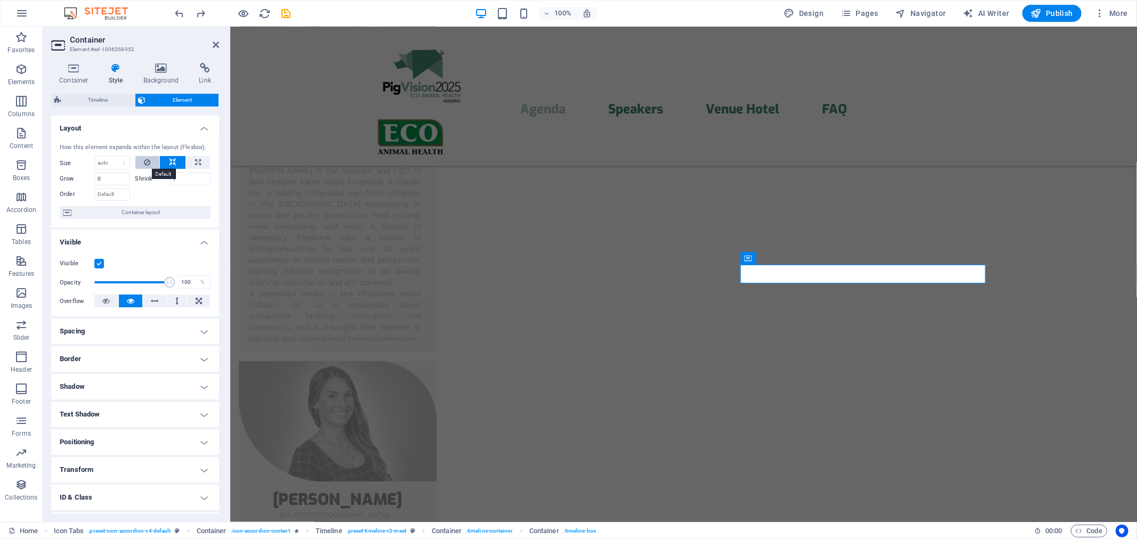
click at [151, 161] on button at bounding box center [147, 162] width 25 height 13
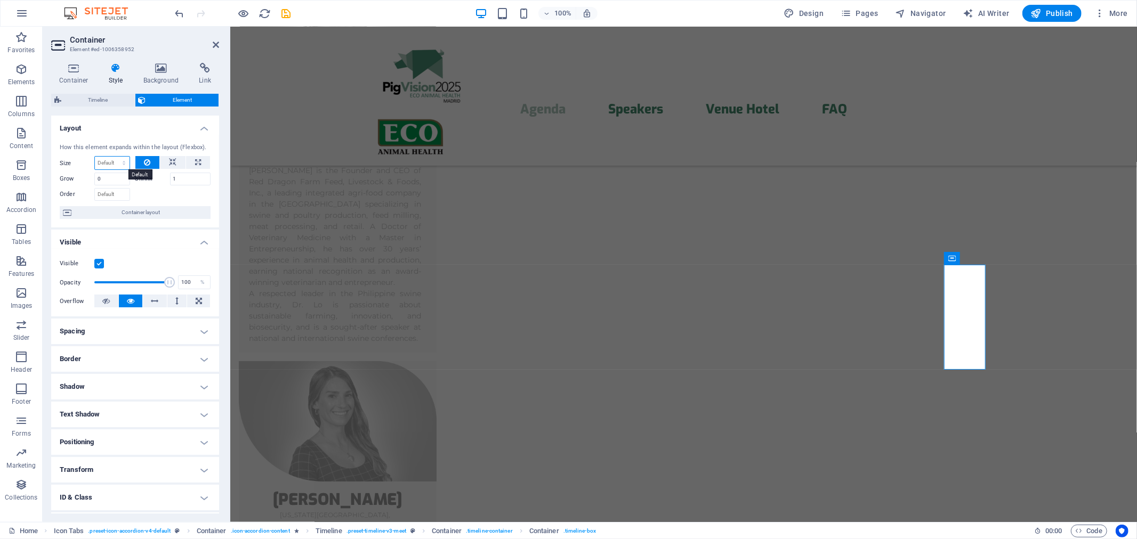
click at [116, 164] on select "Default auto px % 1/1 1/2 1/3 1/4 1/5 1/6 1/7 1/8 1/9 1/10" at bounding box center [112, 163] width 35 height 13
select select "%"
click at [113, 157] on select "Default auto px % 1/1 1/2 1/3 1/4 1/5 1/6 1/7 1/8 1/9 1/10" at bounding box center [112, 163] width 35 height 13
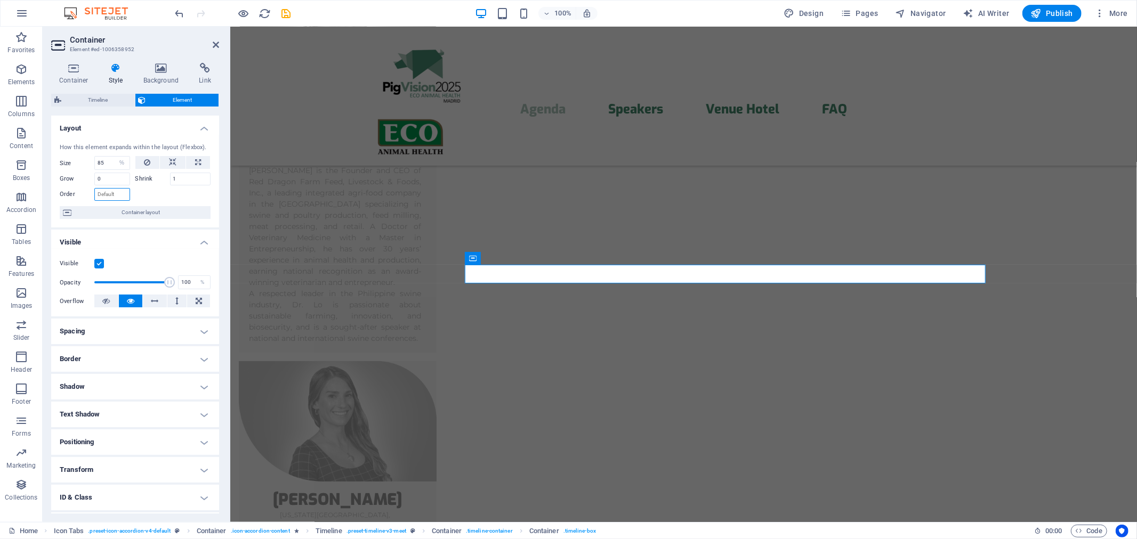
click at [107, 196] on input "Order" at bounding box center [112, 194] width 36 height 13
click at [118, 196] on input "Order" at bounding box center [112, 194] width 36 height 13
click at [188, 162] on button at bounding box center [198, 162] width 24 height 13
type input "100"
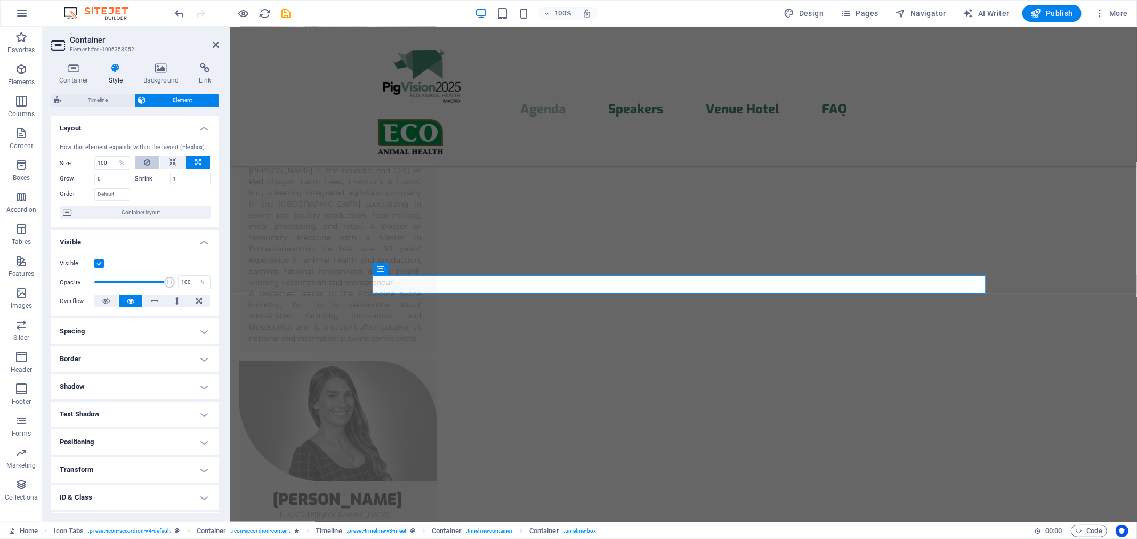
click at [148, 160] on icon at bounding box center [147, 162] width 6 height 13
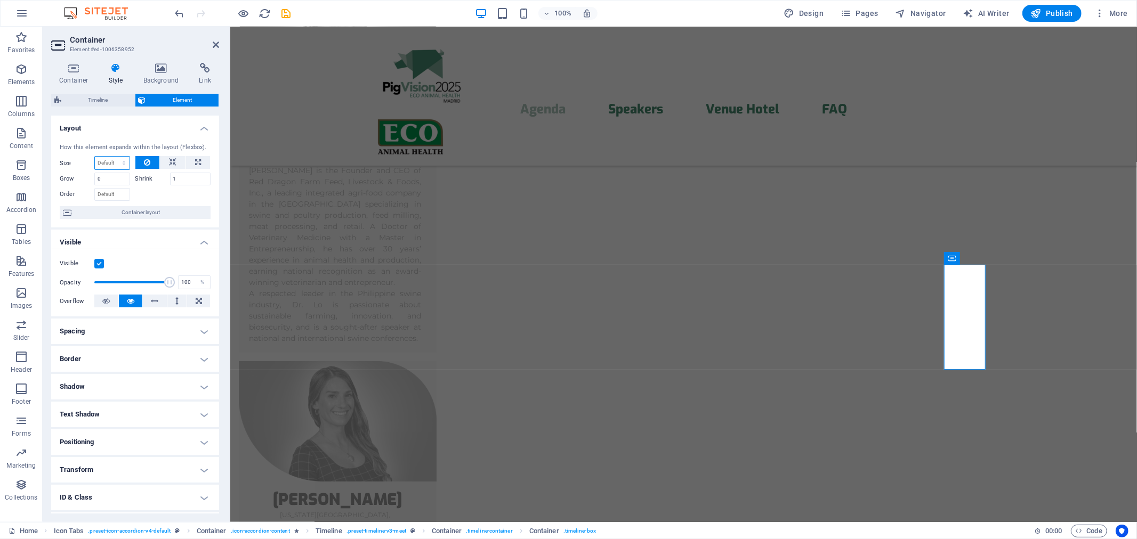
click at [111, 164] on select "Default auto px % 1/1 1/2 1/3 1/4 1/5 1/6 1/7 1/8 1/9 1/10" at bounding box center [112, 163] width 35 height 13
select select "%"
click at [113, 157] on select "Default auto px % 1/1 1/2 1/3 1/4 1/5 1/6 1/7 1/8 1/9 1/10" at bounding box center [112, 163] width 35 height 13
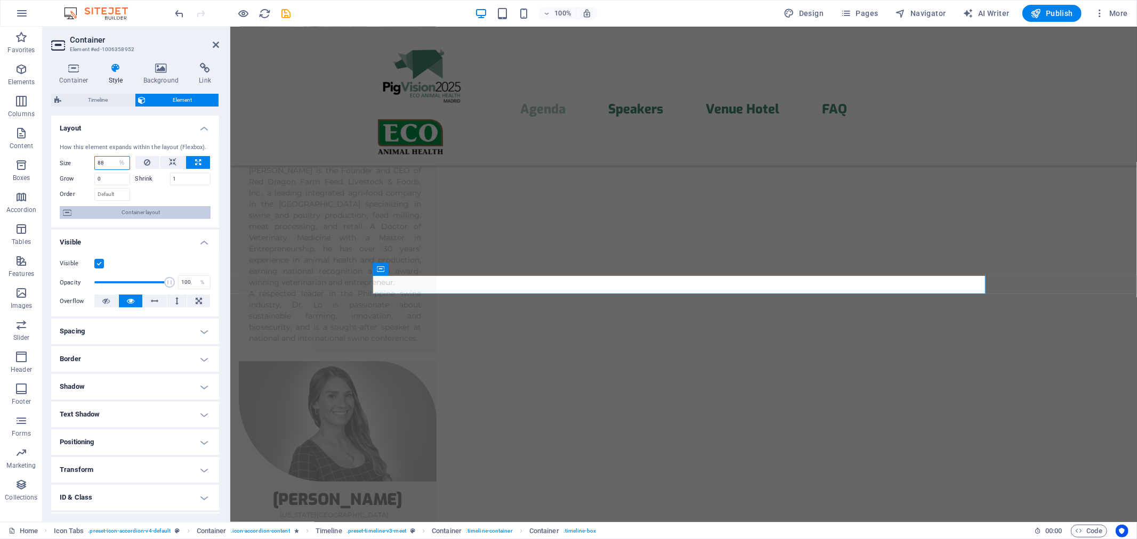
type input "88"
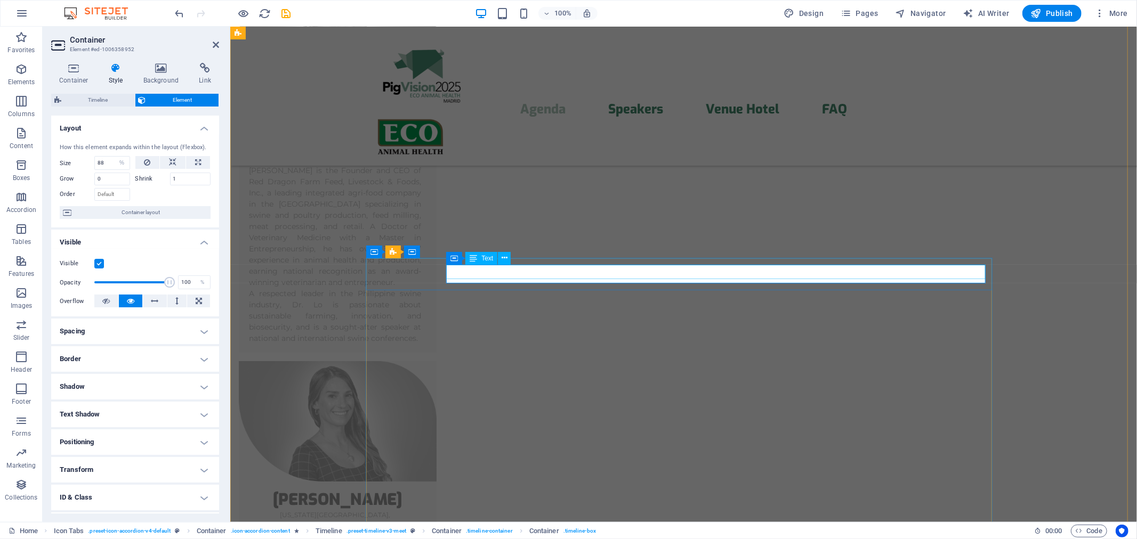
click at [490, 259] on span "Text" at bounding box center [487, 258] width 12 height 6
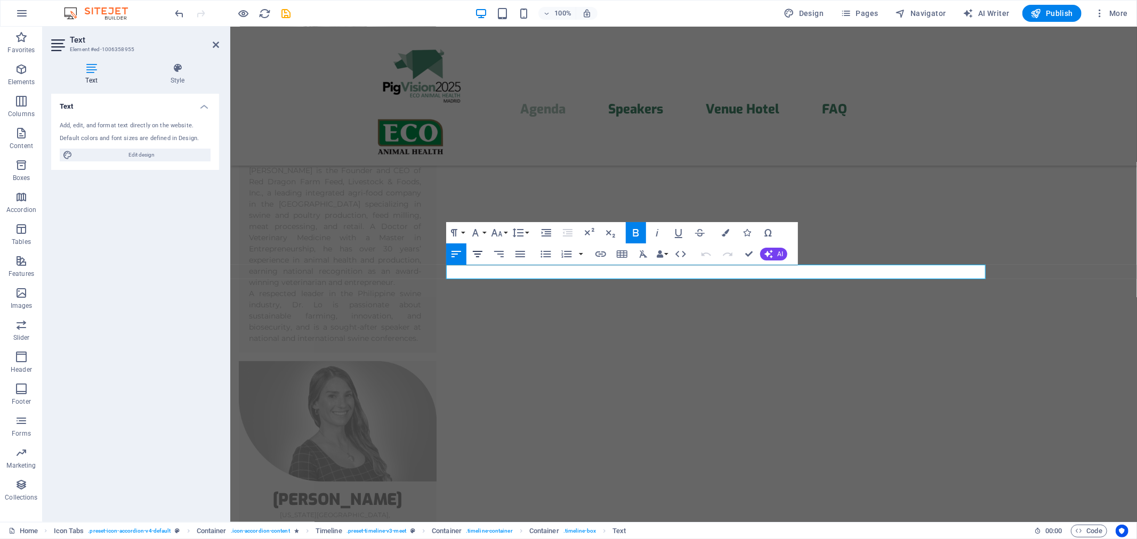
click at [479, 258] on icon "button" at bounding box center [477, 254] width 13 height 13
drag, startPoint x: 746, startPoint y: 253, endPoint x: 717, endPoint y: 230, distance: 37.2
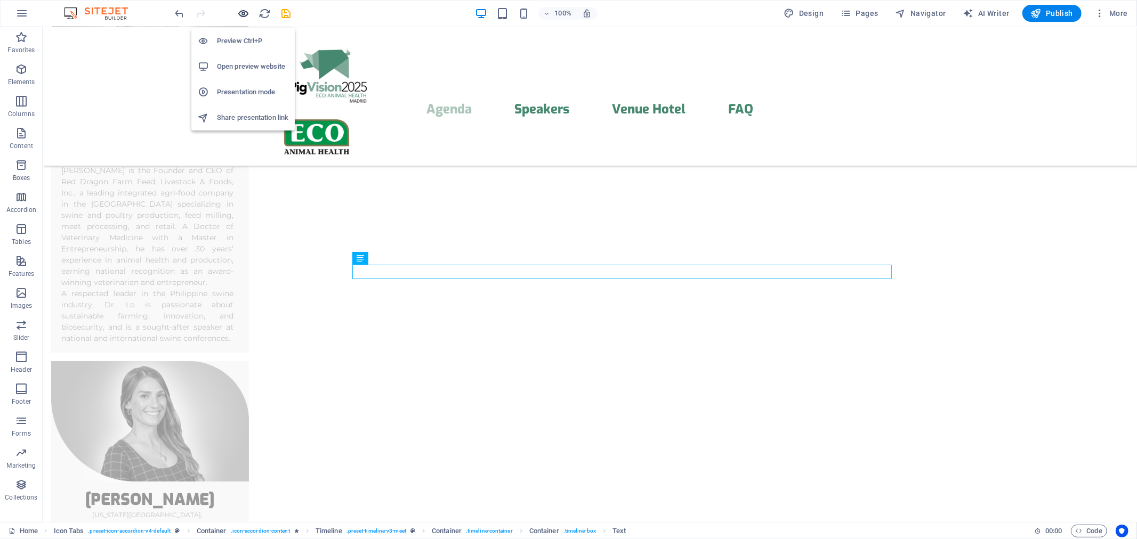
click at [248, 13] on icon "button" at bounding box center [244, 13] width 12 height 12
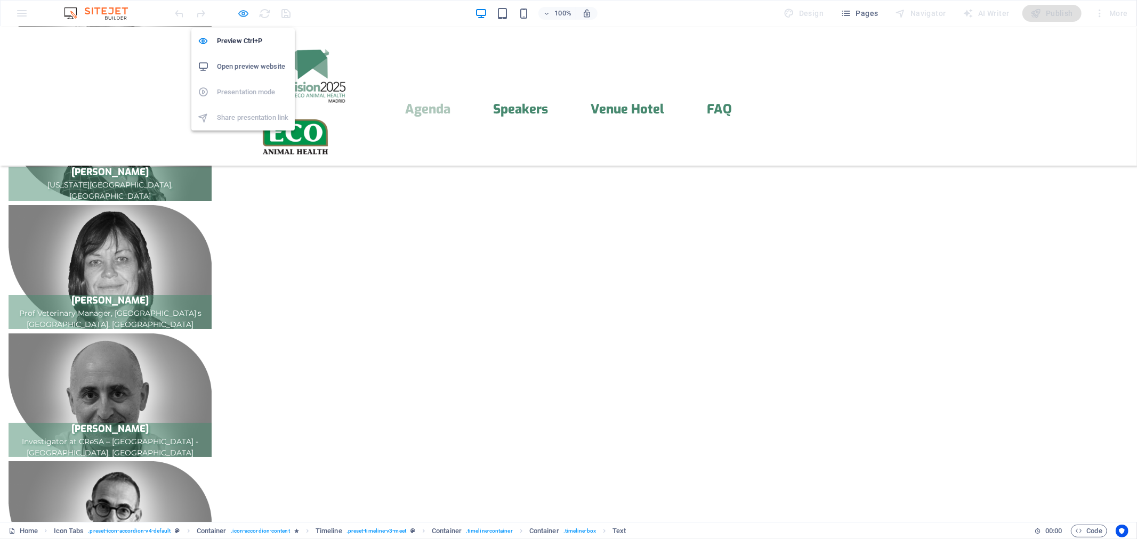
scroll to position [652, 0]
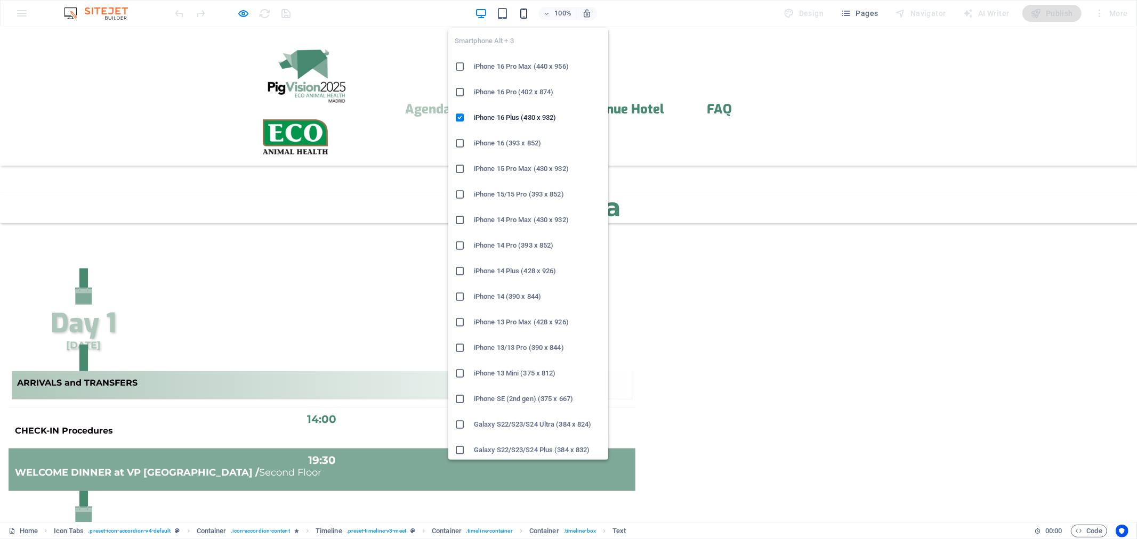
click at [522, 14] on icon "button" at bounding box center [524, 13] width 12 height 12
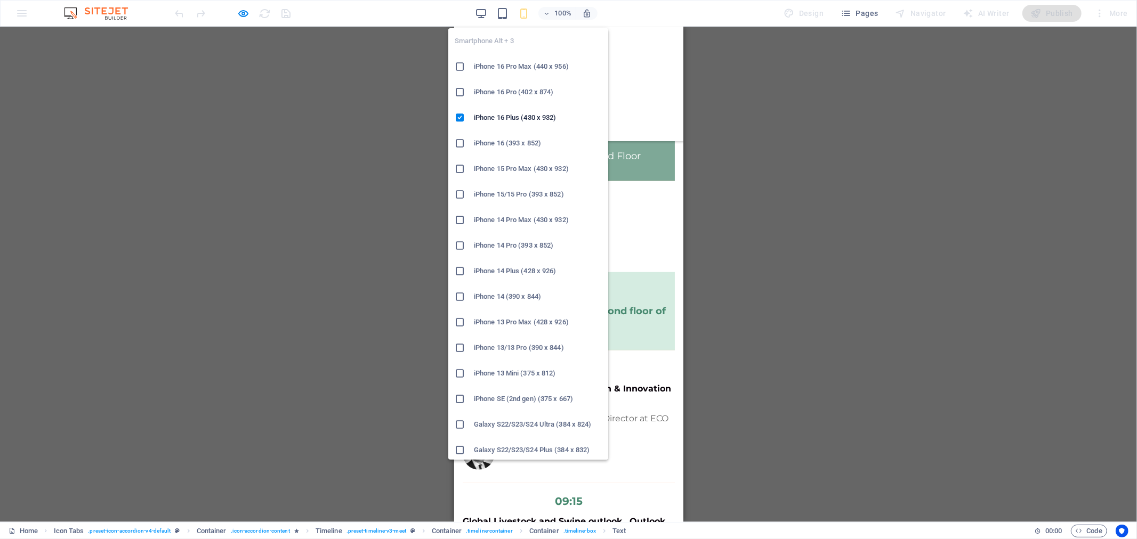
scroll to position [633, 0]
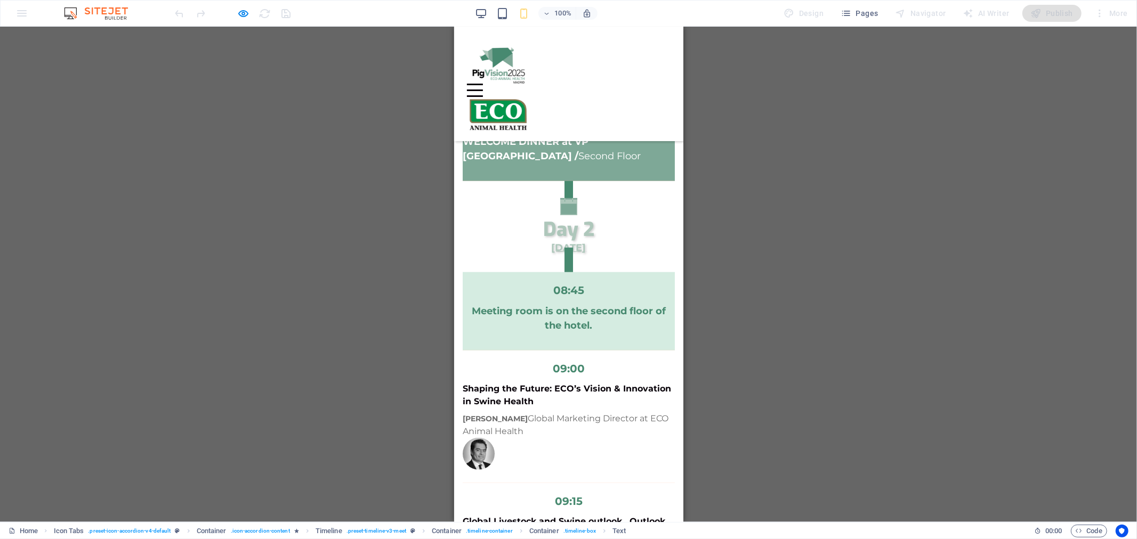
click at [602, 144] on p "WELCOME DINNER at [GEOGRAPHIC_DATA] [GEOGRAPHIC_DATA] / Second Floor" at bounding box center [568, 148] width 212 height 29
click at [591, 226] on h3 "Day 2" at bounding box center [568, 229] width 212 height 21
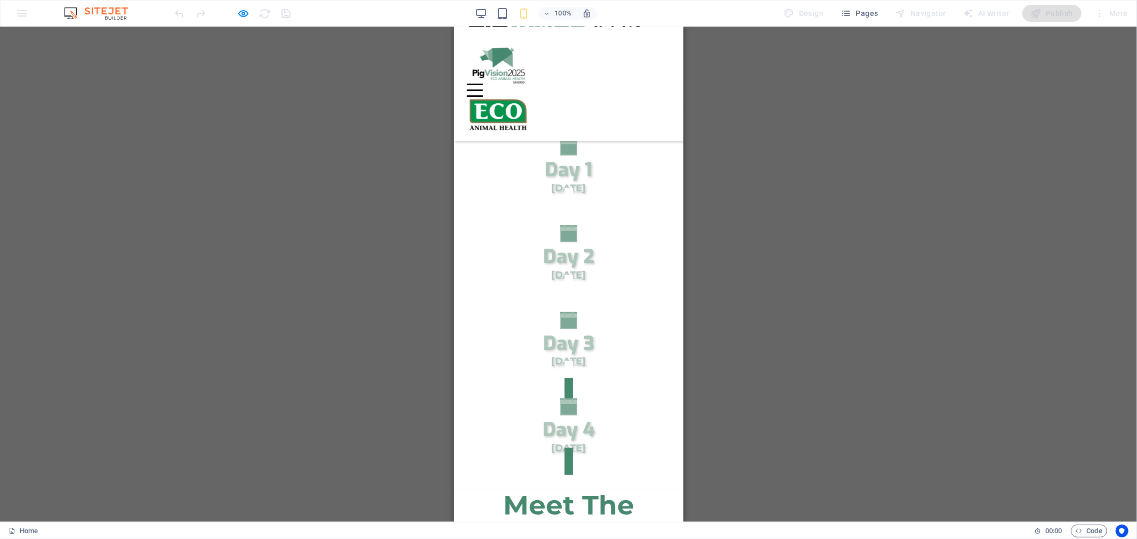
scroll to position [304, 0]
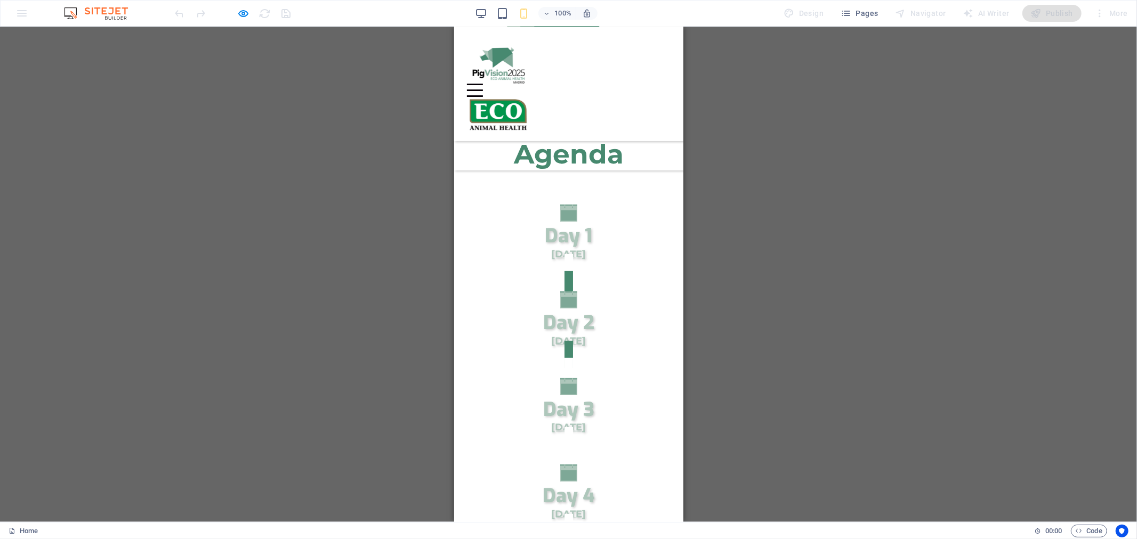
click at [576, 310] on span "Day 2" at bounding box center [568, 323] width 51 height 26
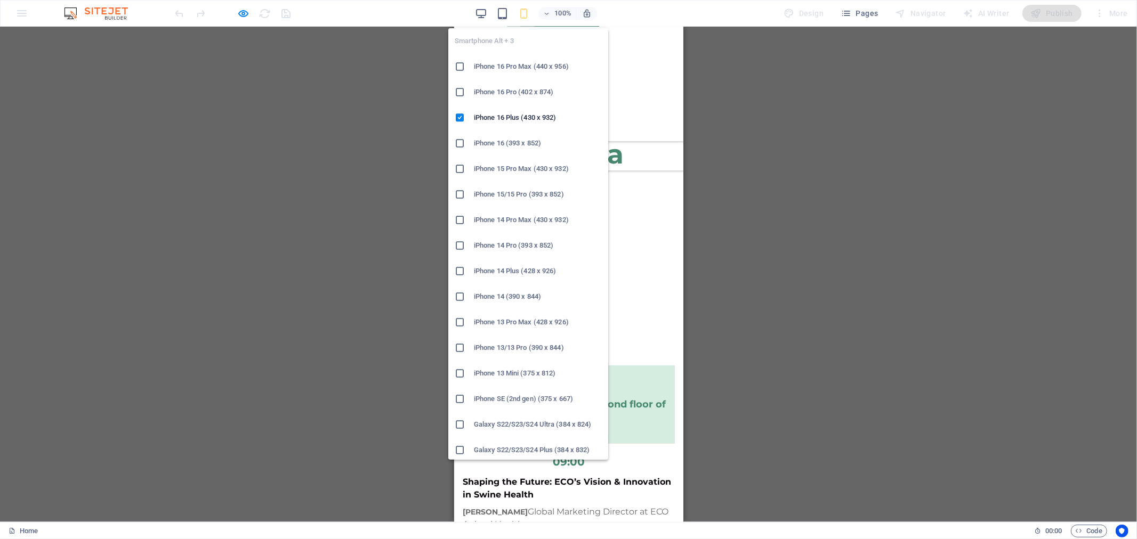
click at [524, 12] on icon "button" at bounding box center [524, 13] width 12 height 12
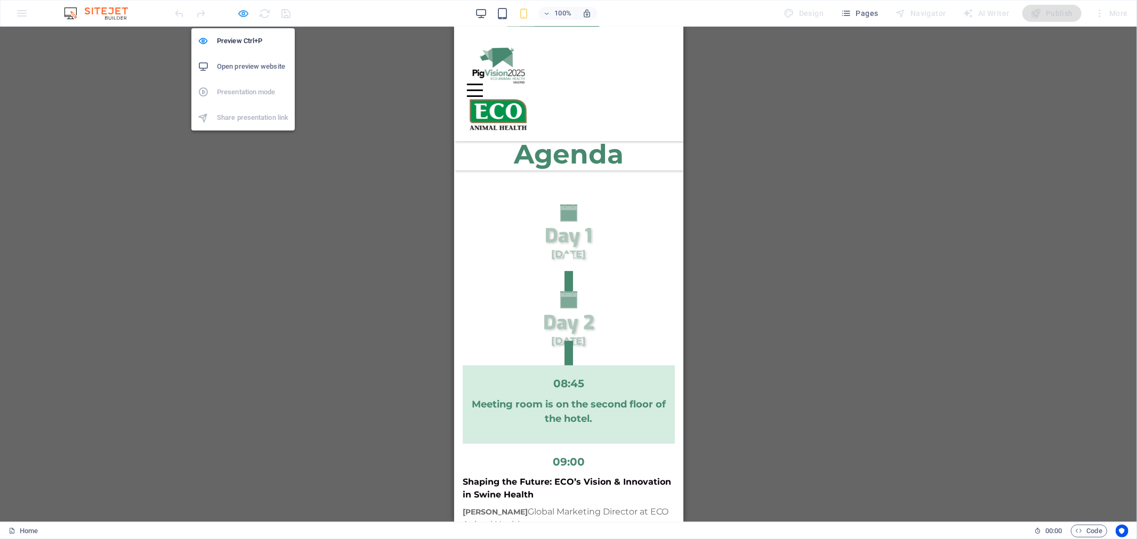
click at [245, 11] on icon "button" at bounding box center [244, 13] width 12 height 12
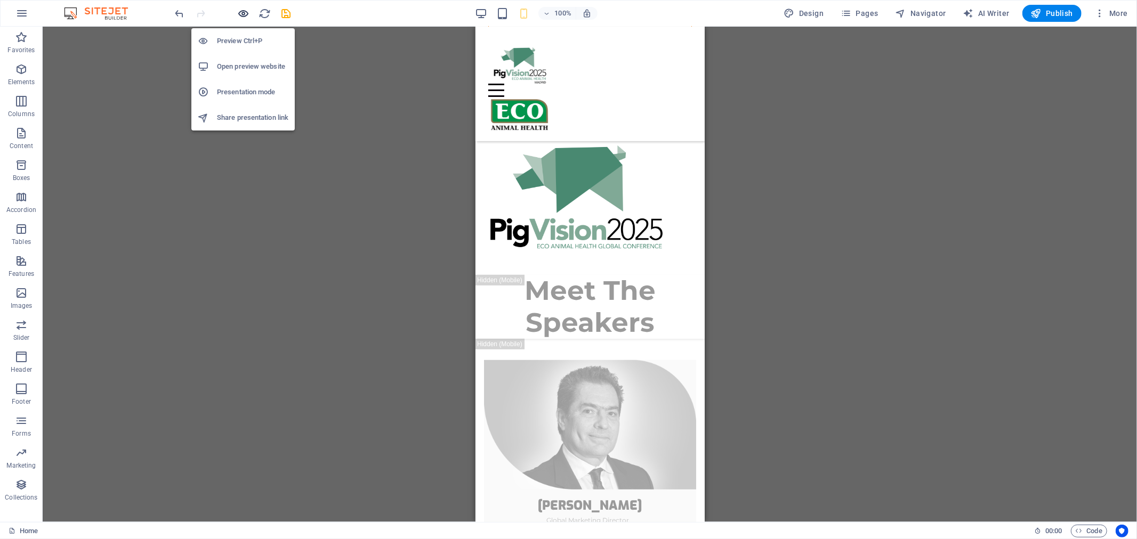
scroll to position [434, 0]
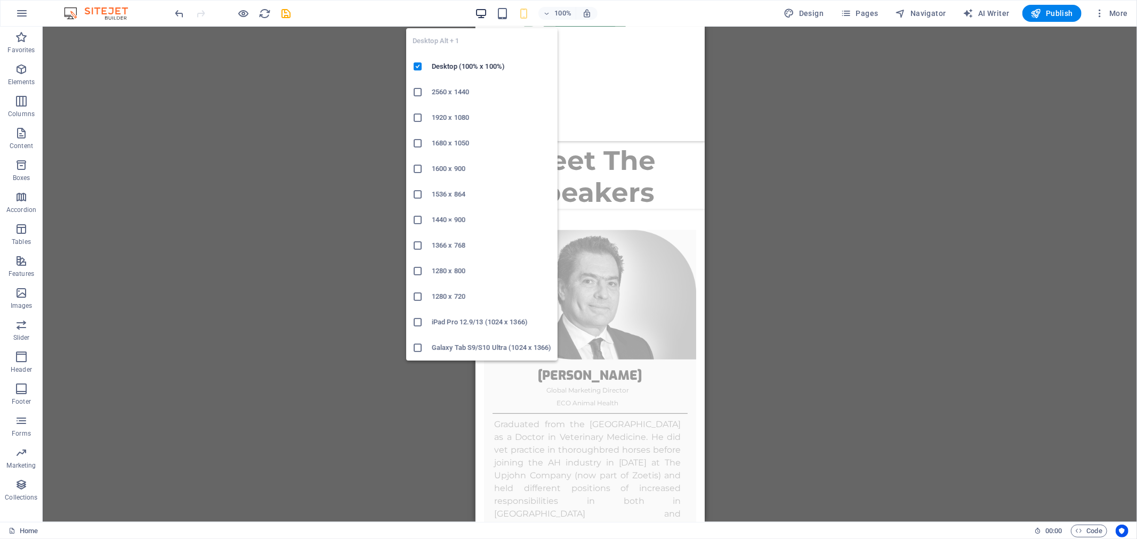
click at [482, 14] on icon "button" at bounding box center [481, 13] width 12 height 12
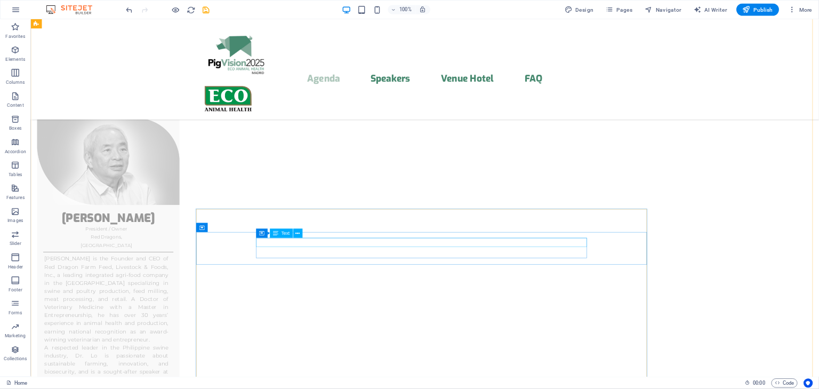
scroll to position [3159, 0]
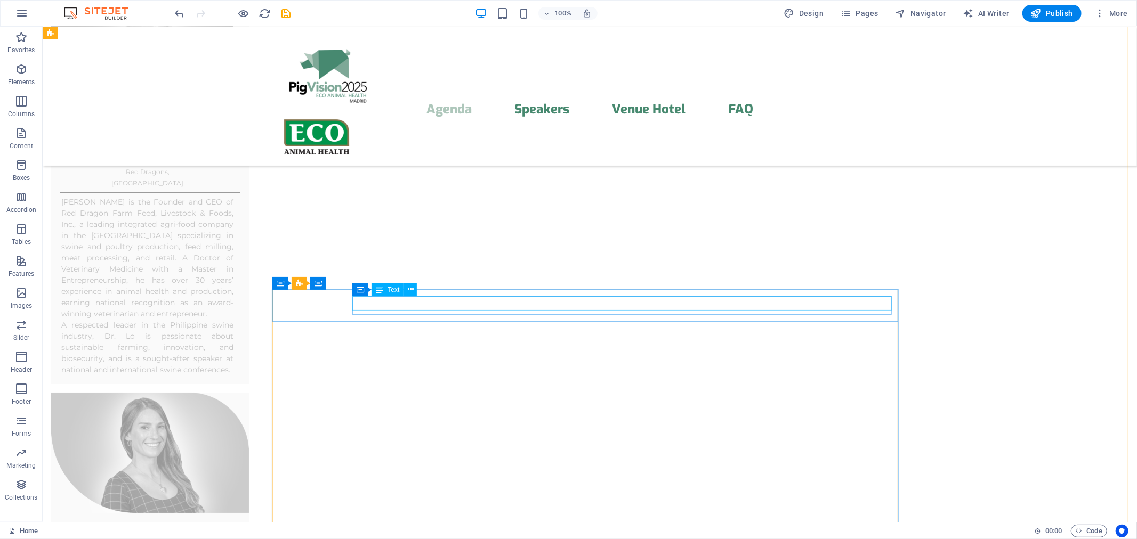
click at [361, 292] on icon at bounding box center [360, 290] width 7 height 13
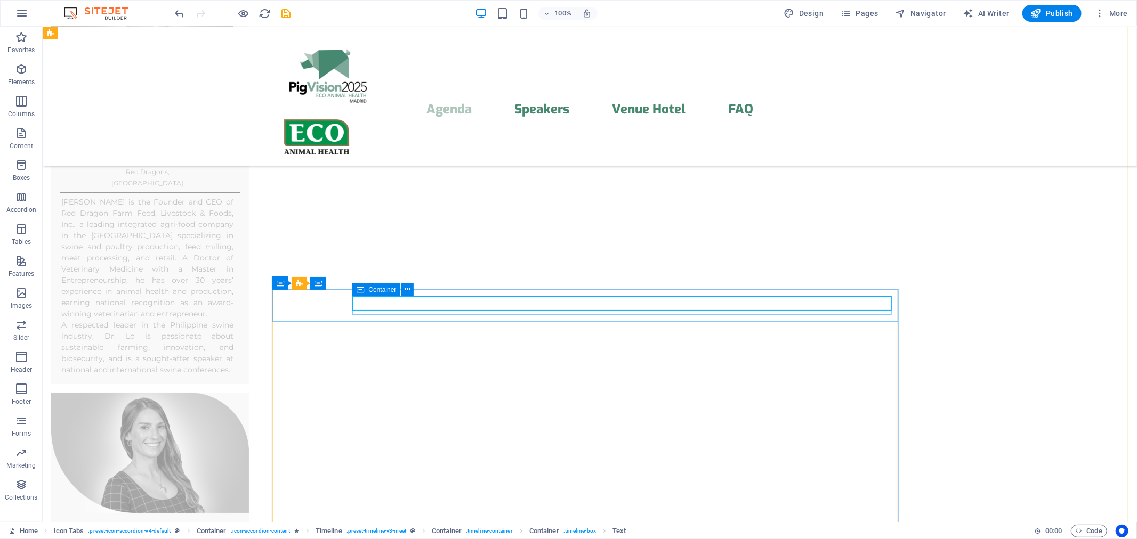
select select "%"
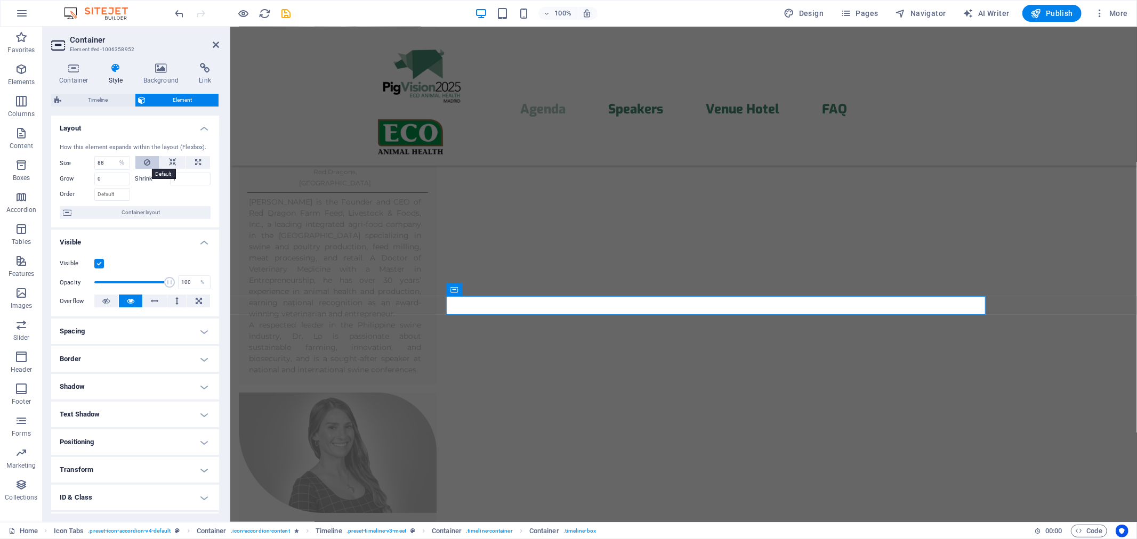
click at [150, 160] on button at bounding box center [147, 162] width 25 height 13
select select "DISABLED_OPTION_VALUE"
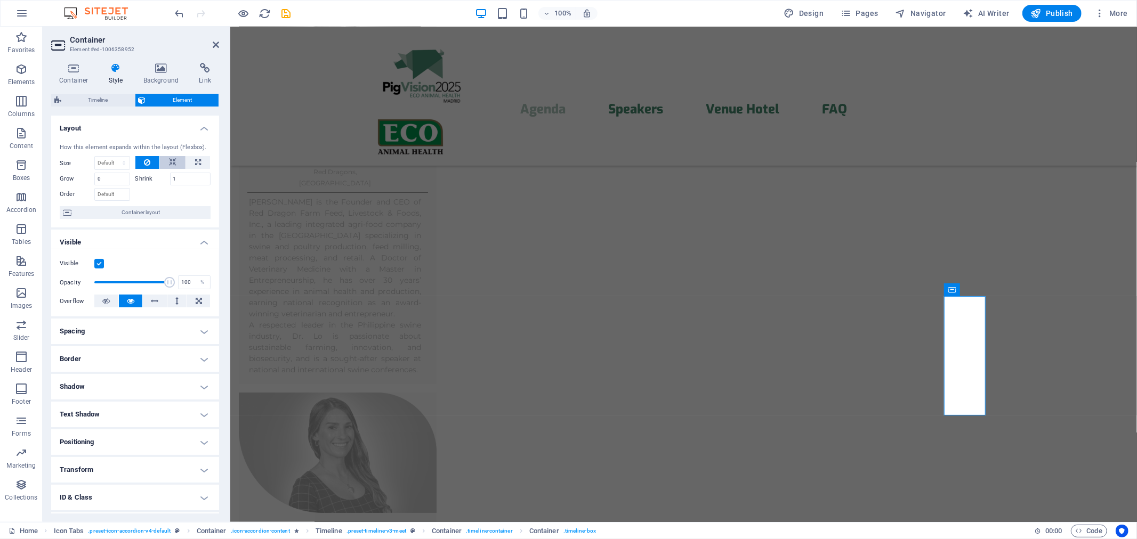
click at [166, 160] on button at bounding box center [173, 162] width 26 height 13
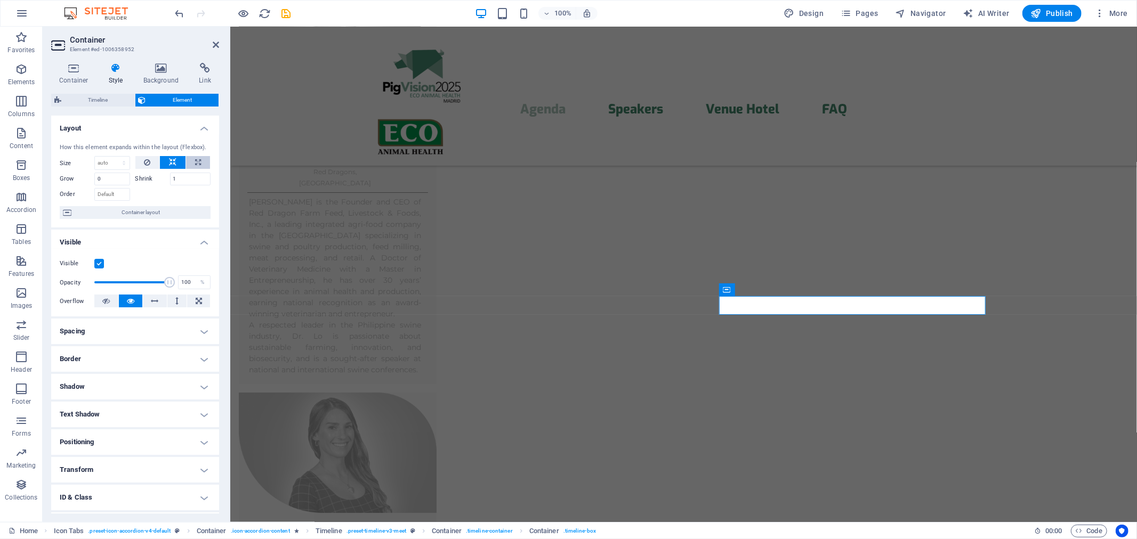
click at [191, 160] on button at bounding box center [198, 162] width 24 height 13
type input "100"
select select "%"
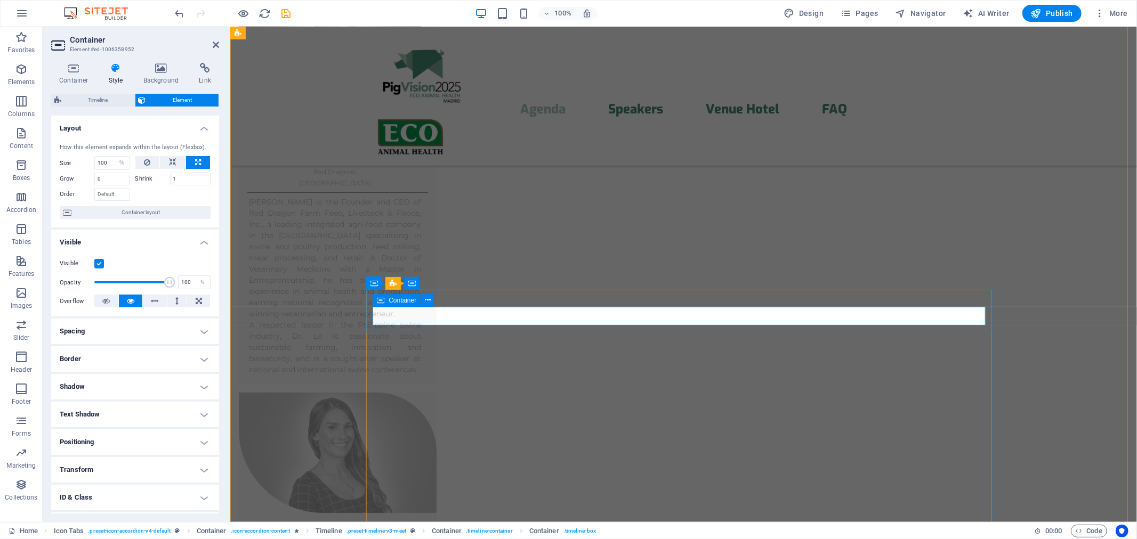
click at [381, 297] on icon at bounding box center [380, 300] width 7 height 13
click at [220, 43] on aside "Container Element #ed-1006358952 Container Style Background Link Size Height De…" at bounding box center [137, 275] width 188 height 496
click at [217, 44] on icon at bounding box center [216, 45] width 6 height 9
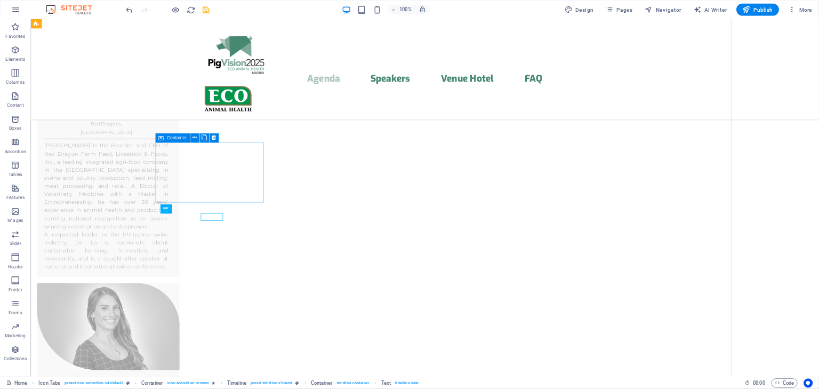
scroll to position [3159, 0]
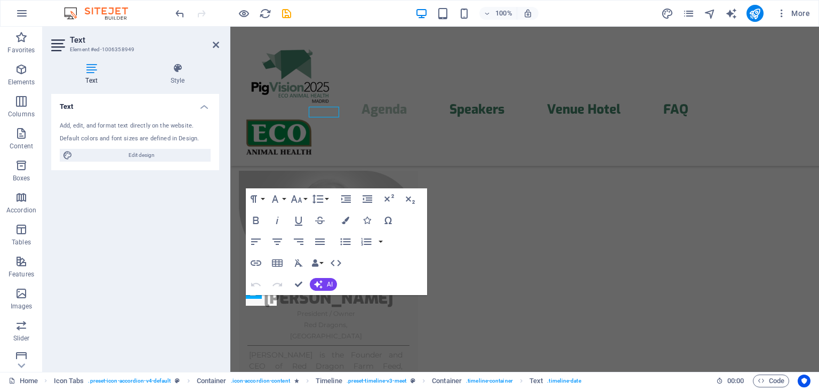
scroll to position [3347, 0]
click at [172, 73] on icon at bounding box center [177, 68] width 83 height 11
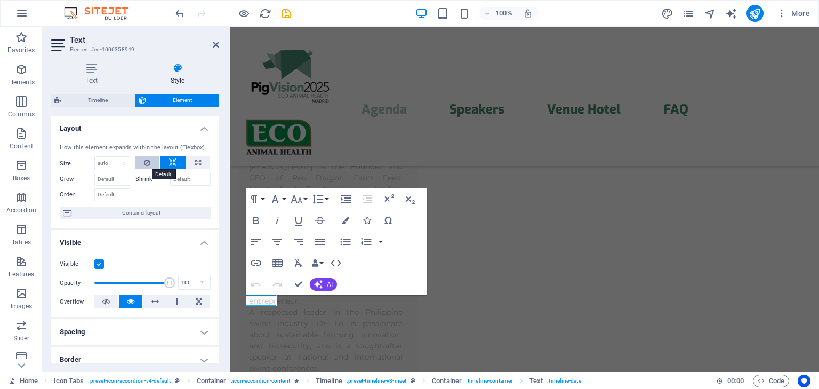
click at [154, 162] on button at bounding box center [147, 162] width 25 height 13
click at [190, 162] on button at bounding box center [198, 162] width 24 height 13
type input "100"
select select "%"
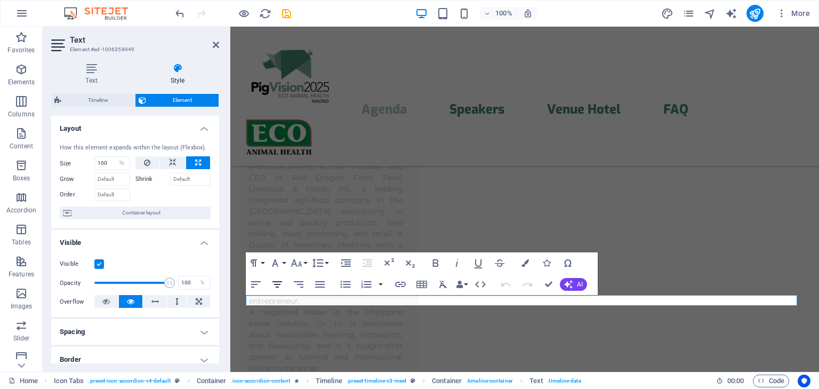
click at [281, 284] on icon "button" at bounding box center [277, 284] width 13 height 13
click at [278, 292] on button "[GEOGRAPHIC_DATA]" at bounding box center [277, 283] width 20 height 21
click at [277, 285] on icon "button" at bounding box center [277, 284] width 13 height 13
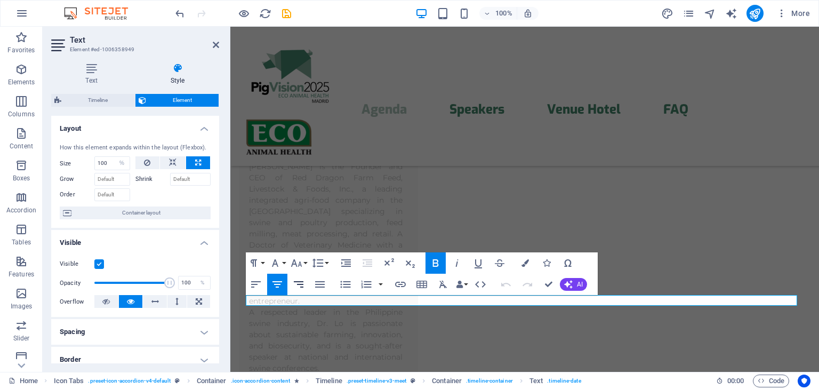
click at [297, 284] on icon "button" at bounding box center [299, 284] width 10 height 6
click at [281, 284] on icon "button" at bounding box center [277, 284] width 13 height 13
click at [86, 70] on icon at bounding box center [91, 68] width 80 height 11
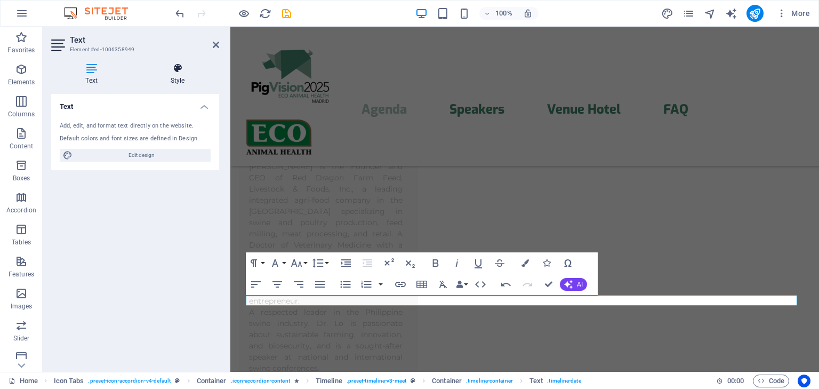
click at [174, 74] on h4 "Style" at bounding box center [177, 74] width 83 height 22
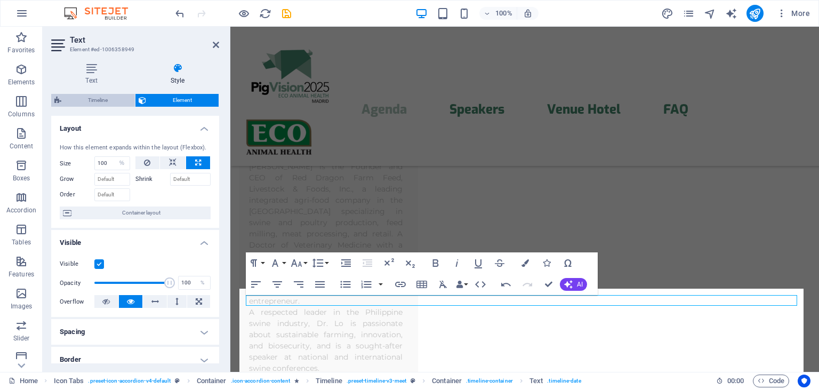
click at [100, 99] on span "Timeline" at bounding box center [98, 100] width 67 height 13
select select "rem"
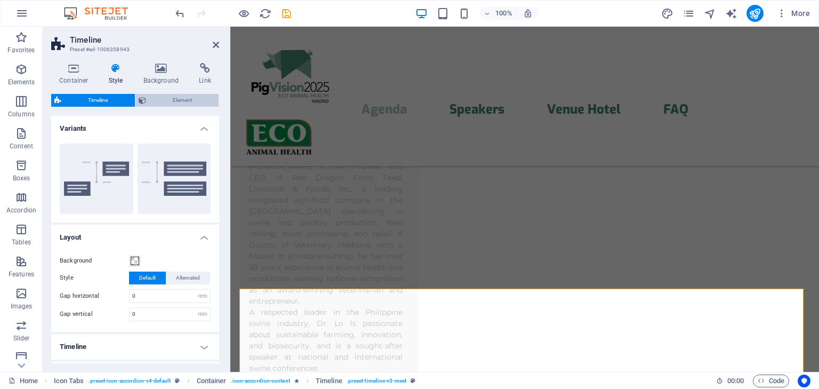
click at [146, 99] on icon at bounding box center [142, 100] width 7 height 13
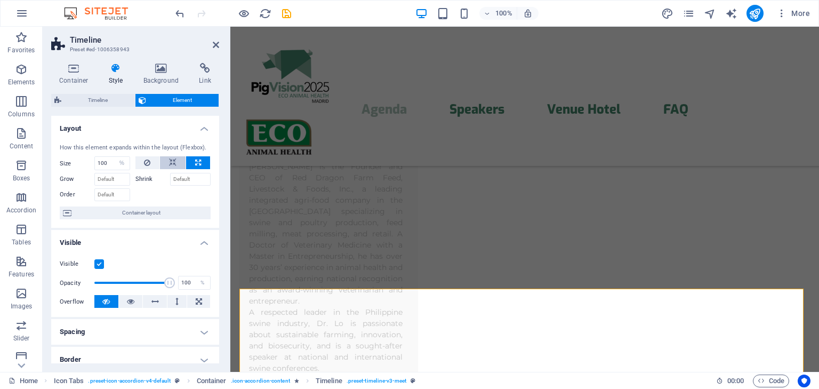
click at [169, 161] on icon at bounding box center [172, 162] width 7 height 13
select select "DISABLED_OPTION_VALUE"
click at [196, 162] on icon at bounding box center [198, 162] width 6 height 13
type input "100"
select select "%"
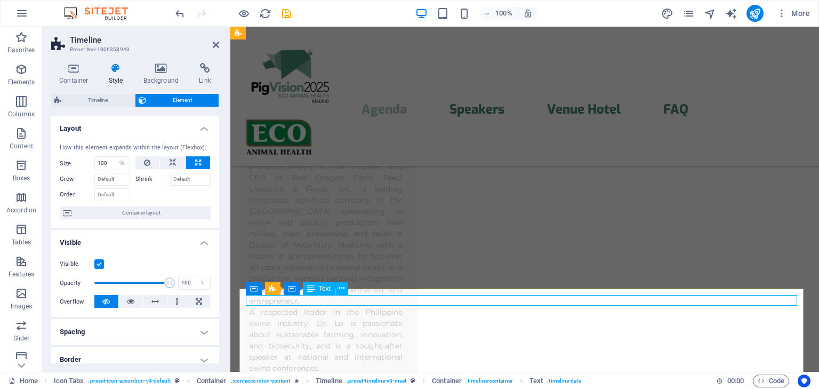
select select "%"
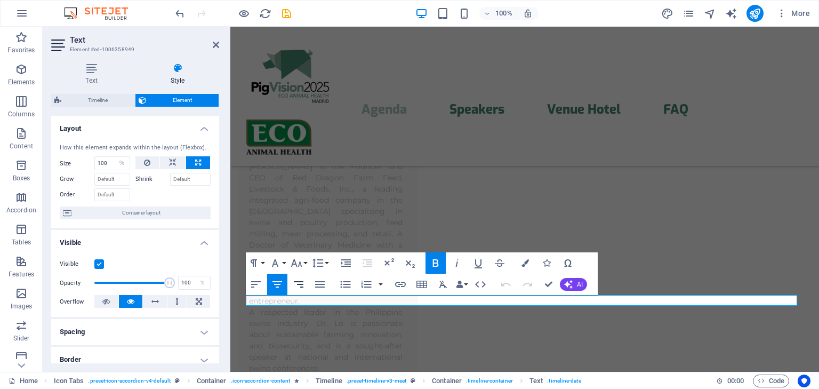
click at [293, 281] on icon "button" at bounding box center [298, 284] width 13 height 13
click at [316, 284] on icon "button" at bounding box center [320, 284] width 10 height 6
click at [254, 281] on icon "button" at bounding box center [256, 284] width 10 height 6
click at [303, 284] on icon "button" at bounding box center [299, 284] width 10 height 6
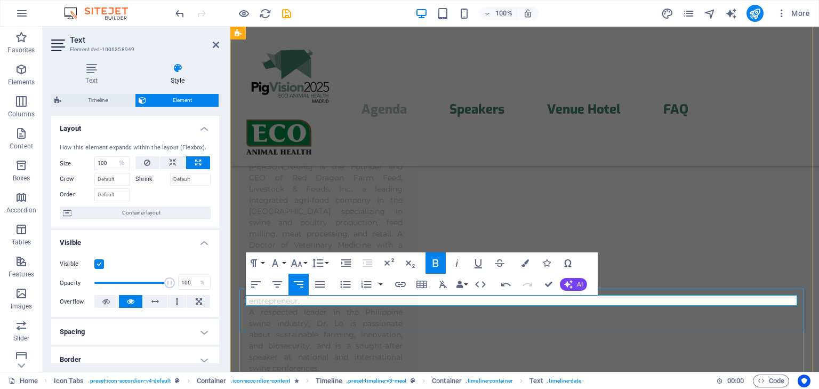
click at [279, 282] on icon "button" at bounding box center [277, 284] width 13 height 13
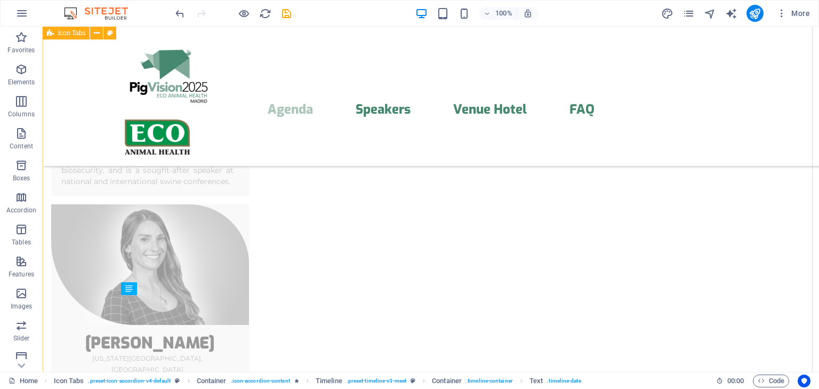
scroll to position [3159, 0]
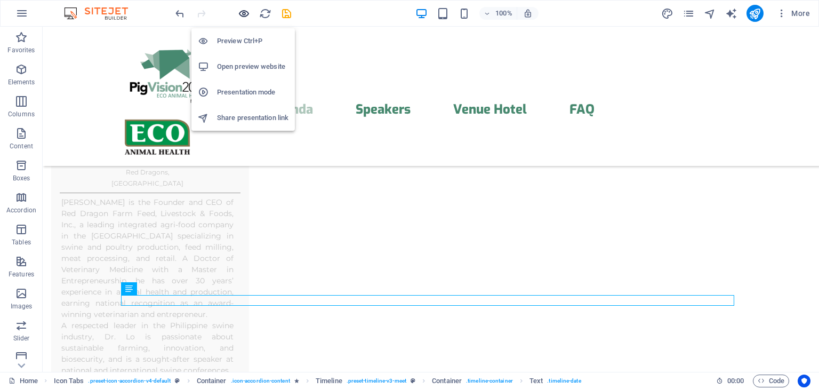
click at [241, 13] on icon "button" at bounding box center [244, 13] width 12 height 12
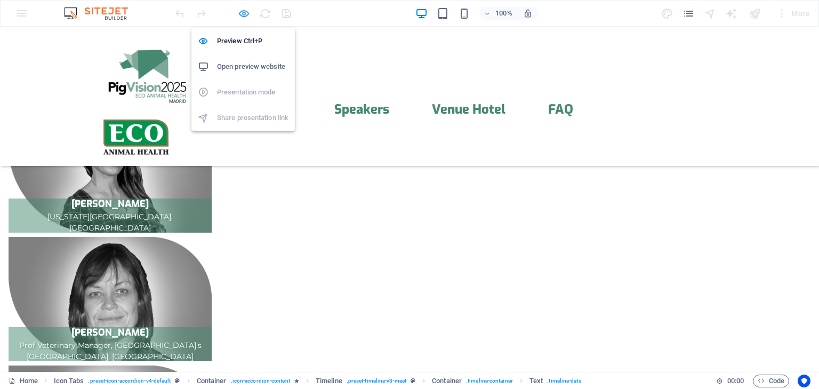
scroll to position [621, 0]
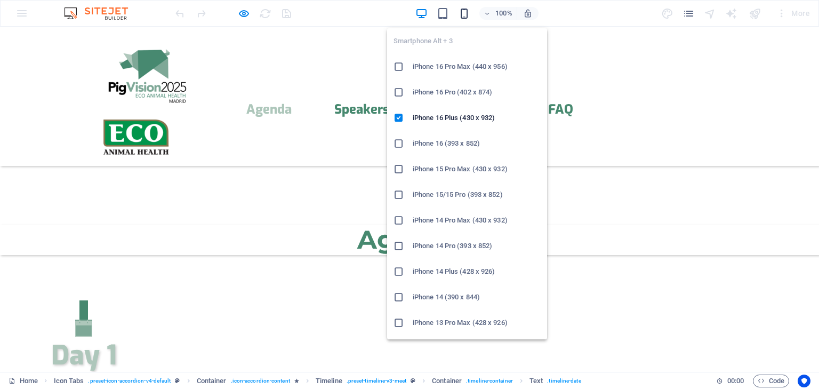
click at [463, 11] on icon "button" at bounding box center [464, 13] width 12 height 12
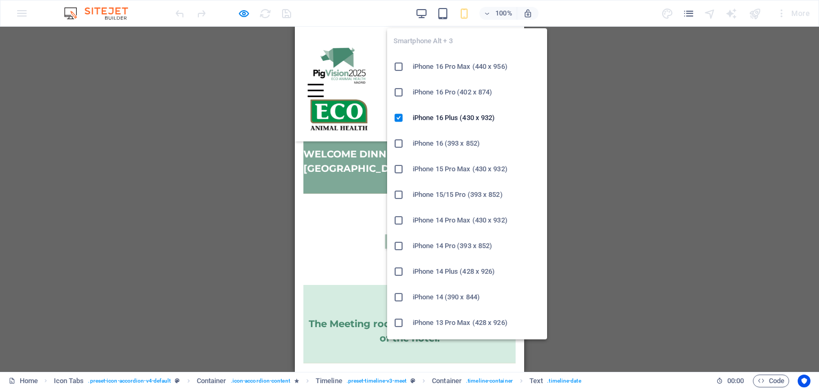
scroll to position [601, 0]
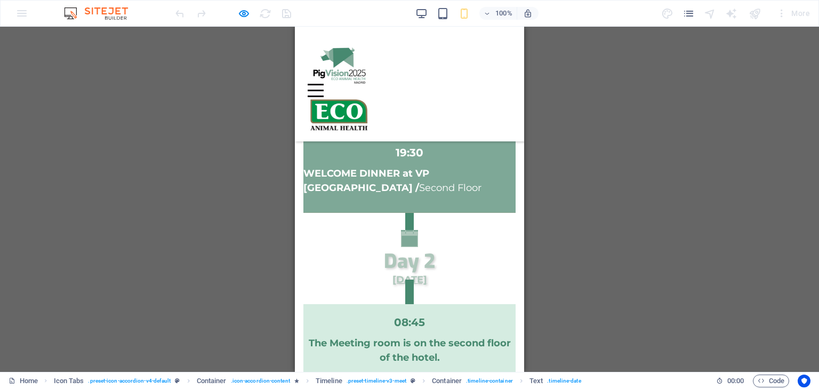
click at [362, 264] on h3 "Day 2" at bounding box center [409, 261] width 212 height 21
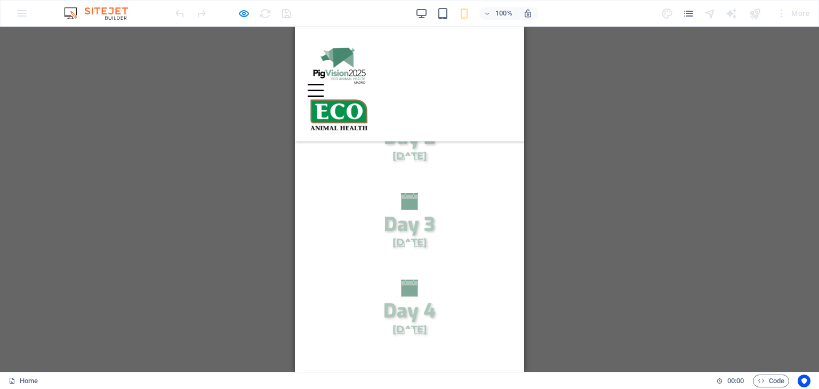
scroll to position [476, 0]
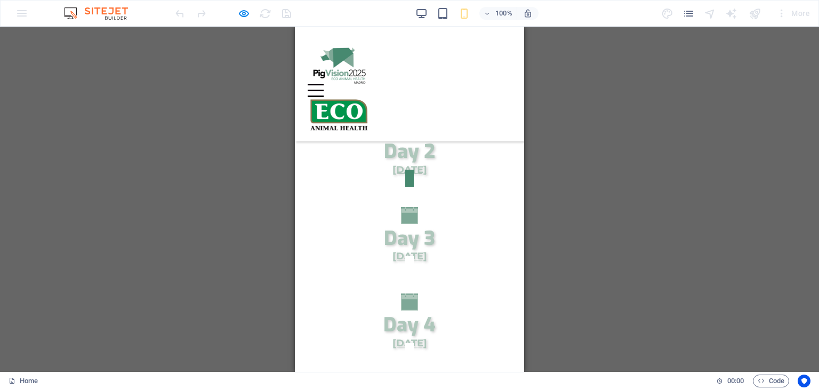
click at [415, 163] on p "[DATE]" at bounding box center [409, 170] width 212 height 14
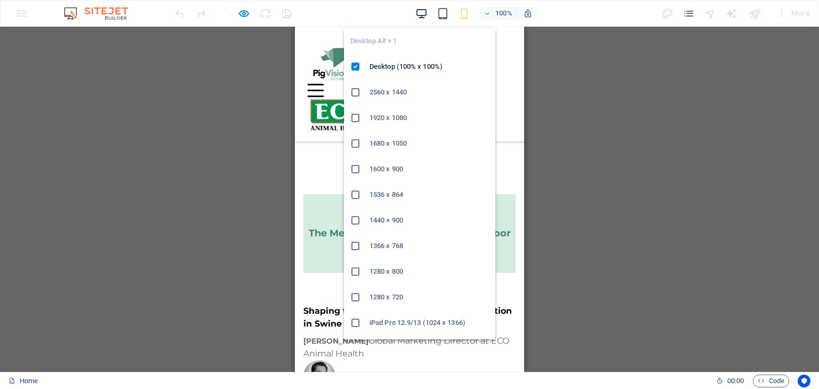
click at [420, 13] on icon "button" at bounding box center [421, 13] width 12 height 12
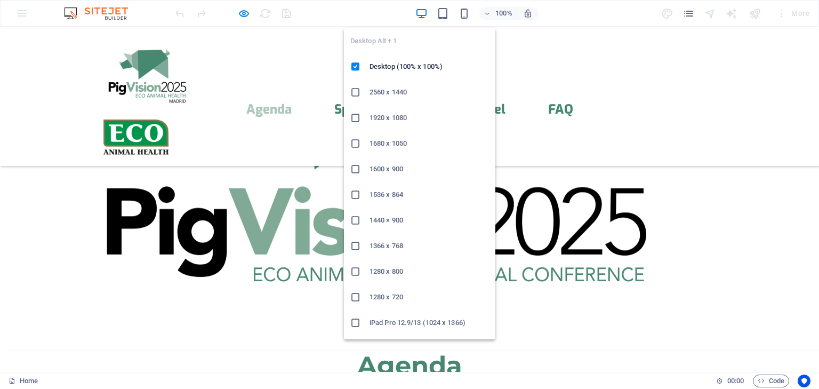
scroll to position [495, 0]
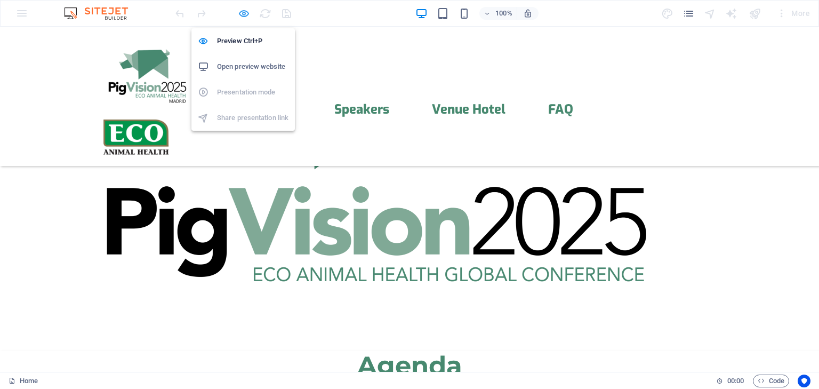
click at [241, 14] on icon "button" at bounding box center [244, 13] width 12 height 12
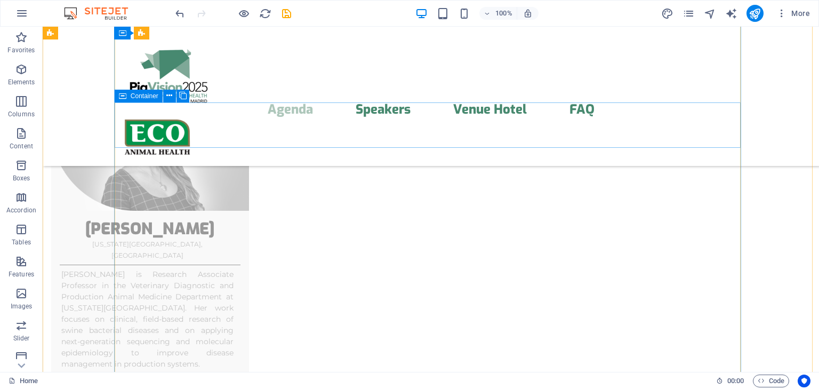
scroll to position [3565, 0]
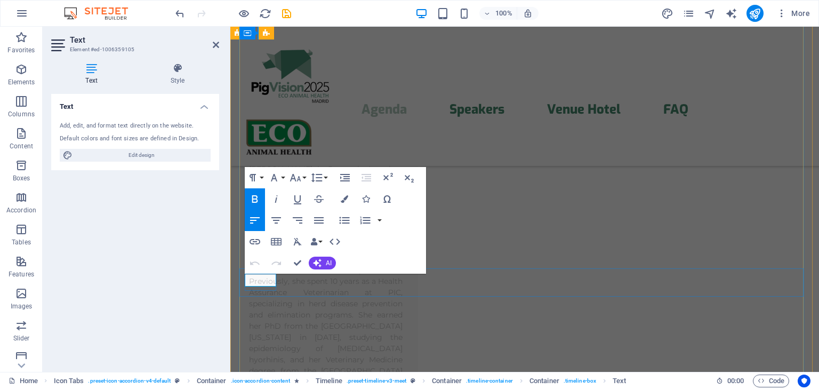
drag, startPoint x: 283, startPoint y: 280, endPoint x: 350, endPoint y: 281, distance: 66.6
click at [256, 198] on icon "button" at bounding box center [255, 198] width 6 height 7
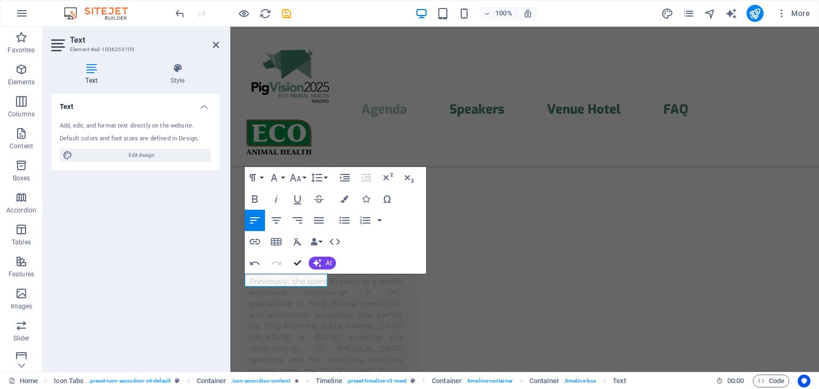
drag, startPoint x: 297, startPoint y: 261, endPoint x: 265, endPoint y: 236, distance: 40.6
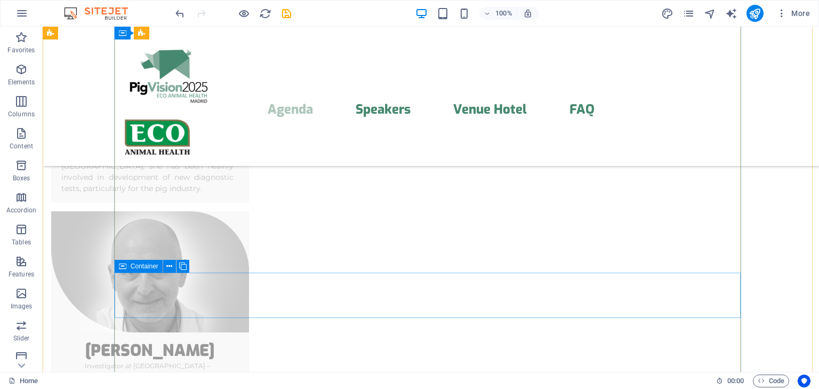
scroll to position [4248, 0]
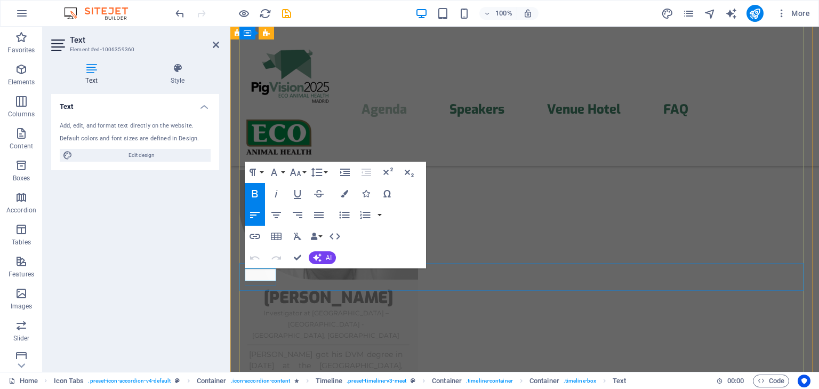
drag, startPoint x: 286, startPoint y: 275, endPoint x: 343, endPoint y: 269, distance: 57.9
click at [259, 192] on icon "button" at bounding box center [254, 193] width 13 height 13
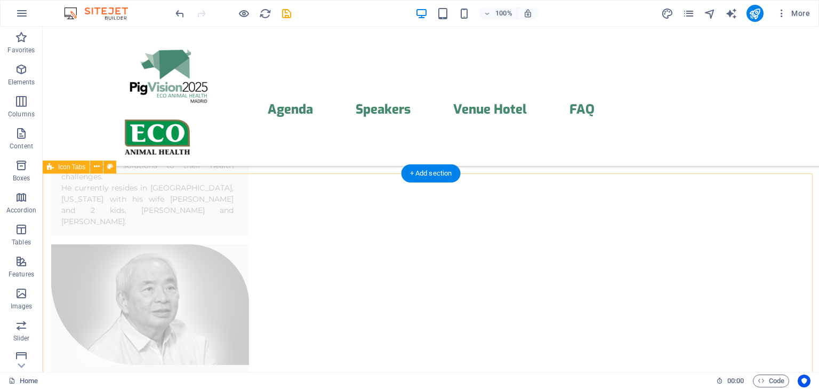
scroll to position [3035, 0]
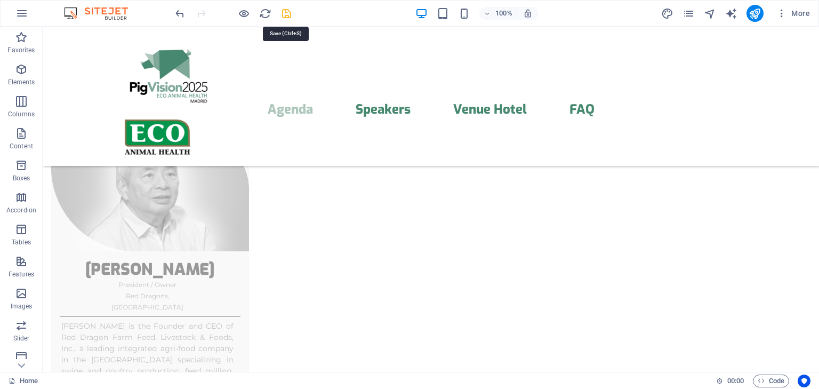
click at [283, 12] on icon "save" at bounding box center [286, 13] width 12 height 12
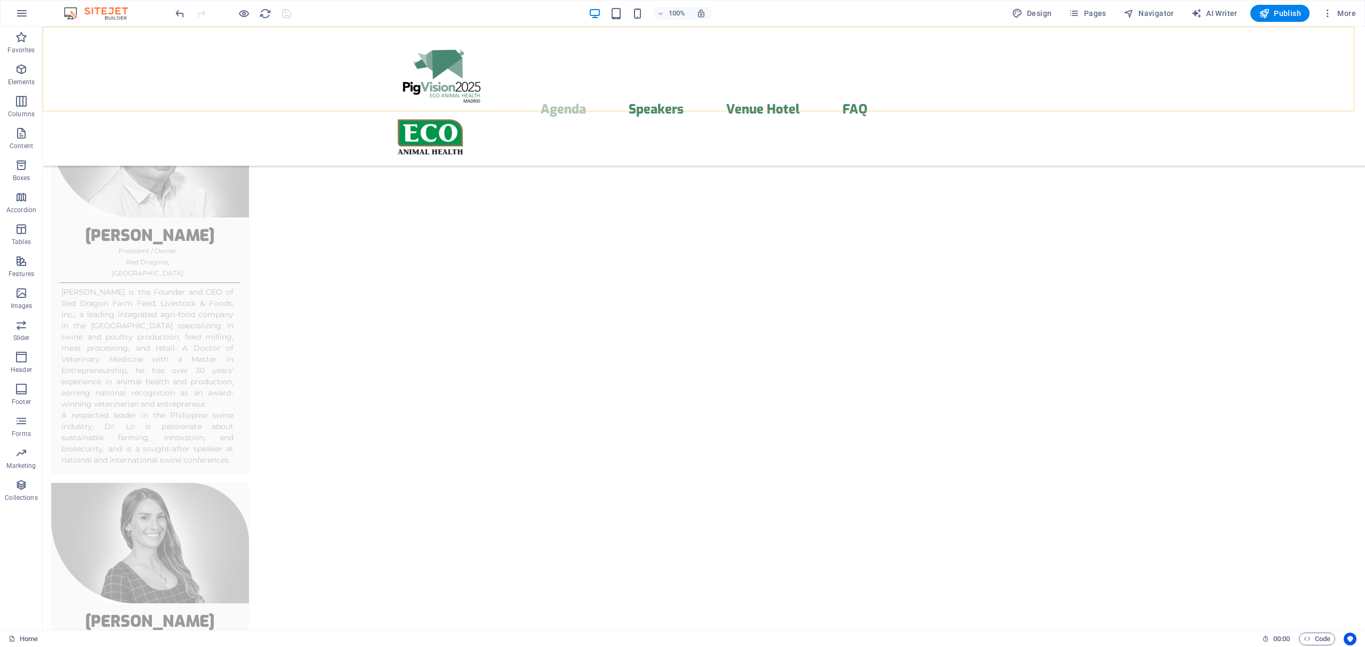
scroll to position [3035, 0]
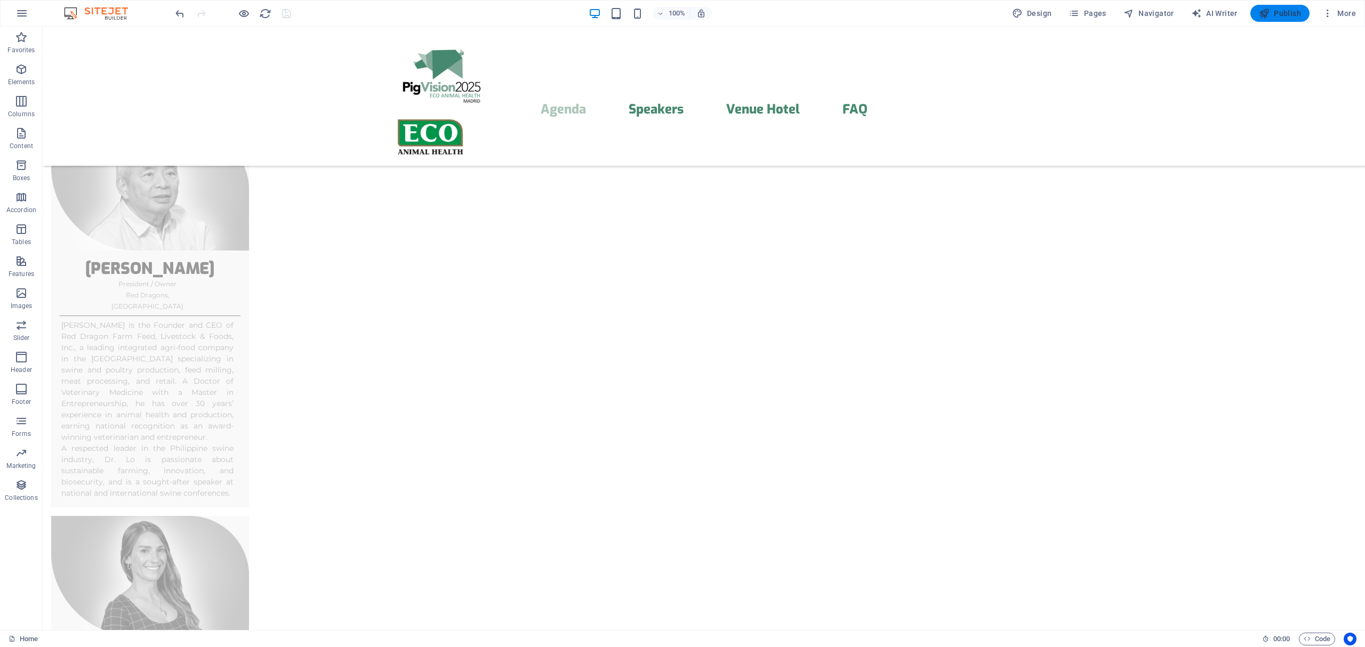
click at [1137, 15] on icon "button" at bounding box center [1264, 13] width 11 height 11
